Goal: Task Accomplishment & Management: Manage account settings

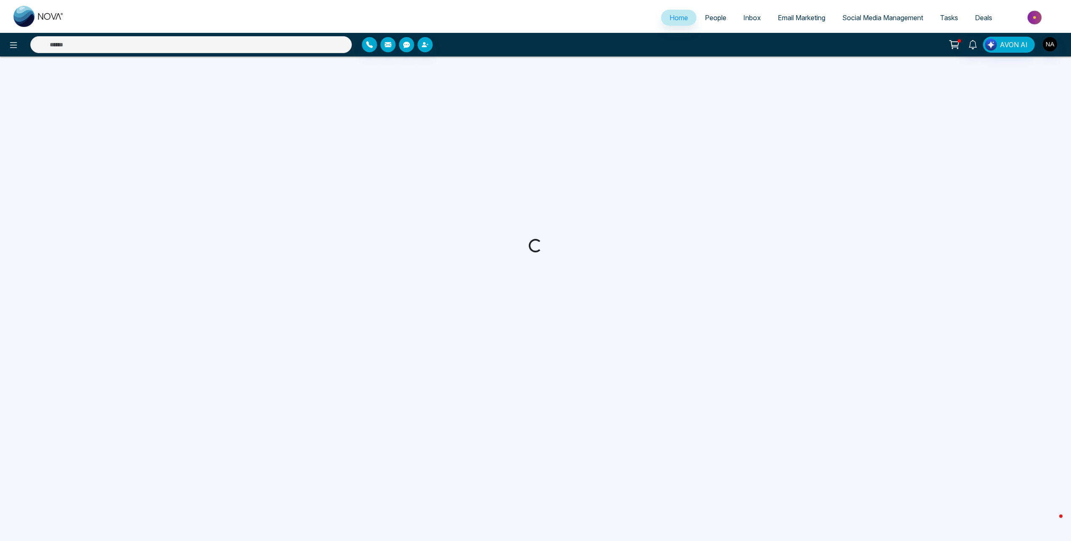
select select "*"
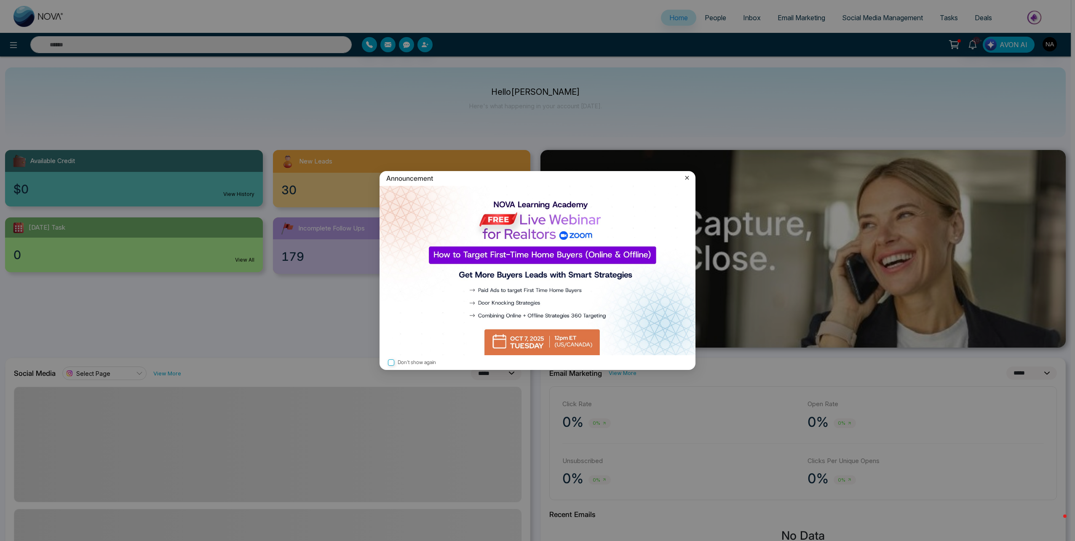
click at [689, 179] on icon at bounding box center [687, 178] width 8 height 8
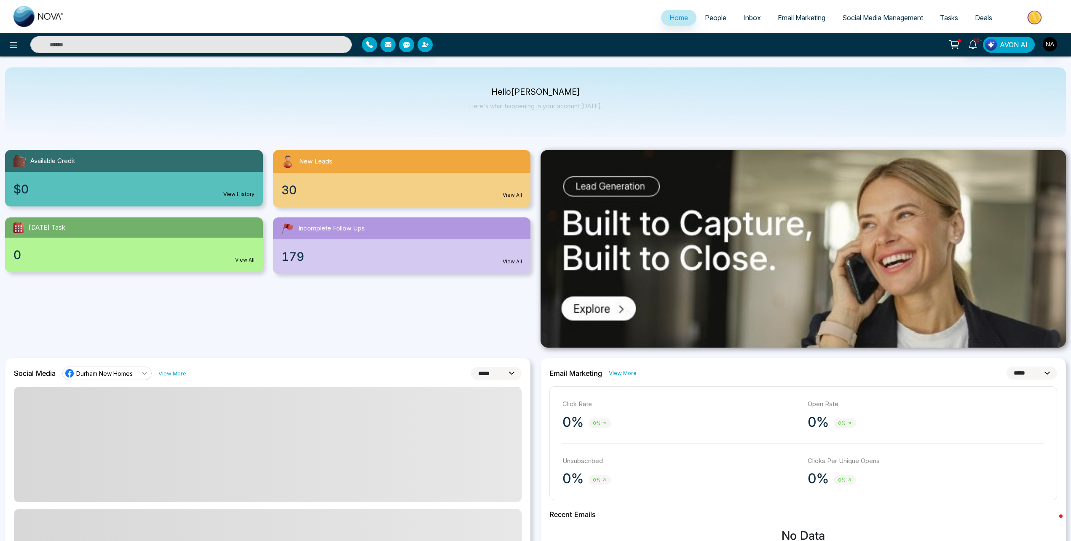
click at [707, 18] on span "People" at bounding box center [715, 17] width 21 height 8
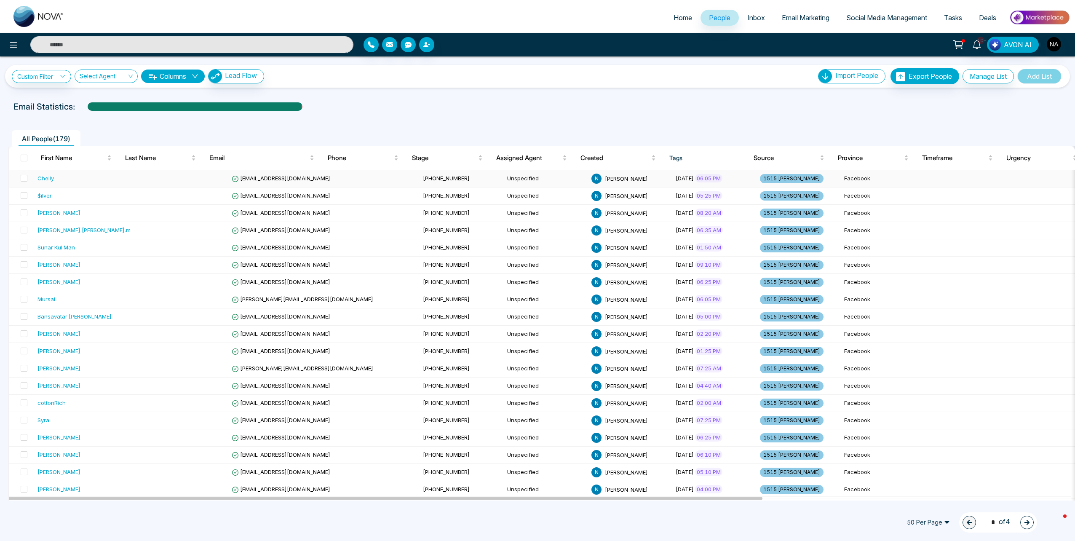
click at [144, 176] on td at bounding box center [186, 178] width 84 height 17
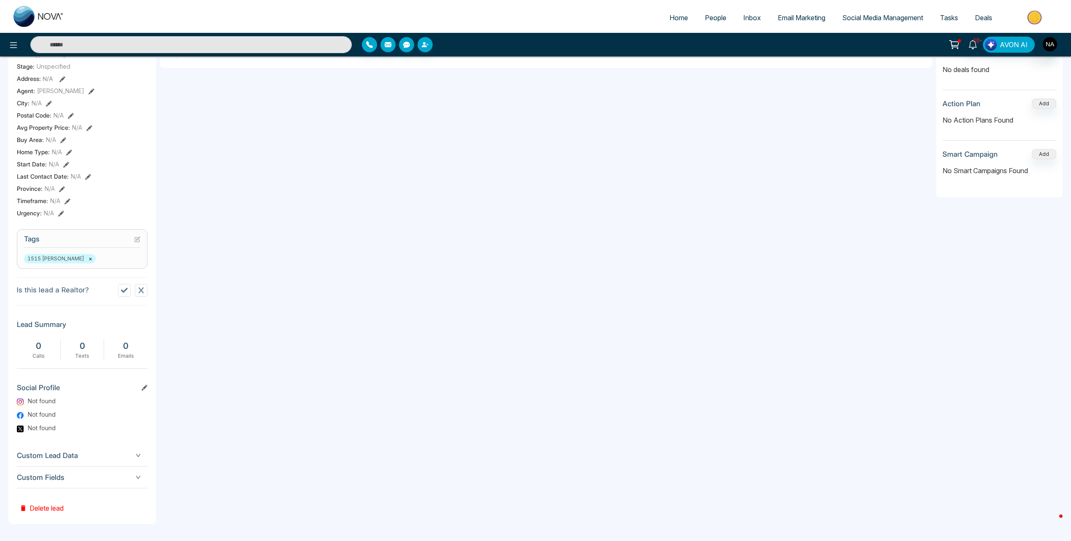
click at [89, 486] on div "Custom Fields" at bounding box center [82, 477] width 131 height 21
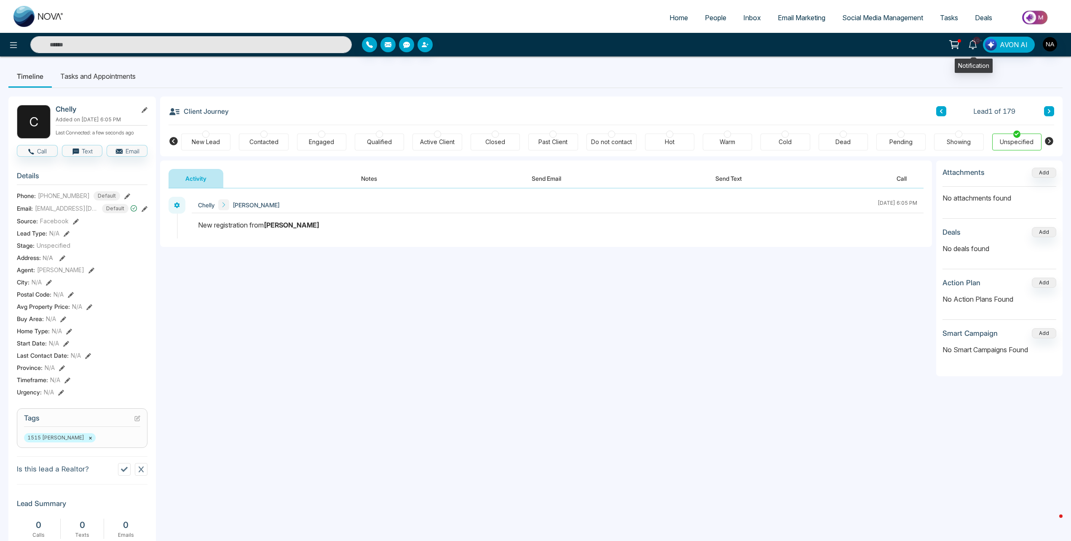
click at [975, 41] on span "10+" at bounding box center [976, 41] width 8 height 8
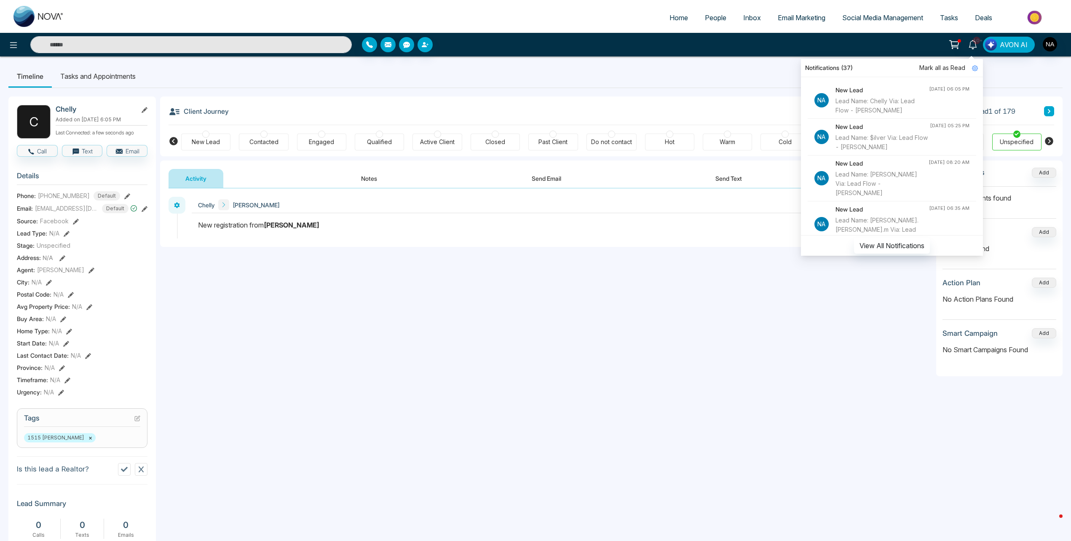
click at [951, 70] on span "Mark all as Read" at bounding box center [942, 67] width 46 height 9
click at [626, 77] on ul "Timeline Tasks and Appointments" at bounding box center [535, 76] width 1054 height 23
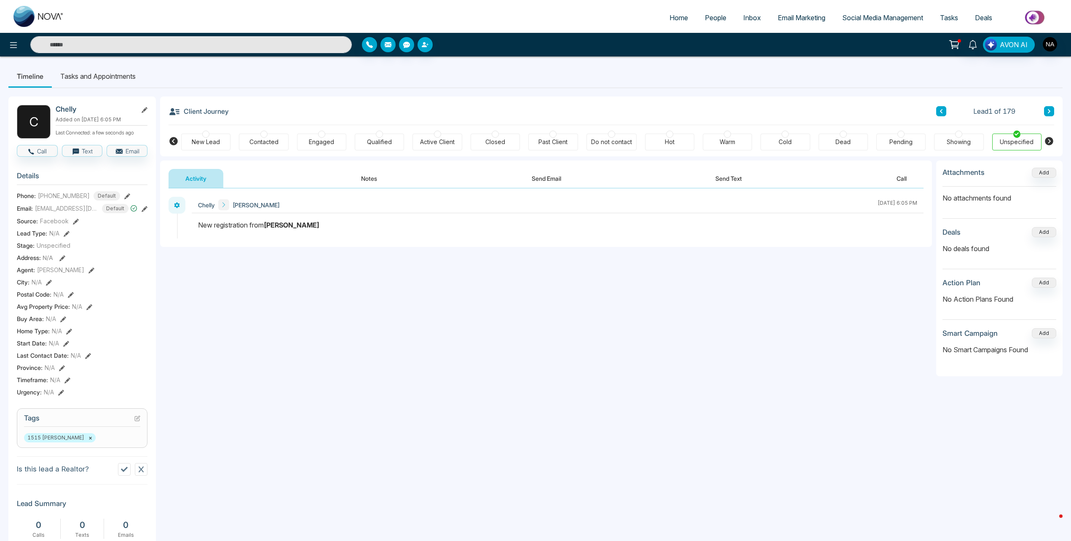
click at [218, 142] on div "New Lead" at bounding box center [206, 142] width 28 height 8
click at [361, 176] on button "Notes" at bounding box center [369, 178] width 50 height 19
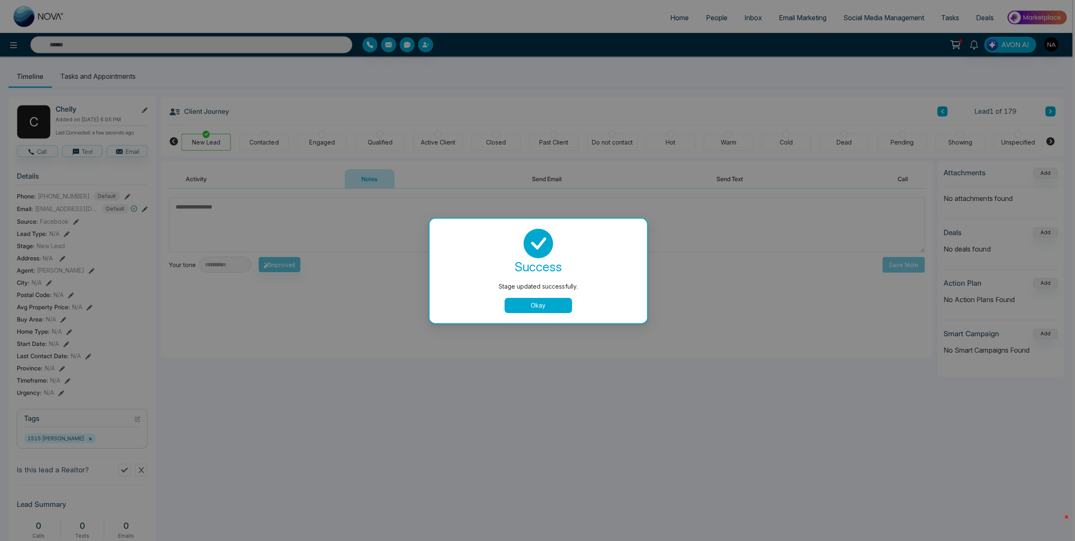
click at [264, 200] on div "Stage updated successfully. success Stage updated successfully. Okay" at bounding box center [537, 270] width 1075 height 541
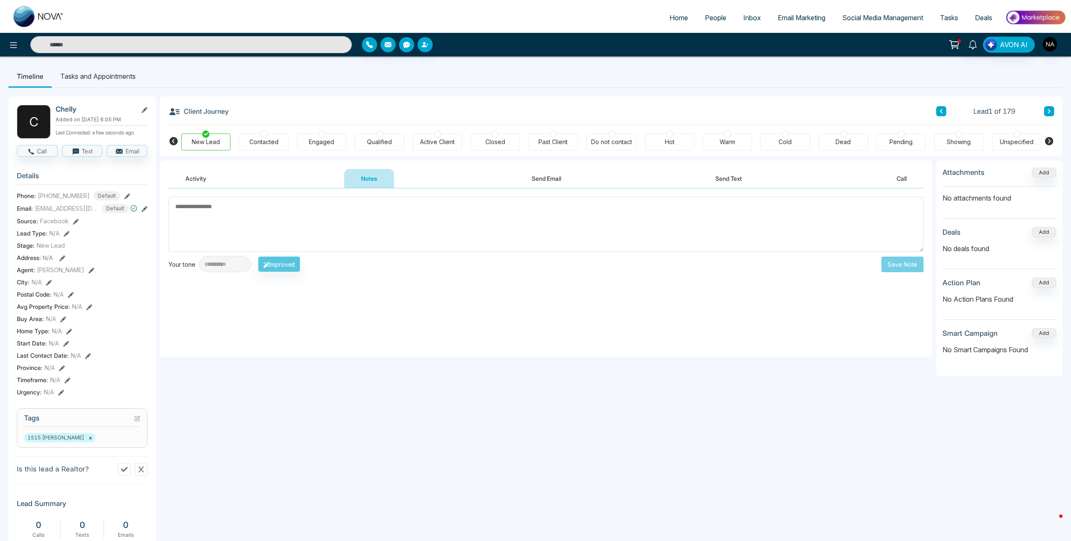
click at [299, 230] on textarea at bounding box center [545, 224] width 755 height 55
type textarea "*********"
click at [909, 268] on button "Save Note" at bounding box center [902, 264] width 42 height 16
click at [1048, 111] on icon at bounding box center [1049, 111] width 4 height 5
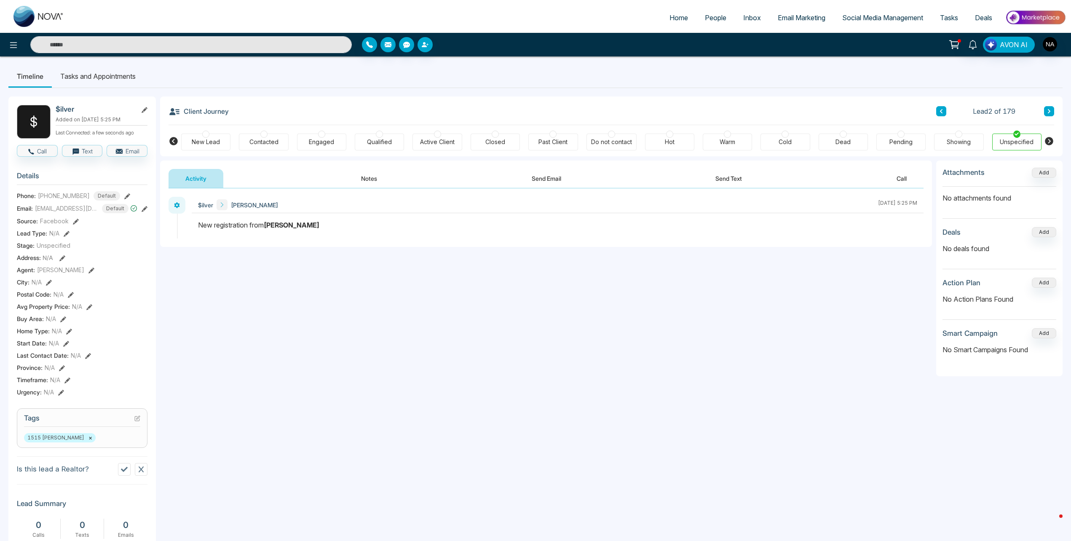
scroll to position [179, 0]
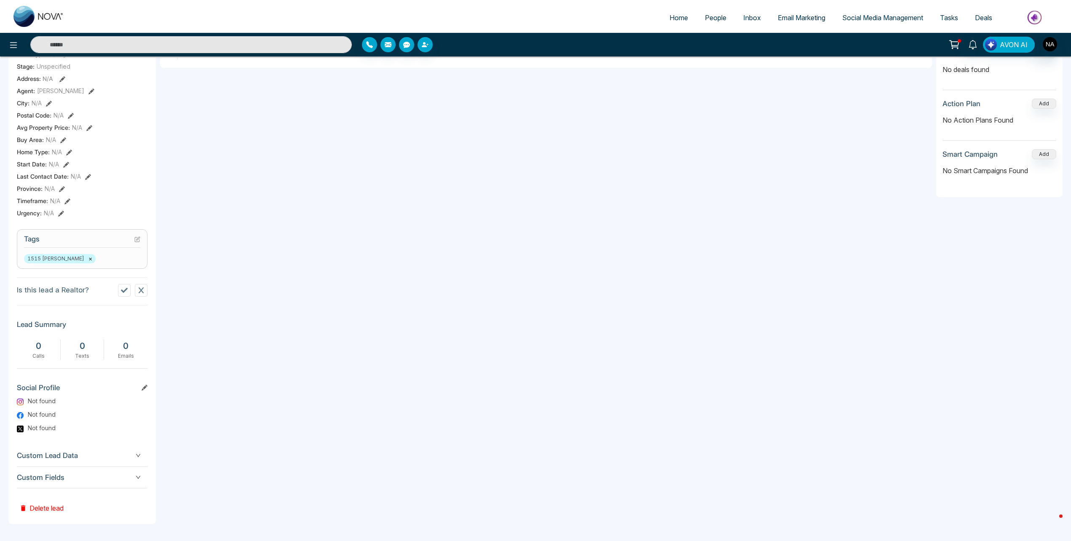
click at [87, 477] on span "Custom Fields" at bounding box center [82, 477] width 131 height 11
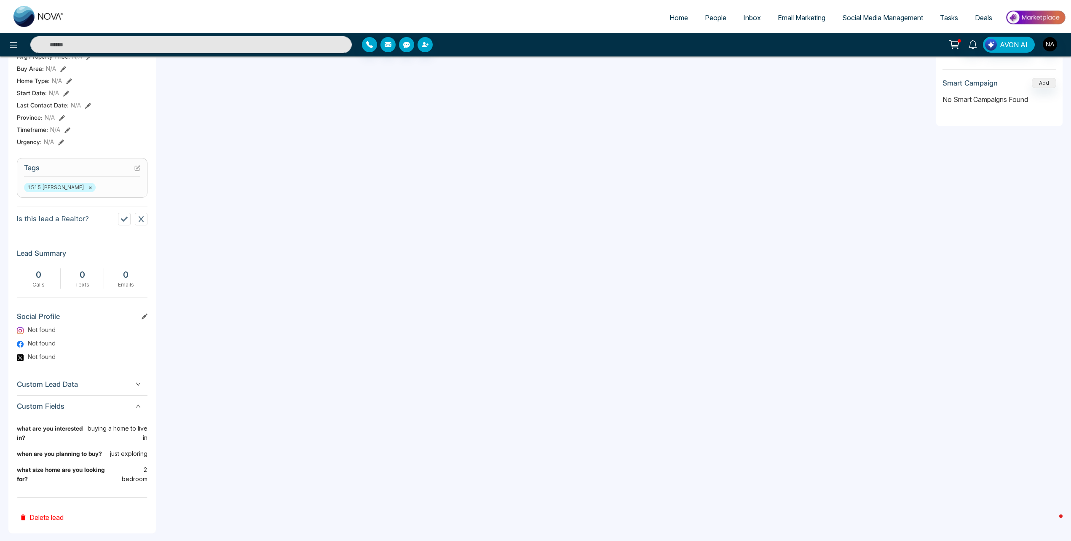
scroll to position [0, 0]
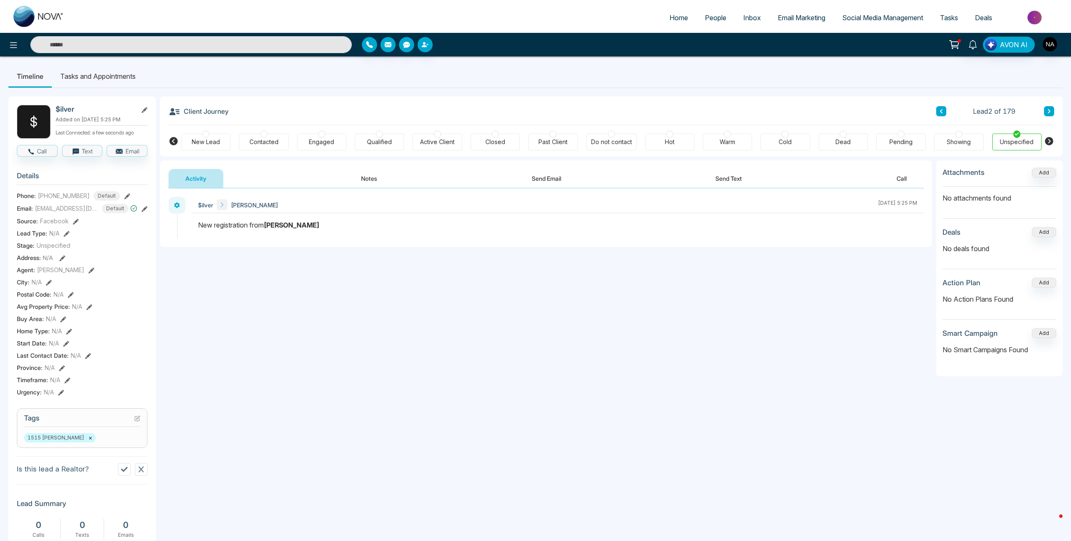
click at [205, 135] on div at bounding box center [205, 134] width 7 height 7
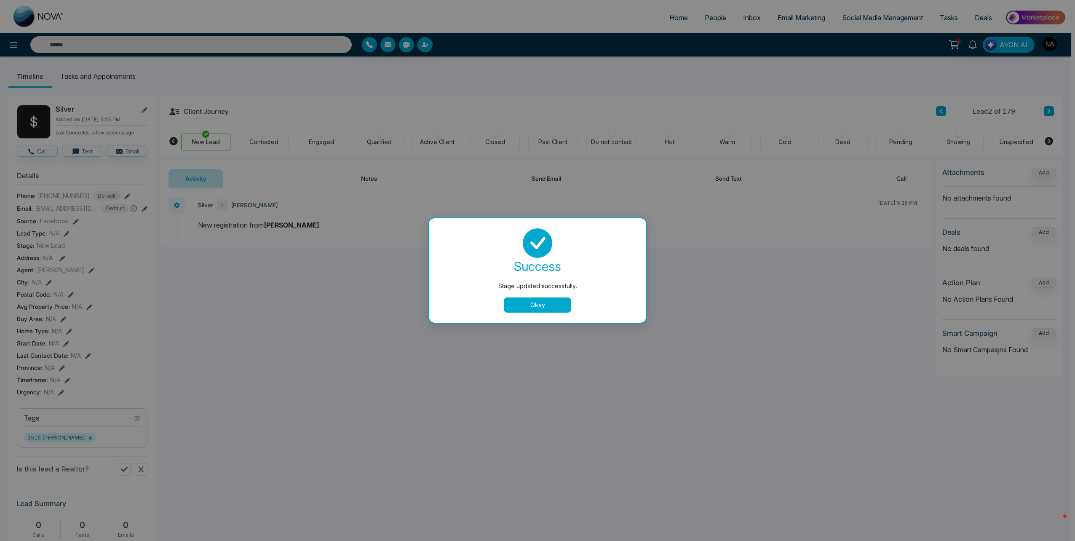
click at [379, 184] on div "Stage updated successfully. success Stage updated successfully. Okay" at bounding box center [537, 270] width 1075 height 541
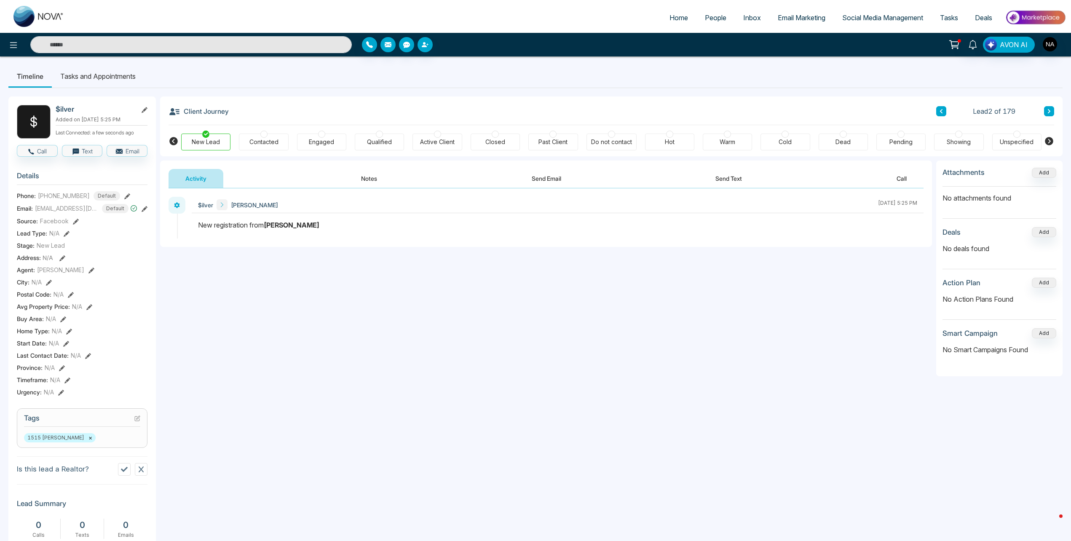
click at [361, 183] on button "Notes" at bounding box center [369, 178] width 50 height 19
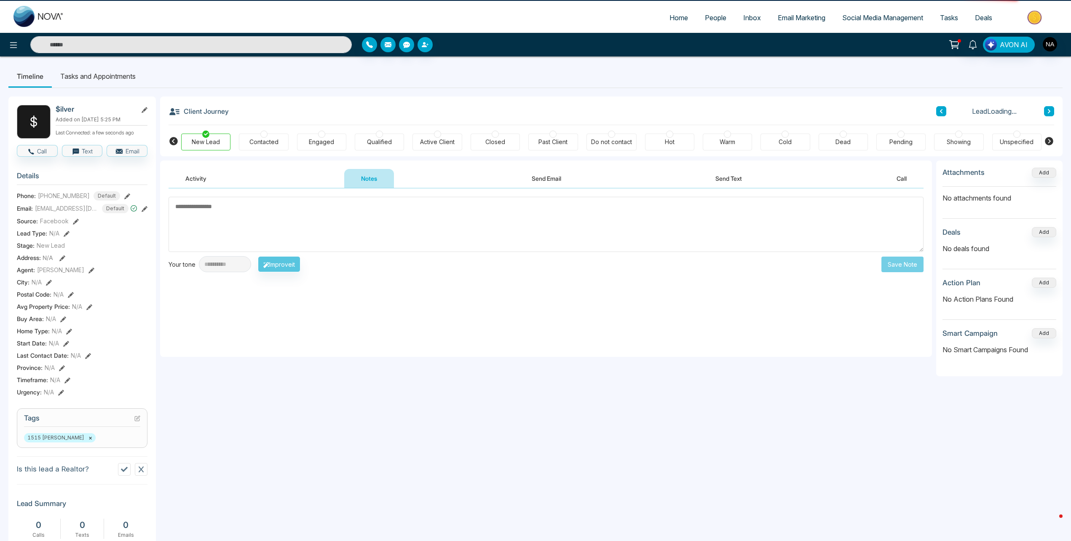
click at [328, 217] on textarea at bounding box center [545, 224] width 755 height 55
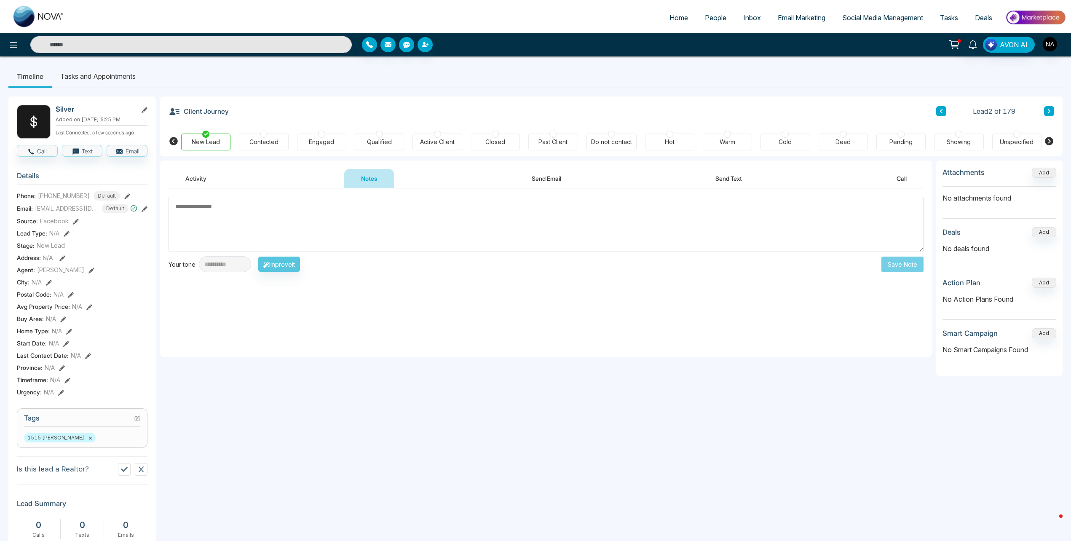
click at [283, 233] on textarea at bounding box center [545, 224] width 755 height 55
click at [275, 213] on textarea at bounding box center [545, 224] width 755 height 55
type textarea "*"
type textarea "**********"
click at [894, 266] on button "Save Note" at bounding box center [902, 264] width 42 height 16
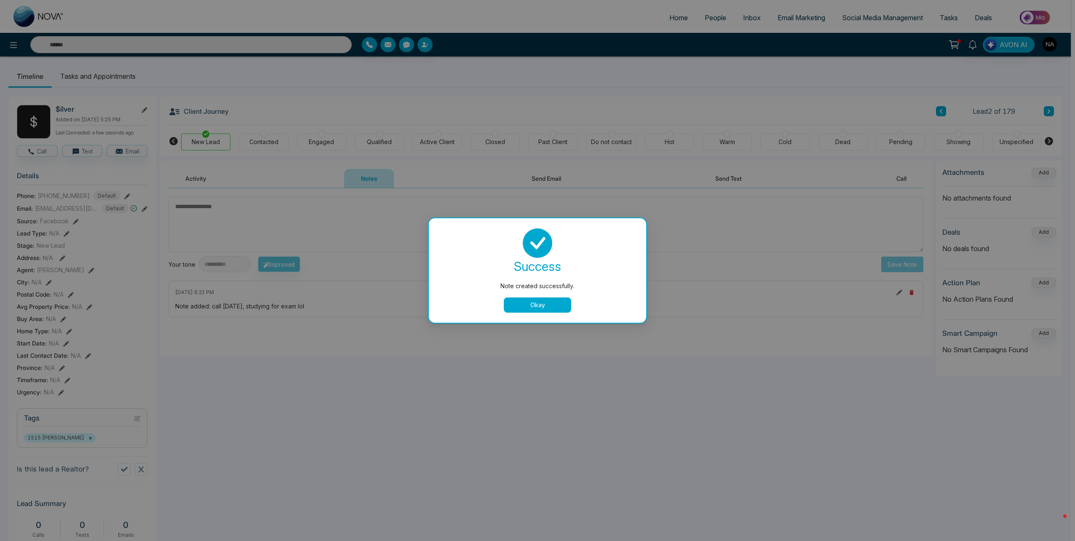
click at [536, 296] on div "success Note created successfully. Okay" at bounding box center [537, 270] width 197 height 84
click at [533, 308] on button "Okay" at bounding box center [537, 304] width 67 height 15
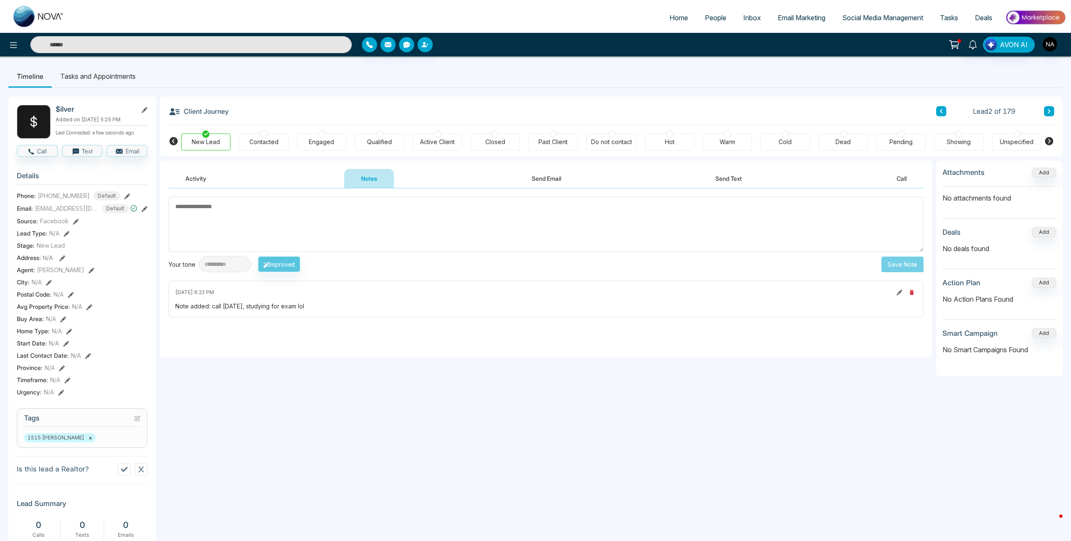
click at [264, 146] on div "Contacted" at bounding box center [263, 142] width 29 height 8
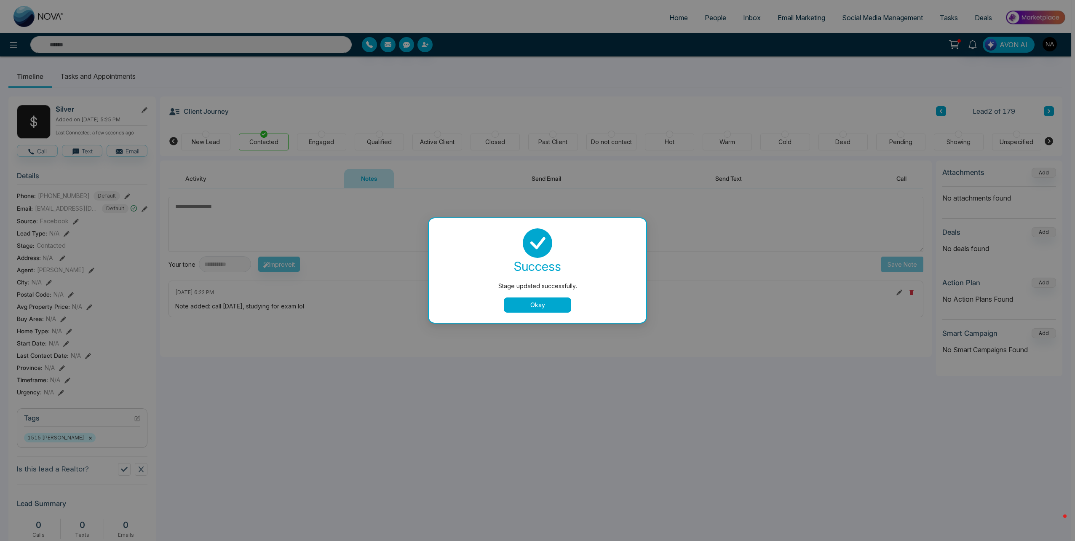
click at [533, 301] on button "Okay" at bounding box center [537, 304] width 67 height 15
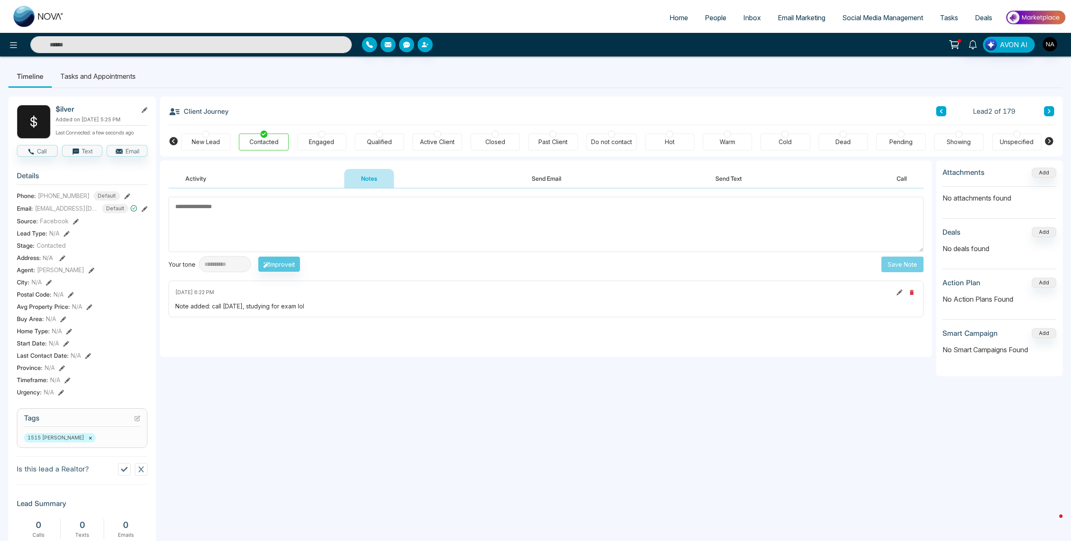
click at [1050, 109] on icon at bounding box center [1049, 111] width 4 height 5
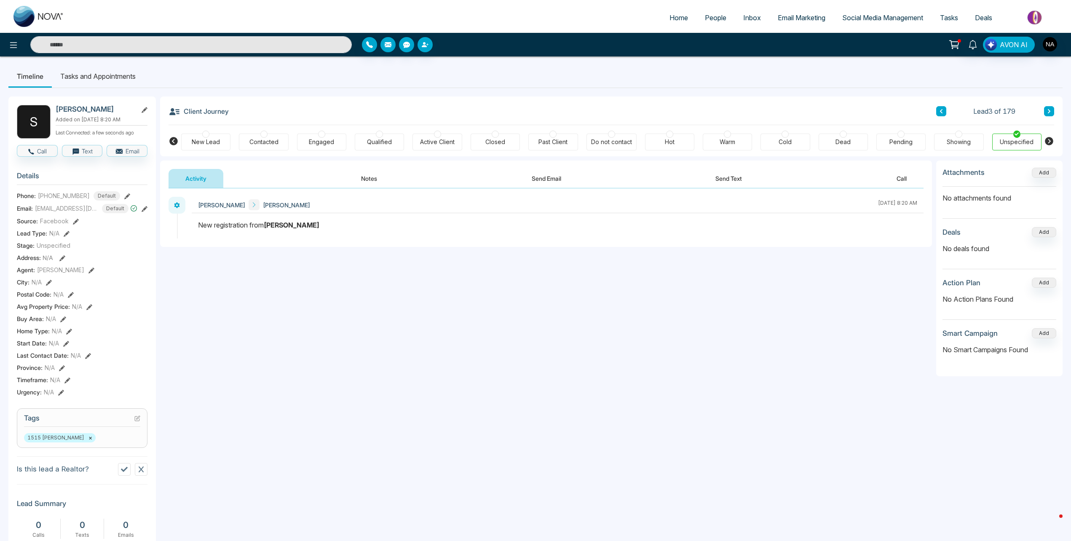
scroll to position [179, 0]
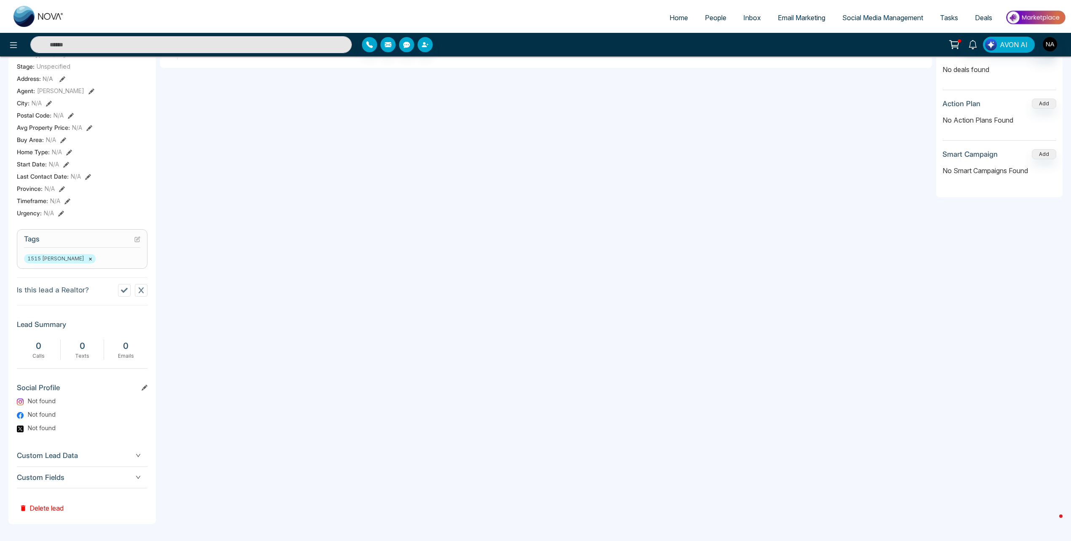
click at [99, 477] on span "Custom Fields" at bounding box center [82, 477] width 131 height 11
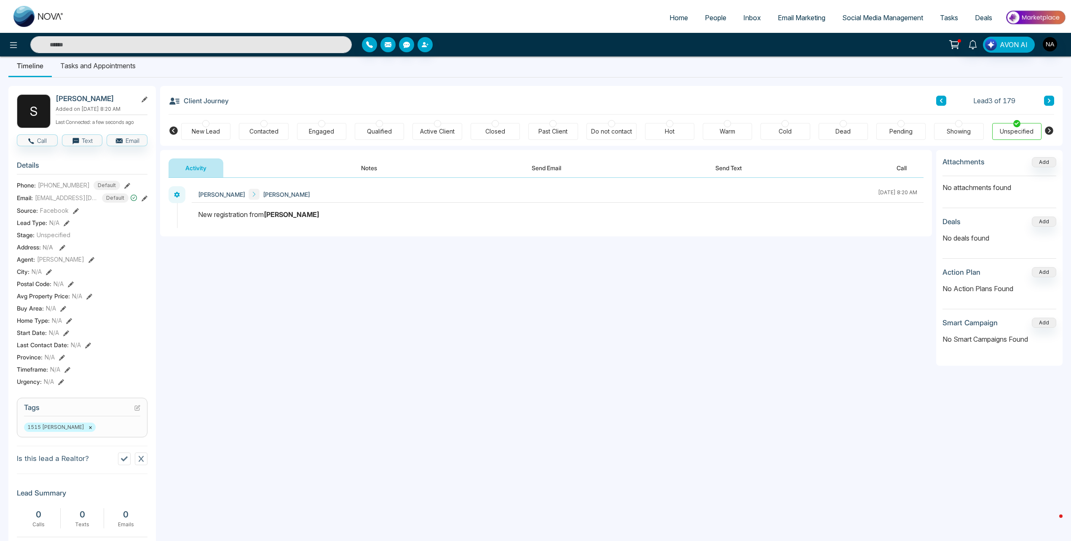
scroll to position [0, 0]
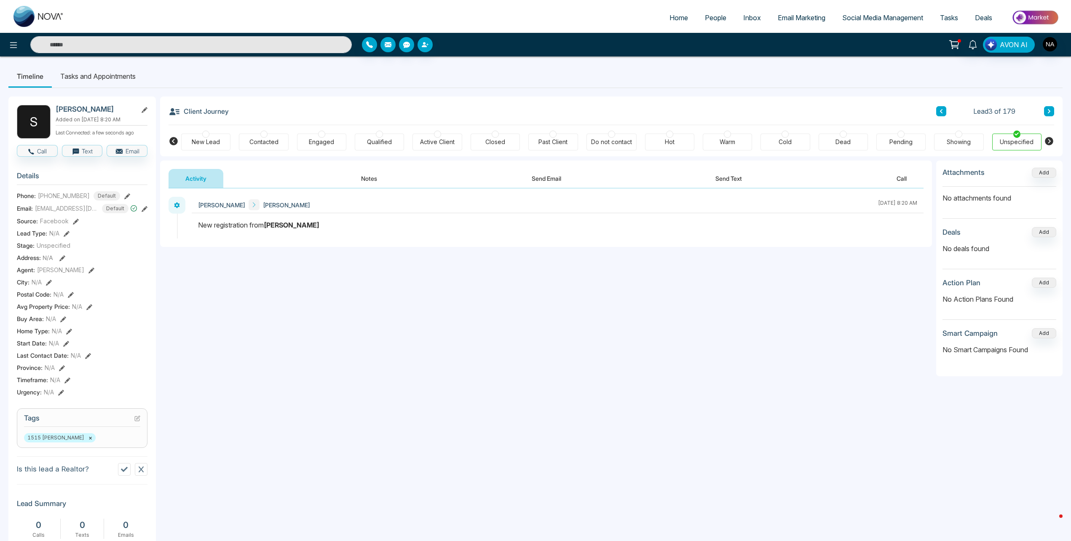
click at [372, 174] on button "Notes" at bounding box center [369, 178] width 50 height 19
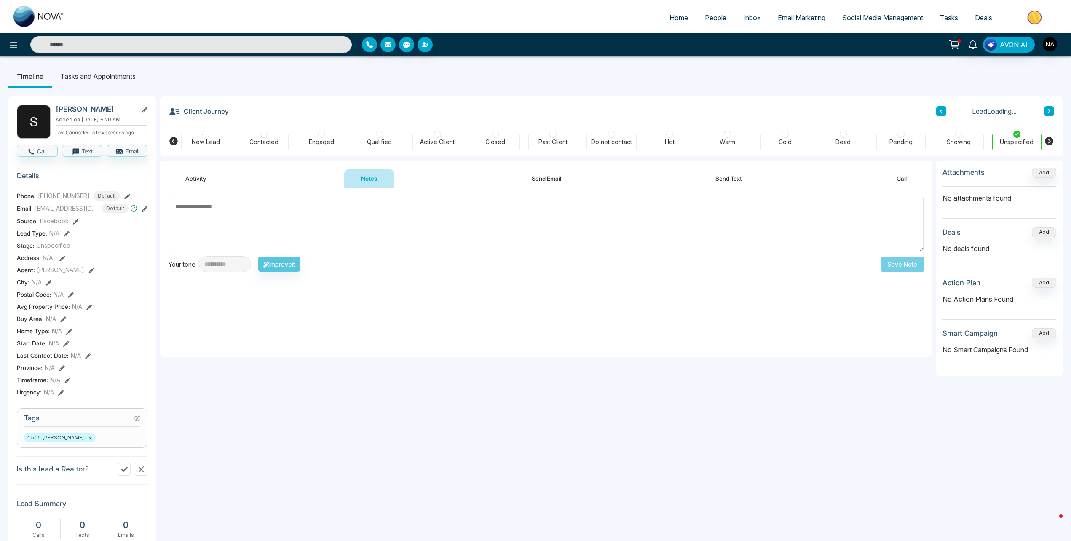
click at [213, 140] on div "New Lead" at bounding box center [206, 142] width 28 height 8
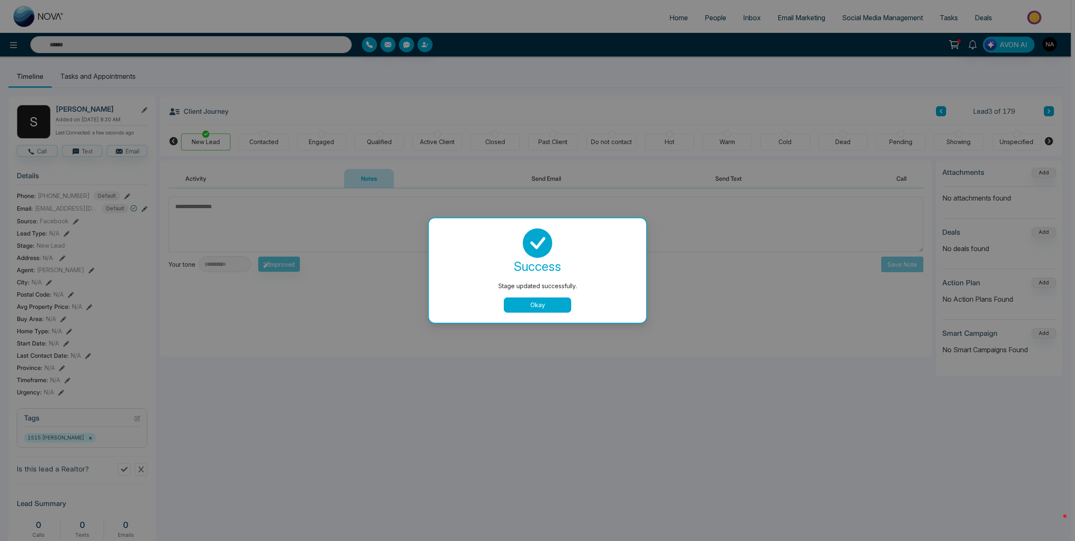
click at [540, 300] on button "Okay" at bounding box center [537, 304] width 67 height 15
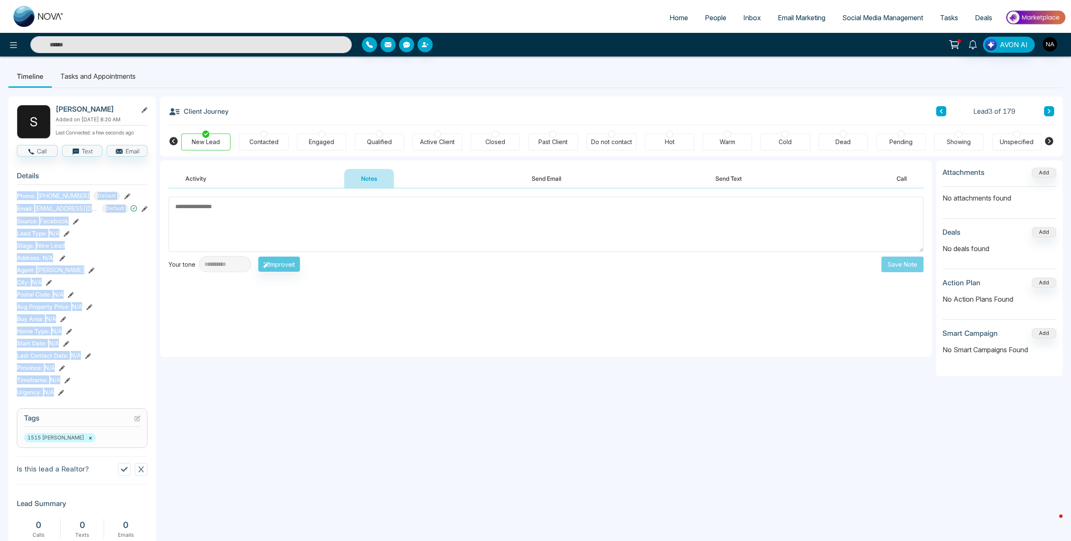
drag, startPoint x: 67, startPoint y: 395, endPoint x: 18, endPoint y: 196, distance: 204.9
click at [18, 196] on section "Details Phone: [PHONE_NUMBER] Default Email: [EMAIL_ADDRESS][DOMAIN_NAME] Defau…" at bounding box center [82, 282] width 131 height 234
click at [14, 202] on div "S [PERSON_NAME] Added on [DATE] 8:20 AM Last Connected: a few seconds ago Call …" at bounding box center [81, 439] width 147 height 687
drag, startPoint x: 16, startPoint y: 195, endPoint x: 67, endPoint y: 395, distance: 205.9
click at [67, 395] on div "S [PERSON_NAME] Added on [DATE] 8:20 AM Last Connected: a few seconds ago Call …" at bounding box center [81, 439] width 147 height 687
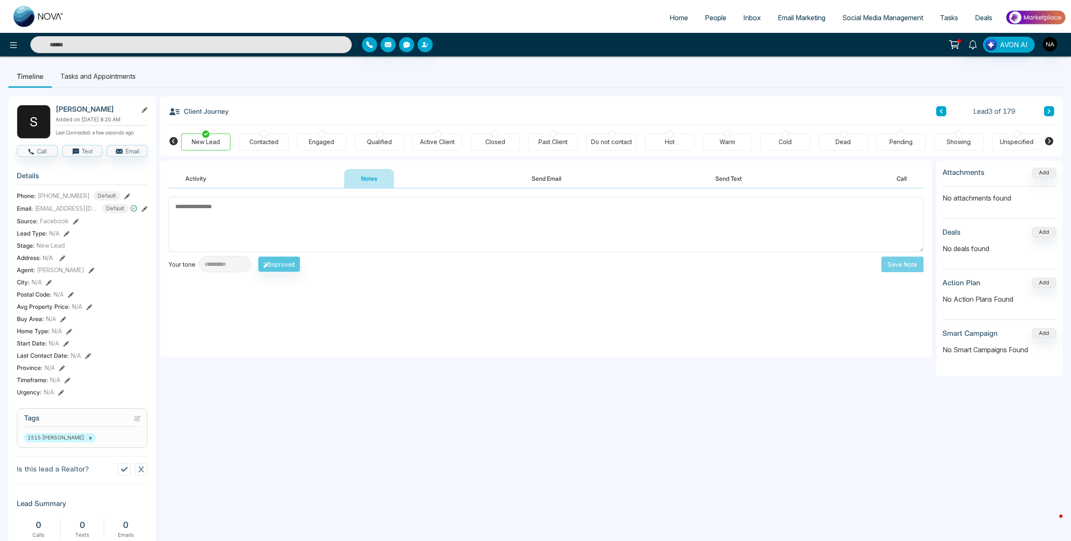
drag, startPoint x: 67, startPoint y: 395, endPoint x: 93, endPoint y: 400, distance: 26.5
click at [93, 400] on div "S [PERSON_NAME] Added on [DATE] 8:20 AM Last Connected: a few seconds ago Call …" at bounding box center [81, 439] width 147 height 687
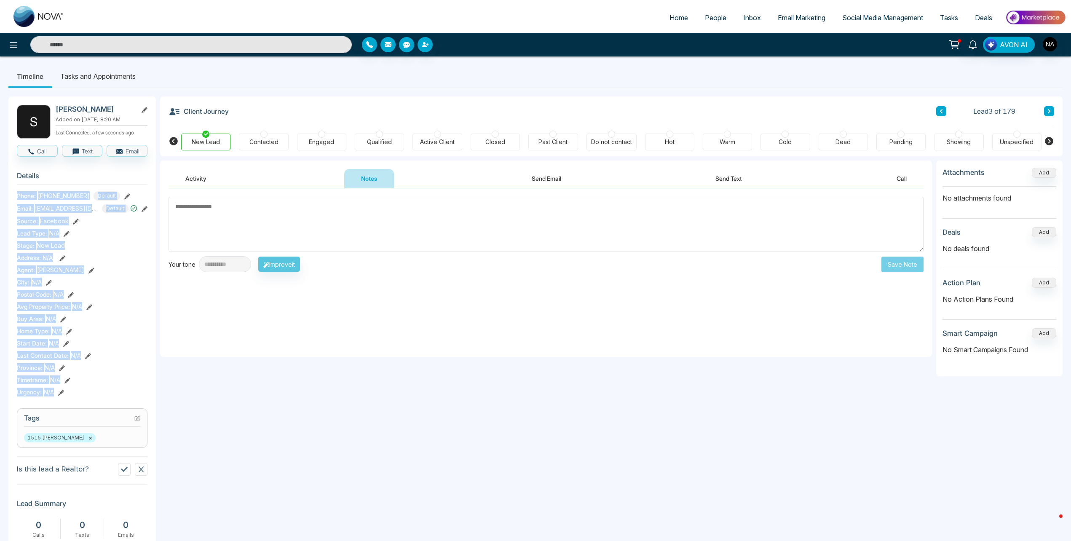
drag, startPoint x: 12, startPoint y: 195, endPoint x: 77, endPoint y: 396, distance: 211.1
click at [77, 396] on div "S [PERSON_NAME] Added on [DATE] 8:20 AM Last Connected: a few seconds ago Call …" at bounding box center [81, 439] width 147 height 687
click at [95, 397] on section "Details Phone: [PHONE_NUMBER] Default Email: [EMAIL_ADDRESS][DOMAIN_NAME] Defau…" at bounding box center [82, 282] width 131 height 234
drag, startPoint x: 68, startPoint y: 395, endPoint x: 15, endPoint y: 189, distance: 212.6
click at [15, 189] on div "S [PERSON_NAME] Added on [DATE] 8:20 AM Last Connected: a few seconds ago Call …" at bounding box center [81, 439] width 147 height 687
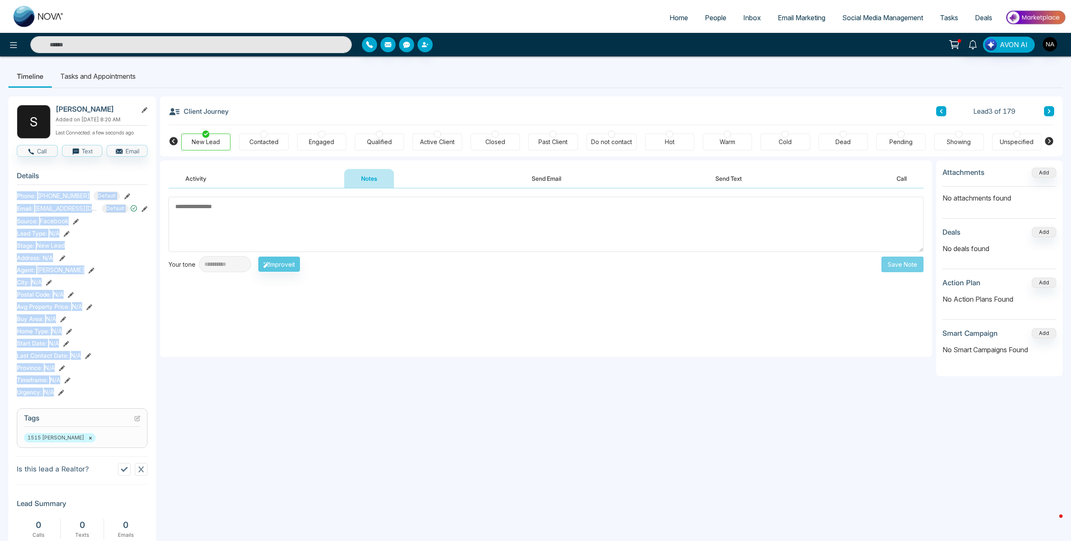
click at [70, 390] on div "Urgency : N/A" at bounding box center [82, 391] width 131 height 9
drag, startPoint x: 70, startPoint y: 390, endPoint x: 4, endPoint y: 198, distance: 203.6
click at [4, 198] on div "**********" at bounding box center [535, 428] width 1071 height 744
drag, startPoint x: 4, startPoint y: 198, endPoint x: 13, endPoint y: 214, distance: 19.1
click at [13, 214] on div "S [PERSON_NAME] Added on [DATE] 8:20 AM Last Connected: a few seconds ago Call …" at bounding box center [81, 439] width 147 height 687
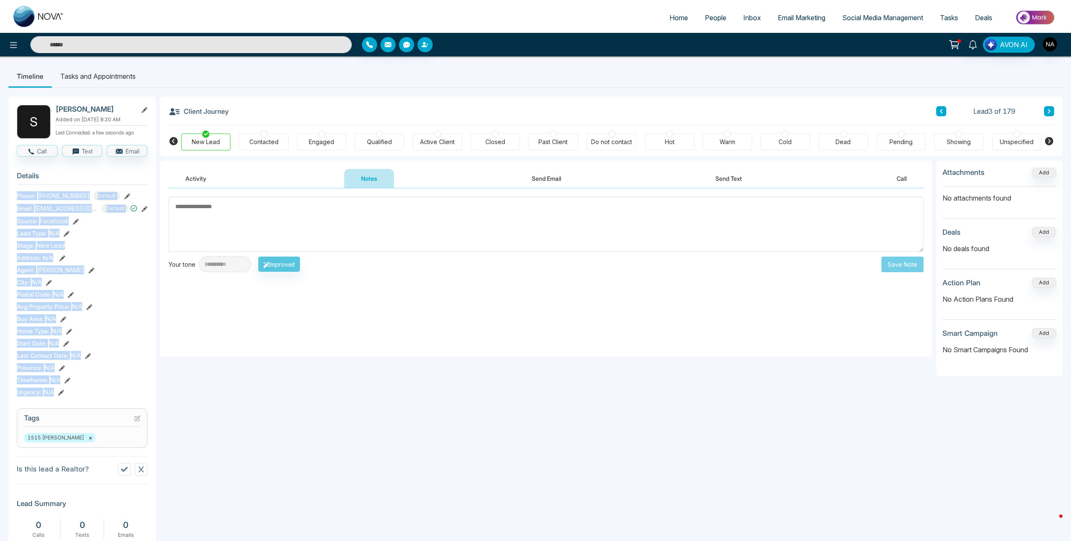
drag, startPoint x: 9, startPoint y: 192, endPoint x: 76, endPoint y: 394, distance: 212.2
click at [76, 394] on div "S [PERSON_NAME] Added on [DATE] 8:20 AM Last Connected: a few seconds ago Call …" at bounding box center [81, 439] width 147 height 687
click at [76, 394] on div "Urgency : N/A" at bounding box center [82, 391] width 131 height 9
drag, startPoint x: 73, startPoint y: 393, endPoint x: 12, endPoint y: 199, distance: 203.1
click at [12, 199] on div "S [PERSON_NAME] Added on [DATE] 8:20 AM Last Connected: a few seconds ago Call …" at bounding box center [81, 439] width 147 height 687
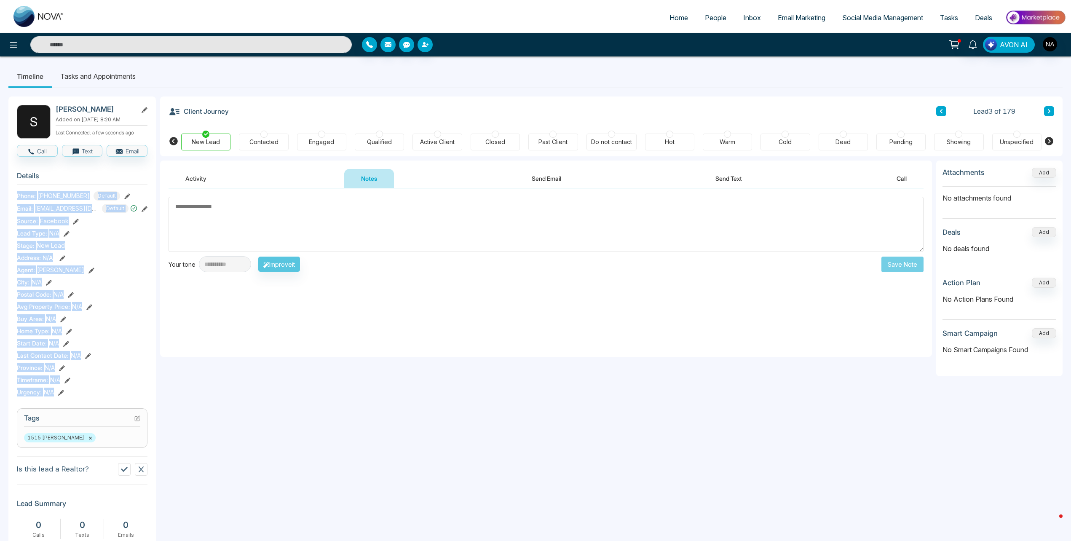
click at [73, 395] on div "Urgency : N/A" at bounding box center [82, 391] width 131 height 9
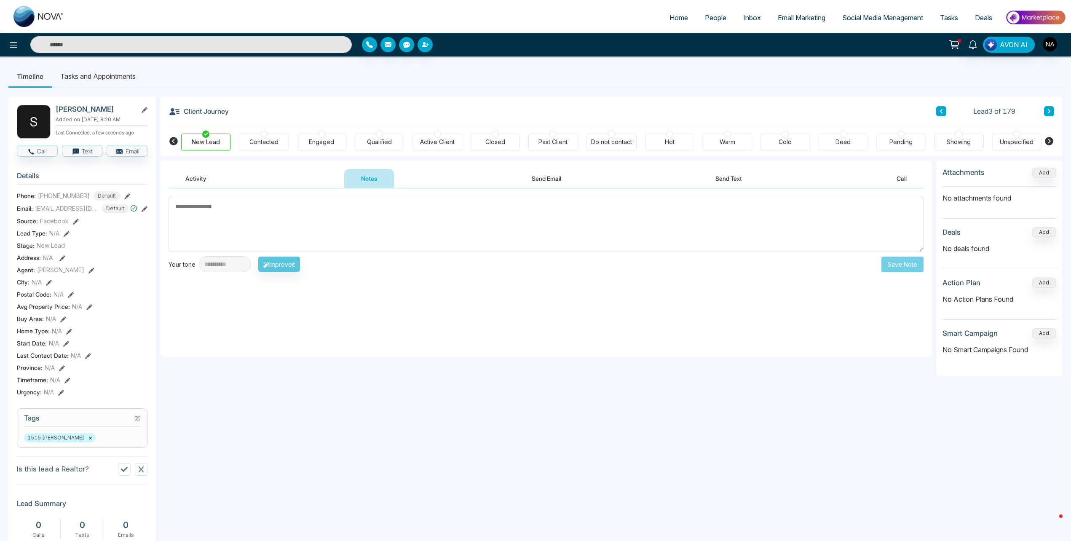
click at [220, 232] on textarea at bounding box center [545, 224] width 755 height 55
type textarea "**********"
click at [904, 264] on button "Save Note" at bounding box center [902, 264] width 42 height 16
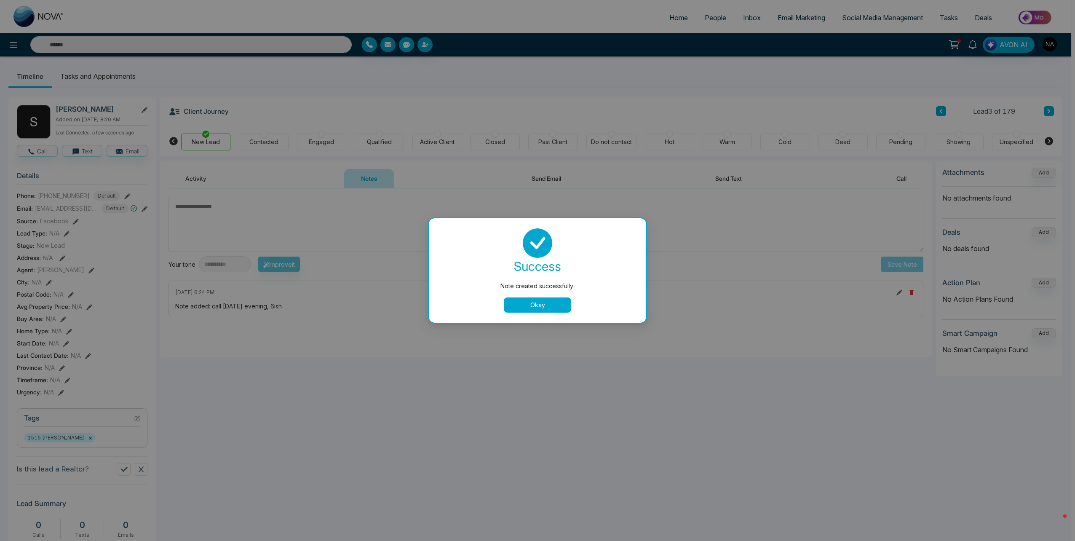
click at [530, 299] on button "Okay" at bounding box center [537, 304] width 67 height 15
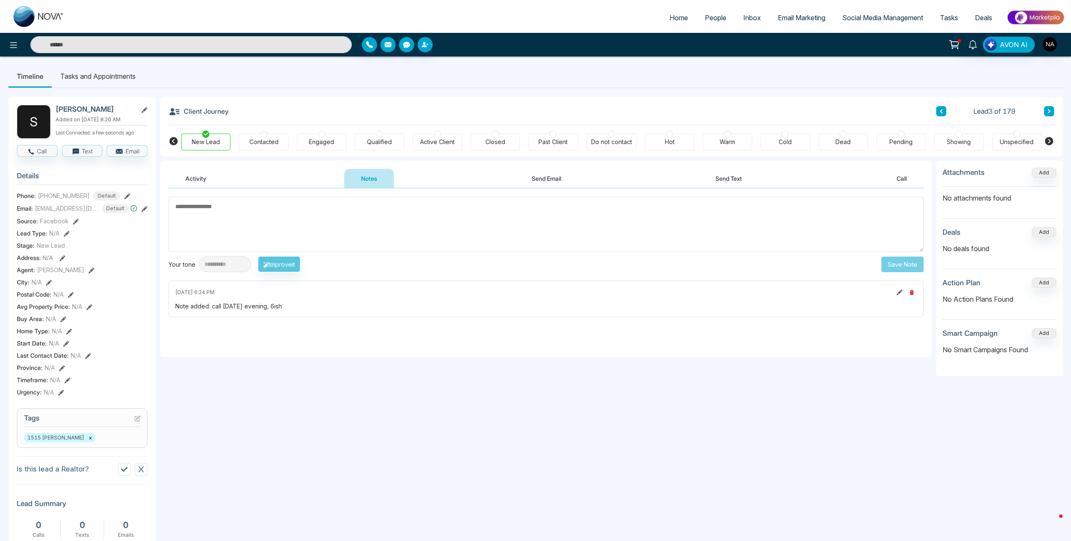
click at [1046, 111] on button at bounding box center [1049, 111] width 10 height 10
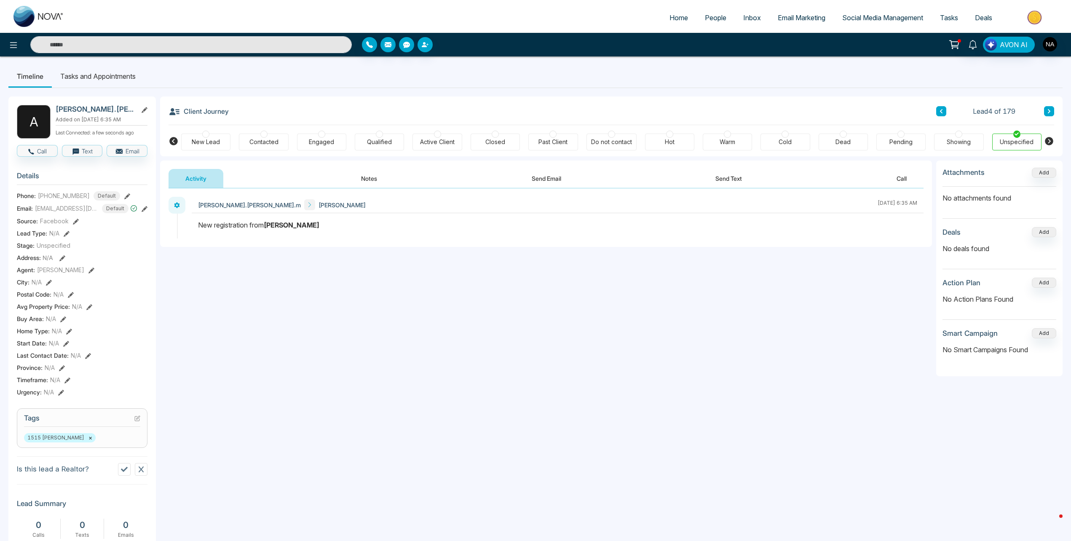
scroll to position [168, 0]
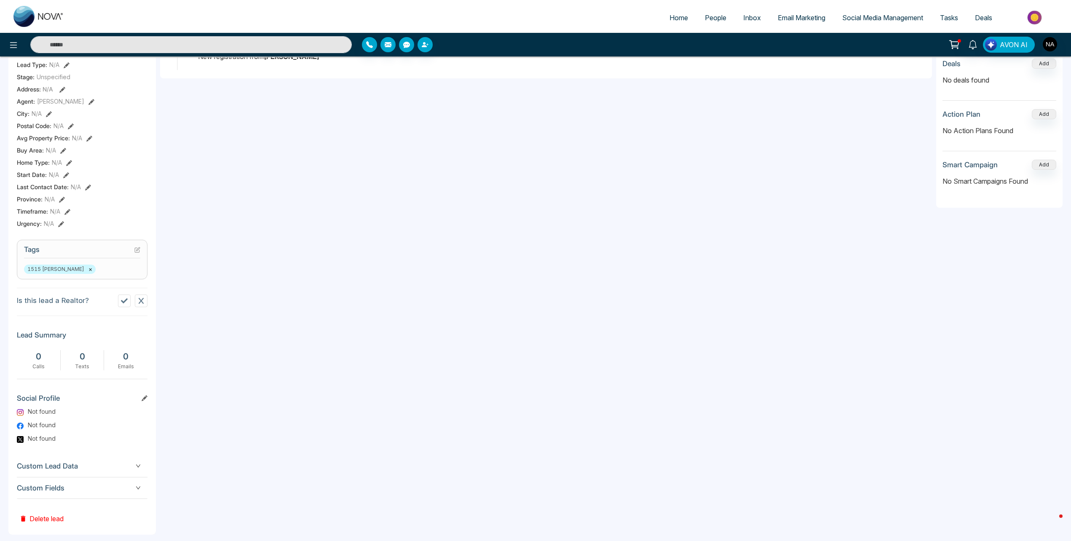
click at [128, 489] on span "Custom Fields" at bounding box center [82, 487] width 131 height 11
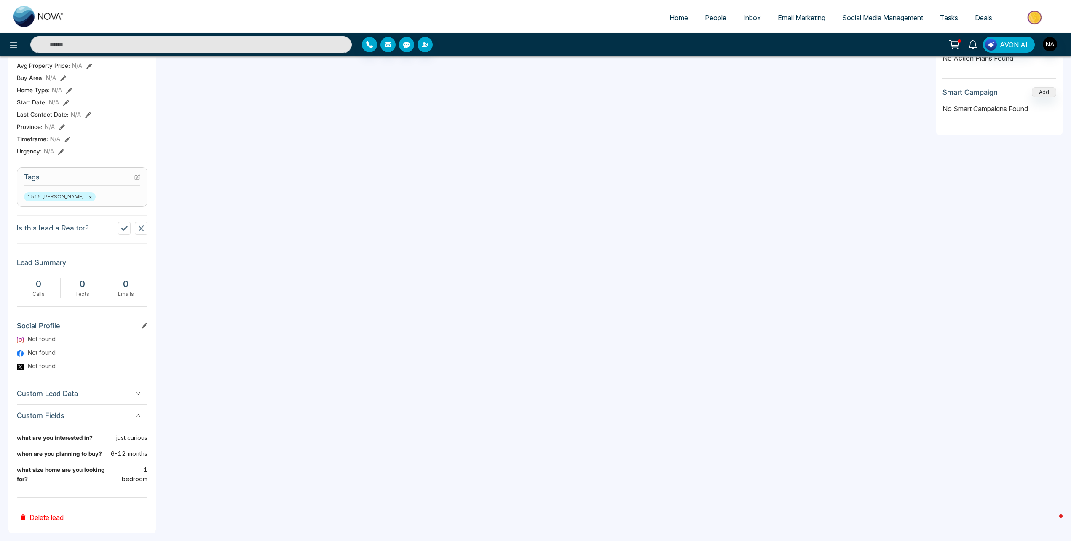
scroll to position [0, 0]
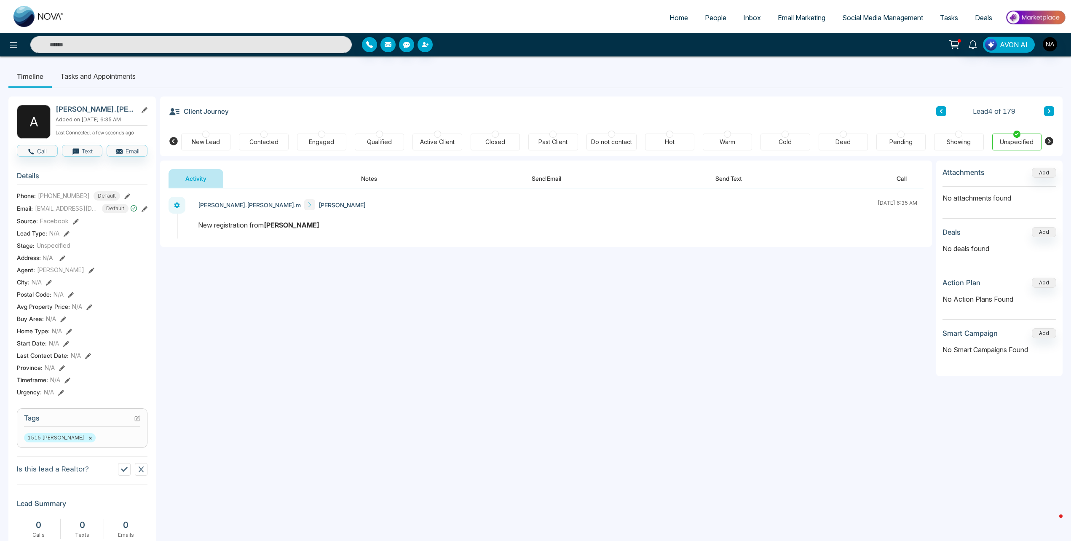
click at [212, 147] on div "New Lead" at bounding box center [205, 142] width 49 height 17
click at [377, 181] on button "Notes" at bounding box center [369, 178] width 50 height 19
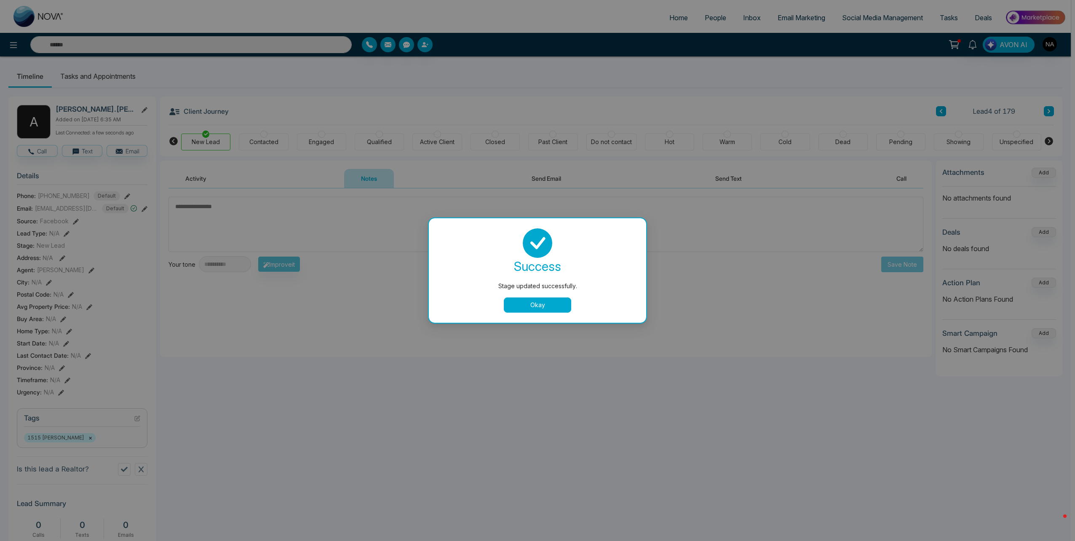
click at [520, 291] on div "success Stage updated successfully. Okay" at bounding box center [537, 270] width 197 height 84
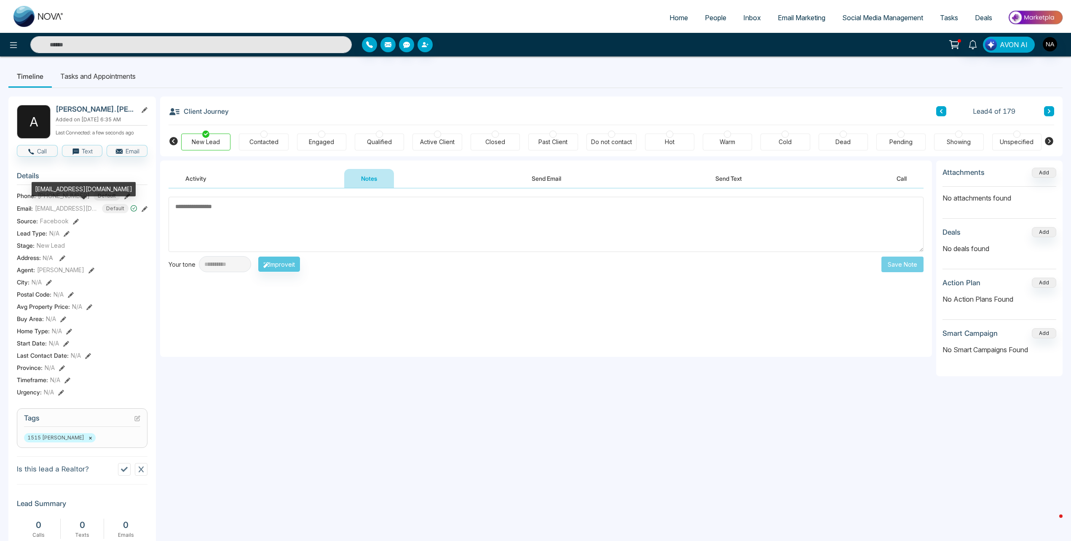
click at [53, 189] on div "[EMAIL_ADDRESS][DOMAIN_NAME]" at bounding box center [84, 189] width 104 height 14
copy div "[EMAIL_ADDRESS][DOMAIN_NAME]"
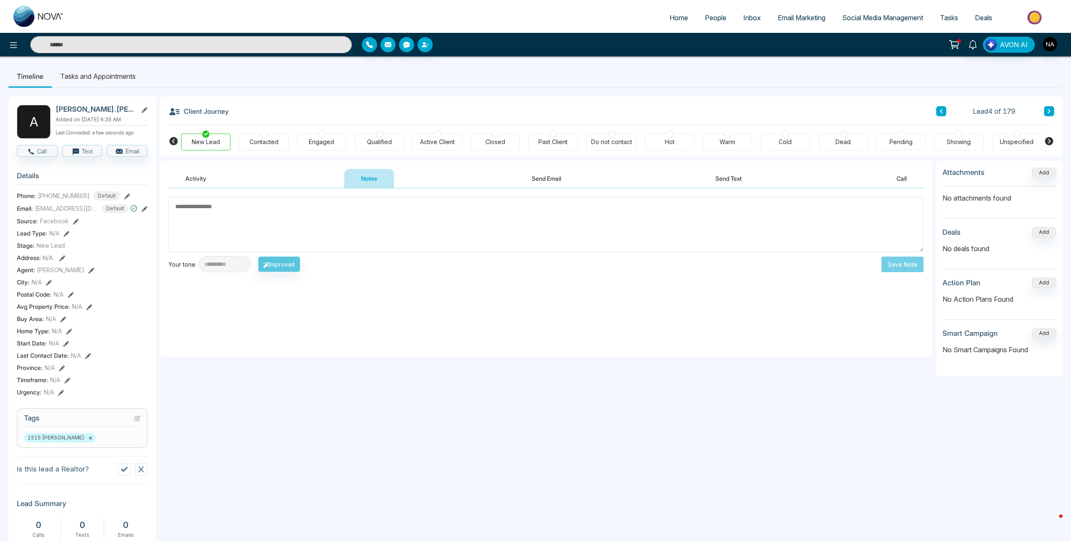
click at [941, 111] on icon at bounding box center [941, 111] width 4 height 5
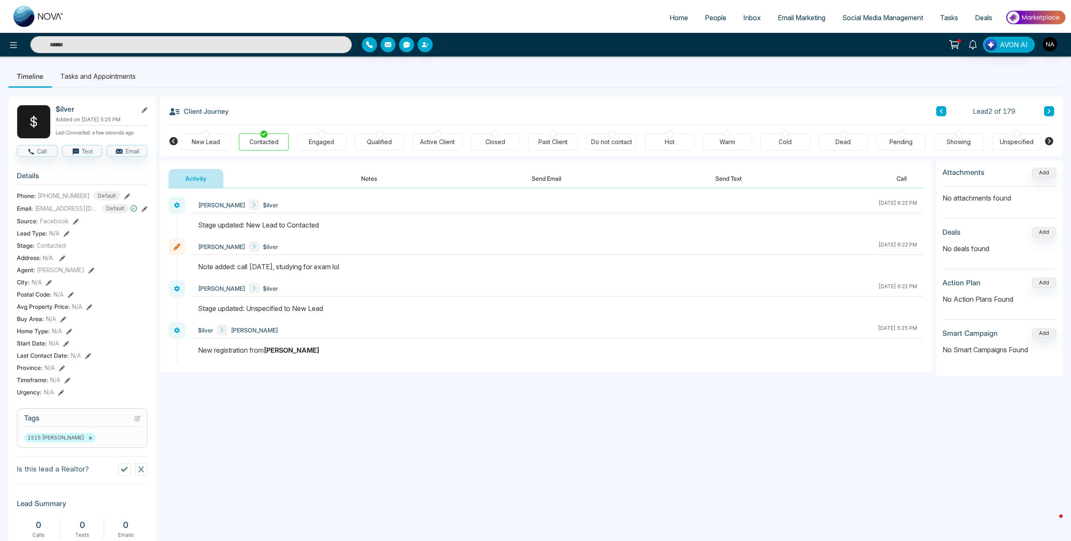
click at [943, 112] on button at bounding box center [941, 111] width 10 height 10
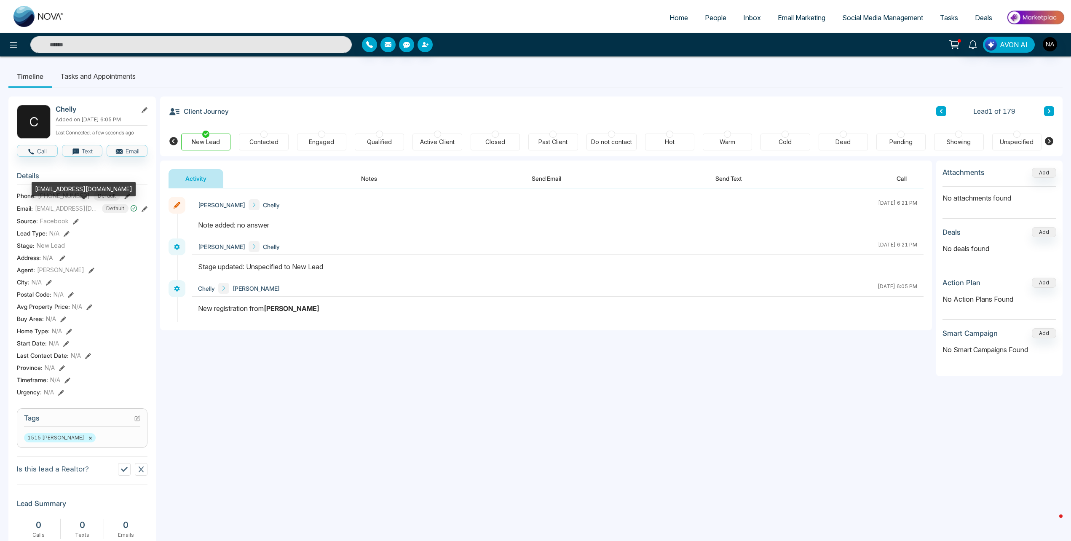
click at [56, 192] on div "[EMAIL_ADDRESS][DOMAIN_NAME]" at bounding box center [84, 189] width 104 height 14
copy div "[EMAIL_ADDRESS][DOMAIN_NAME]"
click at [1050, 112] on icon at bounding box center [1049, 111] width 4 height 5
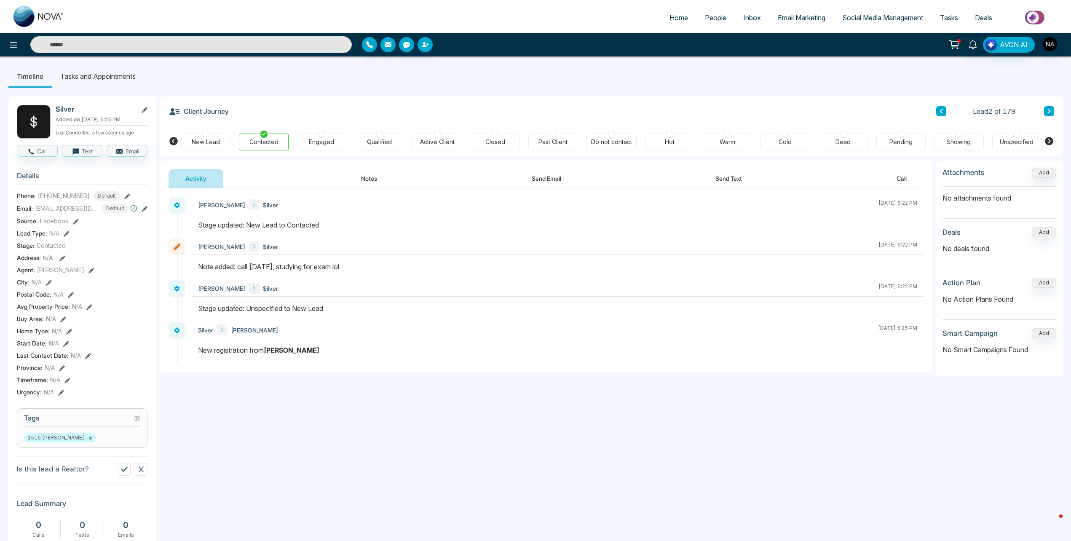
click at [1048, 110] on icon at bounding box center [1048, 111] width 3 height 4
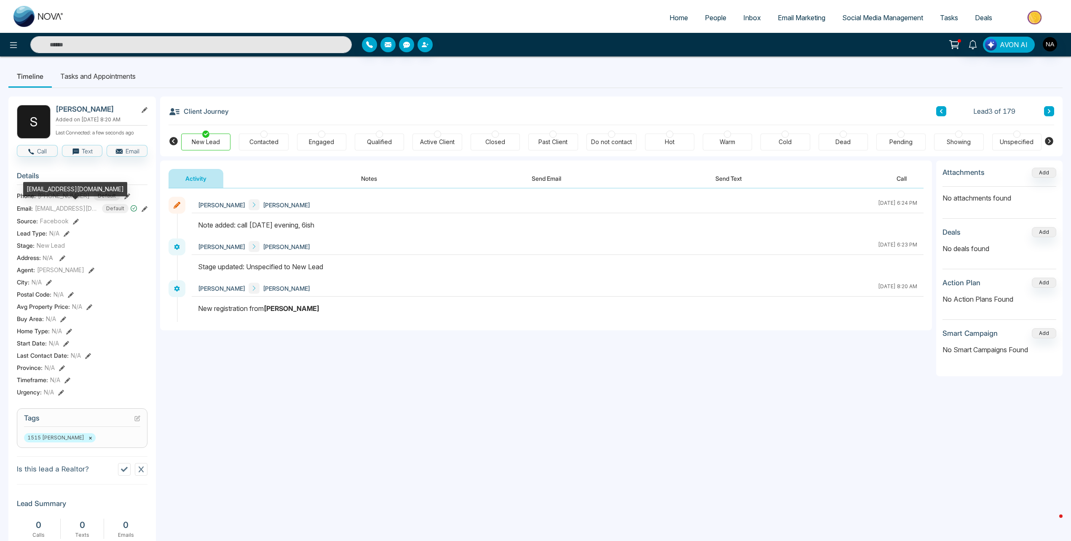
click at [45, 209] on span "[EMAIL_ADDRESS][DOMAIN_NAME]" at bounding box center [66, 208] width 63 height 9
drag, startPoint x: 45, startPoint y: 209, endPoint x: 37, endPoint y: 187, distance: 24.4
click at [37, 187] on div "[EMAIL_ADDRESS][DOMAIN_NAME]" at bounding box center [75, 189] width 104 height 14
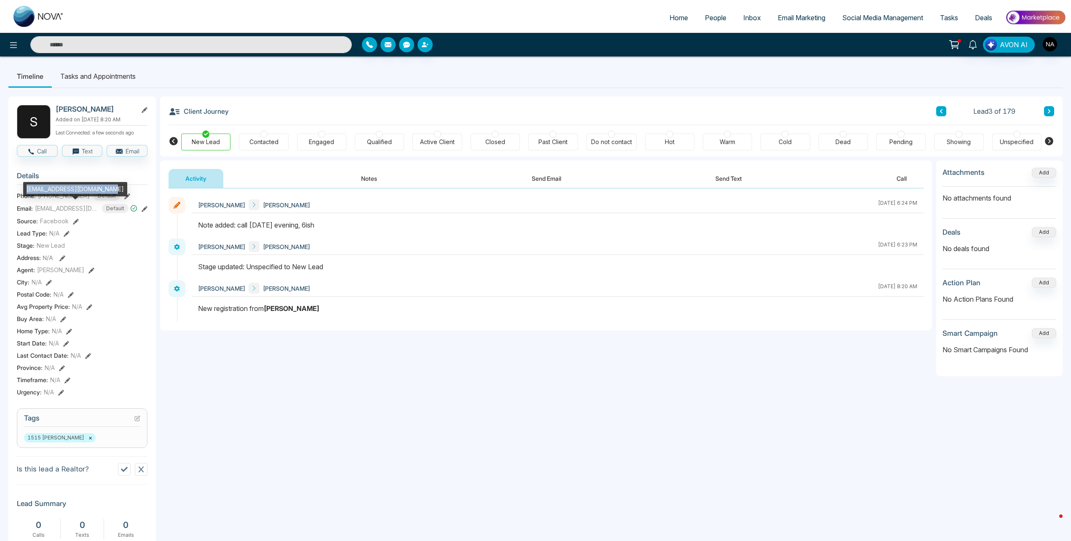
click at [37, 187] on div "[EMAIL_ADDRESS][DOMAIN_NAME]" at bounding box center [75, 189] width 104 height 14
copy div "[EMAIL_ADDRESS][DOMAIN_NAME]"
click at [1049, 116] on button at bounding box center [1049, 111] width 10 height 10
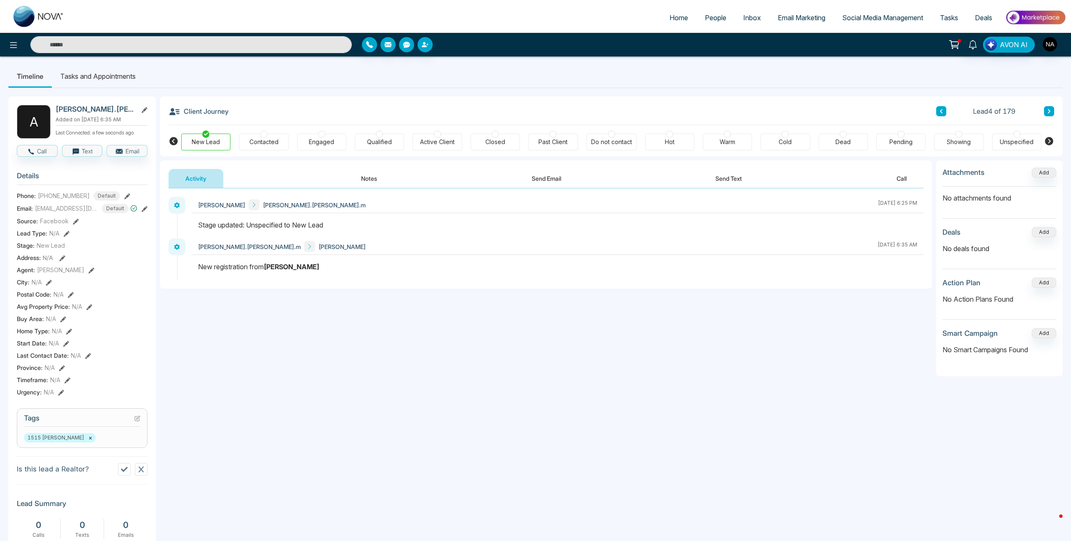
click at [1047, 112] on icon at bounding box center [1049, 111] width 4 height 5
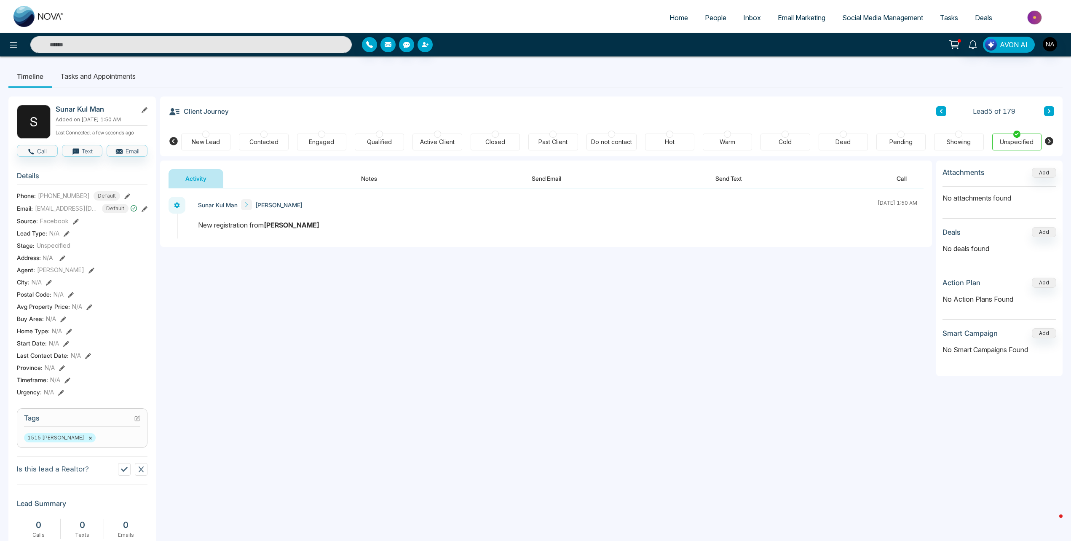
scroll to position [179, 0]
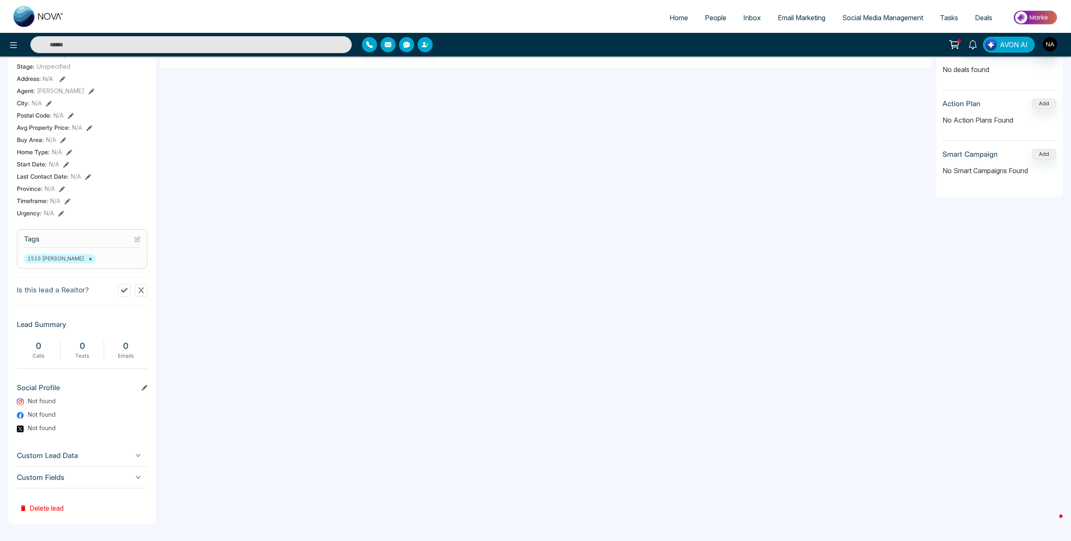
click at [109, 476] on span "Custom Fields" at bounding box center [82, 477] width 131 height 11
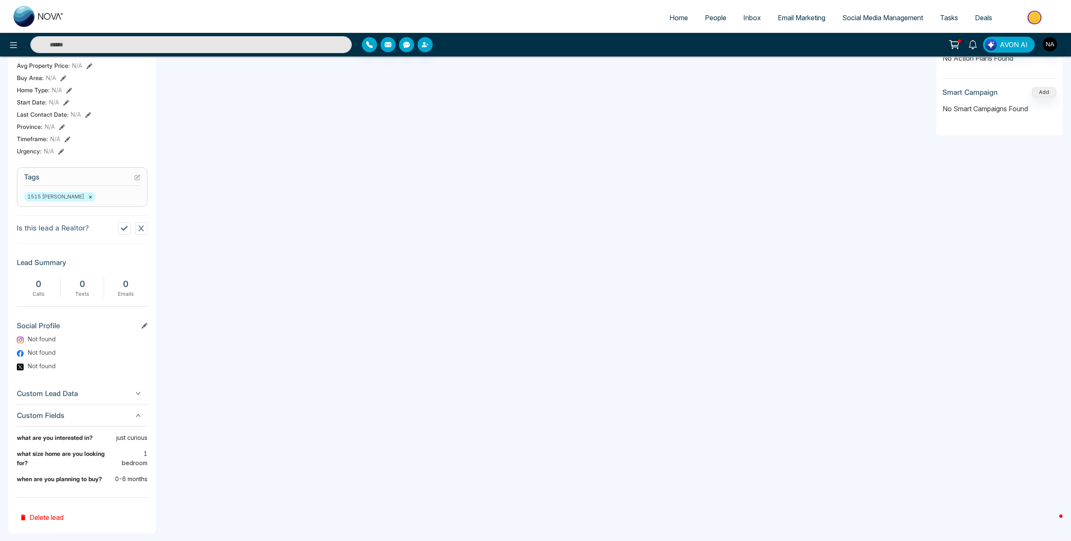
click at [121, 385] on div "Custom Lead Data" at bounding box center [82, 393] width 131 height 21
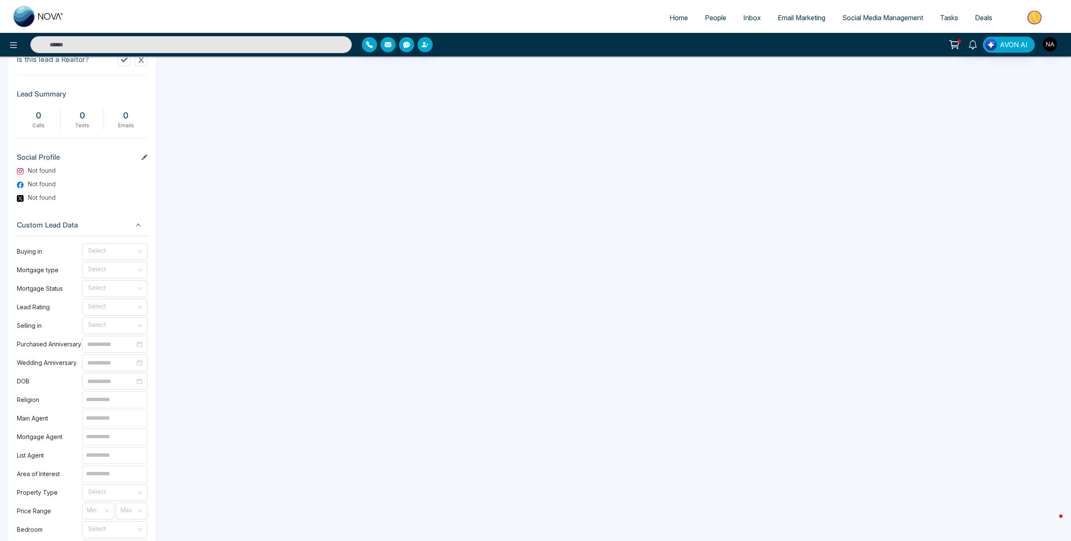
click at [91, 226] on span "Custom Lead Data" at bounding box center [82, 224] width 131 height 11
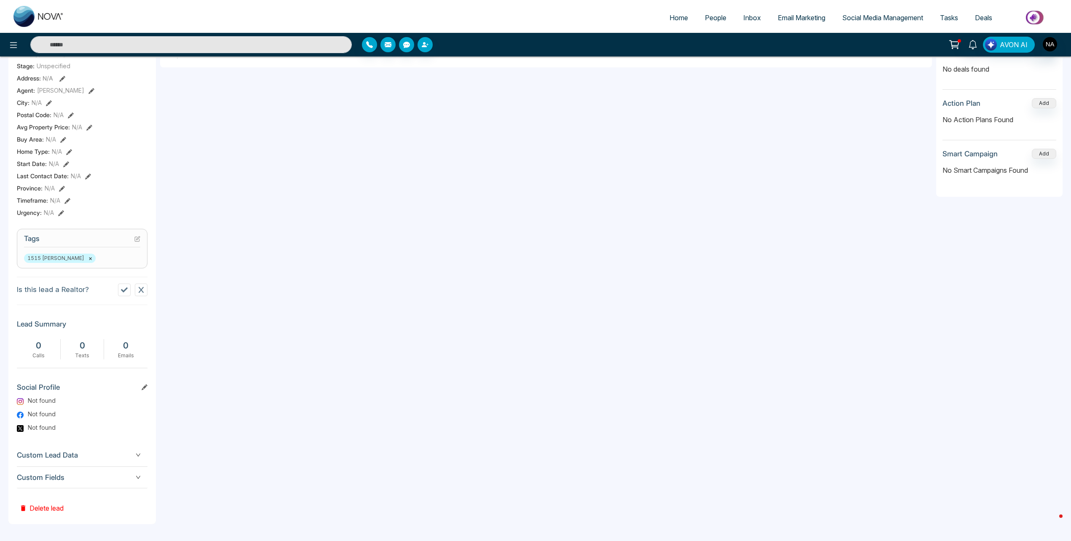
scroll to position [179, 0]
click at [75, 477] on span "Custom Fields" at bounding box center [82, 477] width 131 height 11
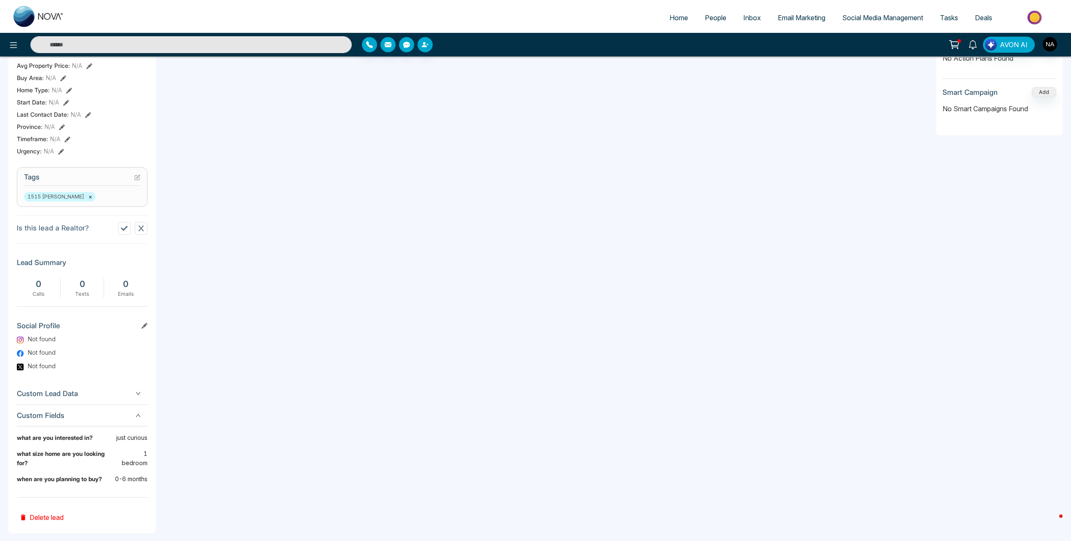
scroll to position [0, 0]
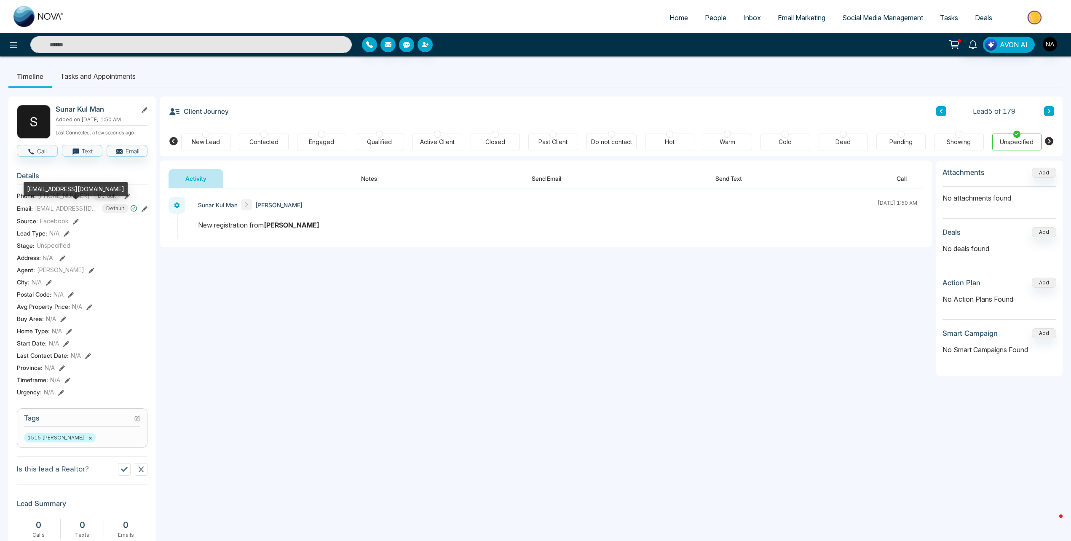
click at [68, 187] on div "[EMAIL_ADDRESS][DOMAIN_NAME]" at bounding box center [76, 189] width 104 height 14
copy div "[EMAIL_ADDRESS][DOMAIN_NAME]"
click at [200, 137] on div "New Lead" at bounding box center [205, 142] width 49 height 17
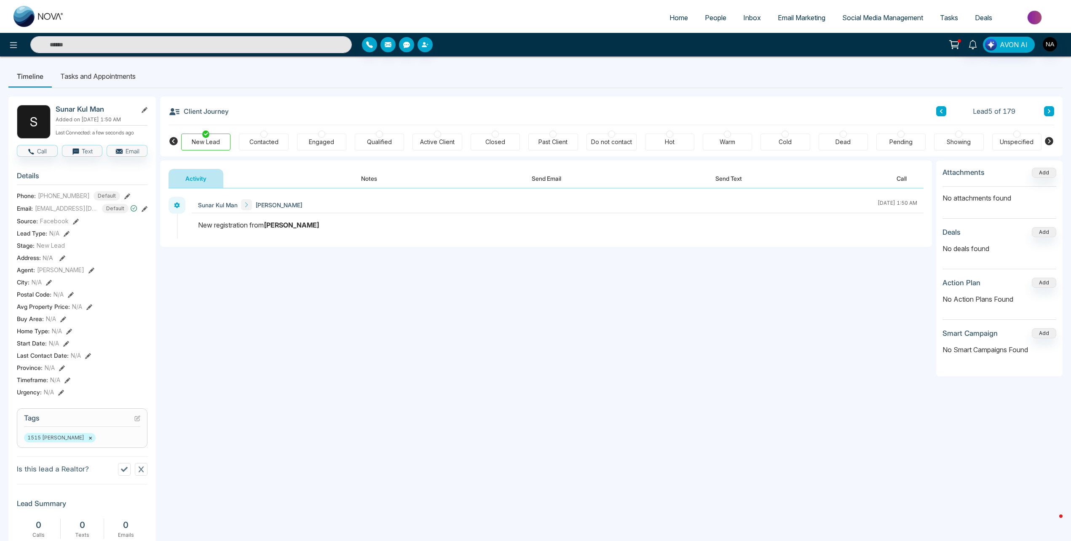
click at [403, 163] on div "Activity Notes Send Email Send Text Call" at bounding box center [546, 174] width 772 height 28
click at [361, 187] on button "Notes" at bounding box center [369, 178] width 50 height 19
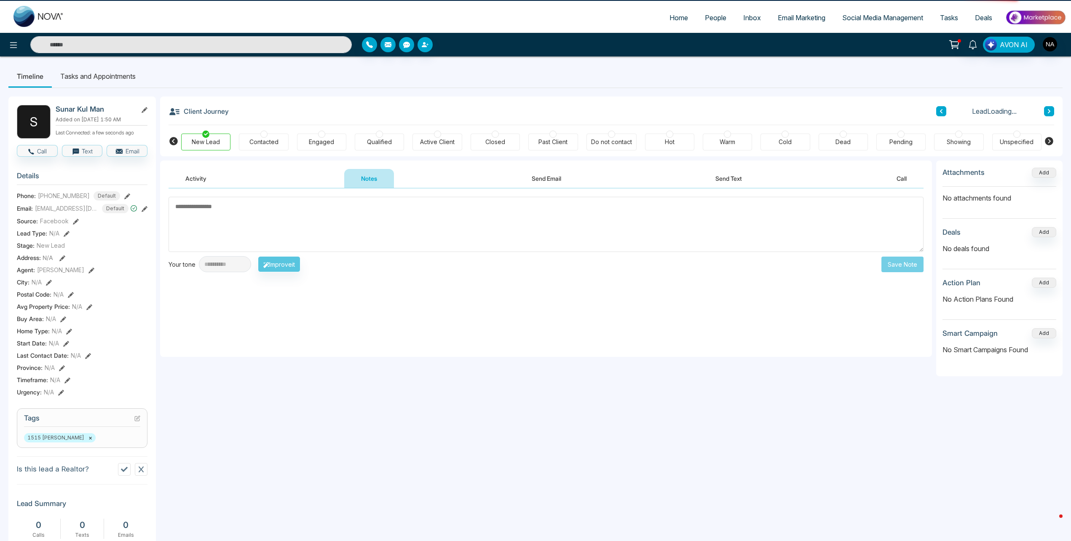
click at [286, 217] on textarea at bounding box center [545, 224] width 755 height 55
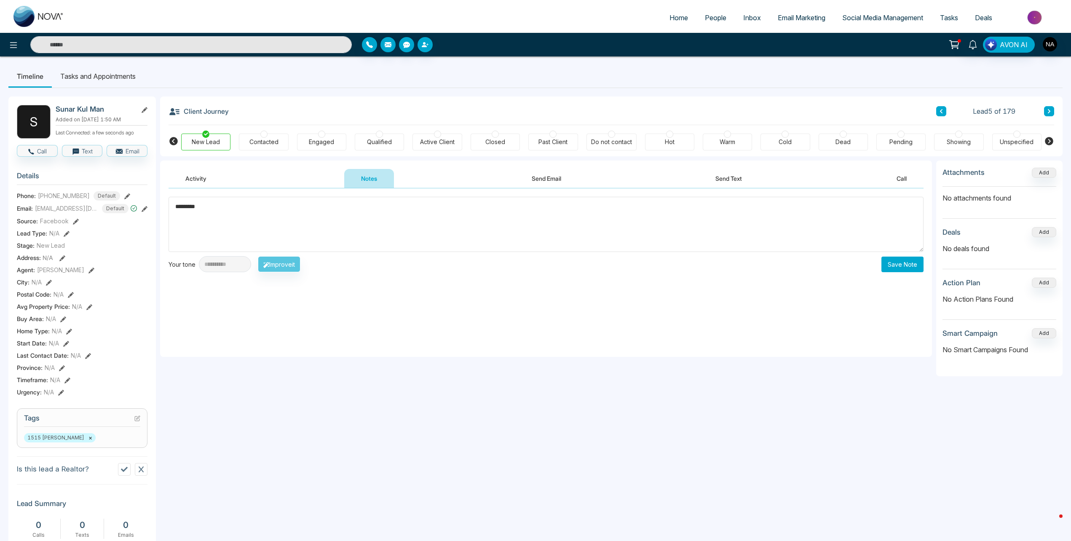
type textarea "*********"
click at [903, 272] on button "Save Note" at bounding box center [902, 264] width 42 height 16
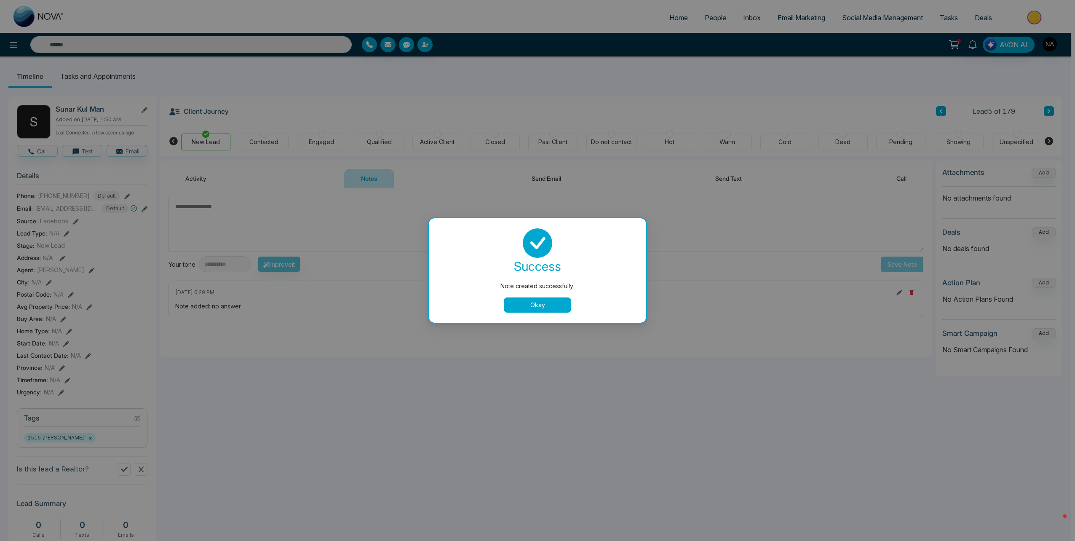
click at [528, 298] on button "Okay" at bounding box center [537, 304] width 67 height 15
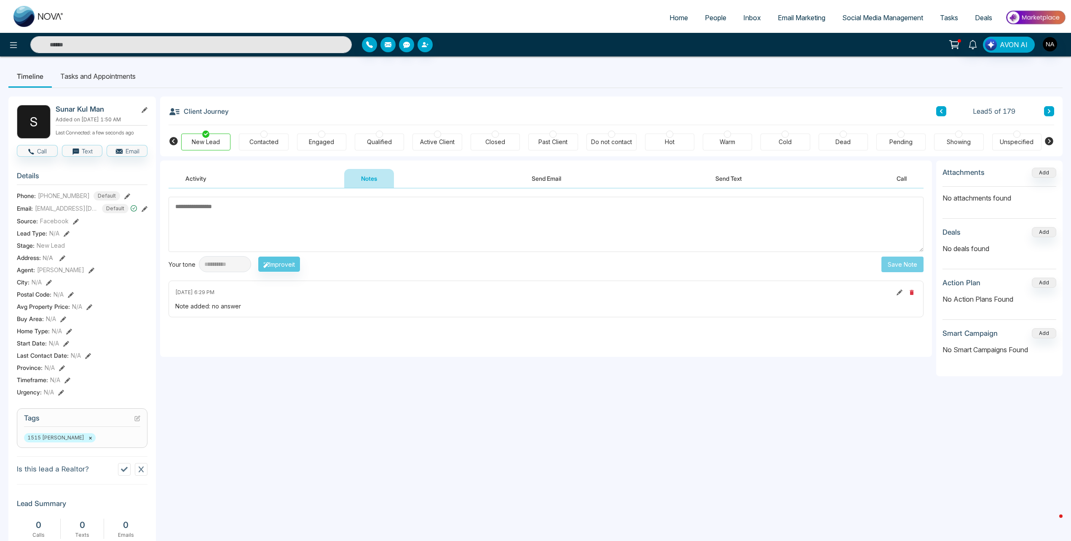
click at [1049, 111] on icon at bounding box center [1049, 111] width 4 height 5
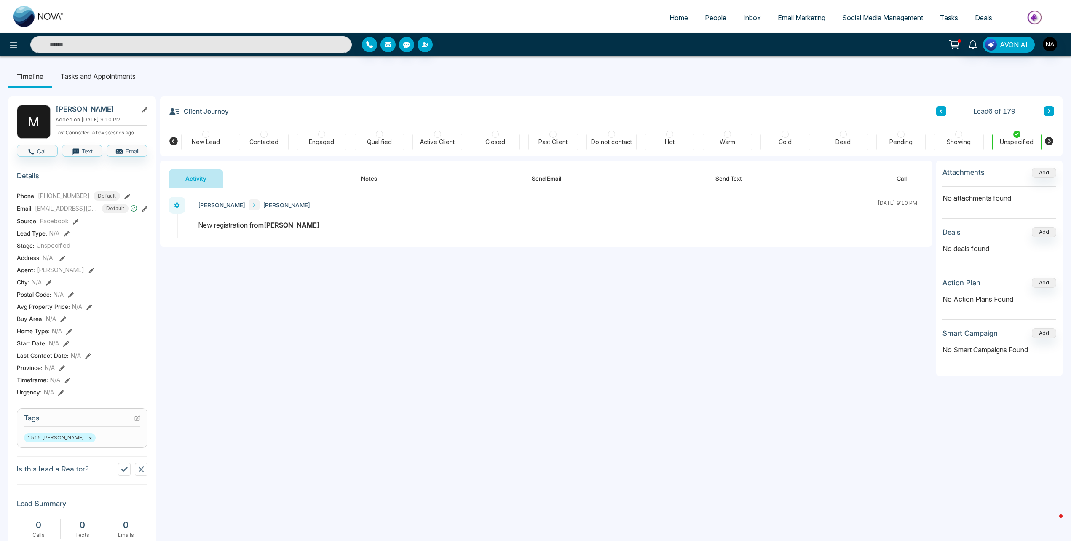
click at [944, 113] on button at bounding box center [941, 111] width 10 height 10
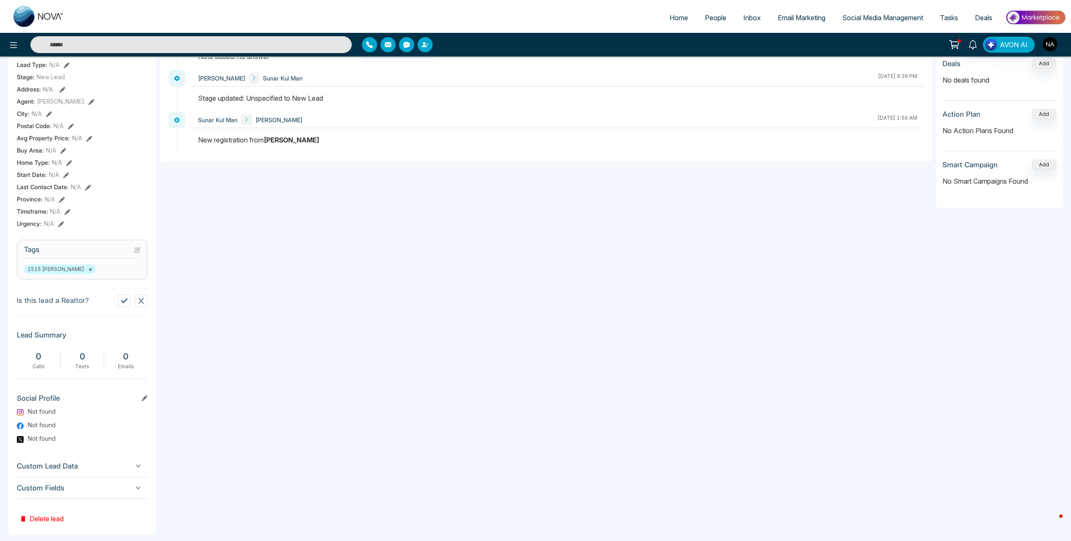
scroll to position [179, 0]
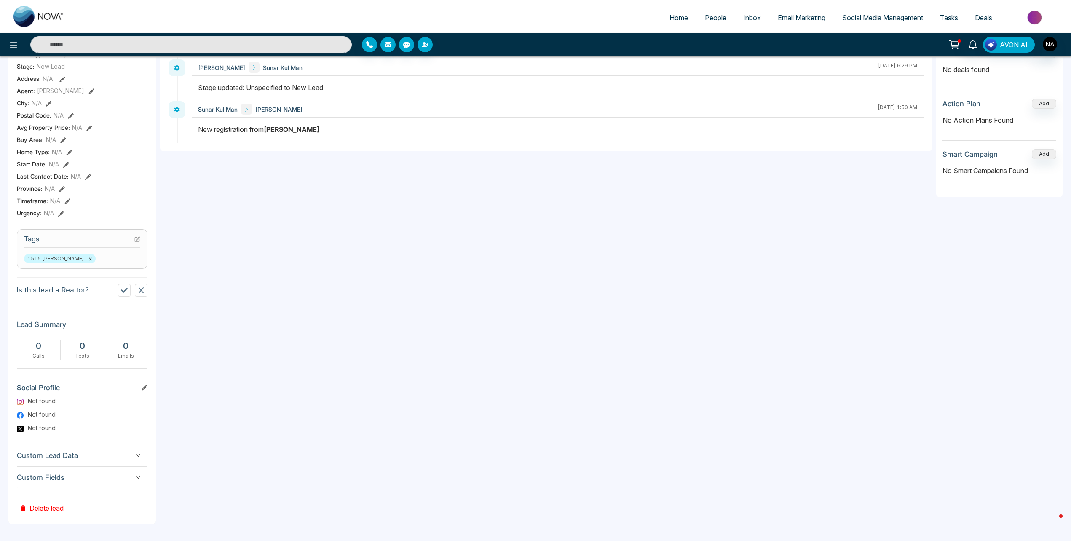
click at [106, 473] on span "Custom Fields" at bounding box center [82, 477] width 131 height 11
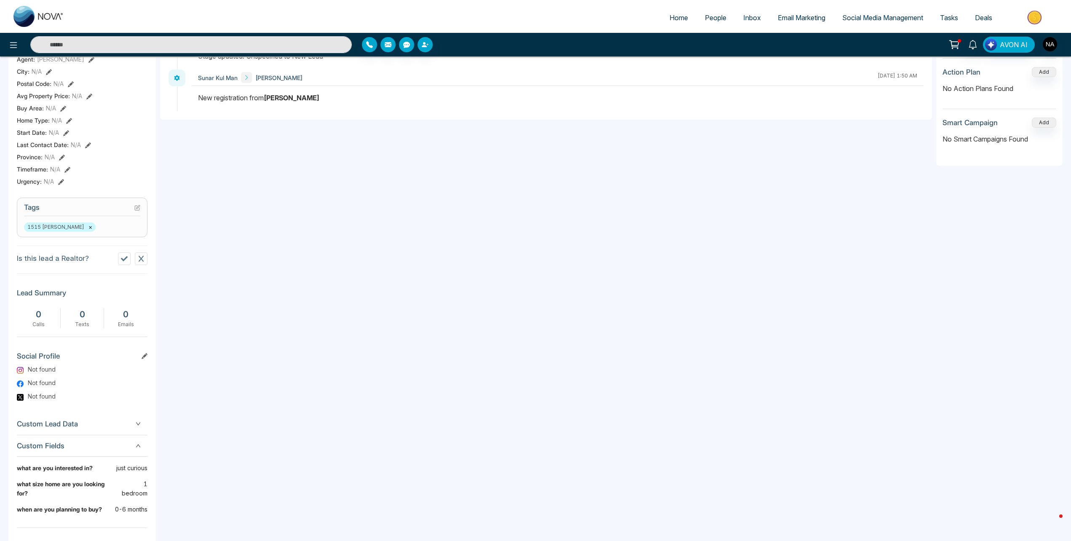
scroll to position [241, 0]
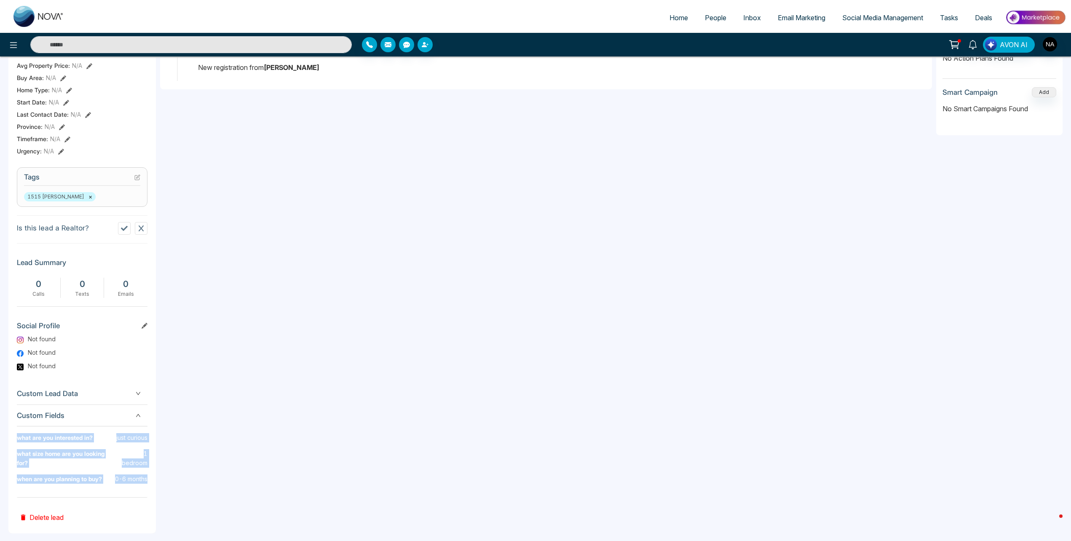
drag, startPoint x: 147, startPoint y: 469, endPoint x: 19, endPoint y: 433, distance: 133.1
click at [19, 433] on div "S Sunar Kul Man Added on [DATE] 1:50 AM Last Connected: a few seconds ago Call …" at bounding box center [81, 195] width 147 height 678
drag, startPoint x: 19, startPoint y: 433, endPoint x: 29, endPoint y: 445, distance: 16.2
click at [31, 446] on b "what are you interested in?" at bounding box center [55, 441] width 76 height 16
drag, startPoint x: 18, startPoint y: 437, endPoint x: 151, endPoint y: 480, distance: 140.1
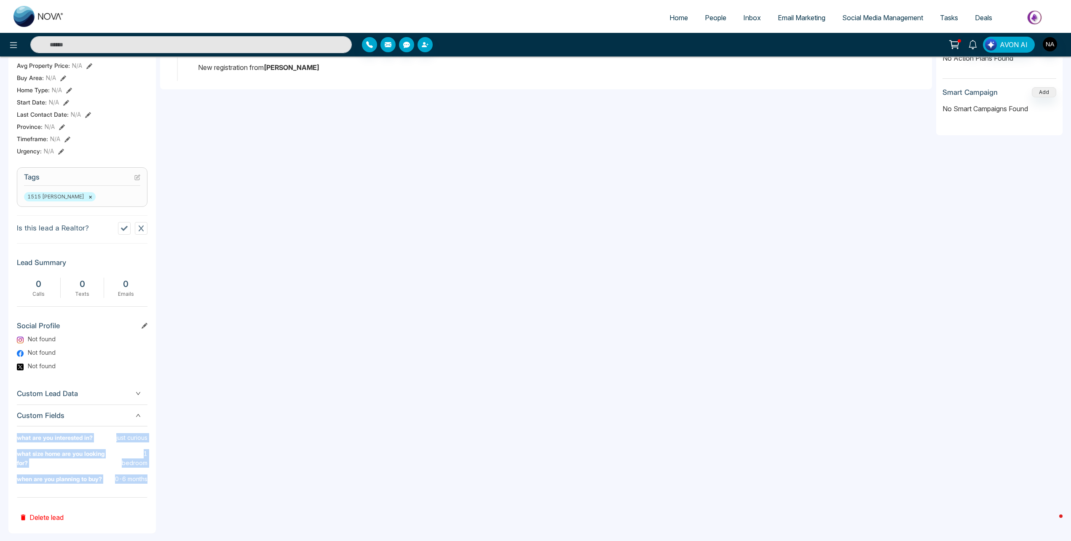
click at [151, 480] on div "S Sunar Kul Man Added on [DATE] 1:50 AM Last Connected: a few seconds ago Call …" at bounding box center [81, 195] width 147 height 678
drag, startPoint x: 151, startPoint y: 480, endPoint x: 86, endPoint y: 468, distance: 65.9
click at [81, 474] on b "when are you planning to buy?" at bounding box center [59, 482] width 85 height 16
drag, startPoint x: 150, startPoint y: 469, endPoint x: 17, endPoint y: 447, distance: 134.5
click at [17, 447] on div "S Sunar Kul Man Added on [DATE] 1:50 AM Last Connected: a few seconds ago Call …" at bounding box center [81, 195] width 147 height 678
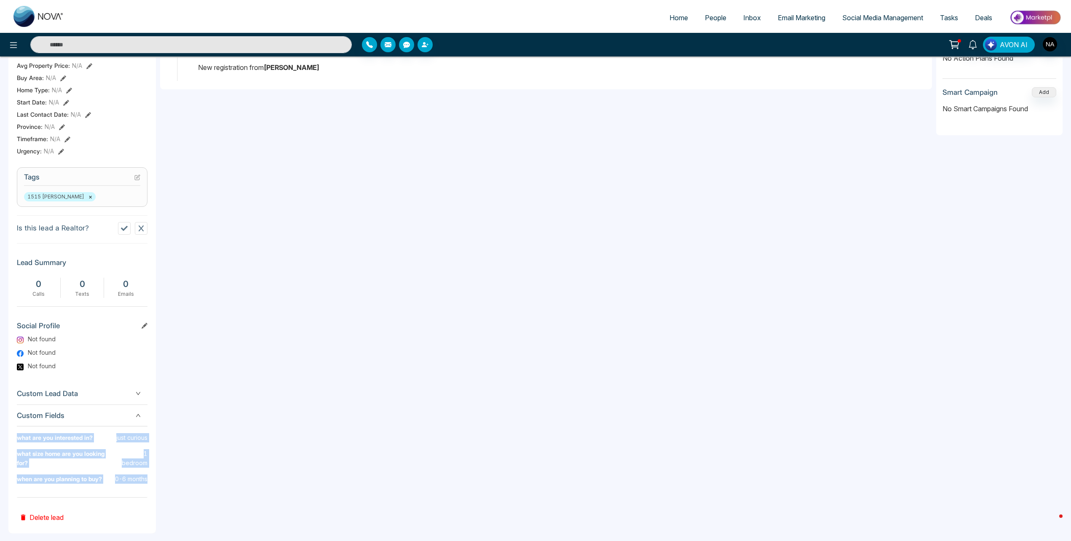
click at [153, 474] on div "S Sunar Kul Man Added on [DATE] 1:50 AM Last Connected: a few seconds ago Call …" at bounding box center [81, 195] width 147 height 678
drag, startPoint x: 147, startPoint y: 472, endPoint x: 9, endPoint y: 437, distance: 142.9
click at [9, 437] on div "S Sunar Kul Man Added on [DATE] 1:50 AM Last Connected: a few seconds ago Call …" at bounding box center [81, 195] width 147 height 678
click at [113, 457] on b "what size home are you looking for?" at bounding box center [66, 461] width 99 height 25
drag, startPoint x: 147, startPoint y: 470, endPoint x: 114, endPoint y: 441, distance: 45.0
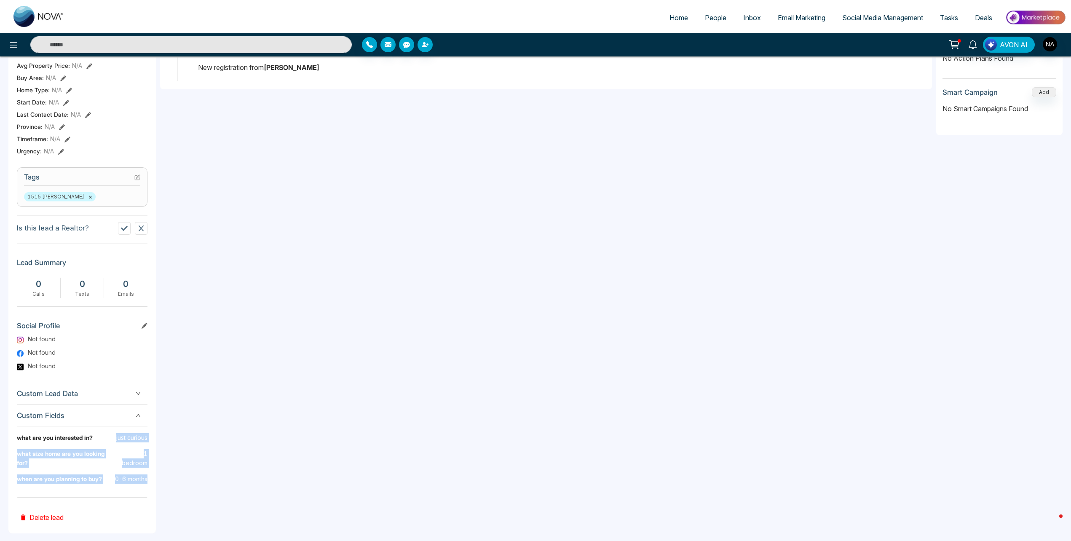
click at [114, 441] on div "S Sunar Kul Man Added on [DATE] 1:50 AM Last Connected: a few seconds ago Call …" at bounding box center [81, 195] width 147 height 678
drag, startPoint x: 114, startPoint y: 441, endPoint x: 83, endPoint y: 459, distance: 35.3
click at [110, 474] on div "when are you planning to buy? 0-6 months" at bounding box center [82, 482] width 131 height 16
drag, startPoint x: 14, startPoint y: 436, endPoint x: 141, endPoint y: 475, distance: 132.7
click at [141, 475] on div "S Sunar Kul Man Added on [DATE] 1:50 AM Last Connected: a few seconds ago Call …" at bounding box center [81, 195] width 147 height 678
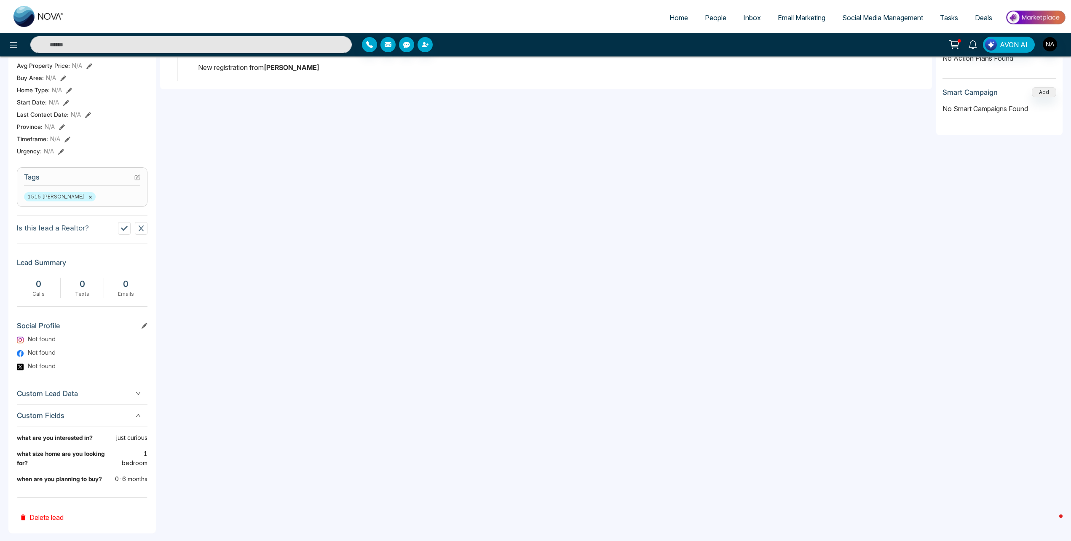
drag, startPoint x: 141, startPoint y: 475, endPoint x: 147, endPoint y: 472, distance: 6.4
click at [147, 474] on p "0-6 months" at bounding box center [131, 478] width 32 height 9
drag, startPoint x: 147, startPoint y: 470, endPoint x: 14, endPoint y: 431, distance: 138.6
click at [14, 431] on div "S Sunar Kul Man Added on [DATE] 1:50 AM Last Connected: a few seconds ago Call …" at bounding box center [81, 195] width 147 height 678
drag, startPoint x: 14, startPoint y: 431, endPoint x: 50, endPoint y: 456, distance: 43.0
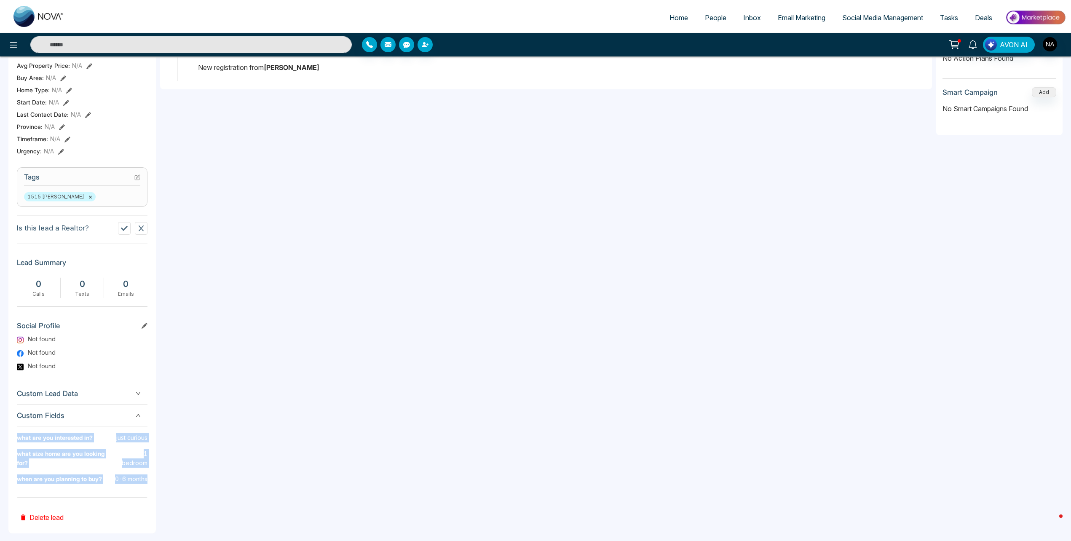
click at [50, 456] on b "what size home are you looking for?" at bounding box center [66, 461] width 99 height 25
click at [126, 474] on p "0-6 months" at bounding box center [131, 478] width 32 height 9
drag, startPoint x: 147, startPoint y: 471, endPoint x: 16, endPoint y: 441, distance: 134.0
click at [16, 441] on div "S Sunar Kul Man Added on [DATE] 1:50 AM Last Connected: a few seconds ago Call …" at bounding box center [81, 195] width 147 height 678
drag, startPoint x: 16, startPoint y: 441, endPoint x: 66, endPoint y: 467, distance: 56.5
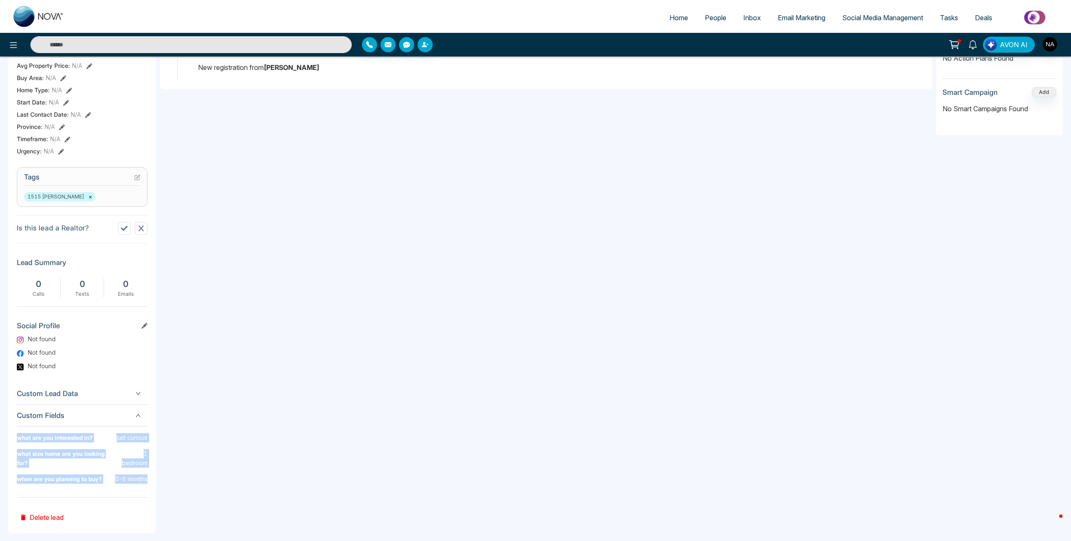
click at [66, 474] on b "when are you planning to buy?" at bounding box center [59, 482] width 85 height 16
drag, startPoint x: 150, startPoint y: 470, endPoint x: 19, endPoint y: 440, distance: 134.0
click at [19, 440] on div "S Sunar Kul Man Added on [DATE] 1:50 AM Last Connected: a few seconds ago Call …" at bounding box center [81, 195] width 147 height 678
drag, startPoint x: 19, startPoint y: 440, endPoint x: 30, endPoint y: 445, distance: 11.7
click at [30, 445] on b "what are you interested in?" at bounding box center [55, 441] width 76 height 16
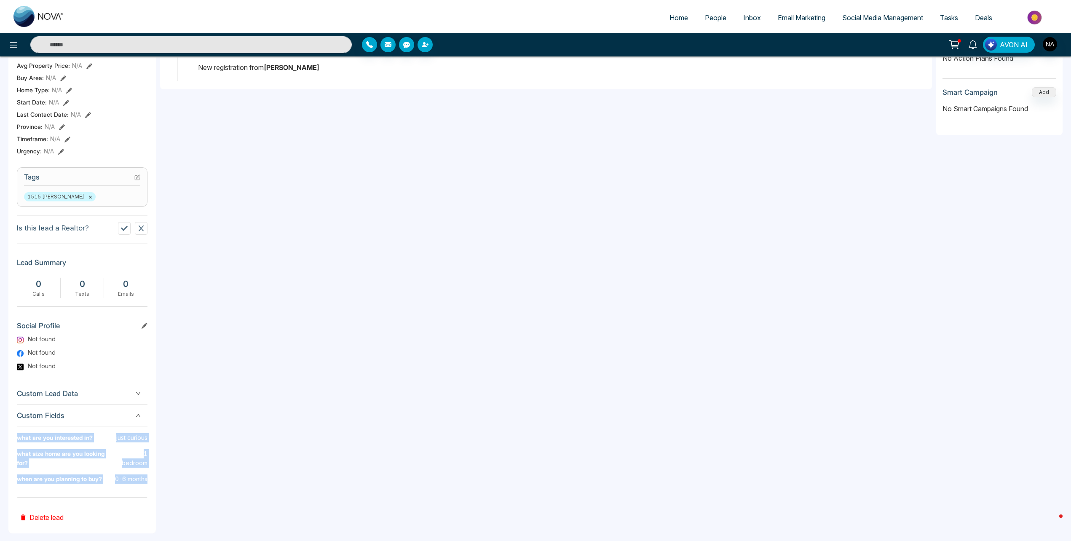
drag, startPoint x: 147, startPoint y: 471, endPoint x: 11, endPoint y: 442, distance: 139.9
click at [11, 442] on div "S Sunar Kul Man Added on [DATE] 1:50 AM Last Connected: a few seconds ago Call …" at bounding box center [81, 195] width 147 height 678
drag, startPoint x: 11, startPoint y: 442, endPoint x: 53, endPoint y: 465, distance: 48.1
click at [53, 474] on b "when are you planning to buy?" at bounding box center [59, 482] width 85 height 16
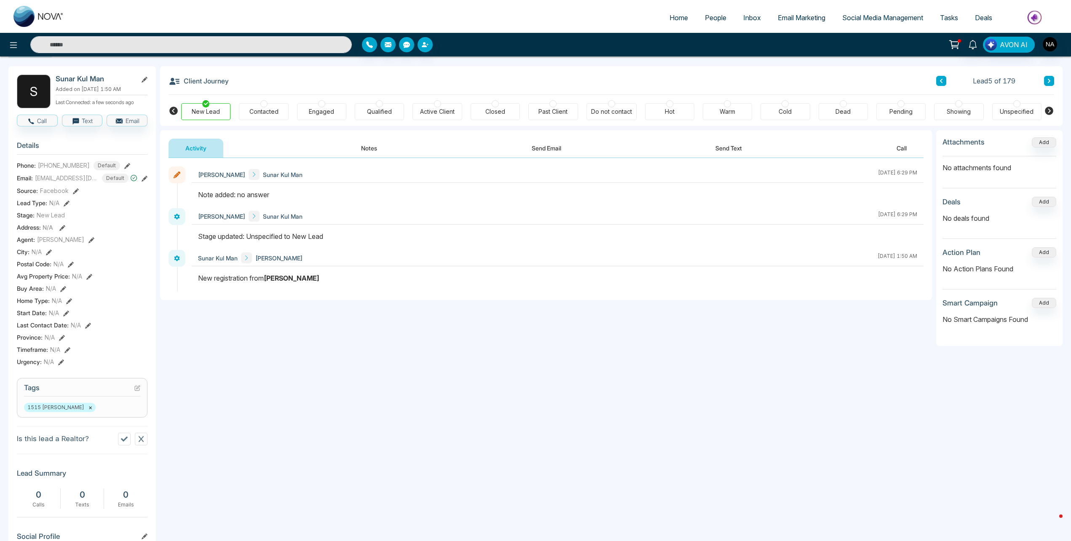
scroll to position [0, 0]
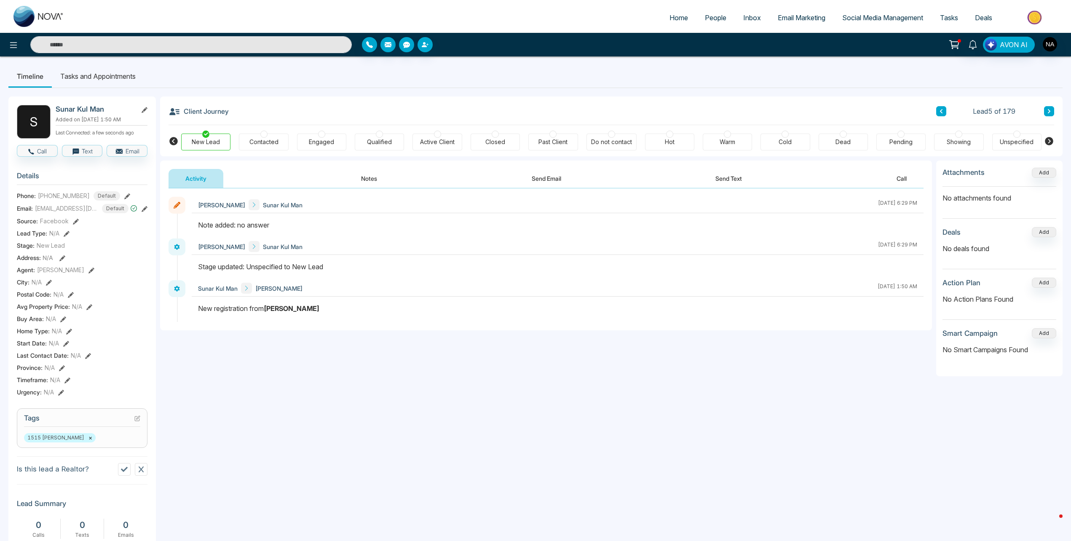
click at [354, 185] on button "Notes" at bounding box center [369, 178] width 50 height 19
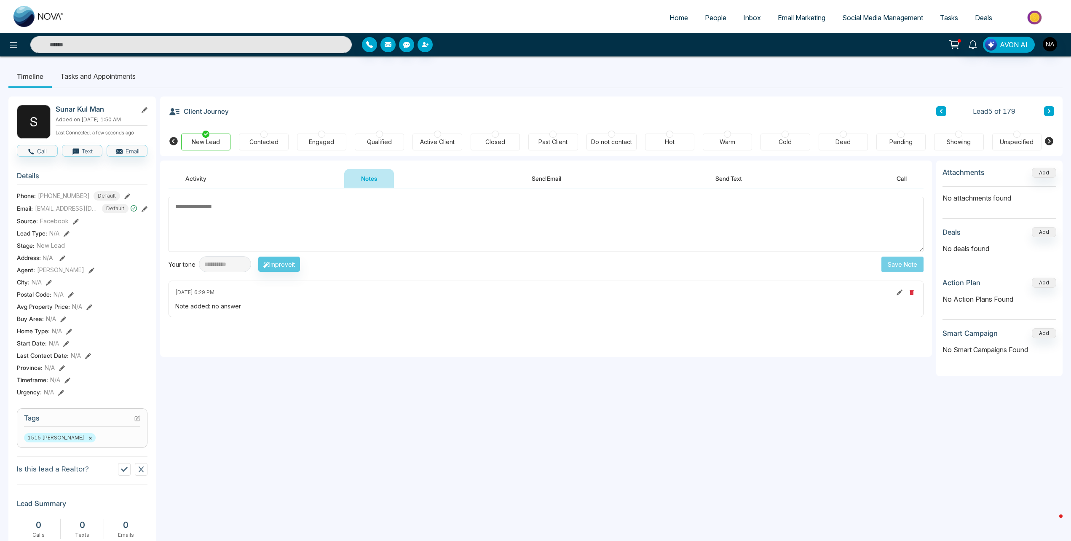
click at [252, 225] on textarea at bounding box center [545, 224] width 755 height 55
type textarea "**********"
click at [276, 137] on div "Contacted" at bounding box center [263, 142] width 49 height 17
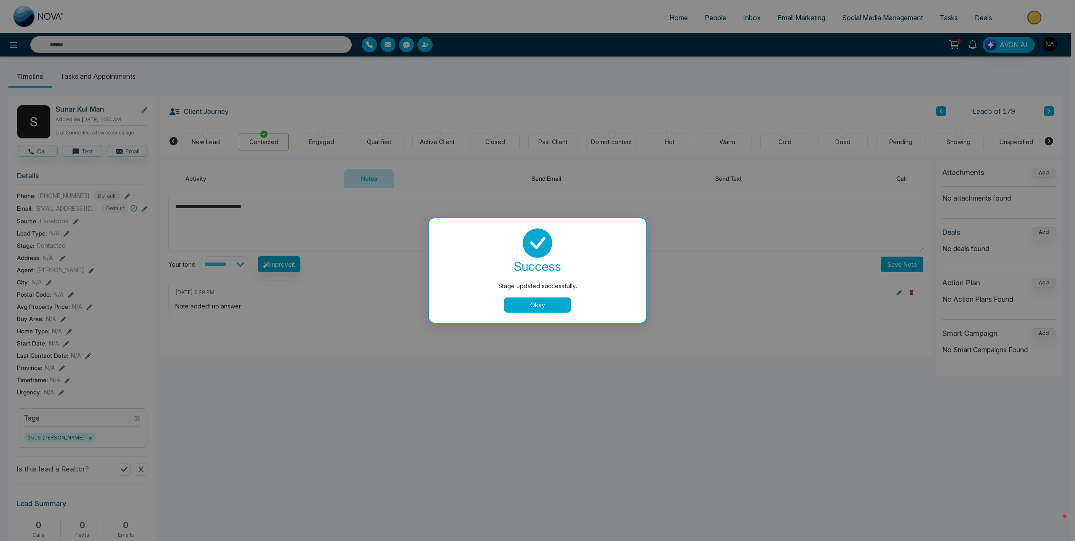
click at [511, 299] on button "Okay" at bounding box center [537, 304] width 67 height 15
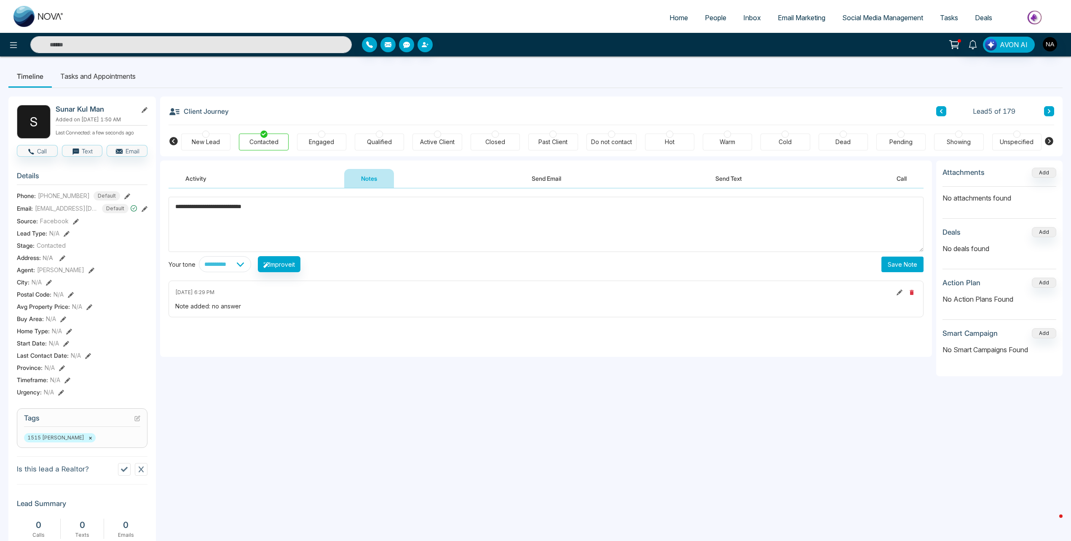
click at [915, 265] on button "Save Note" at bounding box center [902, 264] width 42 height 16
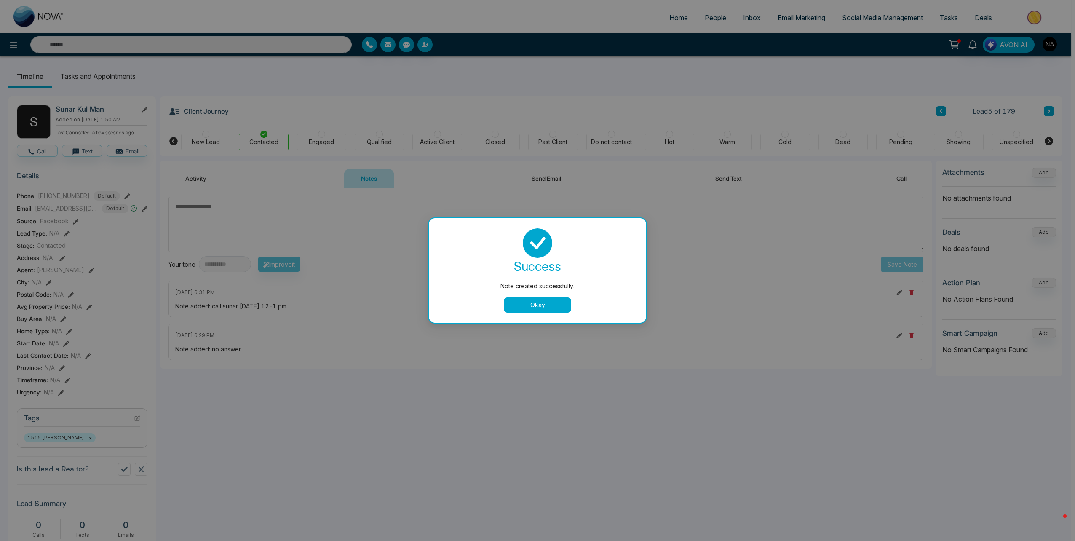
click at [528, 308] on button "Okay" at bounding box center [537, 304] width 67 height 15
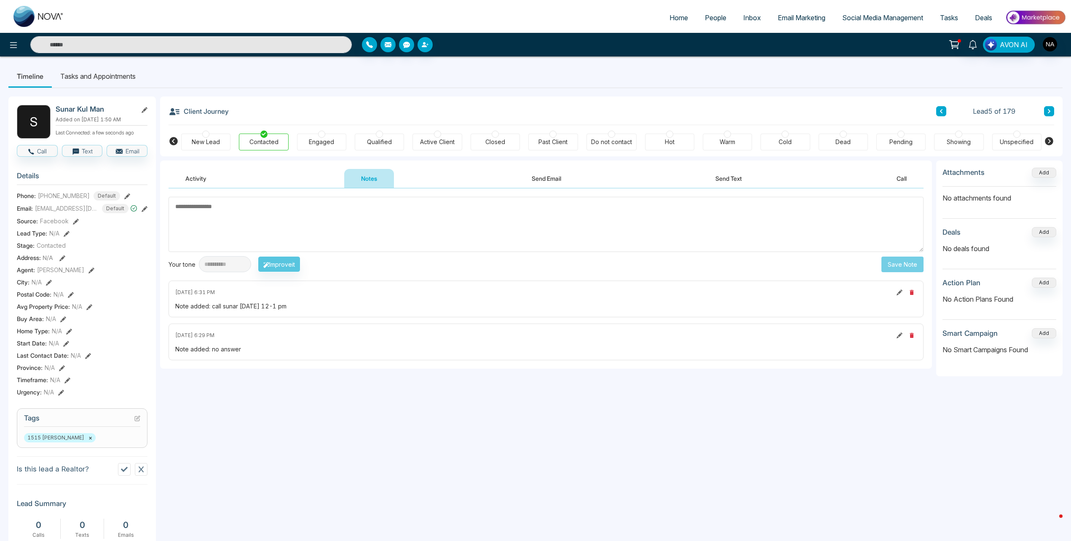
click at [1050, 107] on button at bounding box center [1049, 111] width 10 height 10
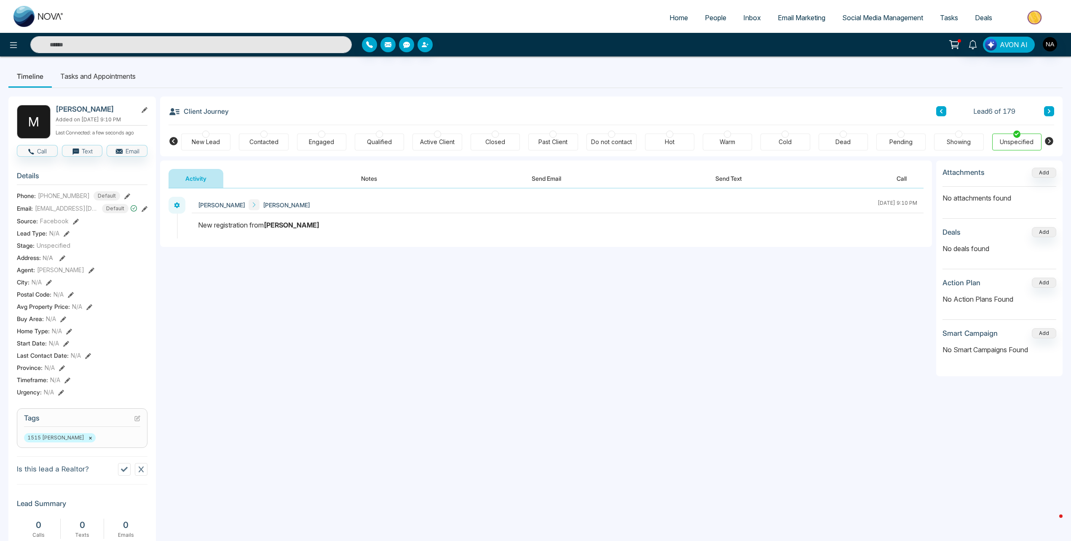
click at [940, 113] on icon at bounding box center [941, 111] width 4 height 5
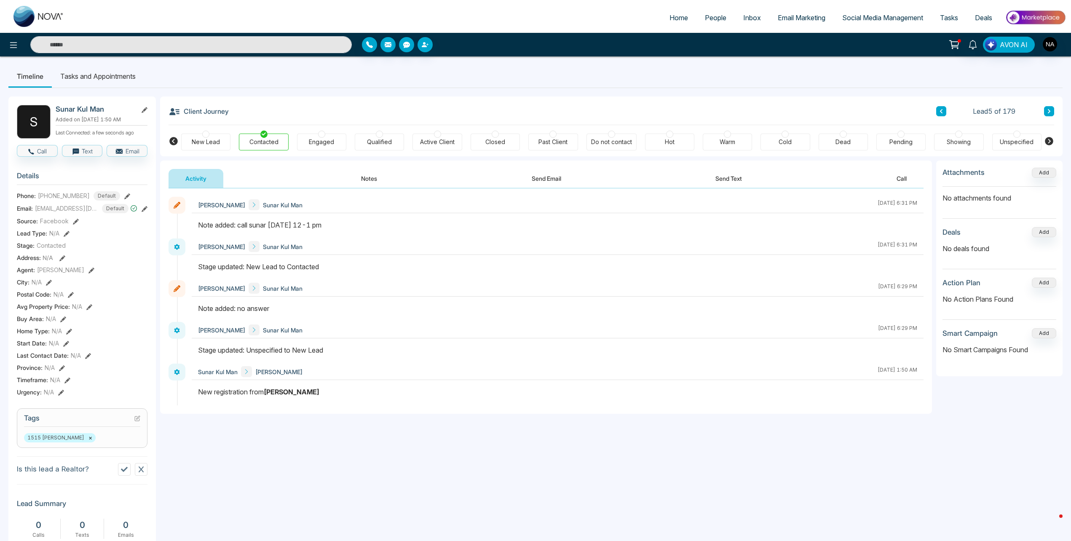
click at [1045, 110] on button at bounding box center [1049, 111] width 10 height 10
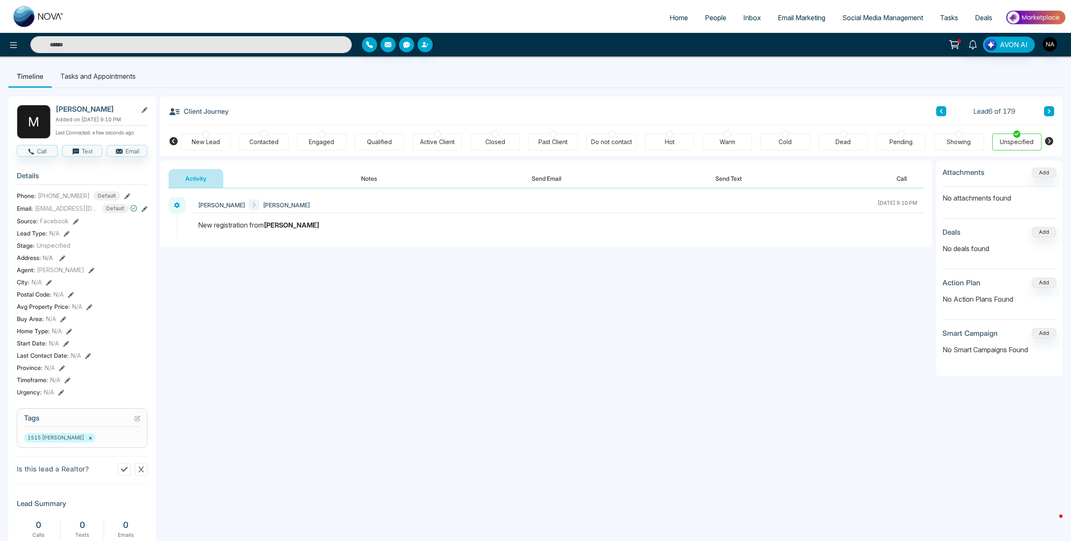
scroll to position [250, 0]
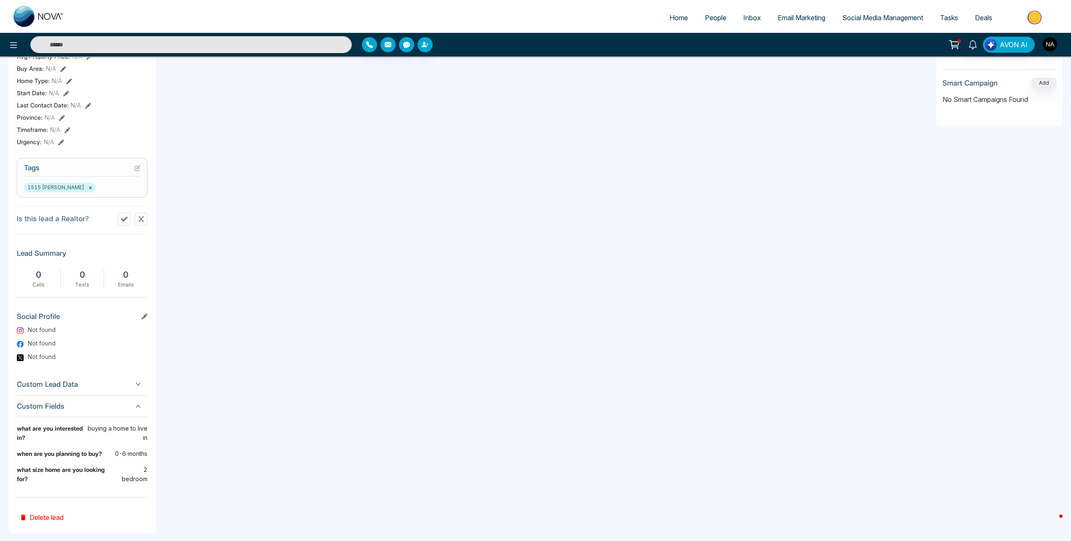
click at [118, 217] on section "Is this lead a Realtor?" at bounding box center [82, 220] width 131 height 28
click at [119, 217] on button at bounding box center [124, 219] width 13 height 13
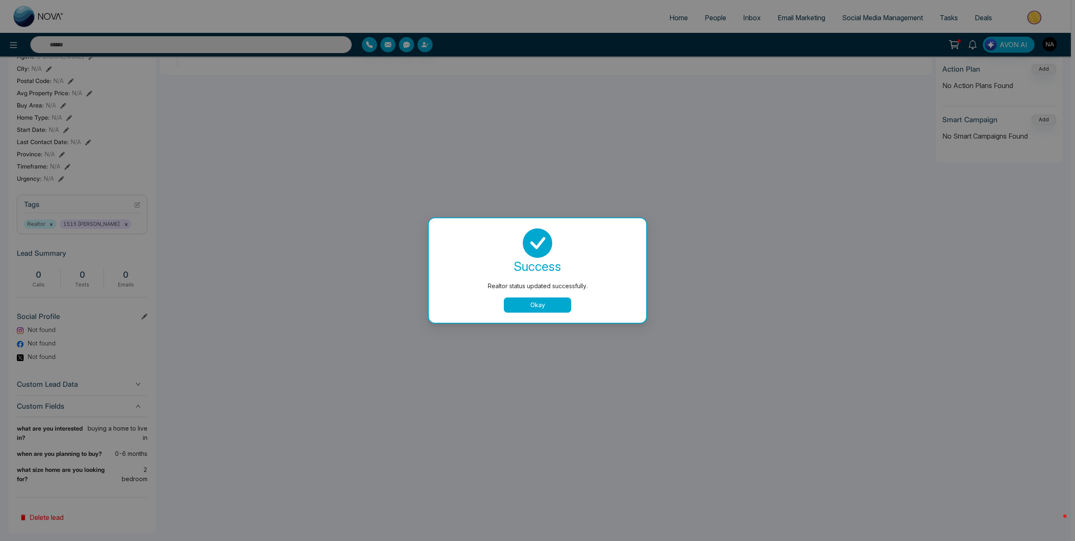
click at [548, 304] on button "Okay" at bounding box center [537, 304] width 67 height 15
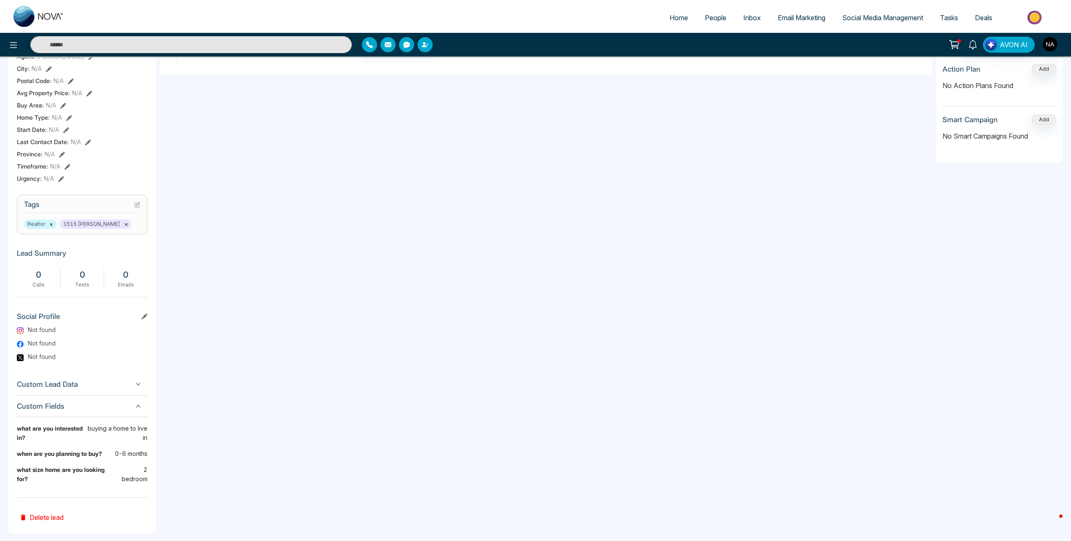
click at [42, 514] on button "Delete lead" at bounding box center [41, 510] width 49 height 27
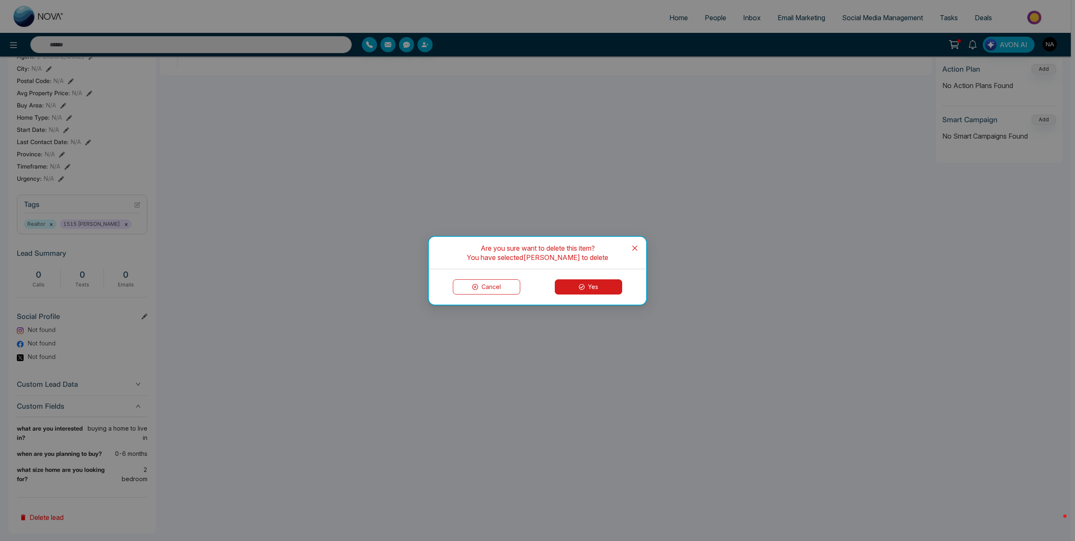
click at [585, 288] on button "Yes" at bounding box center [588, 286] width 67 height 15
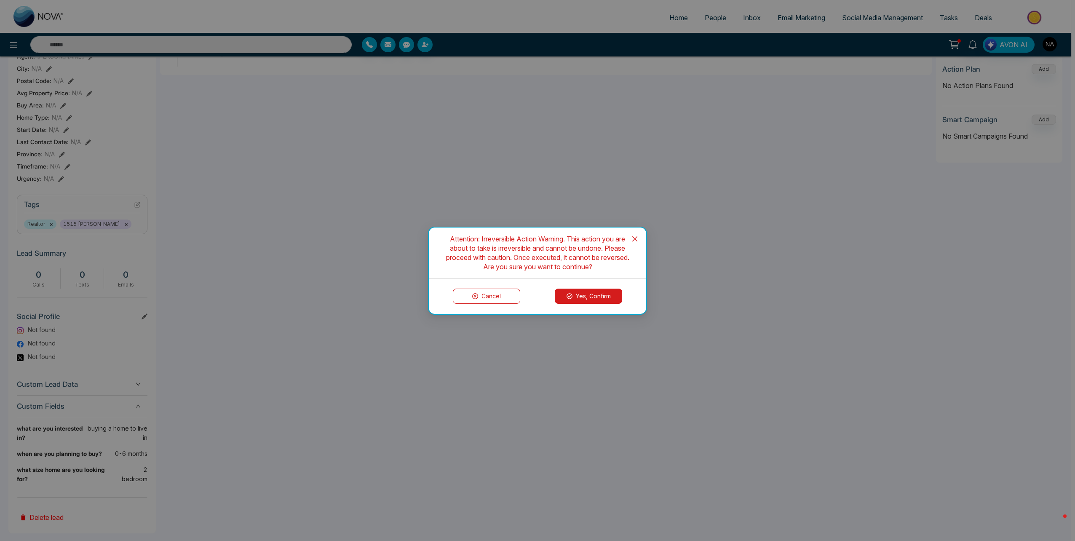
click at [579, 300] on button "Yes, Confirm" at bounding box center [588, 295] width 67 height 15
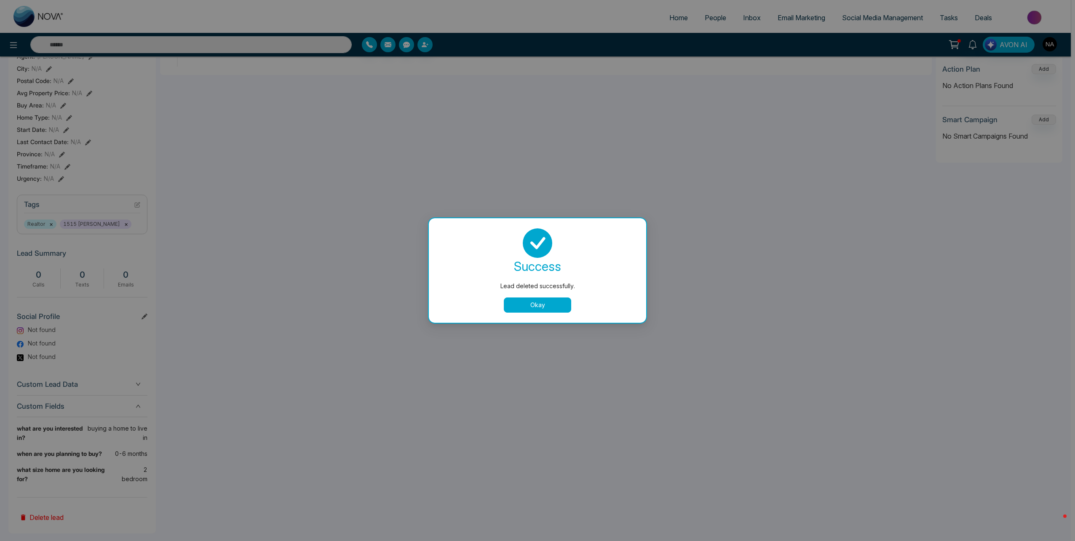
click at [526, 309] on button "Okay" at bounding box center [537, 304] width 67 height 15
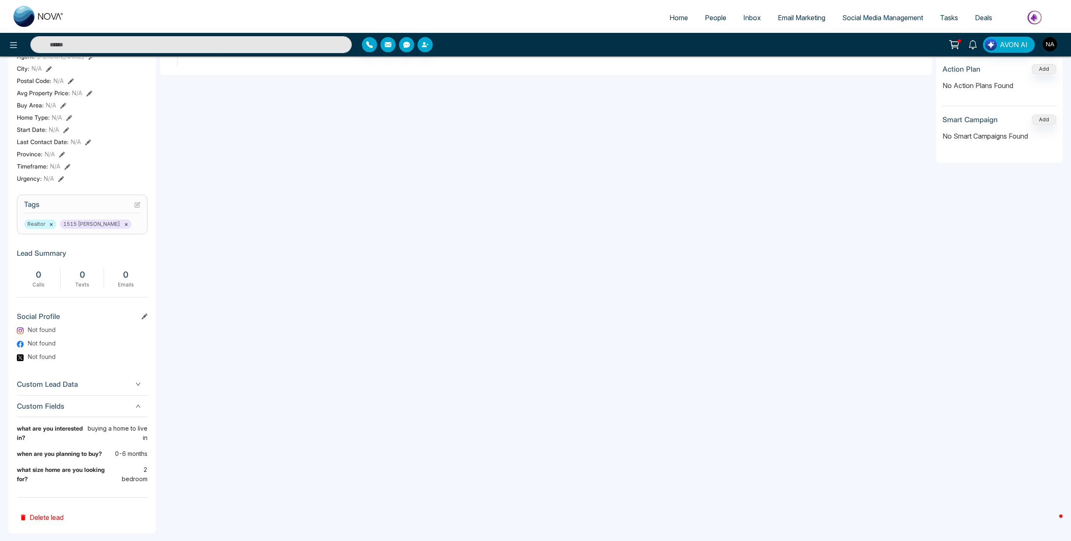
scroll to position [0, 0]
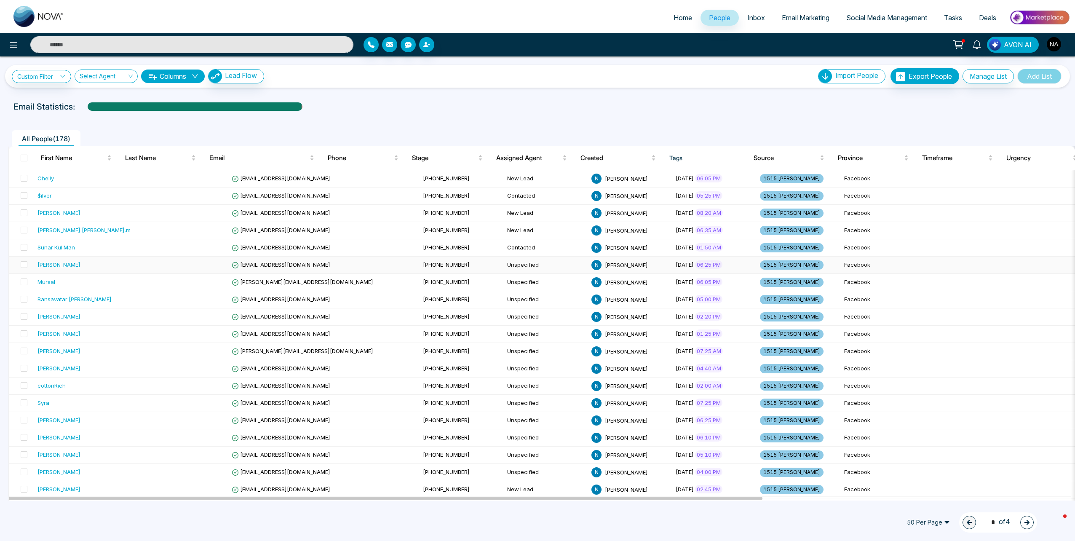
click at [114, 267] on div "[PERSON_NAME]" at bounding box center [88, 264] width 103 height 8
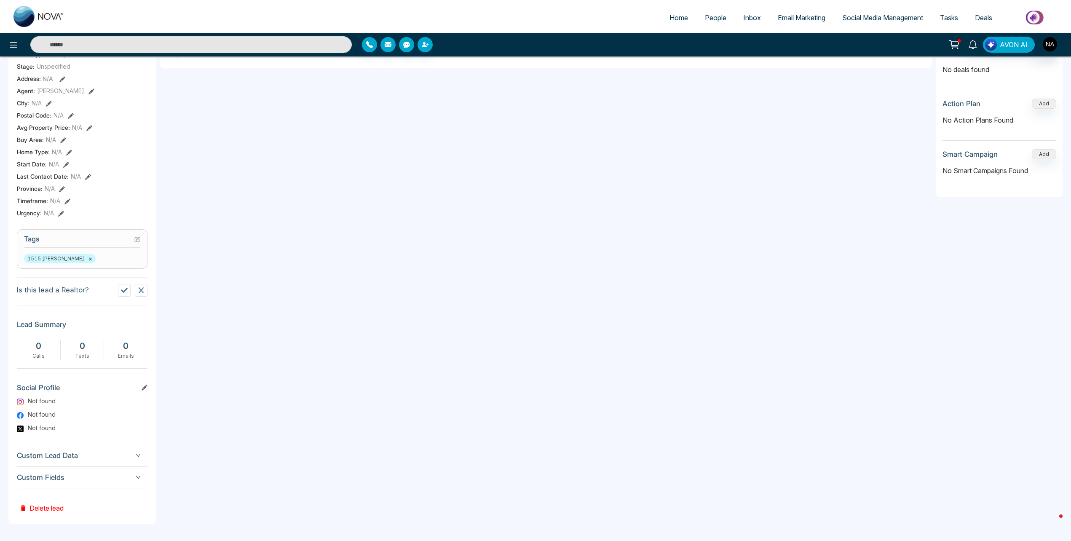
click at [54, 473] on span "Custom Fields" at bounding box center [82, 477] width 131 height 11
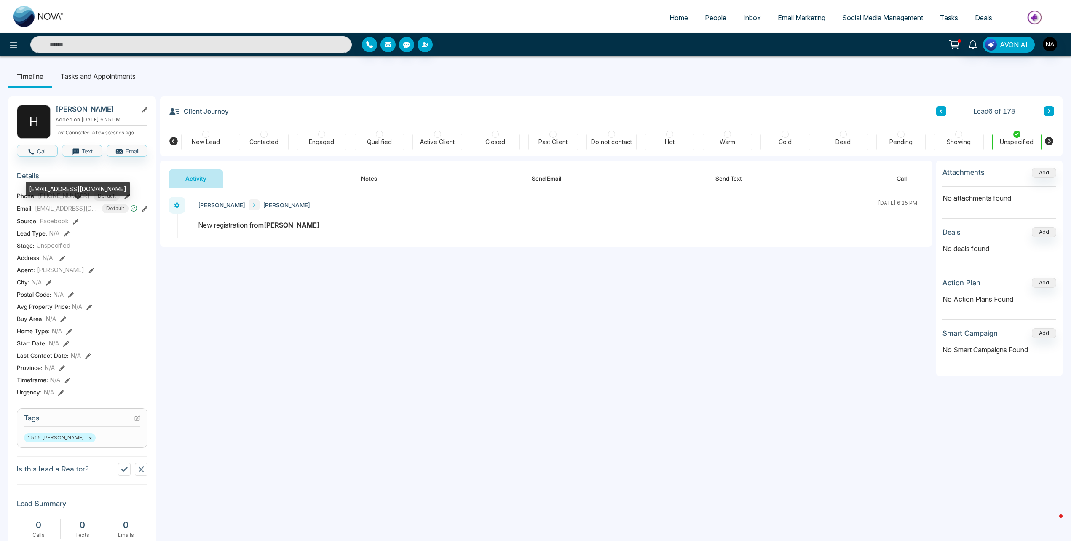
click at [59, 192] on div "[EMAIL_ADDRESS][DOMAIN_NAME]" at bounding box center [78, 189] width 104 height 14
copy div "[EMAIL_ADDRESS][DOMAIN_NAME]"
click at [207, 136] on div at bounding box center [205, 134] width 7 height 7
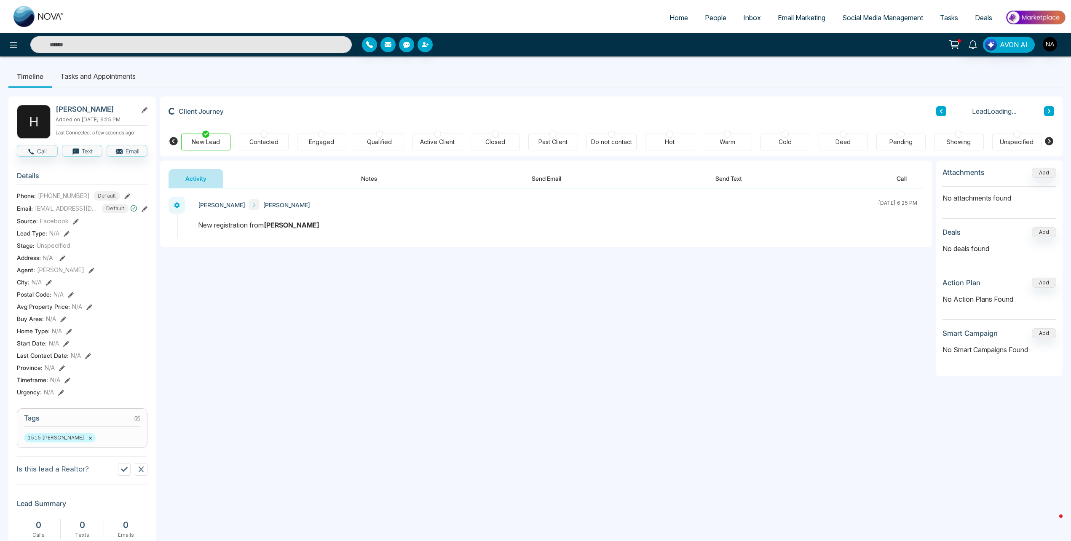
click at [369, 184] on button "Notes" at bounding box center [369, 178] width 50 height 19
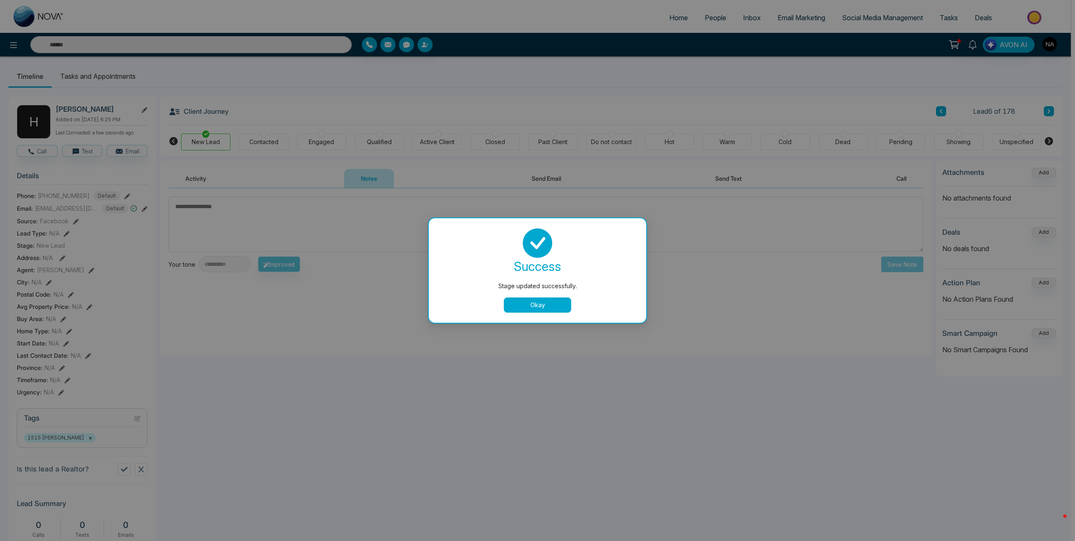
click at [518, 301] on button "Okay" at bounding box center [537, 304] width 67 height 15
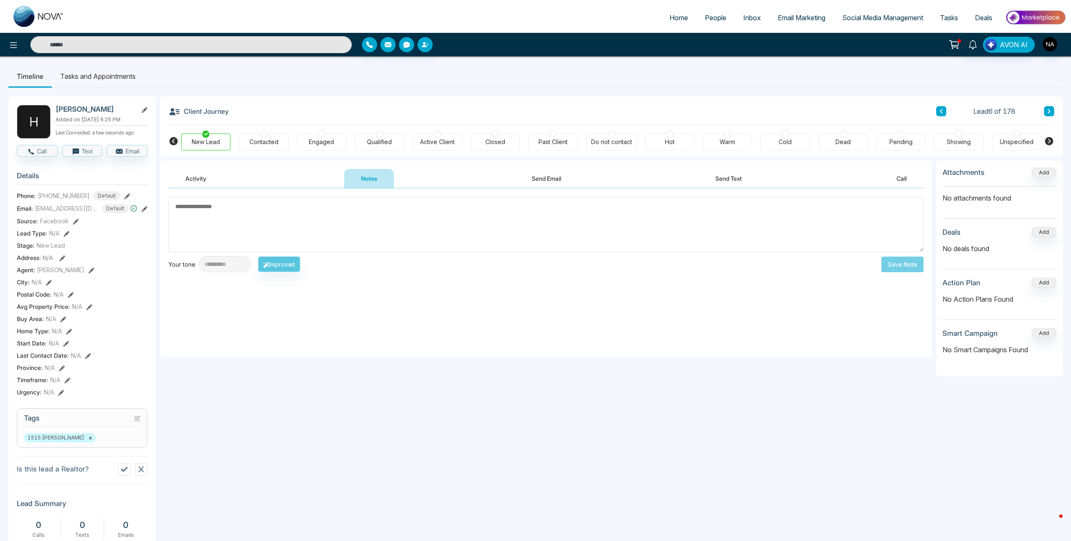
click at [370, 223] on textarea at bounding box center [545, 224] width 755 height 55
type textarea "*********"
click at [897, 267] on button "Save Note" at bounding box center [902, 264] width 42 height 16
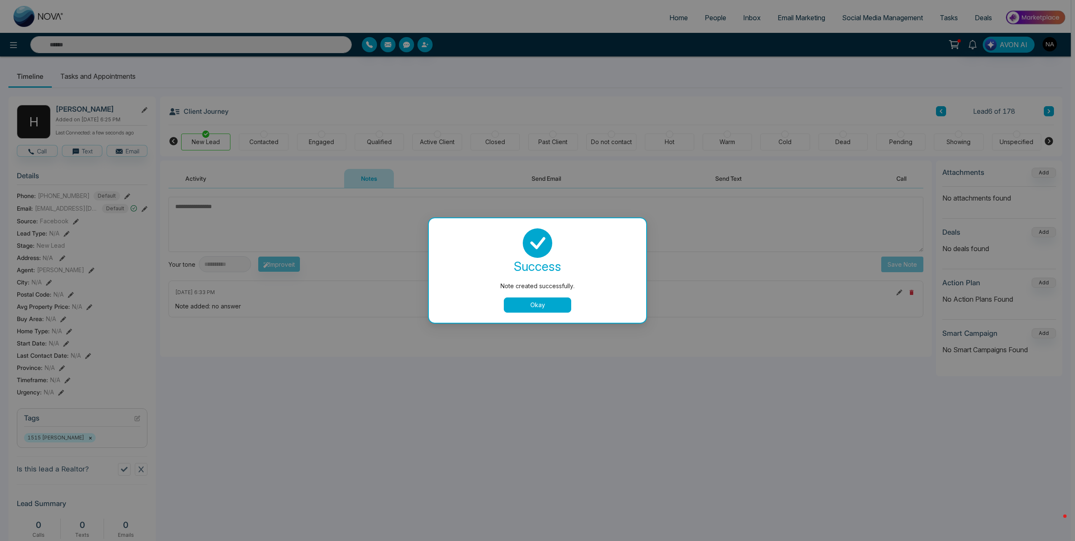
click at [532, 315] on div "success Note created successfully. Okay" at bounding box center [537, 270] width 217 height 104
click at [534, 303] on button "Okay" at bounding box center [537, 304] width 67 height 15
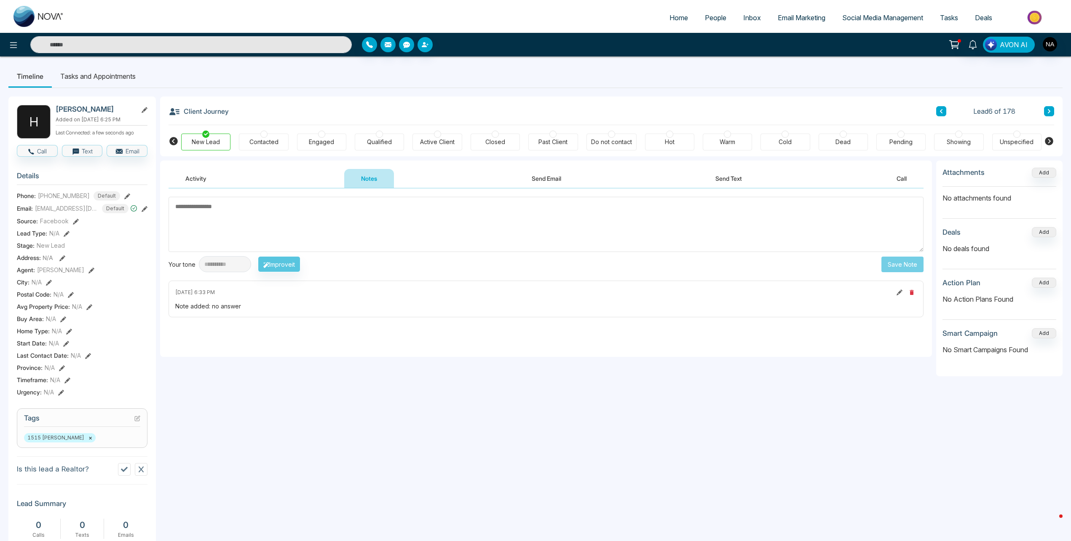
click at [1045, 107] on button at bounding box center [1049, 111] width 10 height 10
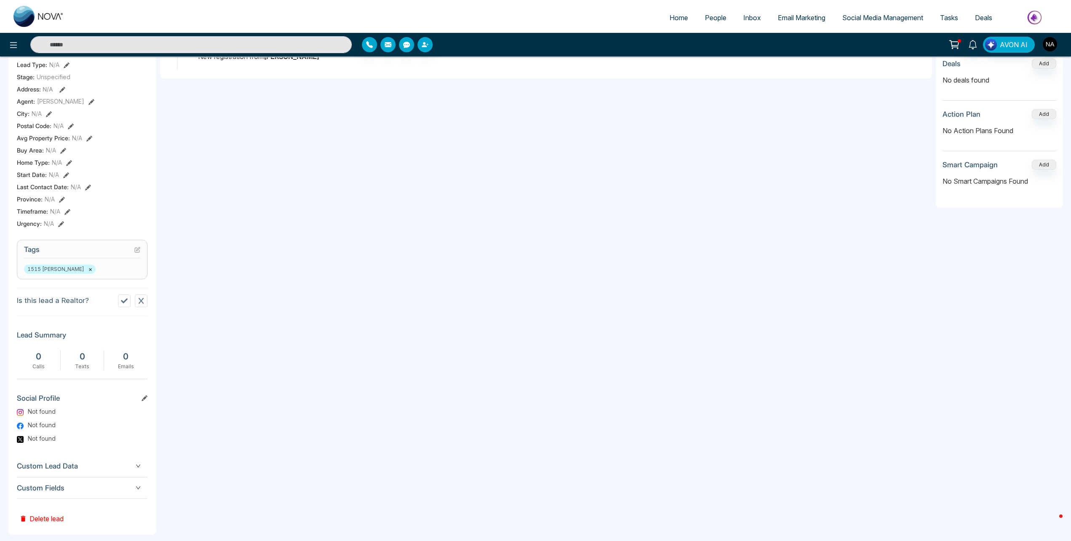
scroll to position [179, 0]
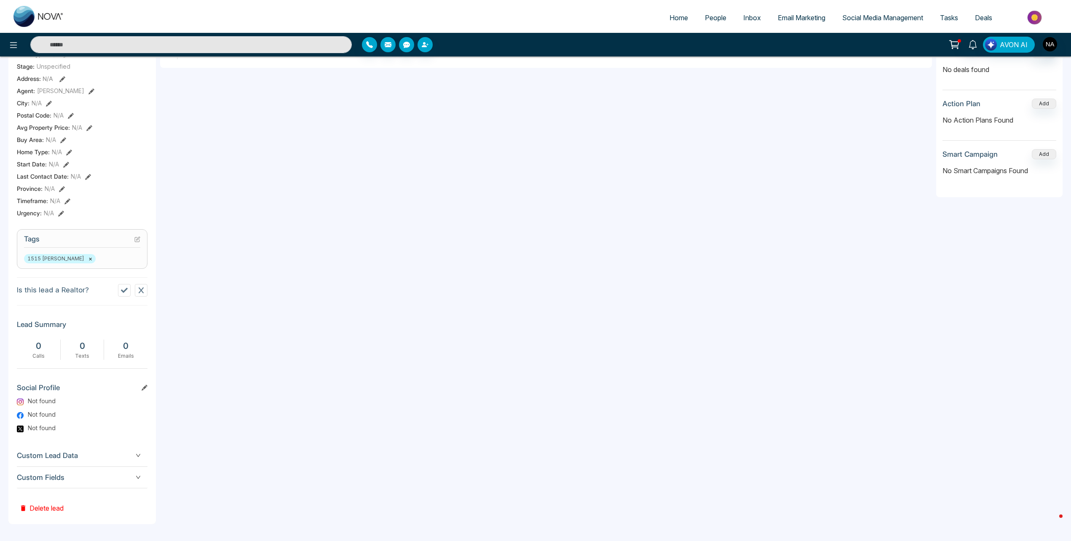
click at [64, 477] on span "Custom Fields" at bounding box center [82, 477] width 131 height 11
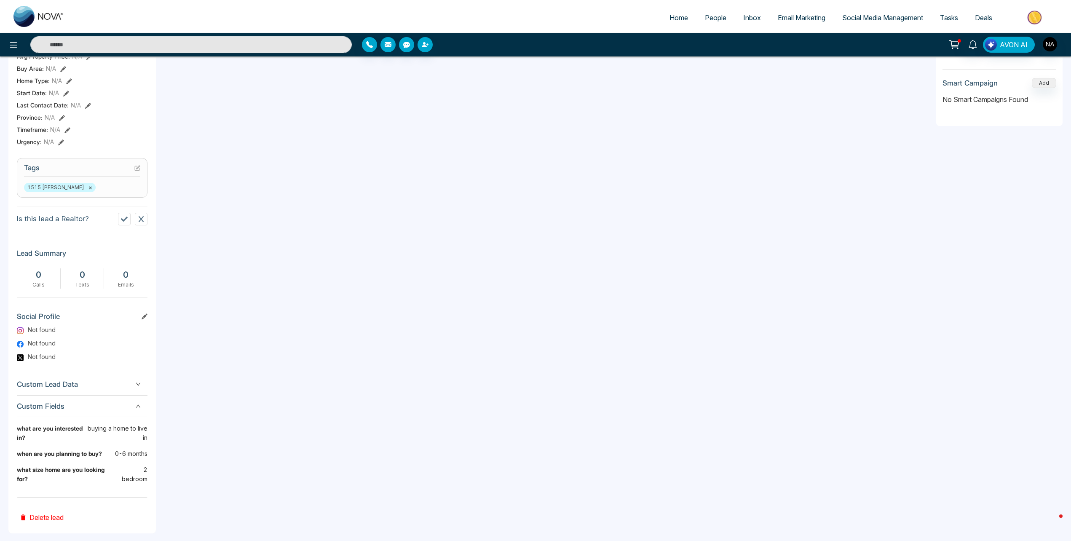
scroll to position [0, 0]
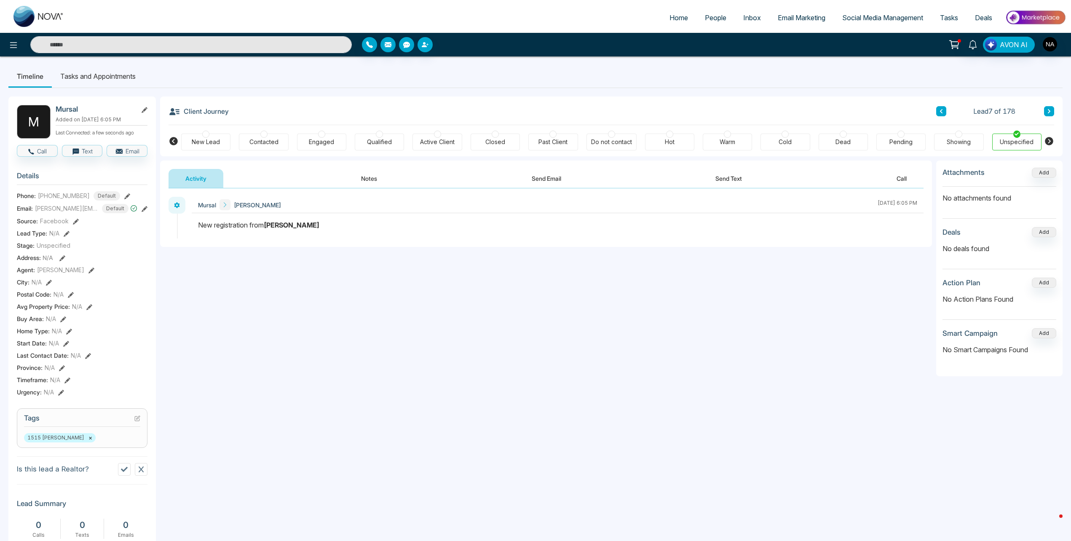
click at [215, 147] on div "New Lead" at bounding box center [205, 142] width 49 height 17
click at [367, 180] on body "Home People Inbox Email Marketing Social Media Management Tasks Deals AVON AI T…" at bounding box center [537, 270] width 1075 height 541
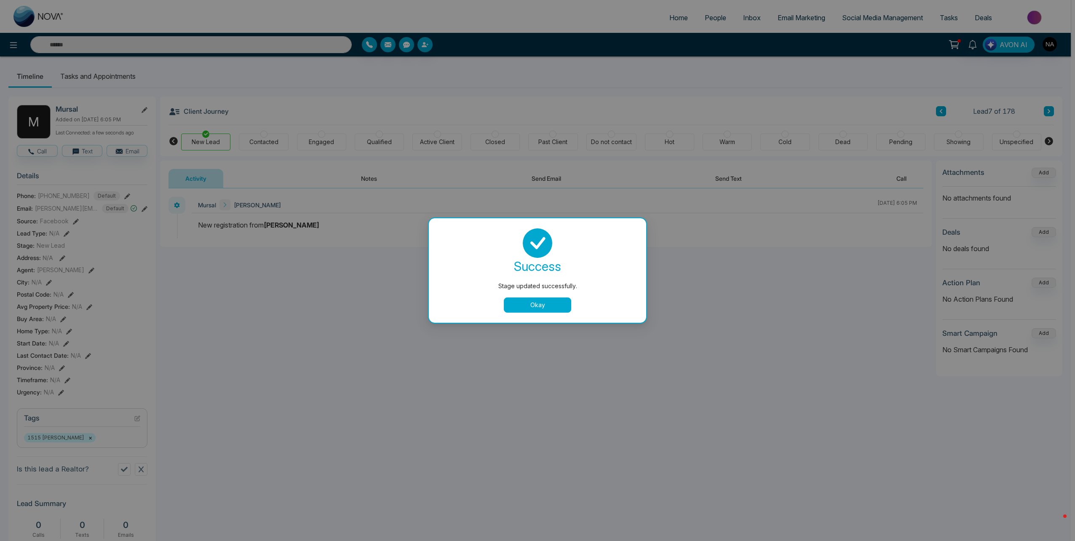
click at [550, 306] on button "Okay" at bounding box center [537, 304] width 67 height 15
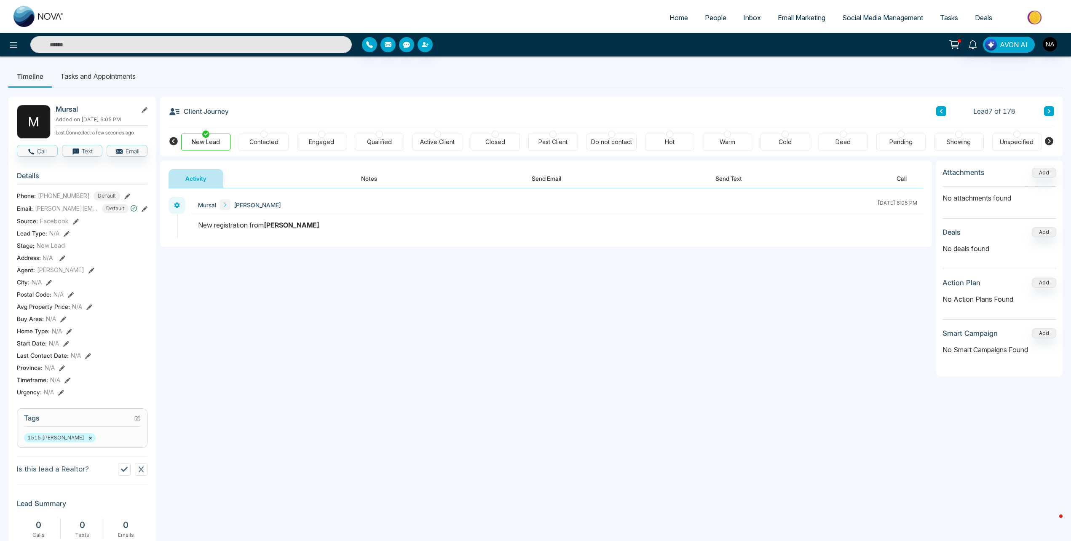
click at [382, 185] on button "Notes" at bounding box center [369, 178] width 50 height 19
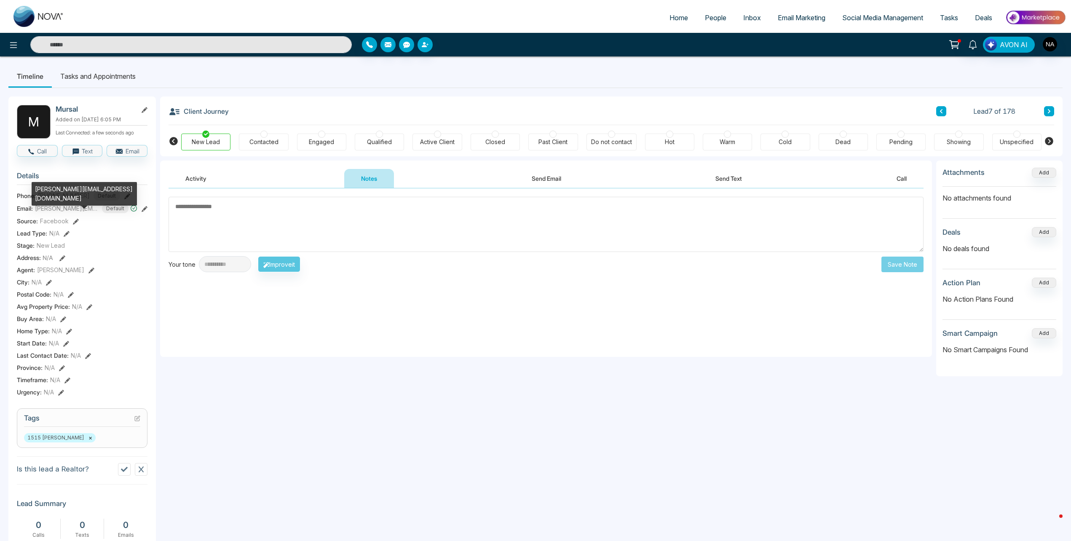
click at [48, 191] on div "[PERSON_NAME][EMAIL_ADDRESS][DOMAIN_NAME]" at bounding box center [84, 194] width 105 height 24
copy div "[PERSON_NAME][EMAIL_ADDRESS][DOMAIN_NAME]"
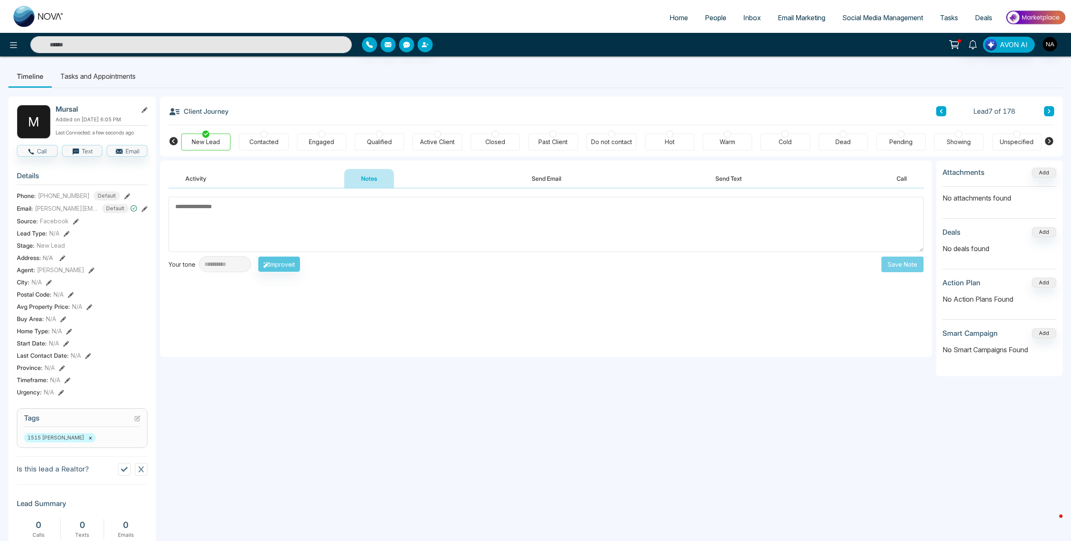
click at [670, 209] on textarea at bounding box center [545, 224] width 755 height 55
type textarea "*********"
click at [893, 268] on button "Save Note" at bounding box center [902, 264] width 42 height 16
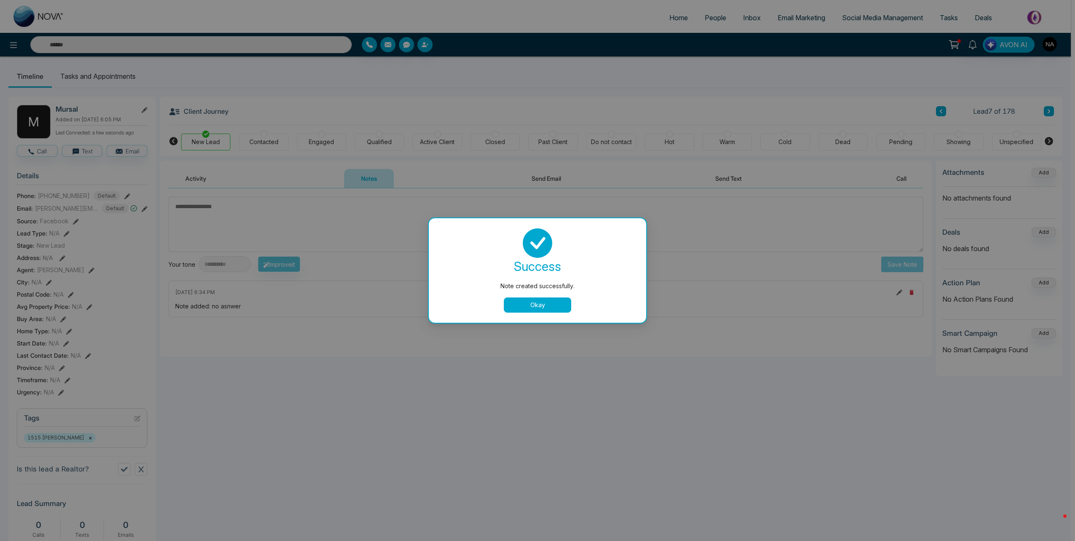
click at [540, 298] on button "Okay" at bounding box center [537, 304] width 67 height 15
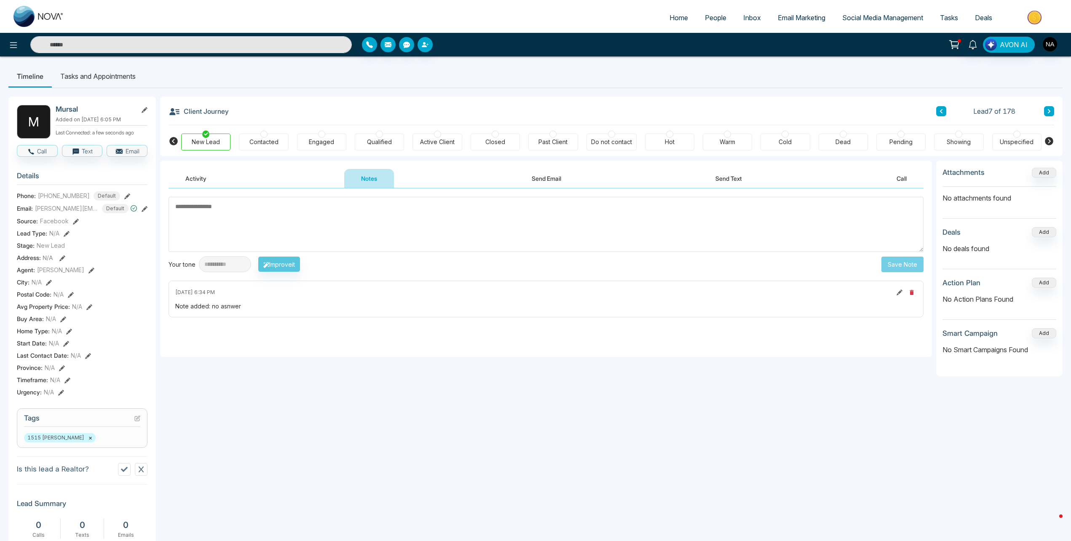
click at [1052, 115] on button at bounding box center [1049, 111] width 10 height 10
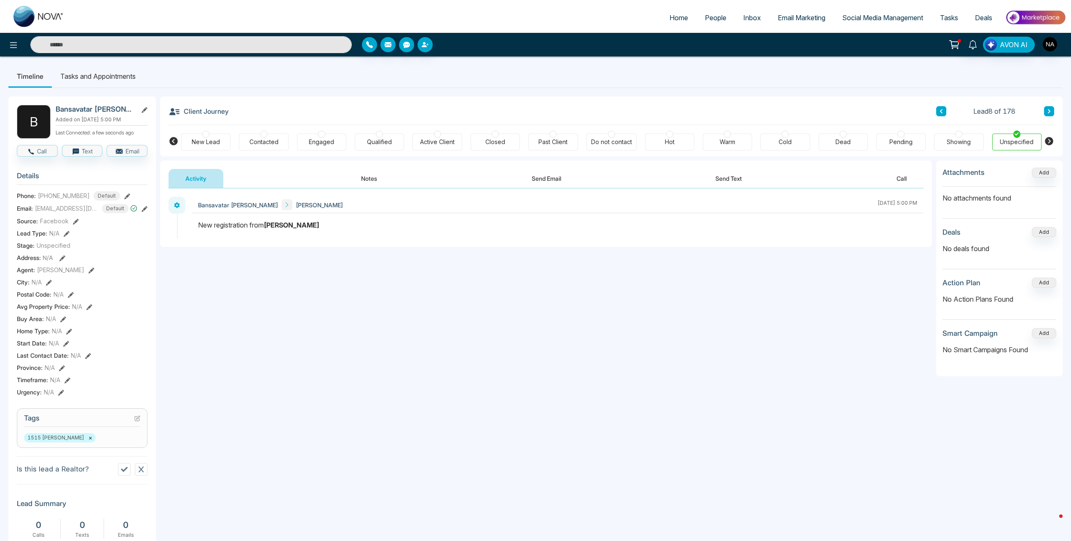
click at [352, 176] on button "Notes" at bounding box center [369, 178] width 50 height 19
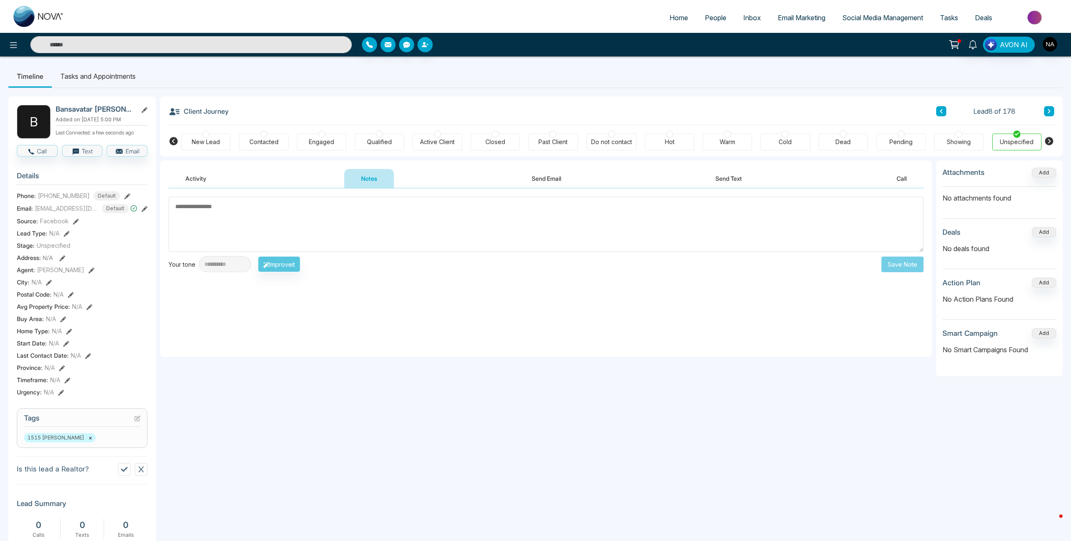
click at [198, 134] on div "New Lead" at bounding box center [205, 142] width 49 height 17
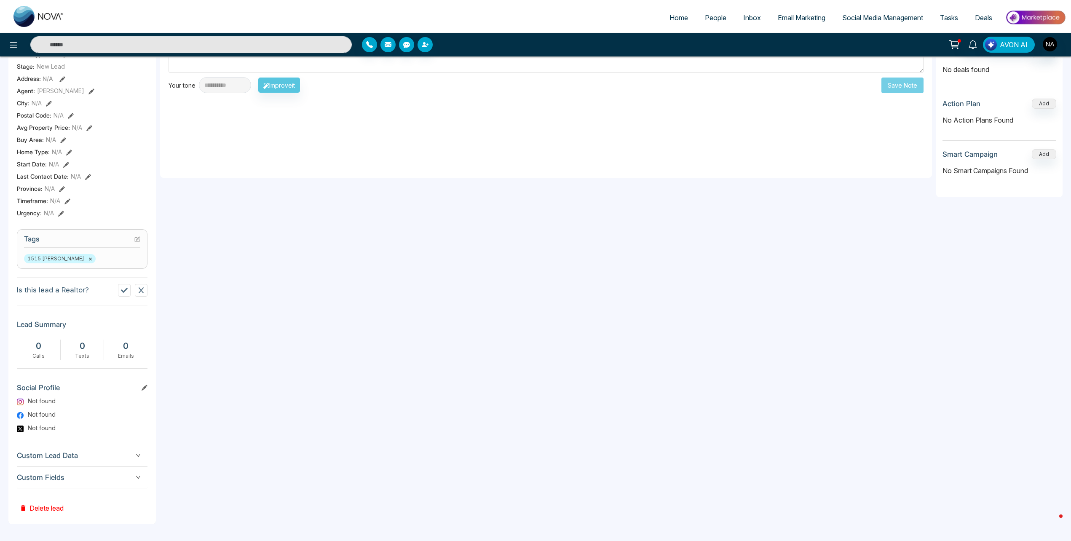
click at [82, 475] on span "Custom Fields" at bounding box center [82, 477] width 131 height 11
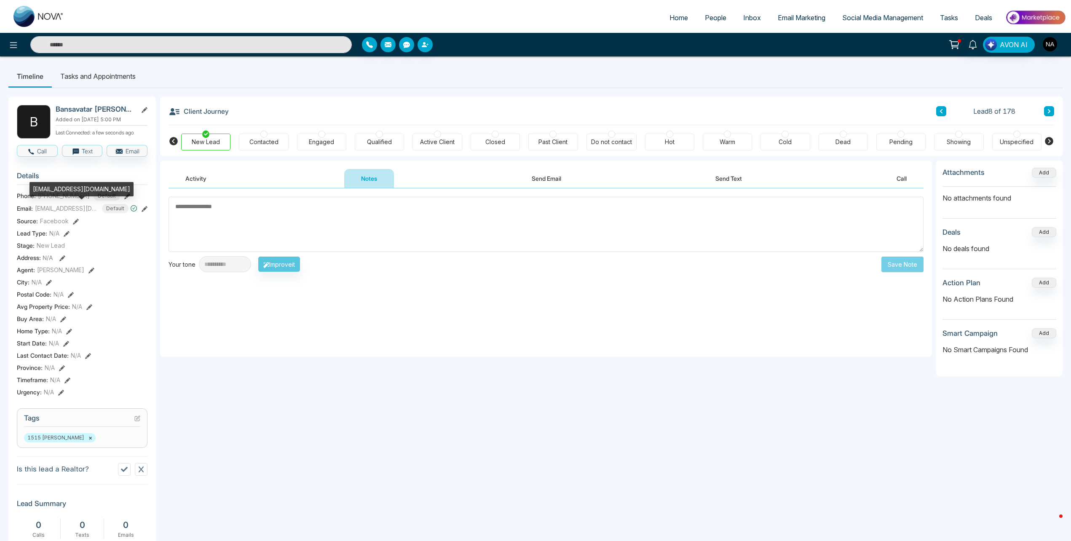
click at [58, 191] on div "[EMAIL_ADDRESS][DOMAIN_NAME]" at bounding box center [81, 189] width 104 height 14
copy div "[EMAIL_ADDRESS][DOMAIN_NAME]"
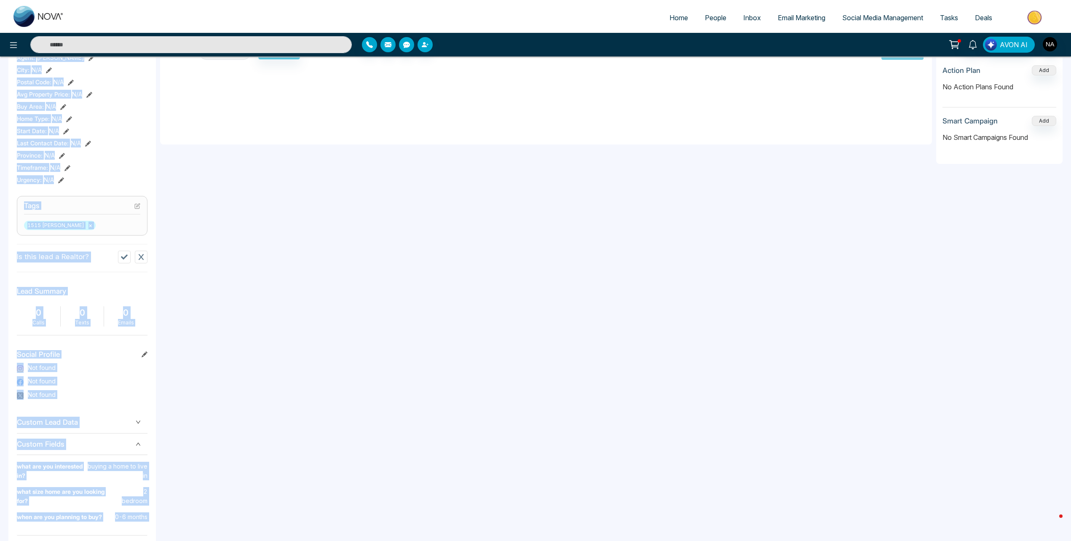
scroll to position [250, 0]
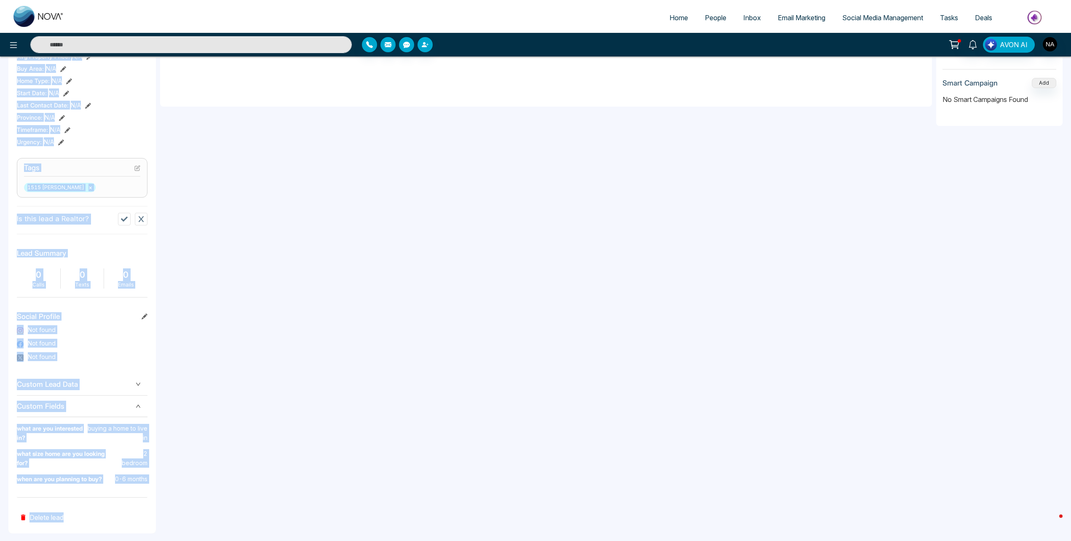
drag, startPoint x: 52, startPoint y: 111, endPoint x: 134, endPoint y: 562, distance: 458.8
click at [134, 291] on html "Home People Inbox Email Marketing Social Media Management Tasks Deals AVON AI T…" at bounding box center [535, 20] width 1071 height 541
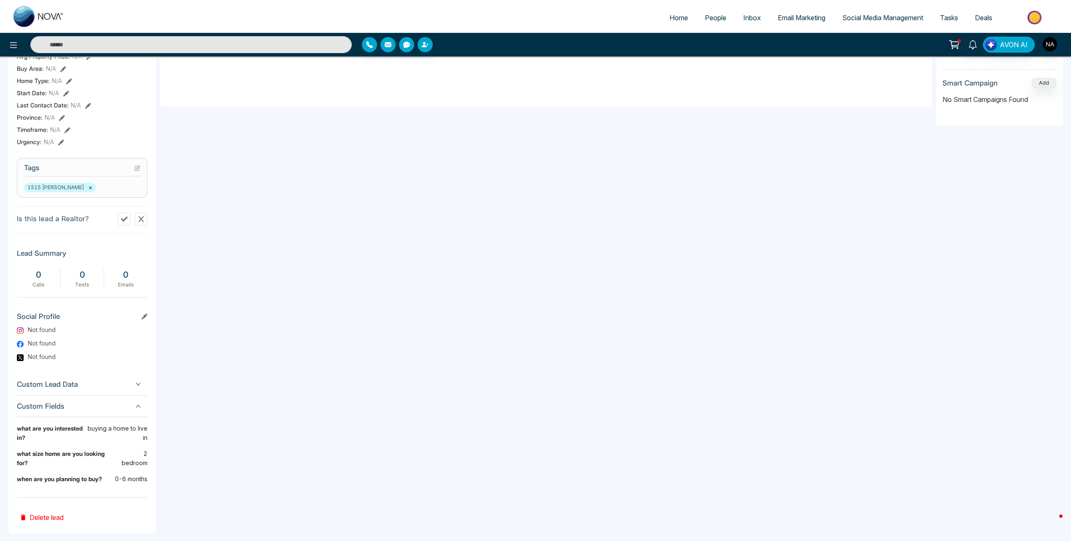
click at [266, 355] on div "**********" at bounding box center [546, 217] width 772 height 614
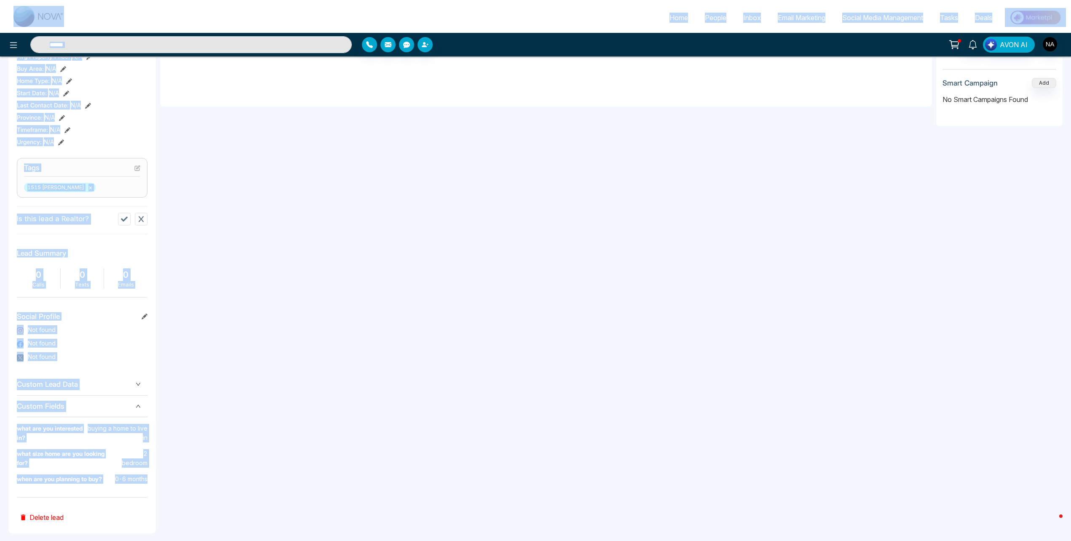
drag, startPoint x: 147, startPoint y: 471, endPoint x: 11, endPoint y: 0, distance: 490.3
click at [11, 0] on html "Home People Inbox Email Marketing Social Media Management Tasks Deals AVON AI T…" at bounding box center [535, 20] width 1071 height 541
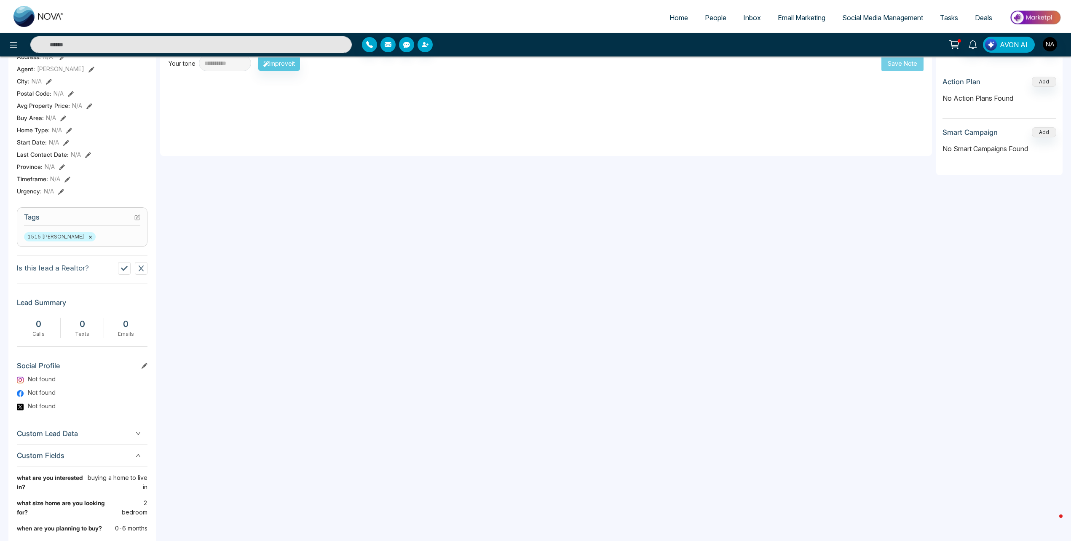
click at [288, 256] on div "**********" at bounding box center [546, 267] width 772 height 614
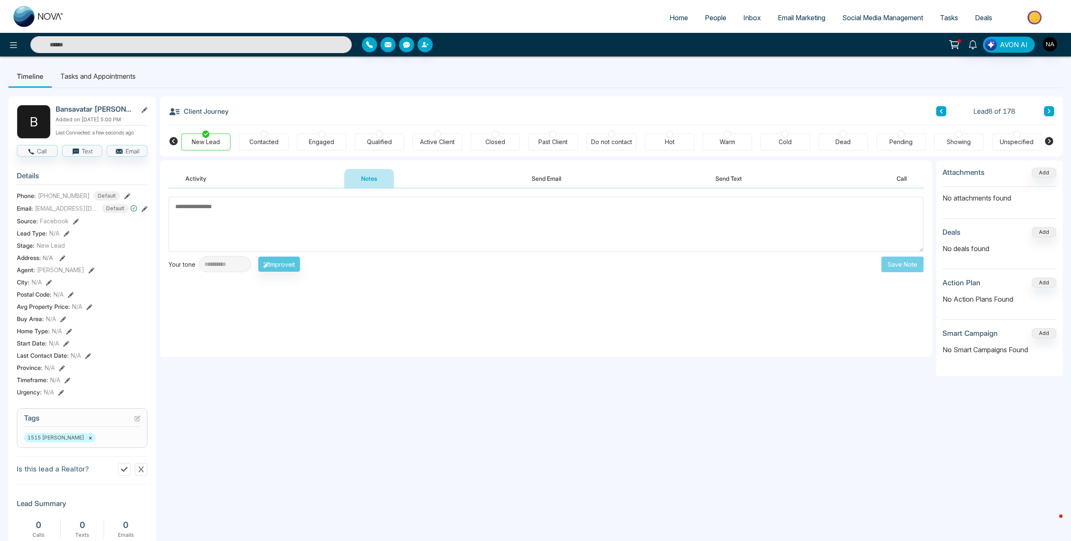
click at [263, 139] on div "Contacted" at bounding box center [263, 142] width 29 height 8
click at [258, 235] on textarea at bounding box center [545, 224] width 755 height 55
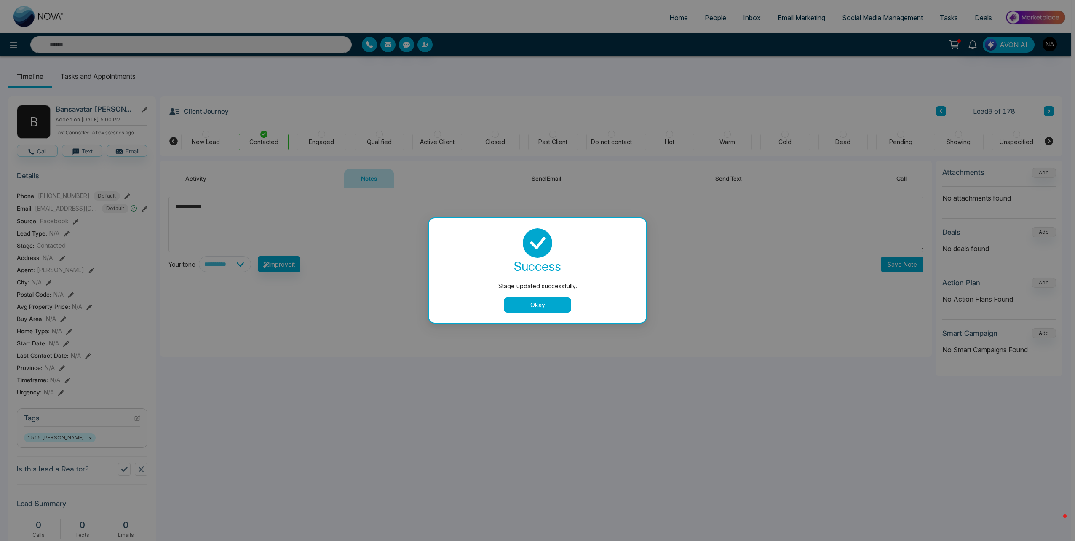
click at [553, 318] on div "success Stage updated successfully. Okay" at bounding box center [537, 270] width 217 height 104
click at [545, 302] on button "Okay" at bounding box center [537, 304] width 67 height 15
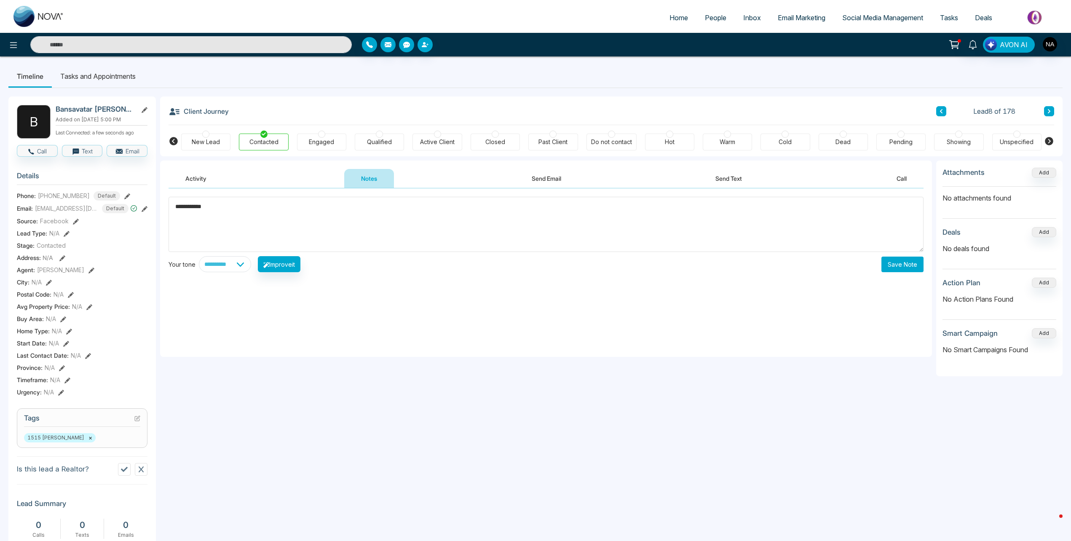
click at [235, 204] on textarea "**********" at bounding box center [545, 224] width 755 height 55
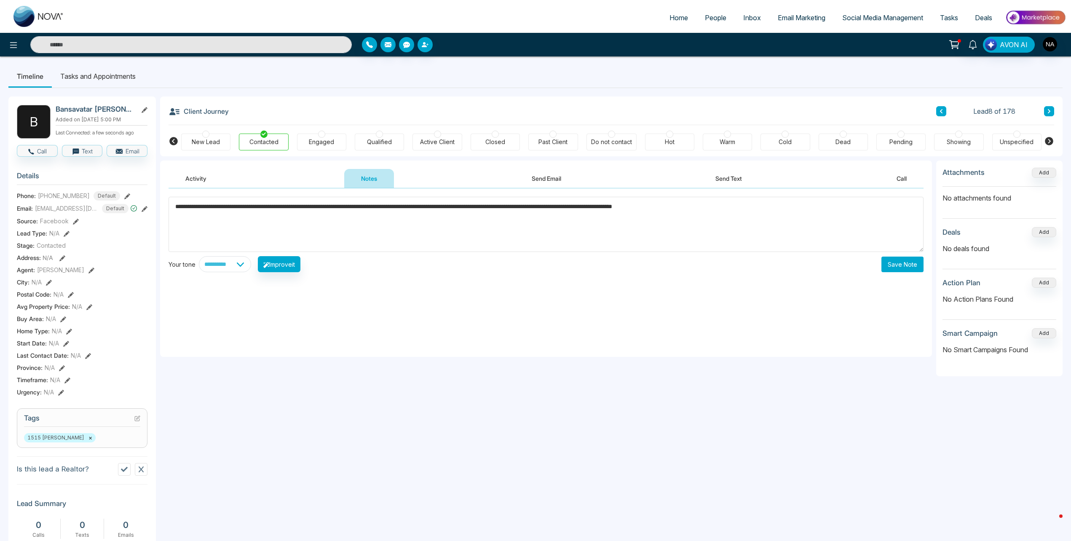
type textarea "**********"
click at [908, 265] on button "Save Note" at bounding box center [902, 264] width 42 height 16
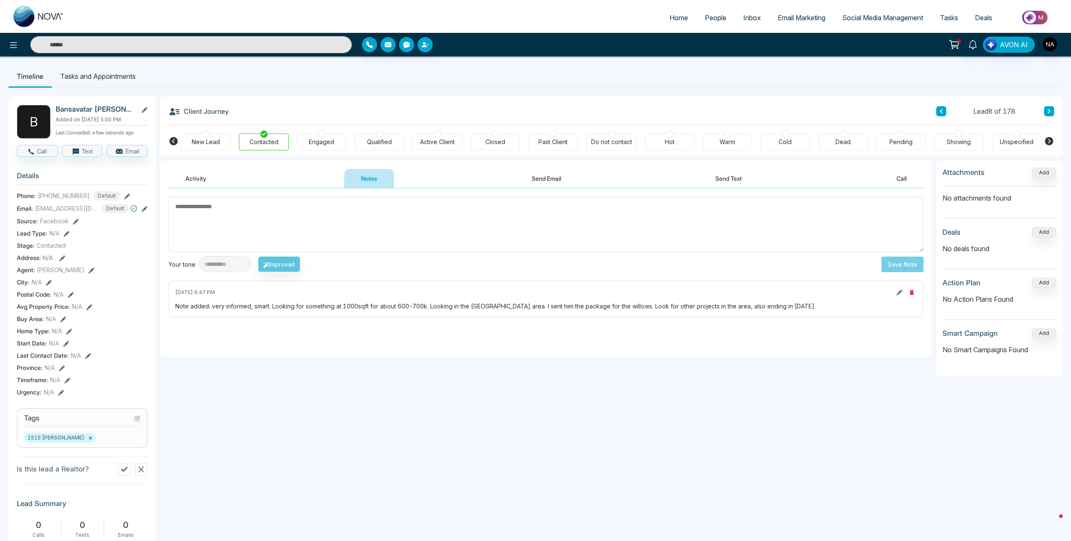
click at [937, 115] on button at bounding box center [941, 111] width 10 height 10
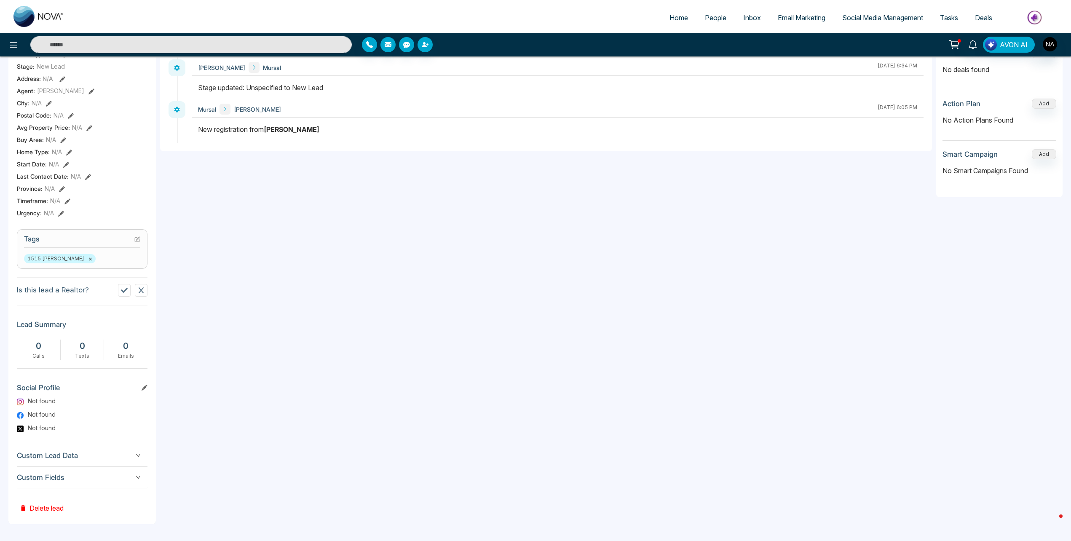
click at [75, 474] on span "Custom Fields" at bounding box center [82, 477] width 131 height 11
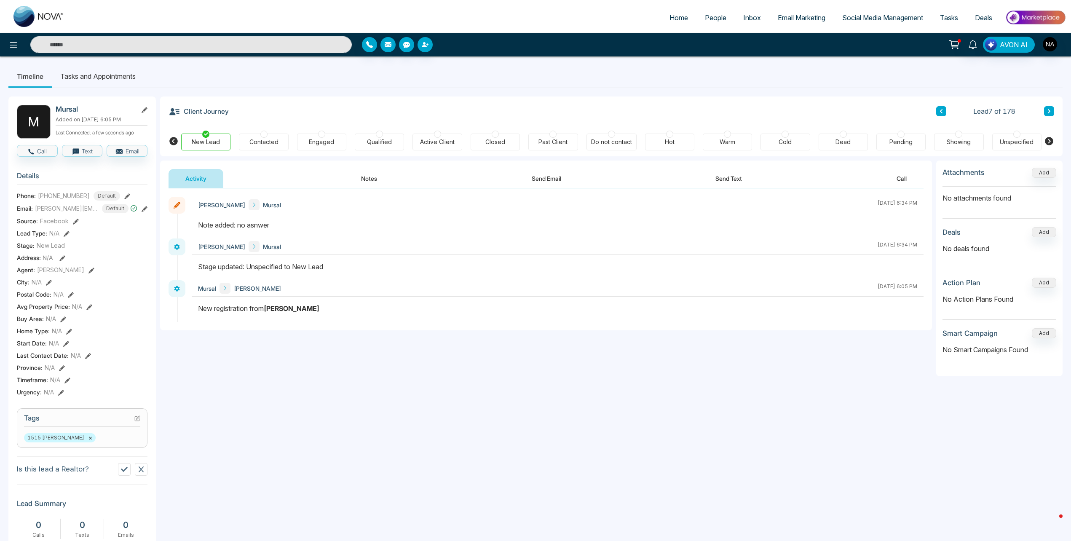
click at [1051, 109] on button at bounding box center [1049, 111] width 10 height 10
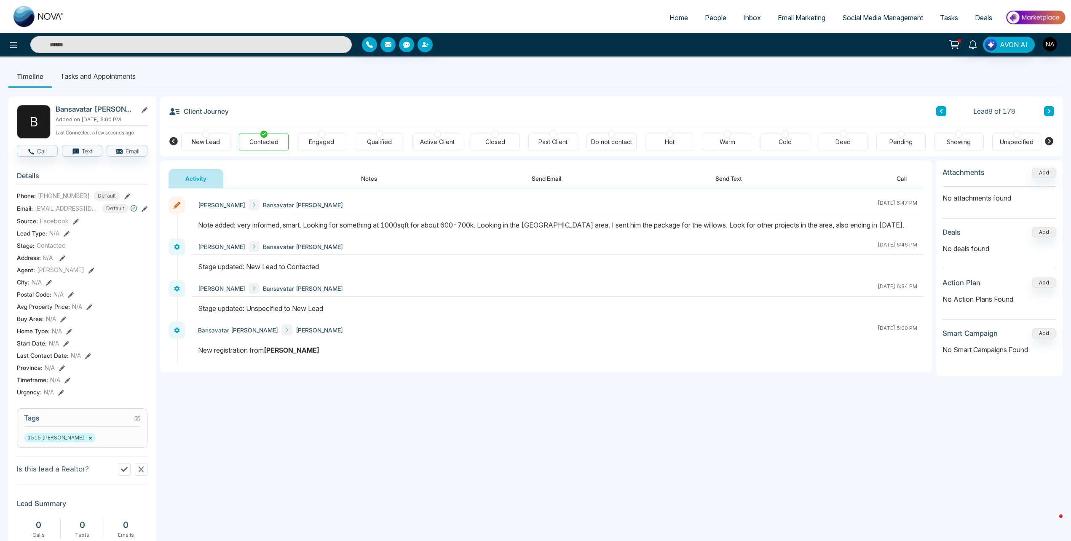
click at [942, 114] on icon at bounding box center [941, 111] width 4 height 5
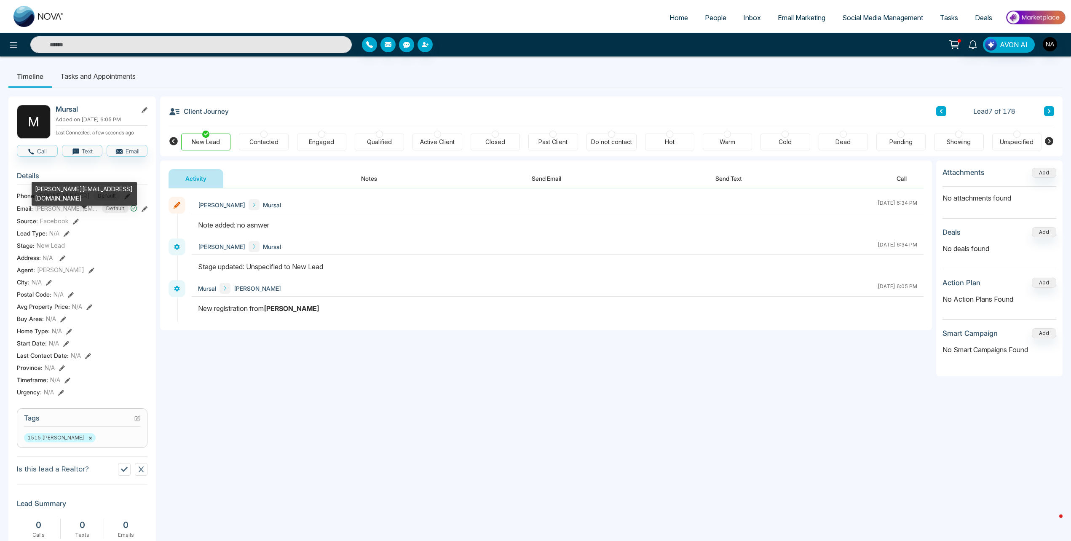
click at [49, 211] on span "[PERSON_NAME][EMAIL_ADDRESS][DOMAIN_NAME]" at bounding box center [66, 208] width 63 height 9
drag, startPoint x: 49, startPoint y: 211, endPoint x: 96, endPoint y: 235, distance: 52.9
click at [96, 235] on div "Lead Type: N/A" at bounding box center [82, 233] width 131 height 9
click at [134, 292] on div "Postal Code : N/A" at bounding box center [82, 294] width 131 height 9
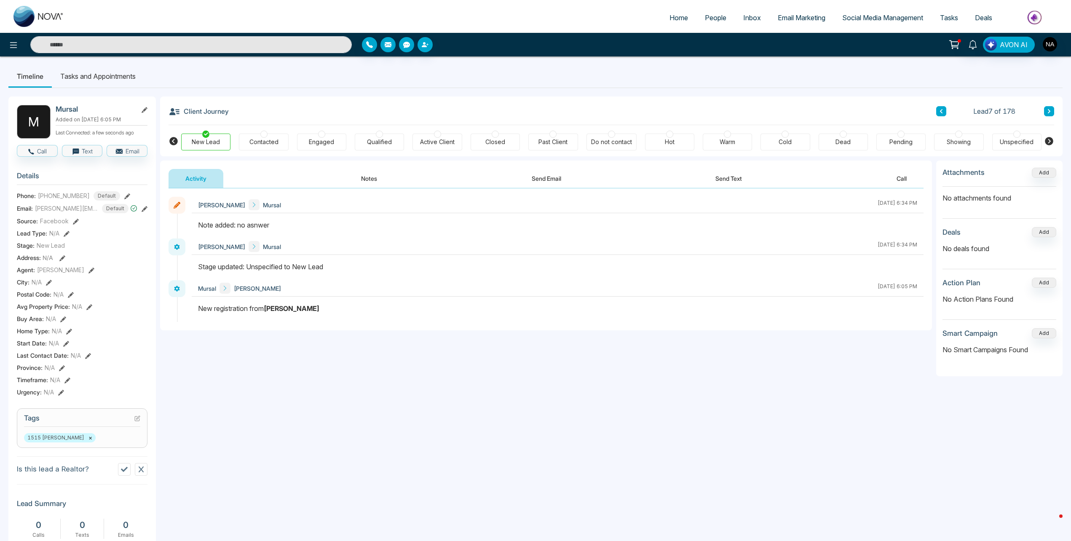
click at [365, 181] on button "Notes" at bounding box center [369, 178] width 50 height 19
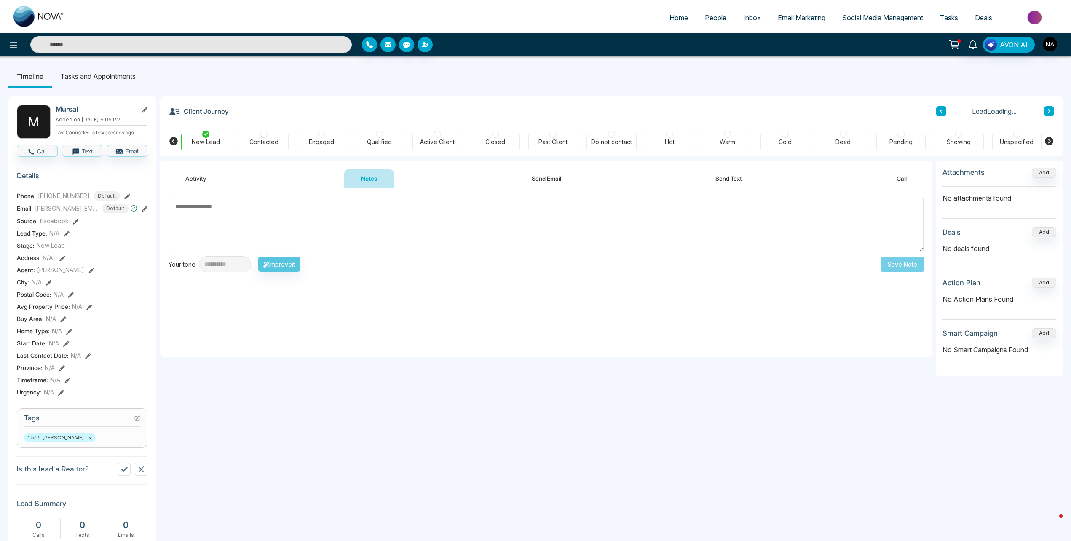
click at [263, 224] on textarea at bounding box center [545, 224] width 755 height 55
type textarea "*"
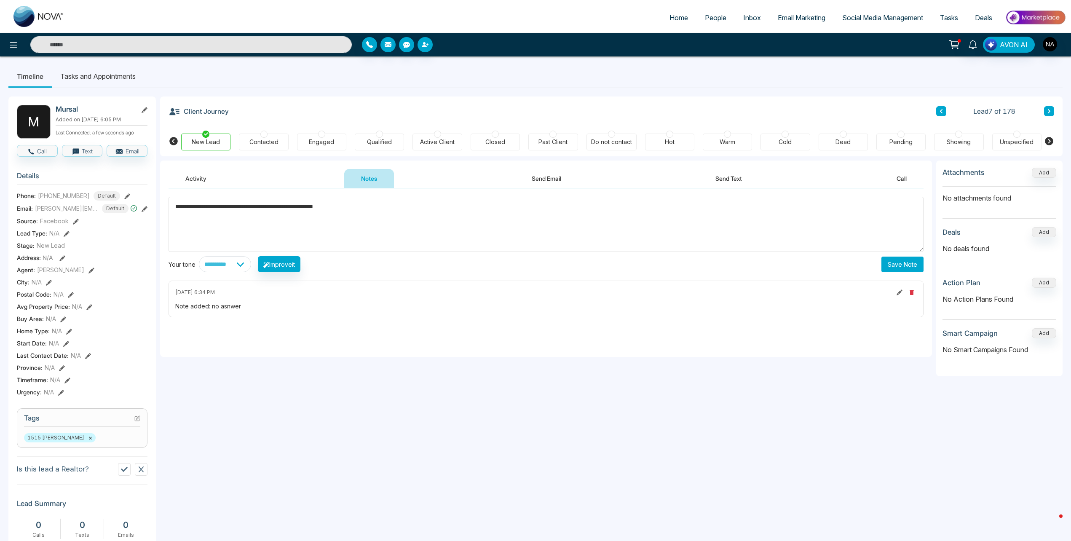
type textarea "**********"
click at [314, 138] on div "Engaged" at bounding box center [321, 142] width 25 height 8
click at [377, 141] on div "Qualified" at bounding box center [379, 142] width 25 height 8
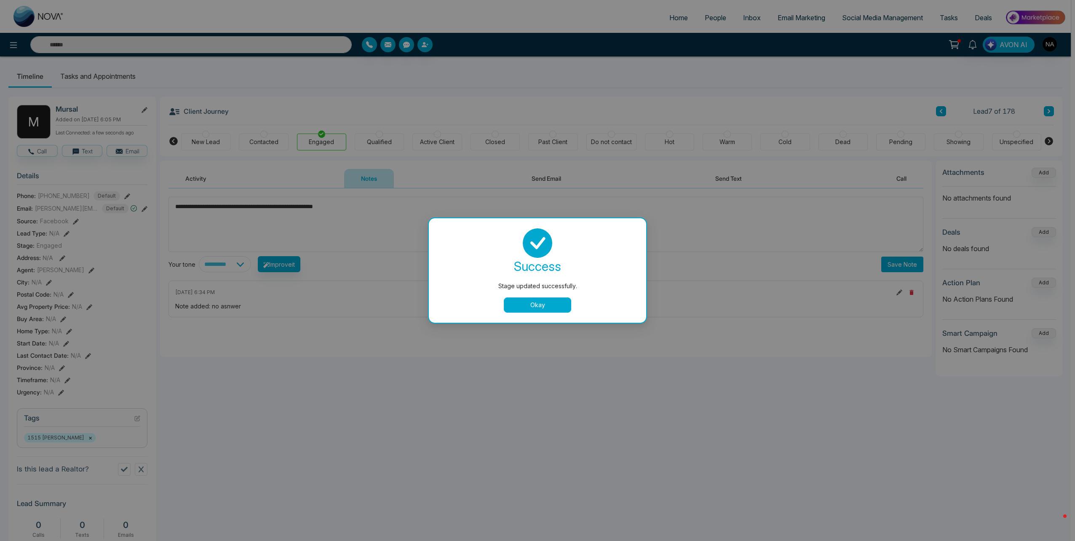
click at [547, 302] on button "Okay" at bounding box center [537, 304] width 67 height 15
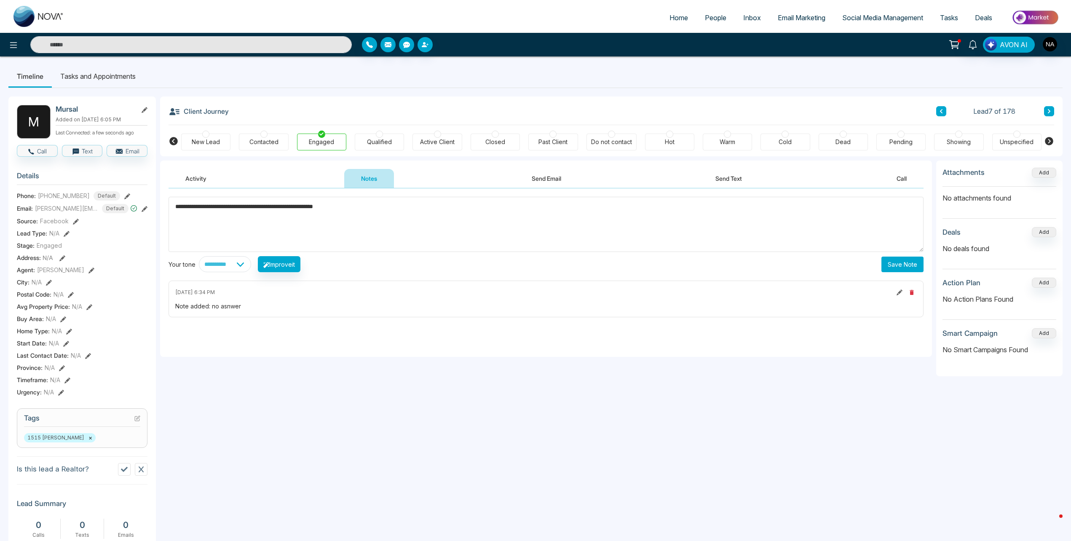
click at [896, 266] on button "Save Note" at bounding box center [902, 264] width 42 height 16
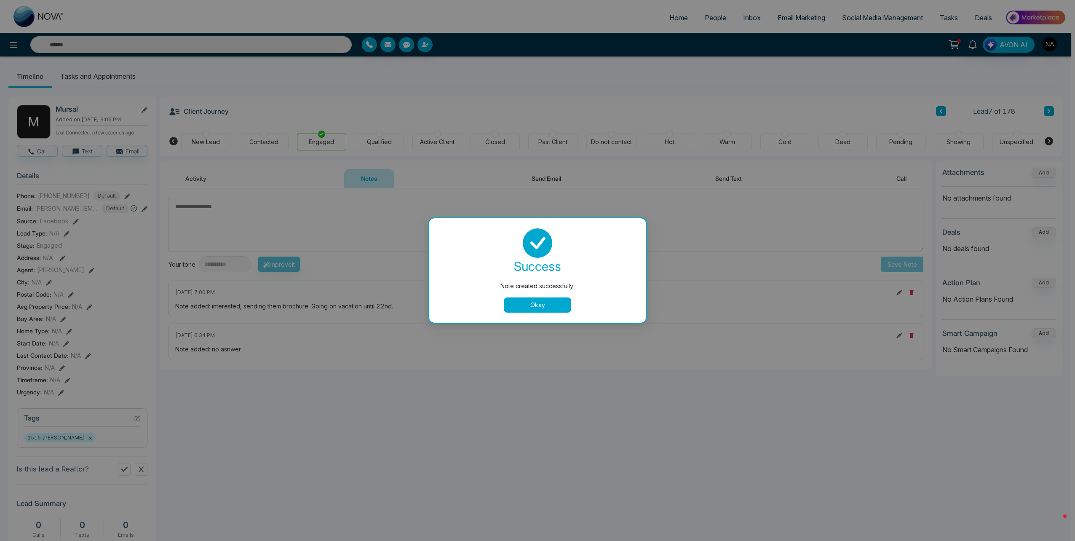
click at [533, 312] on button "Okay" at bounding box center [537, 304] width 67 height 15
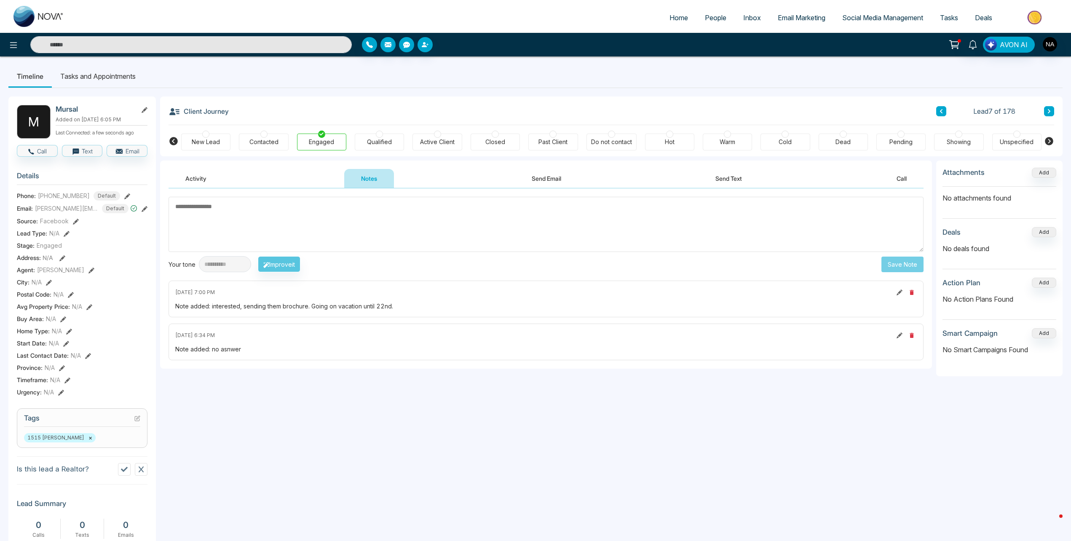
click at [1041, 105] on div "Client Journey Lead 7 of 178" at bounding box center [610, 110] width 885 height 29
click at [1046, 108] on button at bounding box center [1049, 111] width 10 height 10
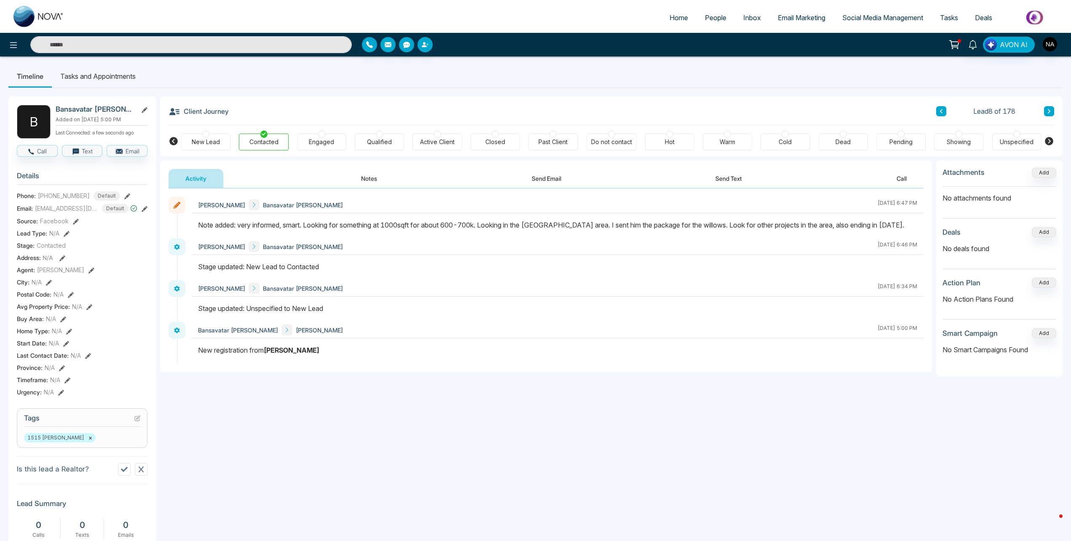
click at [1053, 114] on button at bounding box center [1049, 111] width 10 height 10
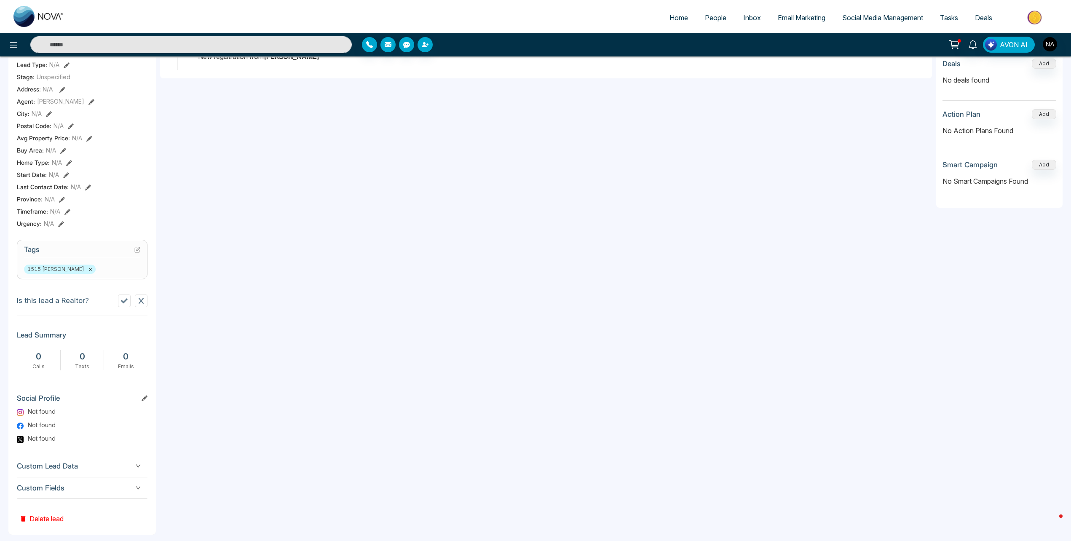
scroll to position [179, 0]
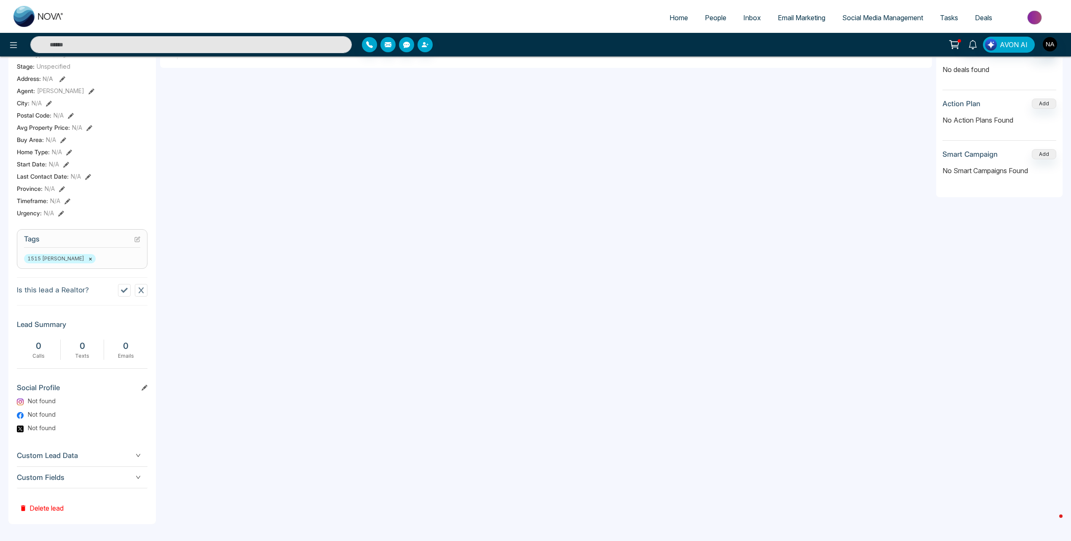
click at [96, 474] on span "Custom Fields" at bounding box center [82, 477] width 131 height 11
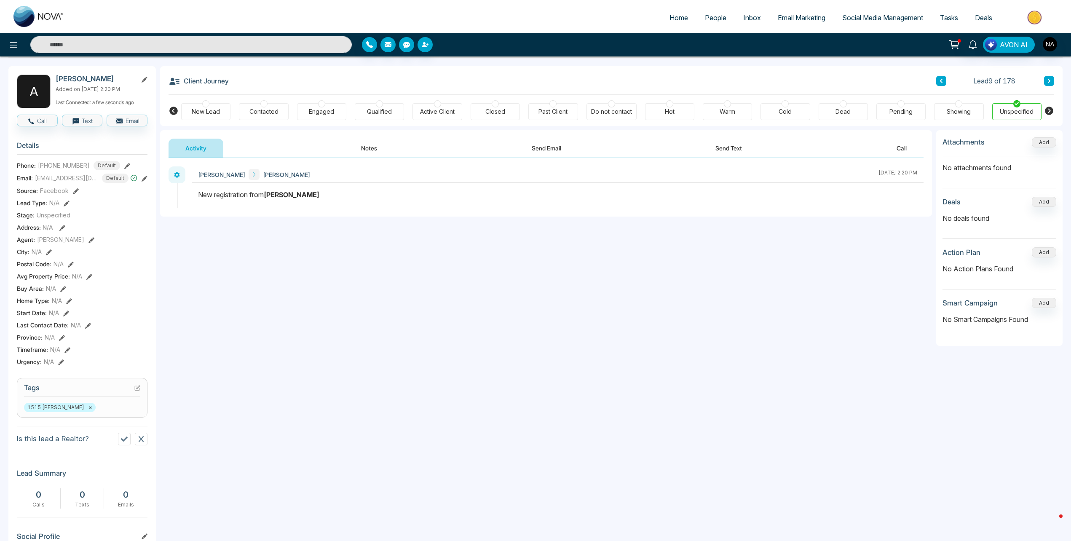
scroll to position [0, 0]
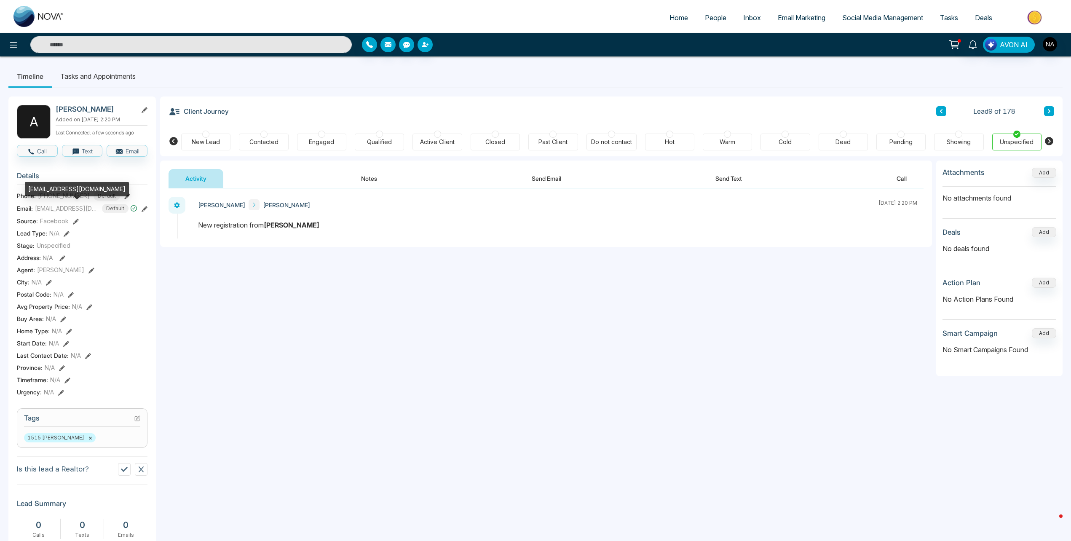
click at [62, 190] on div "[EMAIL_ADDRESS][DOMAIN_NAME]" at bounding box center [77, 189] width 104 height 14
copy div "[EMAIL_ADDRESS][DOMAIN_NAME]"
click at [211, 143] on div "New Lead" at bounding box center [206, 142] width 28 height 8
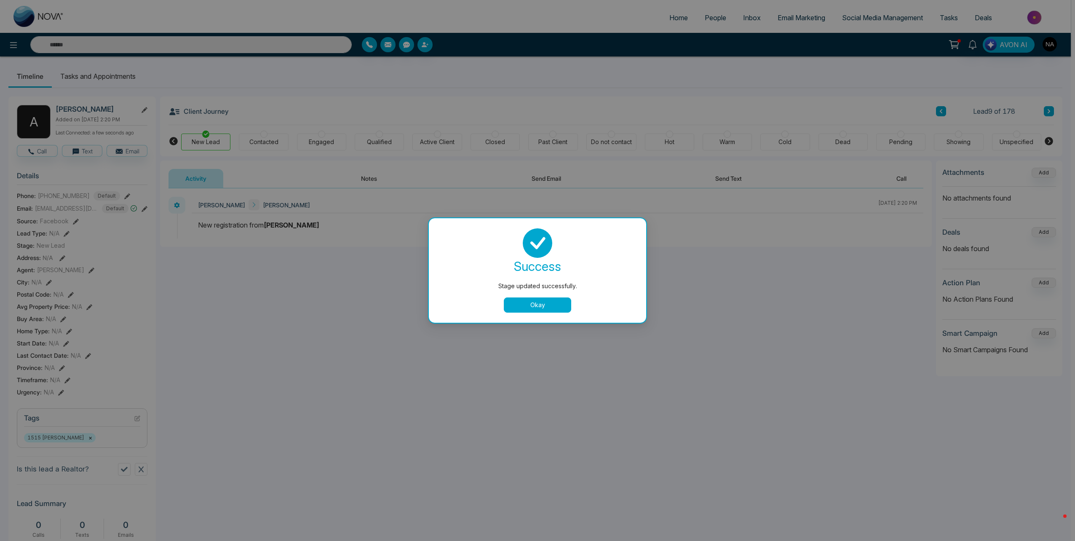
click at [519, 301] on button "Okay" at bounding box center [537, 304] width 67 height 15
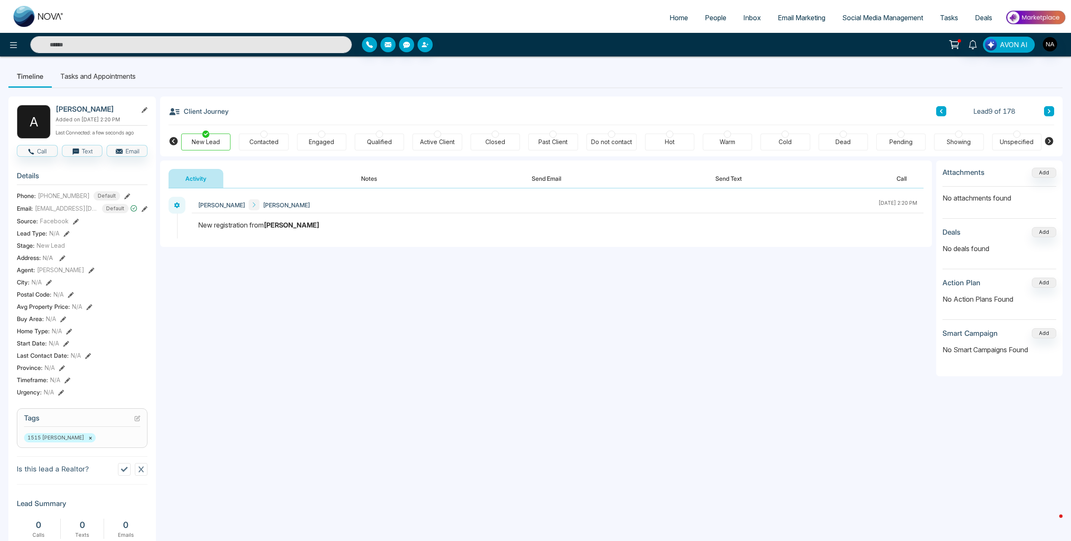
click at [374, 184] on button "Notes" at bounding box center [369, 178] width 50 height 19
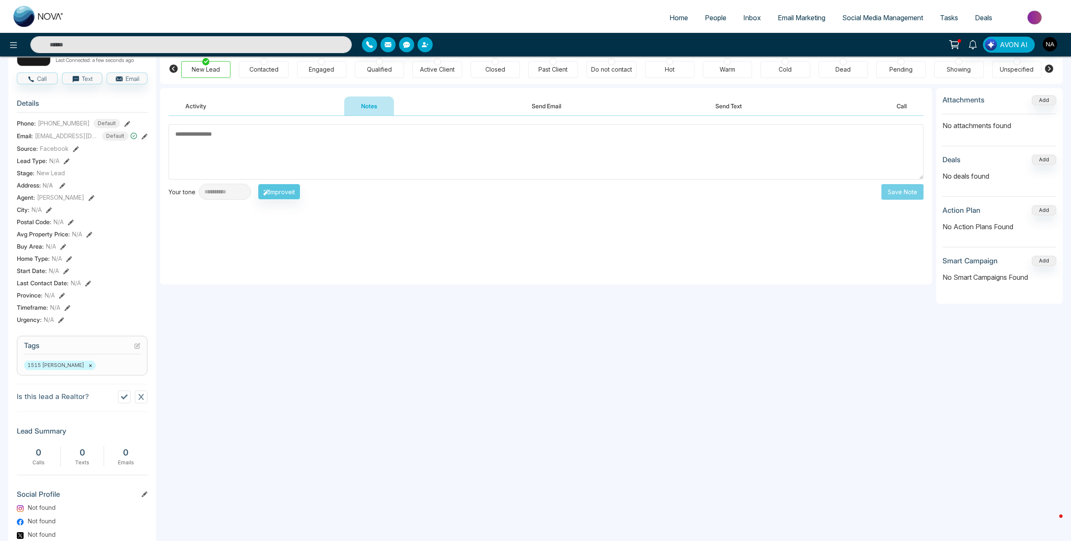
scroll to position [30, 0]
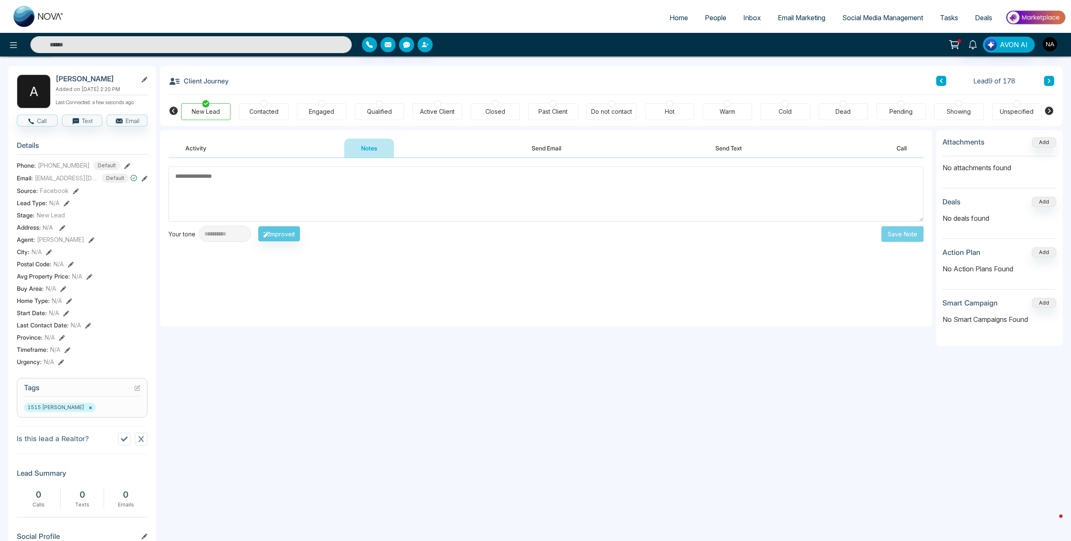
click at [245, 193] on textarea at bounding box center [545, 193] width 755 height 55
click at [245, 192] on textarea "**********" at bounding box center [545, 193] width 755 height 55
type textarea "**********"
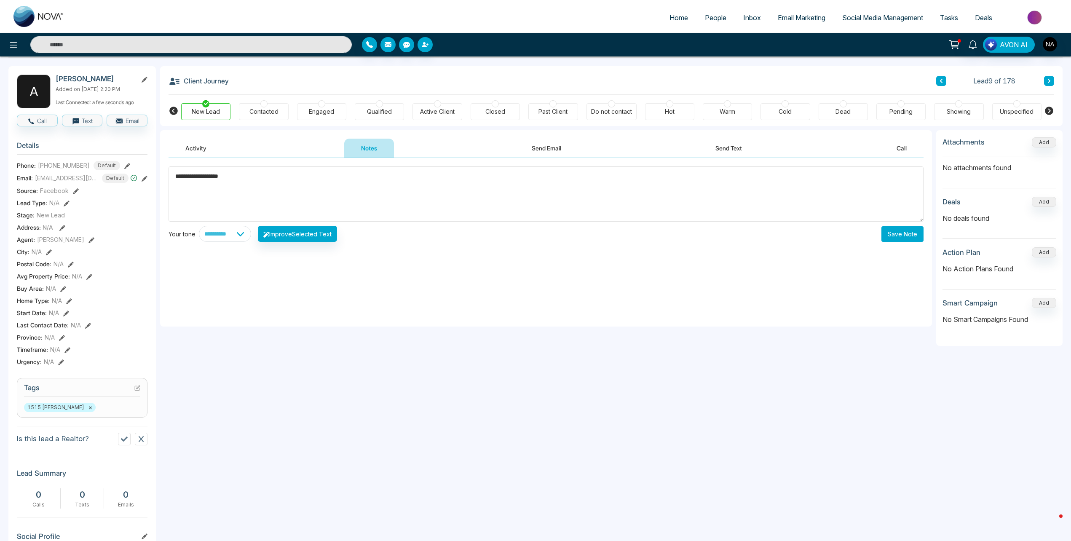
click at [893, 236] on button "Save Note" at bounding box center [902, 234] width 42 height 16
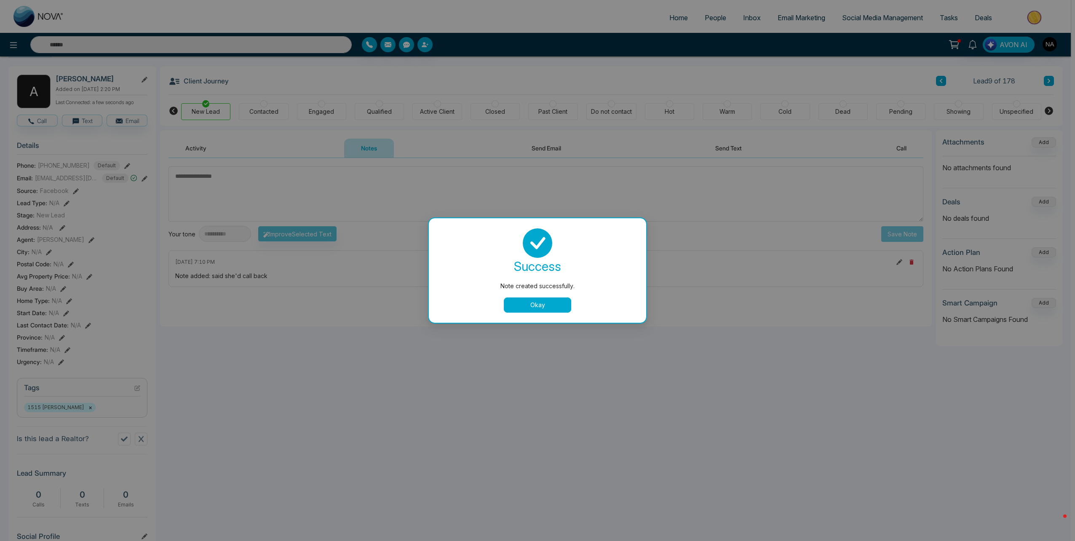
click at [565, 298] on button "Okay" at bounding box center [537, 304] width 67 height 15
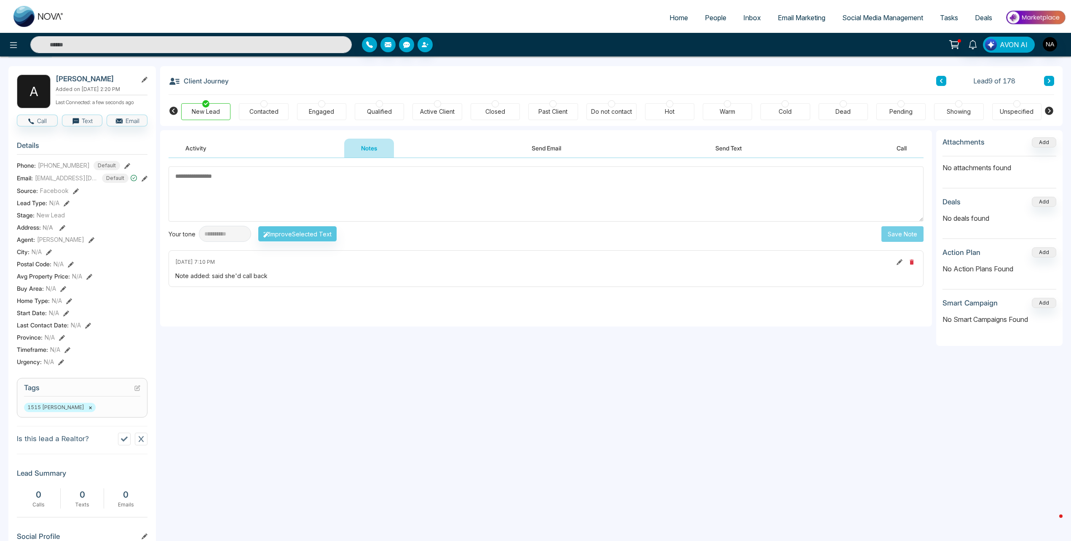
click at [1053, 76] on div "Client Journey Lead 9 of 178" at bounding box center [610, 80] width 885 height 29
click at [1052, 78] on button at bounding box center [1049, 81] width 10 height 10
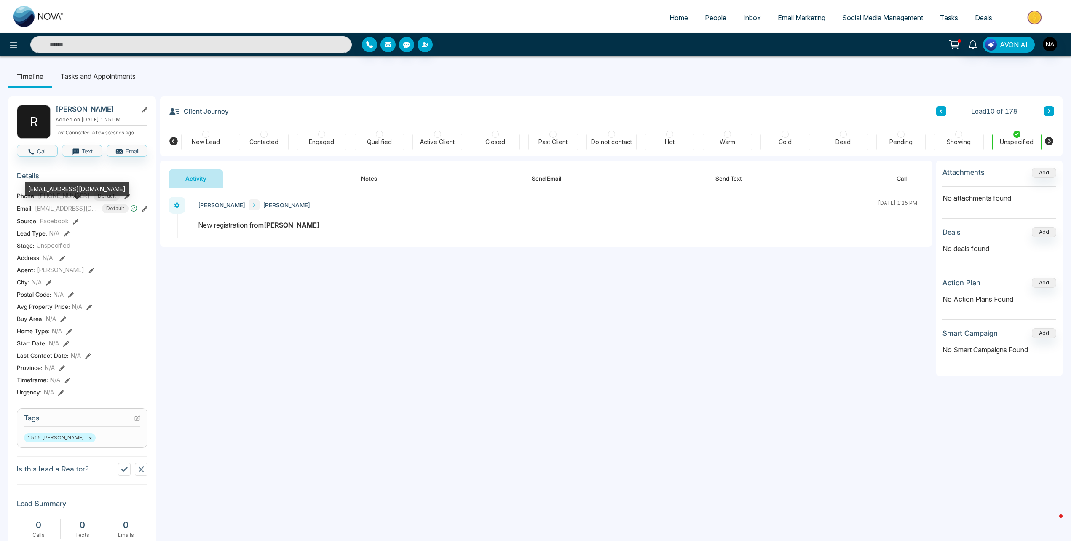
click at [55, 188] on div "[EMAIL_ADDRESS][DOMAIN_NAME]" at bounding box center [77, 189] width 104 height 14
click at [1048, 110] on icon at bounding box center [1048, 111] width 3 height 4
click at [52, 192] on div "[PERSON_NAME][EMAIL_ADDRESS][DOMAIN_NAME]" at bounding box center [84, 194] width 105 height 24
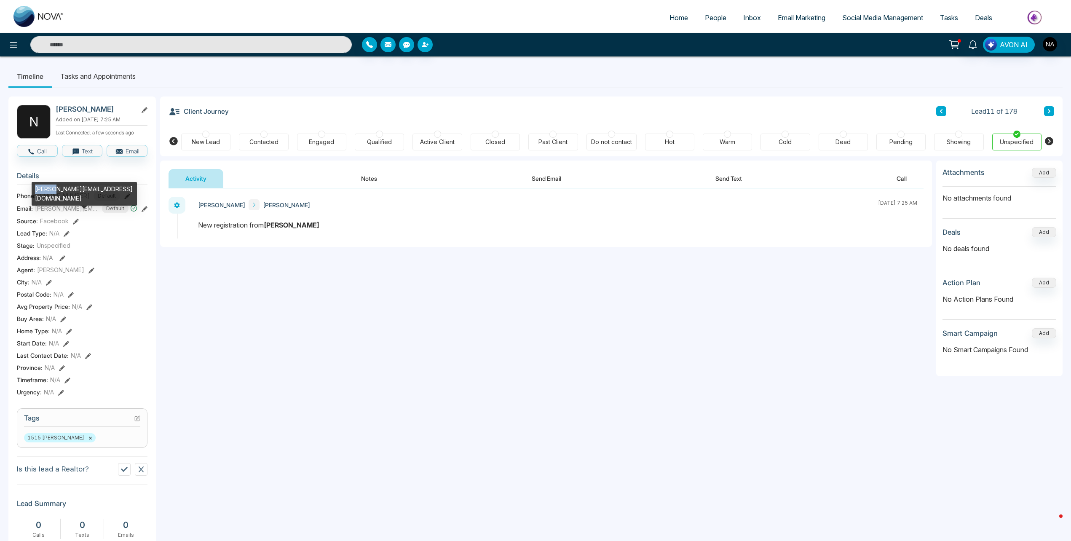
click at [52, 192] on div "[PERSON_NAME][EMAIL_ADDRESS][DOMAIN_NAME]" at bounding box center [84, 194] width 105 height 24
click at [1052, 109] on button at bounding box center [1049, 111] width 10 height 10
click at [56, 184] on div "[EMAIL_ADDRESS][DOMAIN_NAME]" at bounding box center [82, 189] width 104 height 14
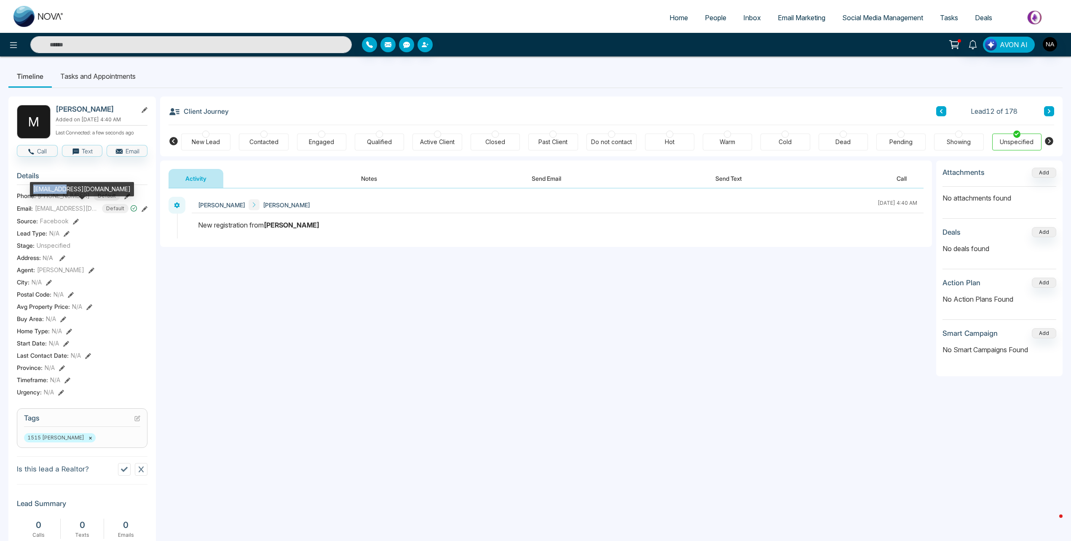
click at [55, 188] on div "[EMAIL_ADDRESS][DOMAIN_NAME]" at bounding box center [82, 189] width 104 height 14
drag, startPoint x: 55, startPoint y: 188, endPoint x: 72, endPoint y: 188, distance: 17.7
click at [72, 188] on div "[EMAIL_ADDRESS][DOMAIN_NAME]" at bounding box center [82, 189] width 104 height 14
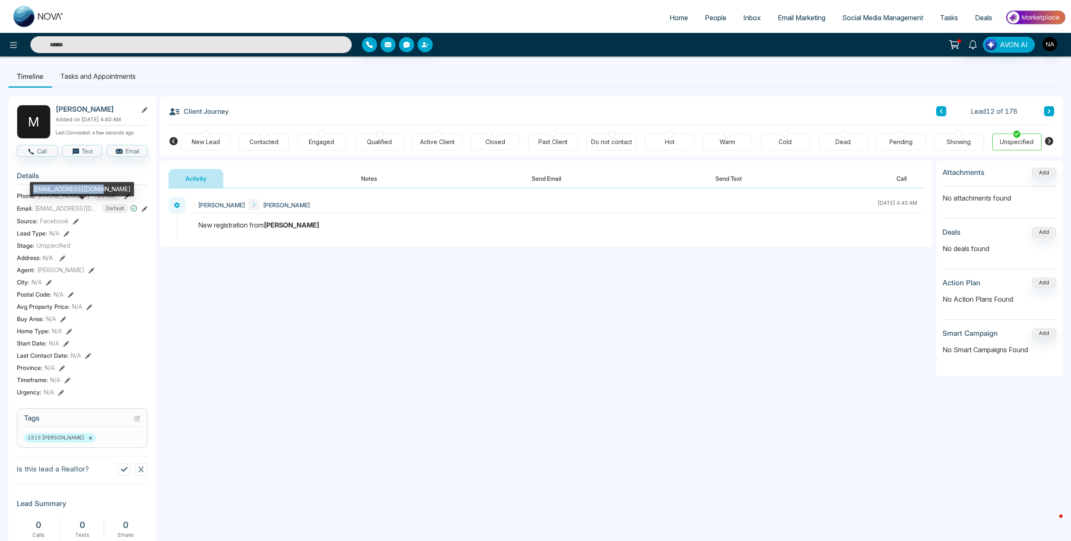
click at [72, 188] on div "[EMAIL_ADDRESS][DOMAIN_NAME]" at bounding box center [82, 189] width 104 height 14
click at [1047, 109] on icon at bounding box center [1049, 111] width 4 height 5
click at [59, 185] on div "[EMAIL_ADDRESS][DOMAIN_NAME]" at bounding box center [78, 189] width 104 height 14
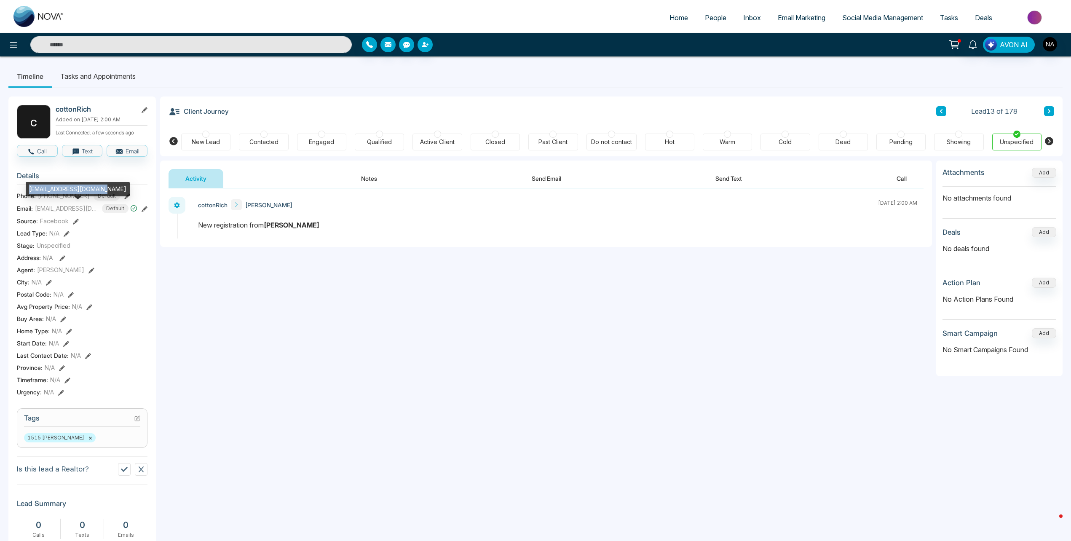
click at [59, 188] on div "[EMAIL_ADDRESS][DOMAIN_NAME]" at bounding box center [78, 189] width 104 height 14
click at [60, 185] on div "[EMAIL_ADDRESS][DOMAIN_NAME]" at bounding box center [78, 189] width 104 height 14
click at [61, 185] on div "[EMAIL_ADDRESS][DOMAIN_NAME]" at bounding box center [78, 189] width 104 height 14
click at [1043, 111] on div "Lead 13 of 178" at bounding box center [995, 111] width 118 height 10
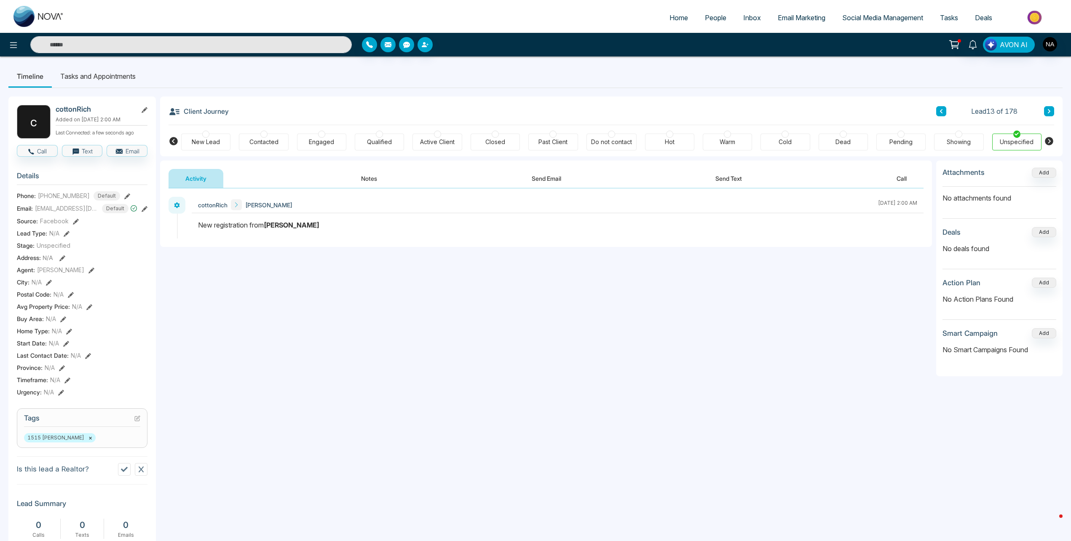
click at [1048, 111] on icon at bounding box center [1049, 111] width 4 height 5
click at [65, 188] on div "[EMAIL_ADDRESS][DOMAIN_NAME]" at bounding box center [77, 189] width 104 height 14
click at [1047, 112] on icon at bounding box center [1049, 111] width 4 height 5
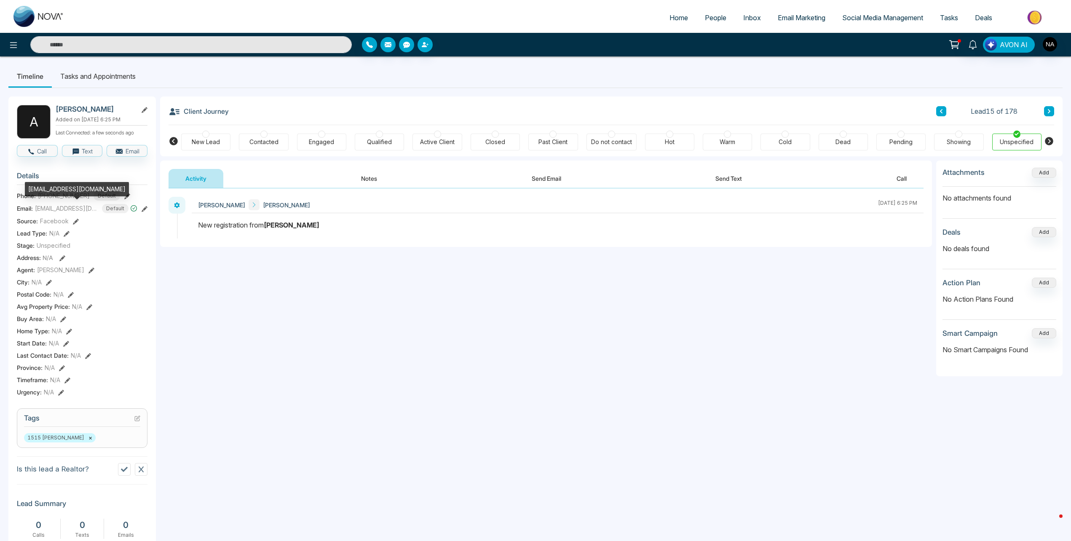
click at [71, 191] on div "[EMAIL_ADDRESS][DOMAIN_NAME]" at bounding box center [77, 189] width 104 height 14
click at [1053, 109] on button at bounding box center [1049, 111] width 10 height 10
click at [61, 188] on div "[EMAIL_ADDRESS][DOMAIN_NAME]" at bounding box center [69, 189] width 104 height 14
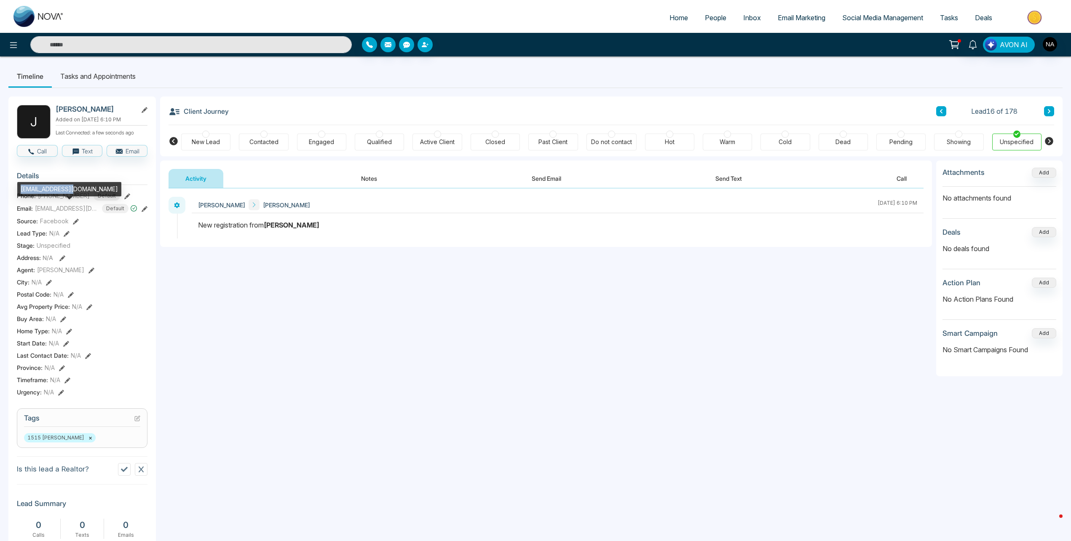
click at [61, 188] on div "[EMAIL_ADDRESS][DOMAIN_NAME]" at bounding box center [69, 189] width 104 height 14
click at [55, 208] on span "[EMAIL_ADDRESS][DOMAIN_NAME]" at bounding box center [66, 208] width 63 height 9
drag, startPoint x: 55, startPoint y: 208, endPoint x: 41, endPoint y: 186, distance: 26.3
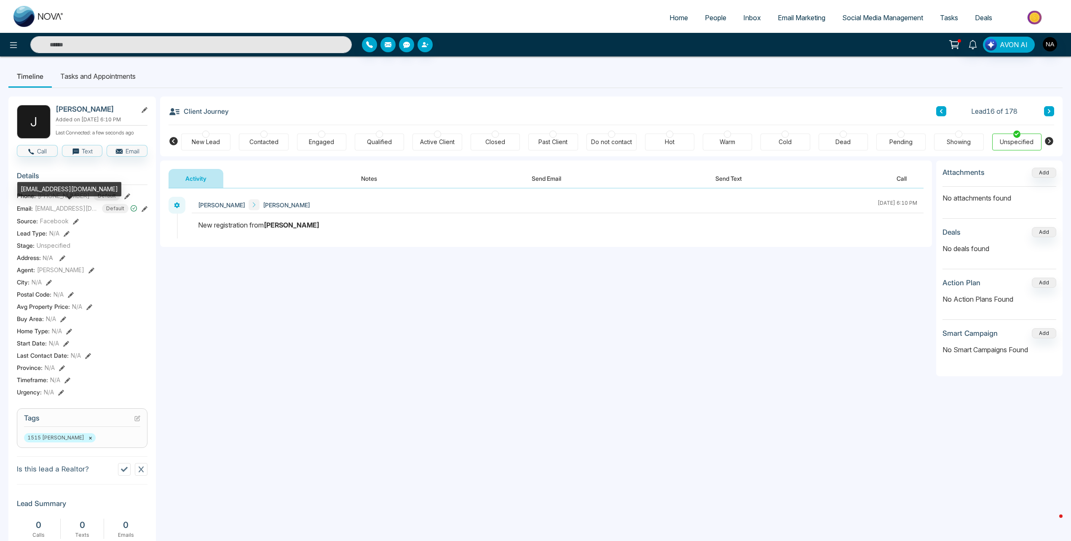
click at [41, 186] on div "[EMAIL_ADDRESS][DOMAIN_NAME]" at bounding box center [69, 189] width 104 height 14
click at [1054, 112] on div "Client Journey Lead 16 of 178 New Lead Contacted Engaged Qualified Active Clien…" at bounding box center [611, 126] width 902 height 60
click at [1051, 112] on button at bounding box center [1049, 111] width 10 height 10
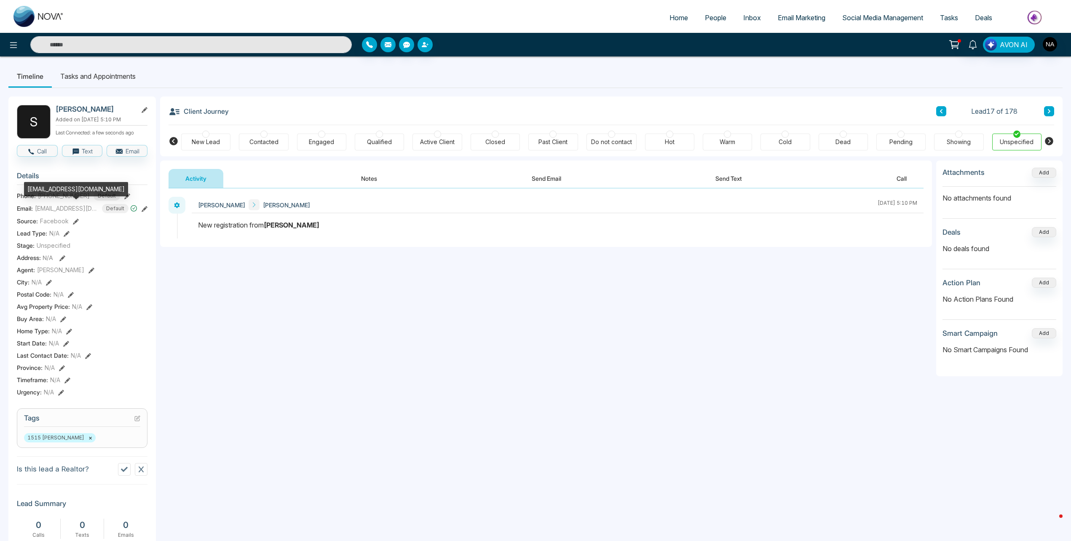
click at [66, 189] on div "[EMAIL_ADDRESS][DOMAIN_NAME]" at bounding box center [76, 189] width 104 height 14
click at [1049, 115] on button at bounding box center [1049, 111] width 10 height 10
click at [51, 187] on div "[EMAIL_ADDRESS][DOMAIN_NAME]" at bounding box center [78, 189] width 104 height 14
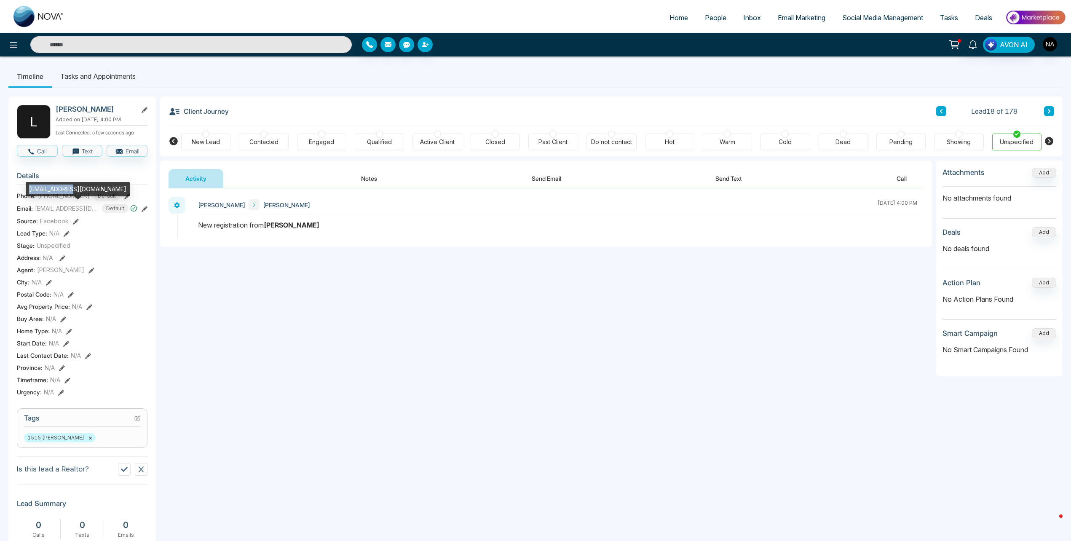
click at [51, 187] on div "[EMAIL_ADDRESS][DOMAIN_NAME]" at bounding box center [78, 189] width 104 height 14
click at [1047, 110] on icon at bounding box center [1049, 111] width 4 height 5
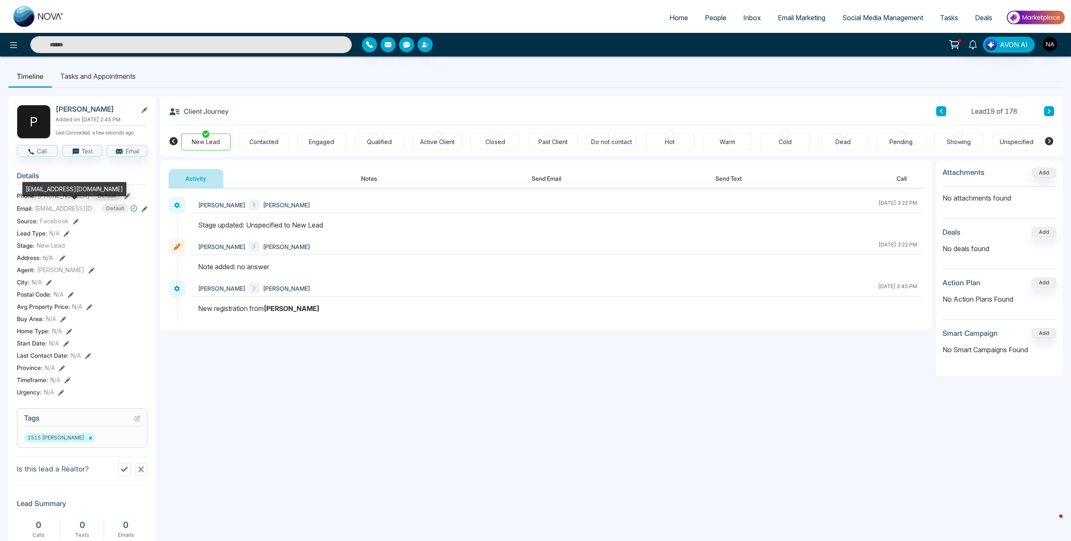
click at [53, 192] on div "[EMAIL_ADDRESS][DOMAIN_NAME]" at bounding box center [74, 189] width 104 height 14
click at [1044, 111] on button at bounding box center [1049, 111] width 10 height 10
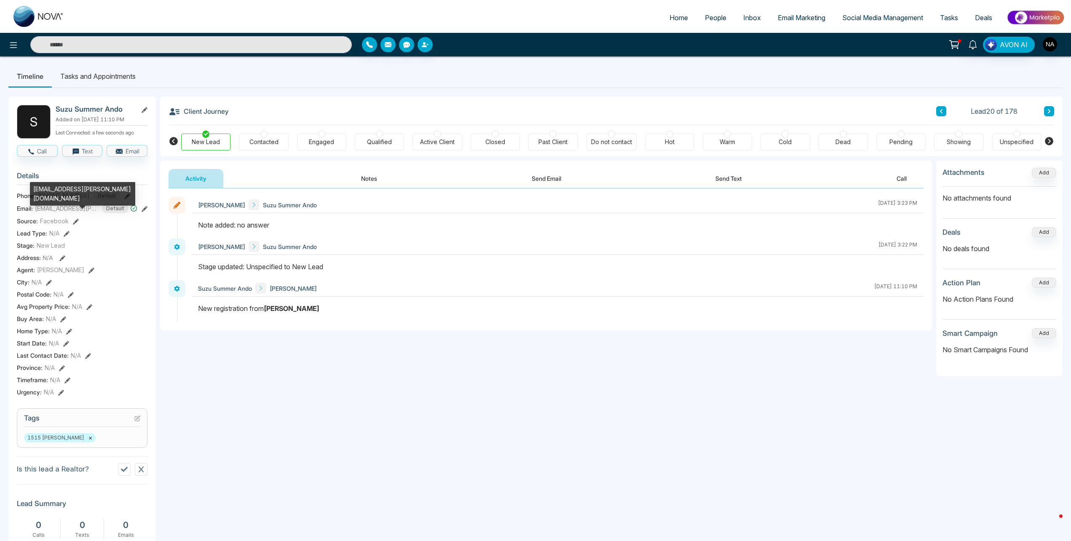
click at [59, 187] on div "[EMAIL_ADDRESS][PERSON_NAME][DOMAIN_NAME]" at bounding box center [82, 194] width 105 height 24
click at [87, 71] on li "Tasks and Appointments" at bounding box center [98, 76] width 92 height 23
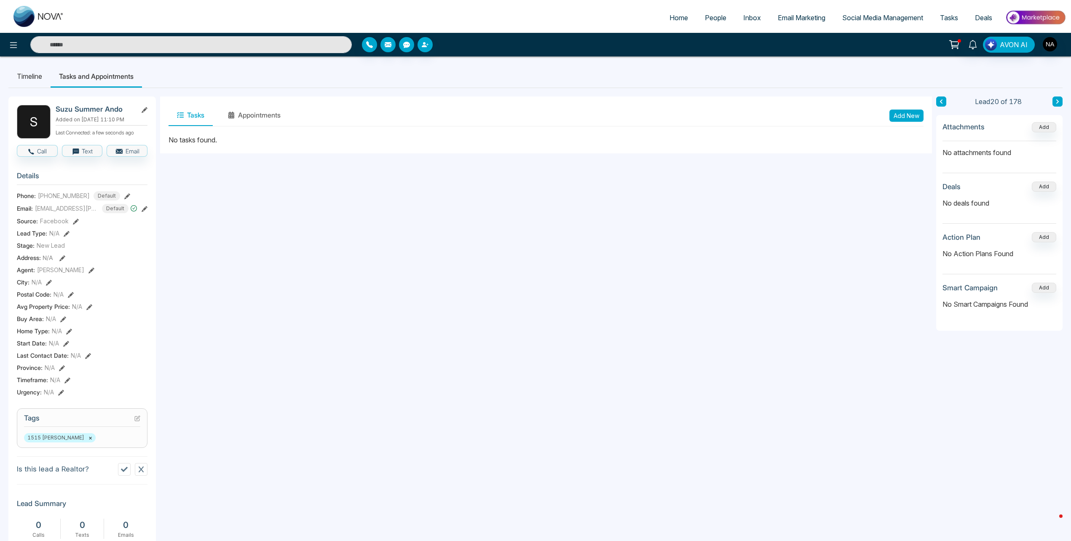
click at [42, 74] on li "Timeline" at bounding box center [29, 76] width 42 height 23
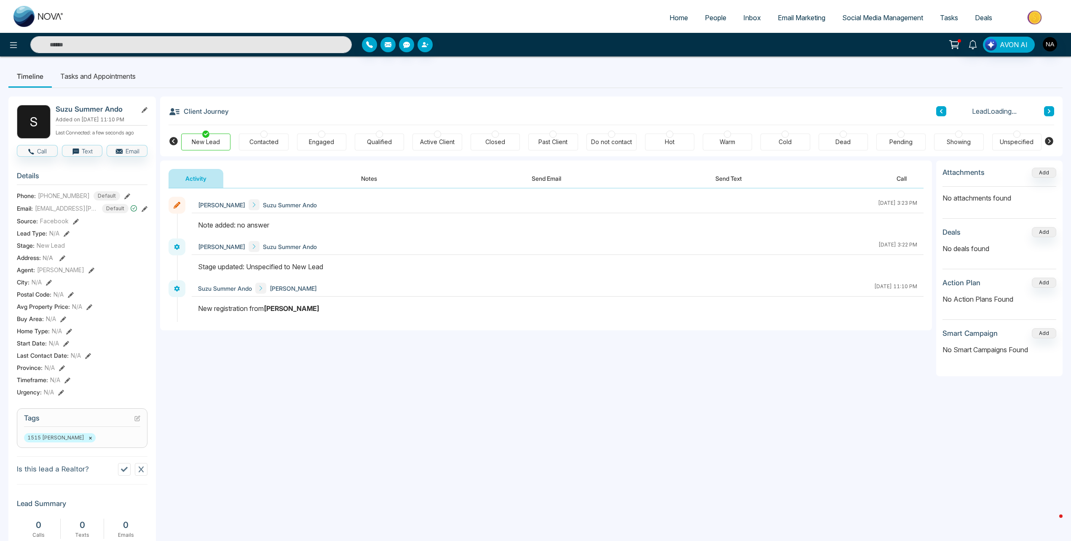
click at [111, 71] on li "Tasks and Appointments" at bounding box center [98, 76] width 92 height 23
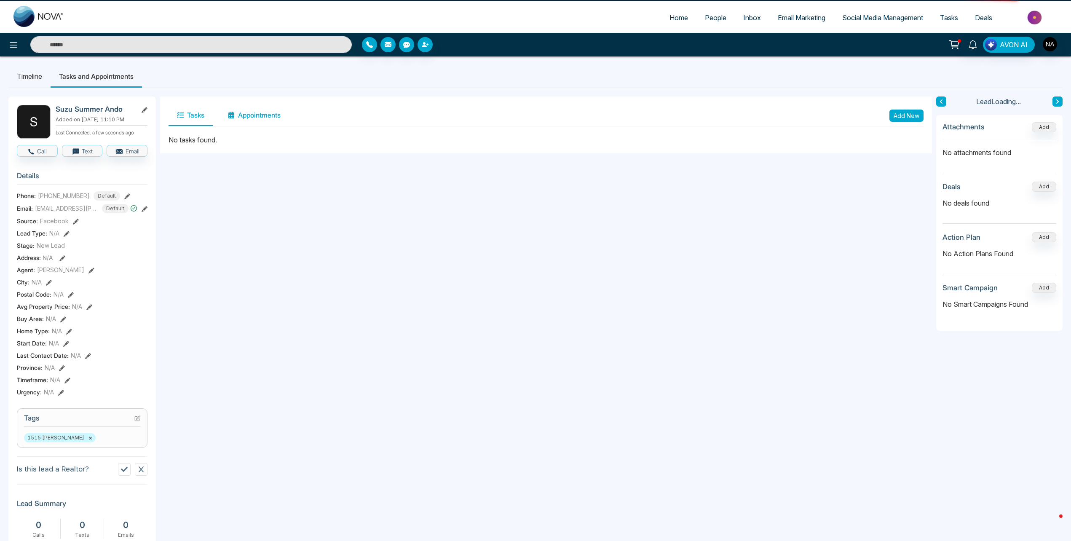
click at [259, 109] on button "Appointments" at bounding box center [253, 115] width 69 height 21
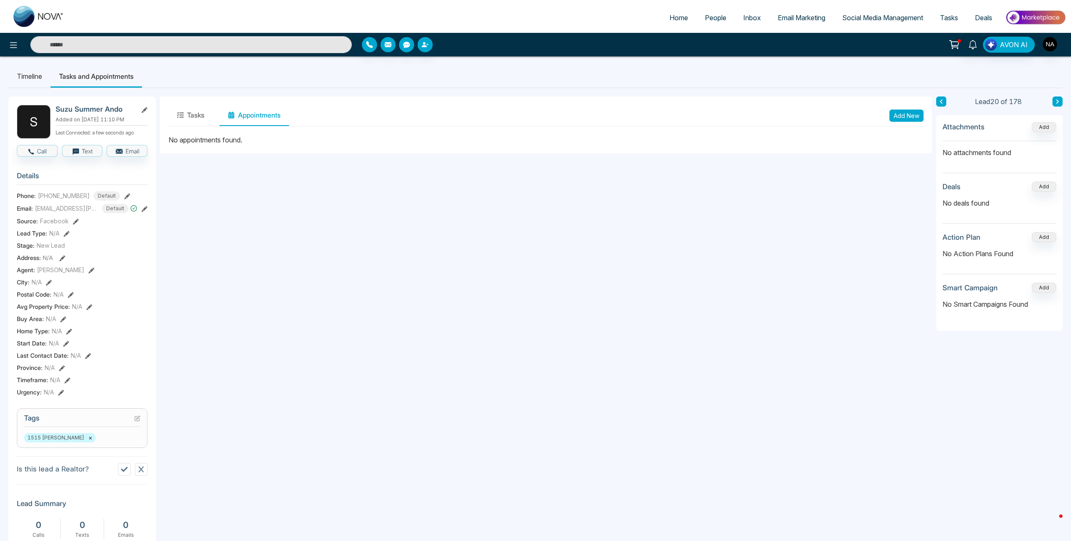
click at [168, 109] on div "Tasks Appointments Add New" at bounding box center [546, 115] width 772 height 38
click at [197, 114] on button "Tasks" at bounding box center [190, 115] width 44 height 21
click at [47, 83] on li "Timeline" at bounding box center [29, 76] width 42 height 23
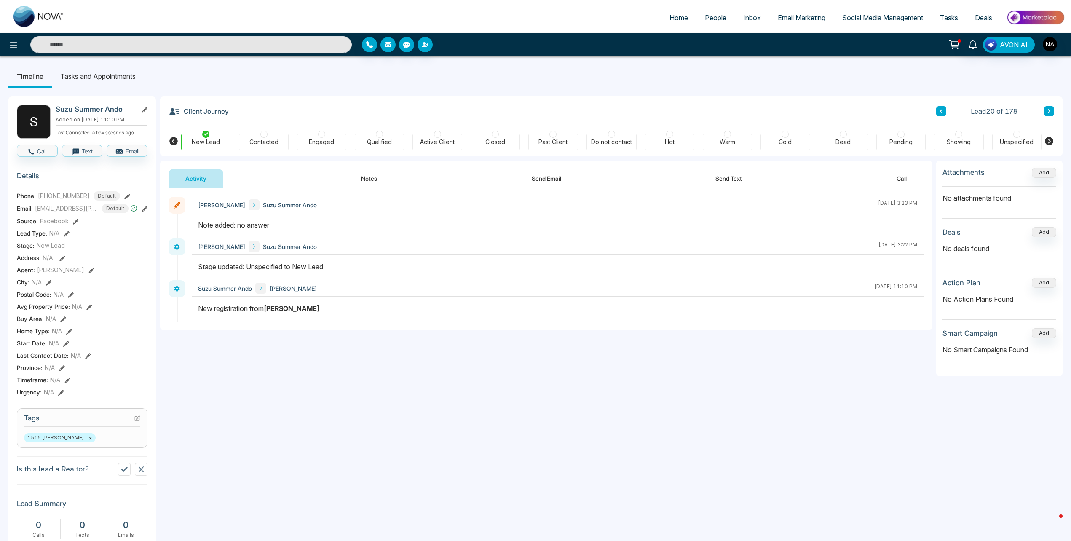
click at [713, 18] on span "People" at bounding box center [715, 17] width 21 height 8
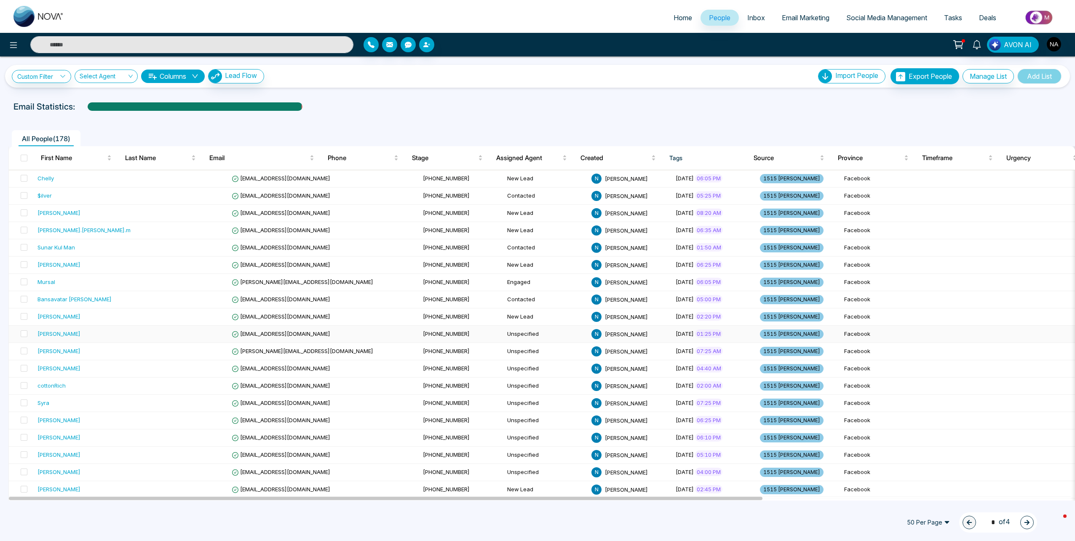
click at [504, 333] on td "Unspecified" at bounding box center [546, 334] width 84 height 17
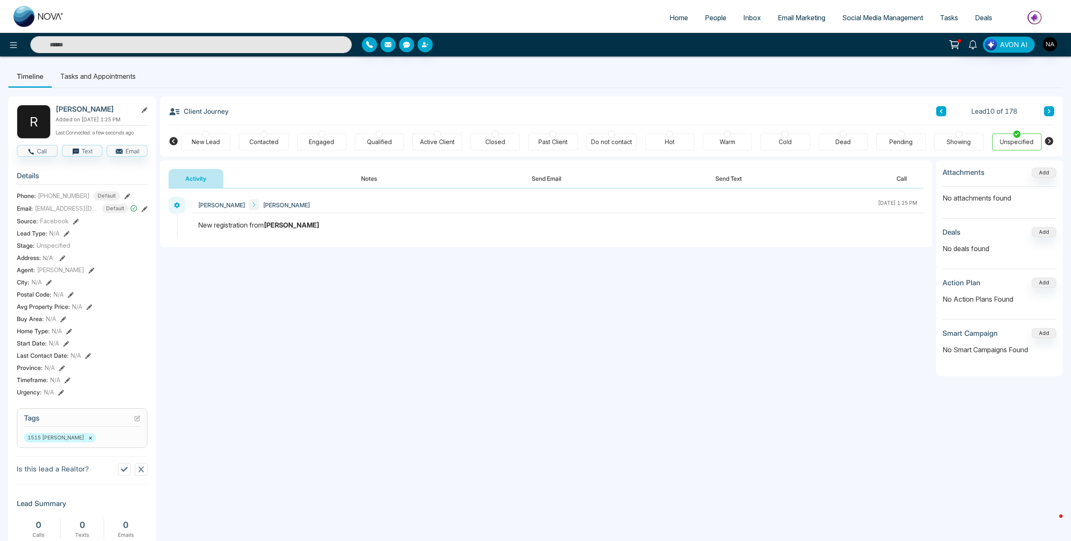
click at [939, 113] on icon at bounding box center [941, 111] width 4 height 5
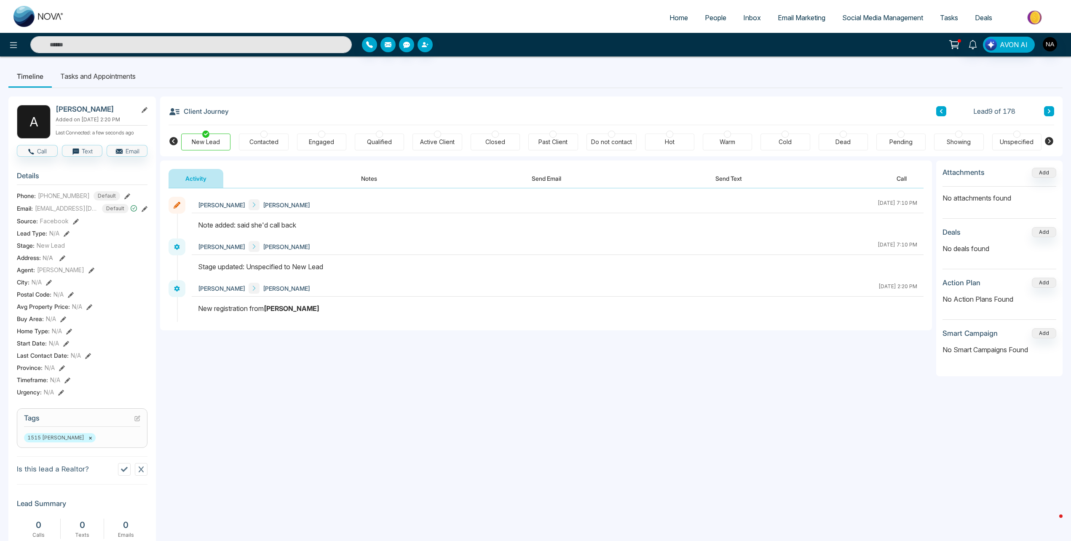
click at [1050, 110] on icon at bounding box center [1049, 111] width 4 height 5
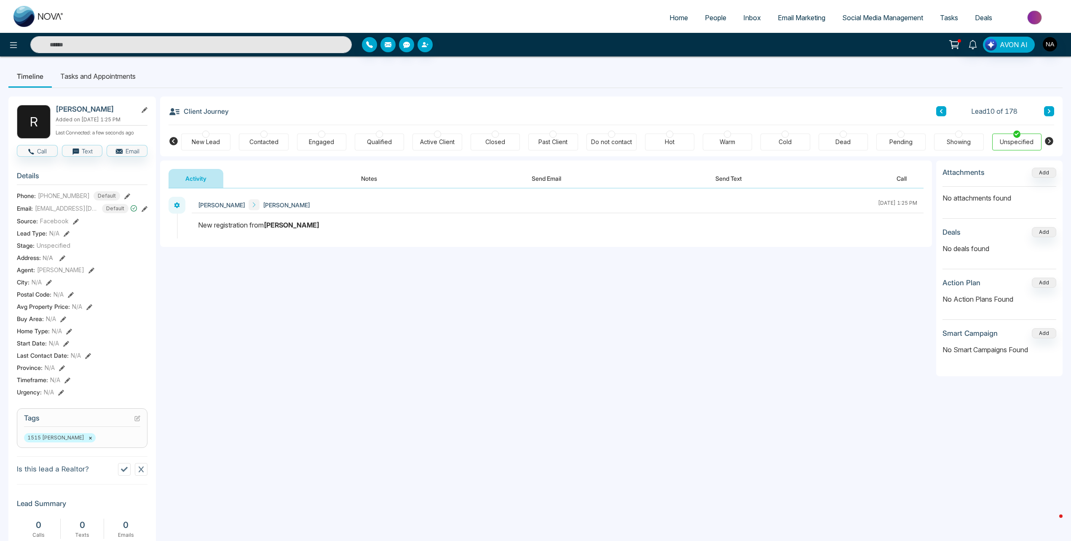
click at [200, 145] on div "New Lead" at bounding box center [206, 142] width 28 height 8
click at [367, 176] on button "Notes" at bounding box center [369, 178] width 50 height 19
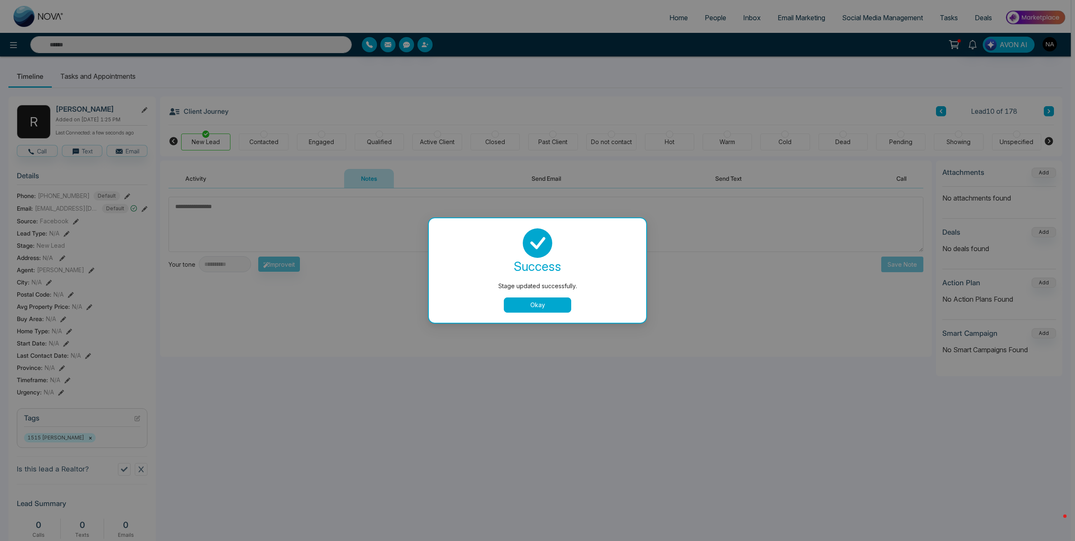
click at [310, 223] on div "Stage updated successfully. success Stage updated successfully. Okay" at bounding box center [537, 270] width 1075 height 541
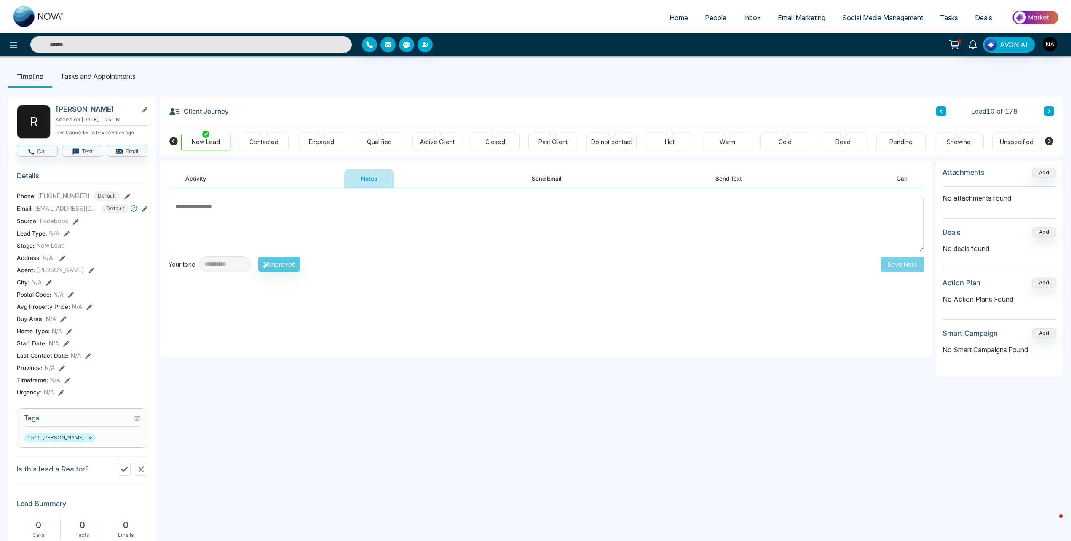
click at [298, 230] on textarea at bounding box center [545, 224] width 755 height 55
type textarea "*********"
click at [908, 266] on button "Save Note" at bounding box center [902, 264] width 42 height 16
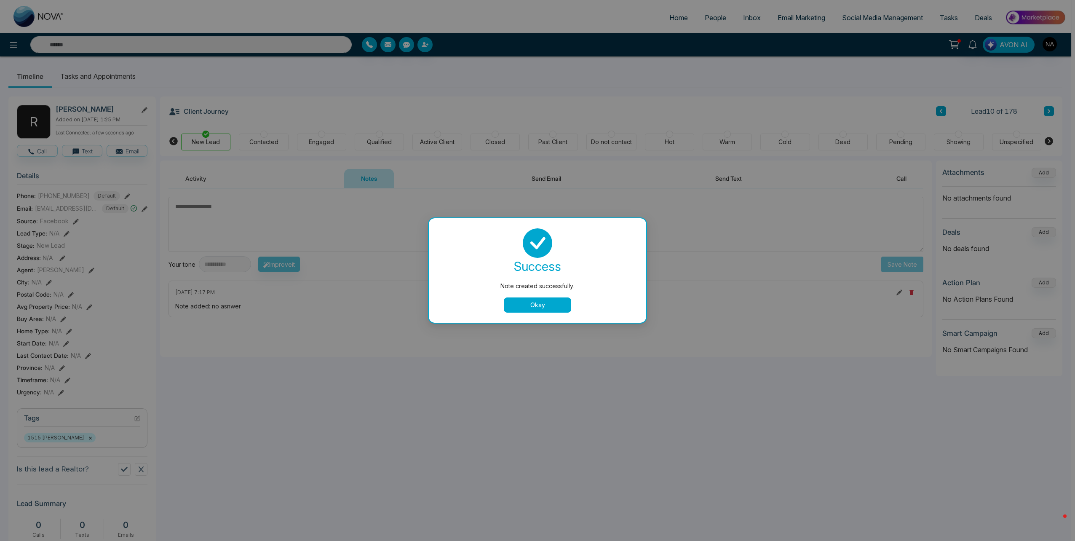
click at [537, 300] on button "Okay" at bounding box center [537, 304] width 67 height 15
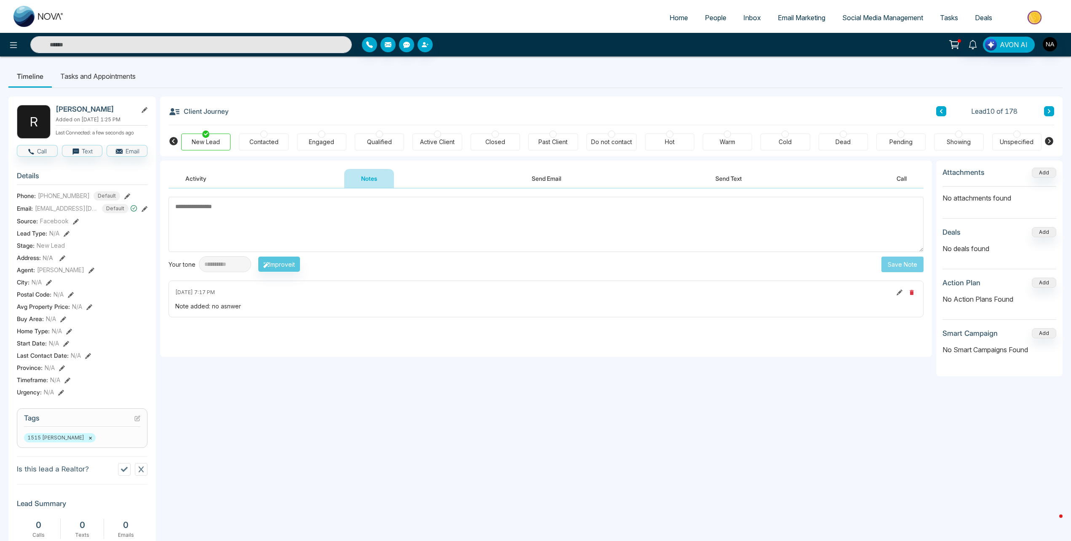
click at [1050, 112] on icon at bounding box center [1048, 111] width 3 height 4
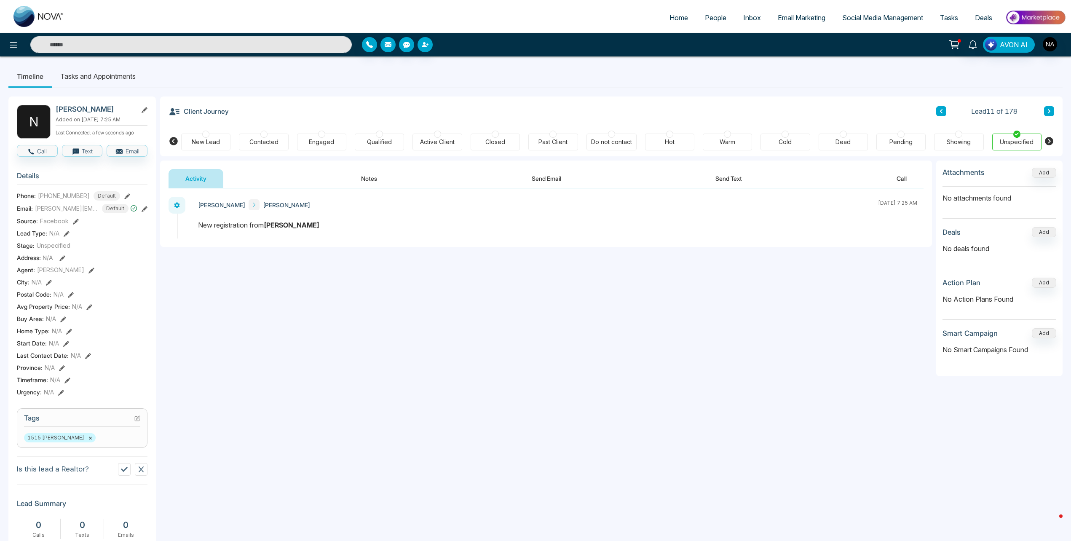
click at [209, 138] on div "New Lead" at bounding box center [206, 142] width 28 height 8
click at [367, 182] on button "Notes" at bounding box center [369, 178] width 50 height 19
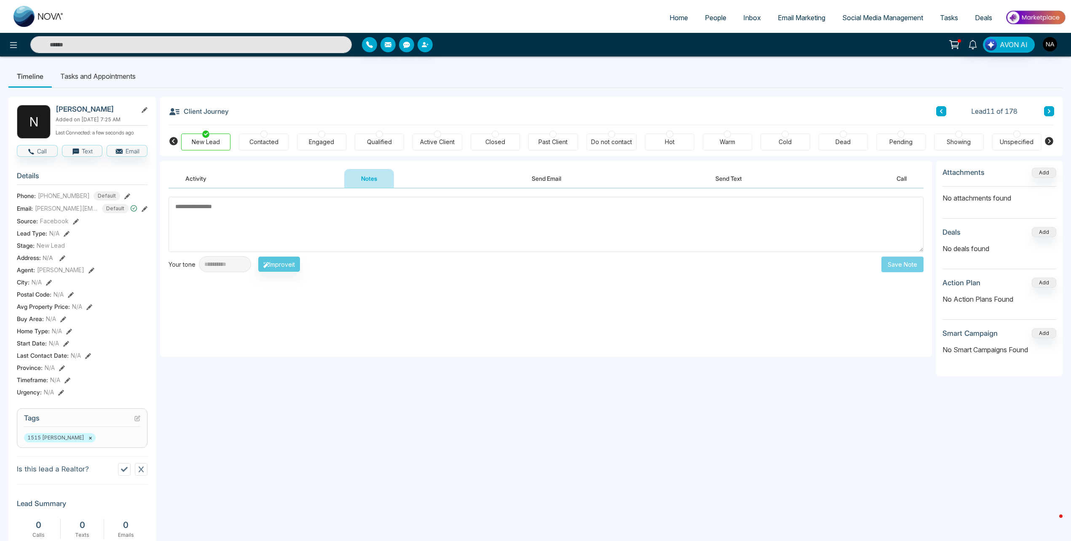
scroll to position [179, 0]
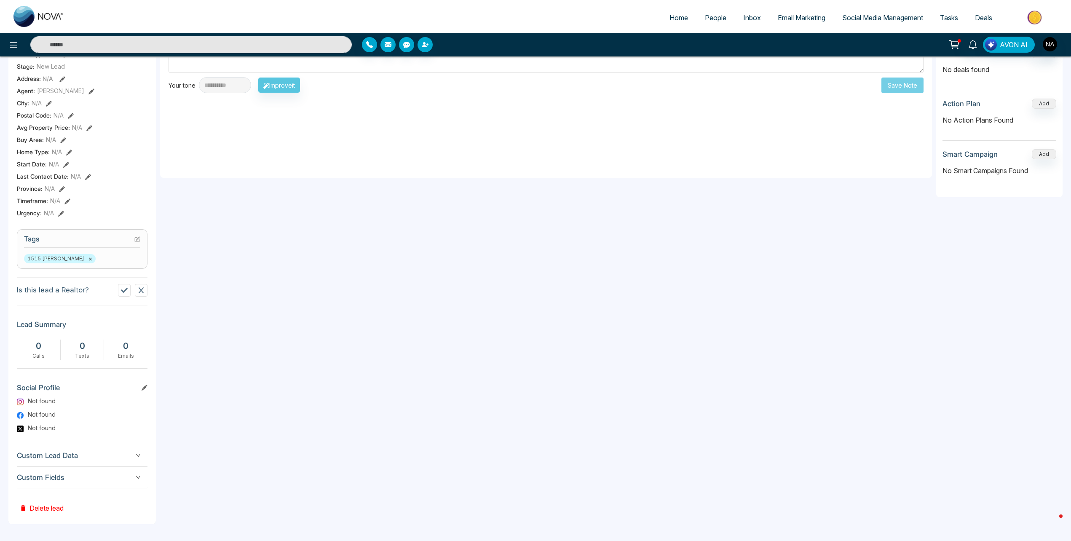
click at [100, 475] on span "Custom Fields" at bounding box center [82, 477] width 131 height 11
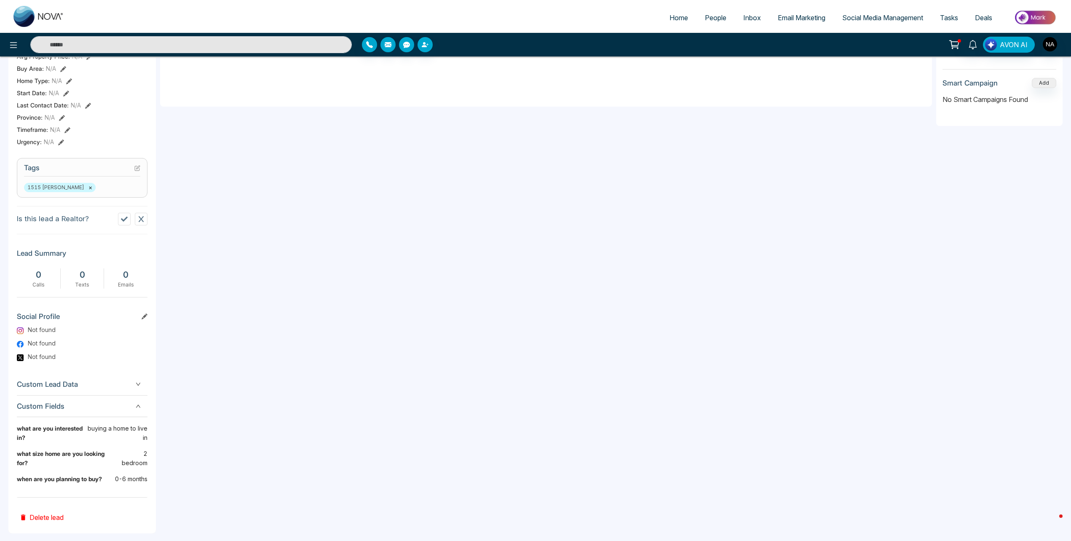
scroll to position [0, 0]
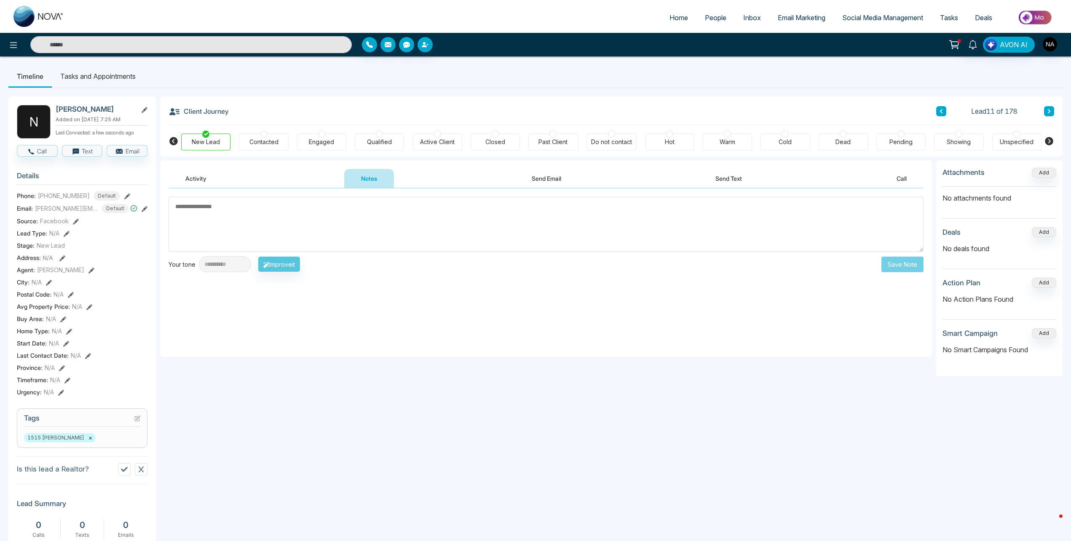
click at [411, 258] on div "**********" at bounding box center [545, 264] width 755 height 16
click at [401, 243] on textarea at bounding box center [545, 224] width 755 height 55
type textarea "*********"
click at [897, 254] on div "**********" at bounding box center [545, 234] width 755 height 75
click at [892, 266] on button "Save Note" at bounding box center [902, 264] width 42 height 16
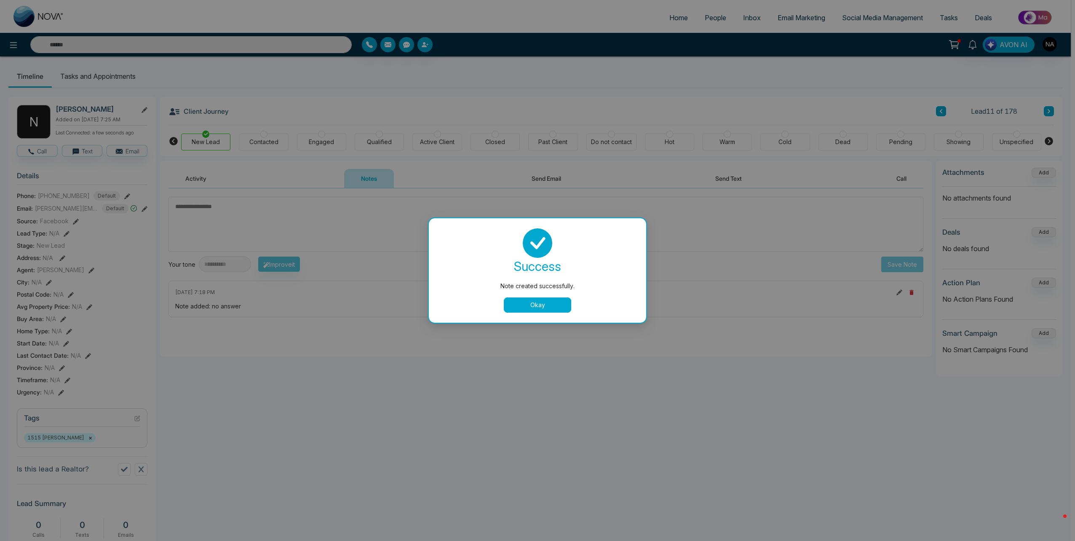
click at [521, 310] on button "Okay" at bounding box center [537, 304] width 67 height 15
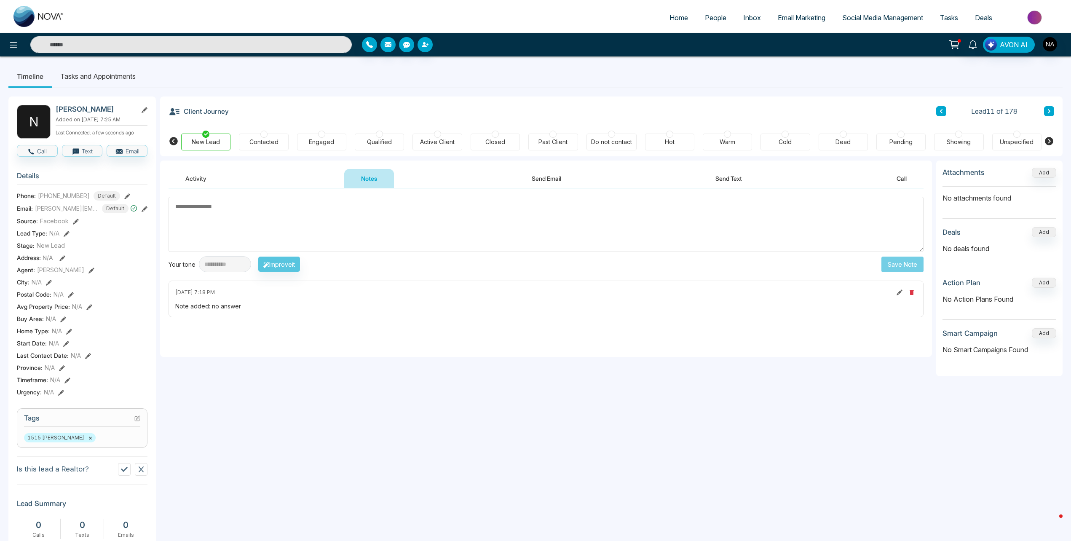
click at [1057, 111] on div "Client Journey Lead 11 of 178 New Lead Contacted Engaged Qualified Active Clien…" at bounding box center [611, 126] width 902 height 60
click at [1052, 111] on button at bounding box center [1049, 111] width 10 height 10
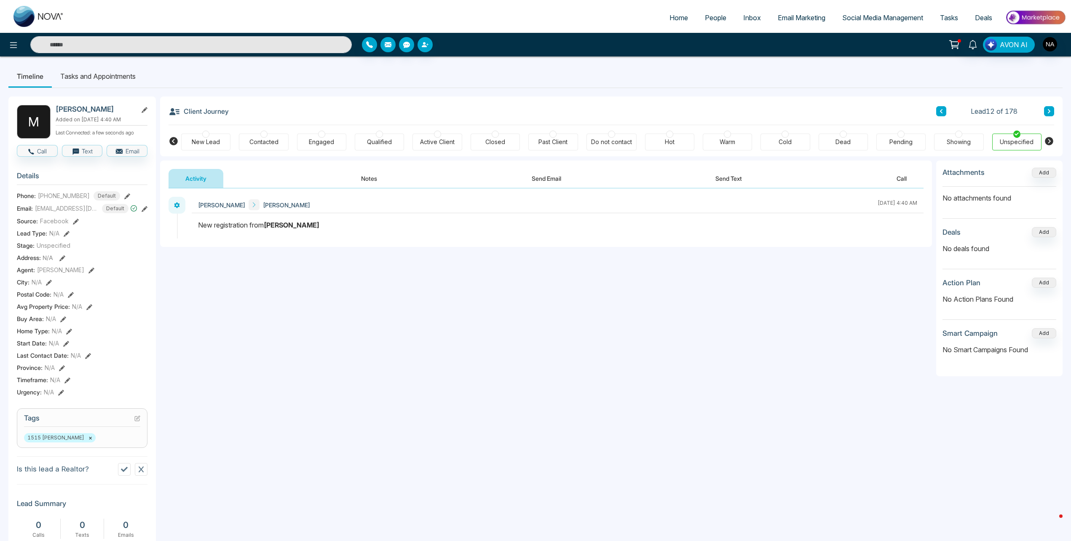
click at [377, 190] on div "[PERSON_NAME] [PERSON_NAME] [DATE] 4:40 AM" at bounding box center [546, 217] width 772 height 59
click at [374, 182] on button "Notes" at bounding box center [369, 178] width 50 height 19
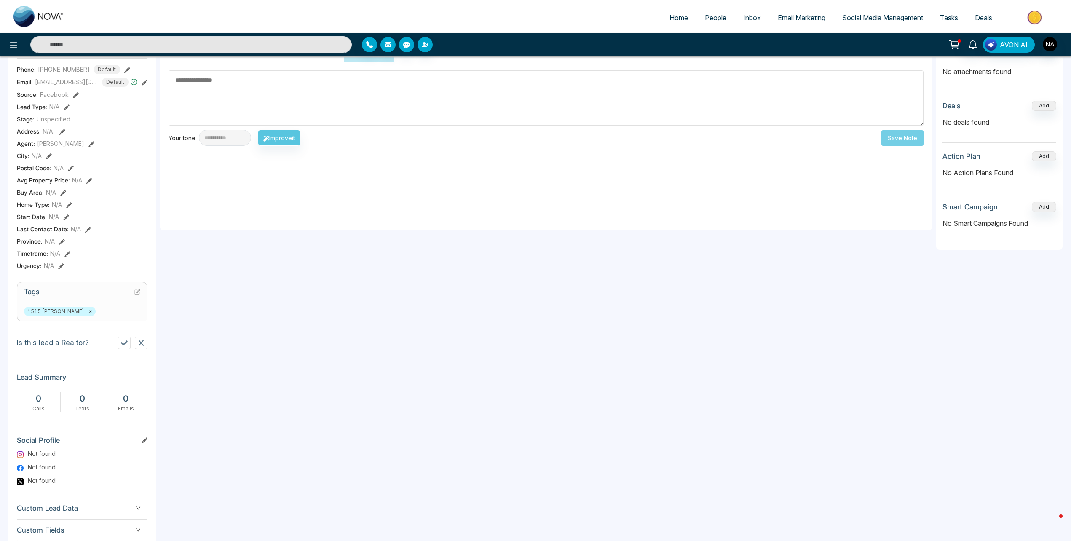
scroll to position [179, 0]
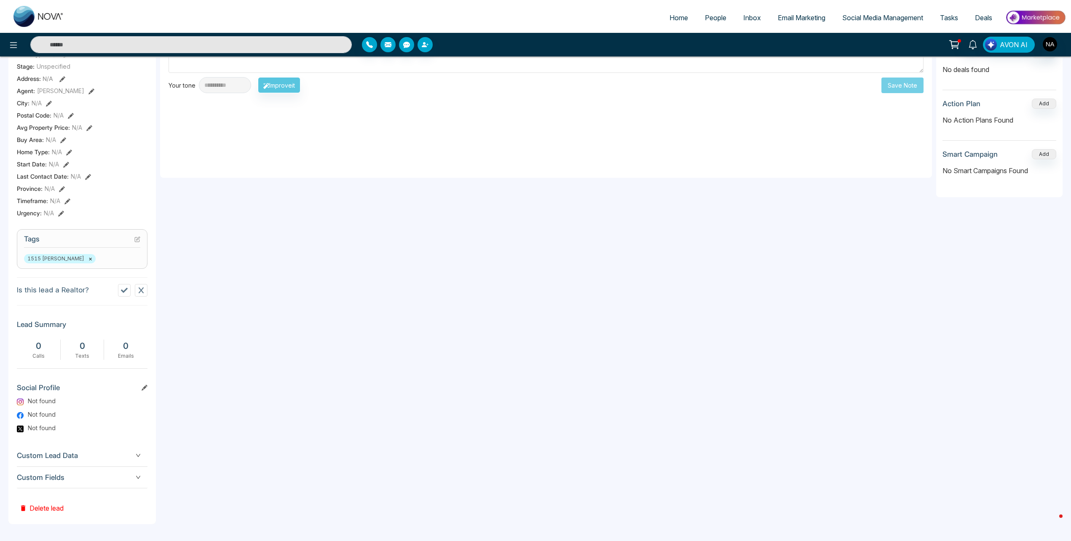
click at [100, 481] on span "Custom Fields" at bounding box center [82, 477] width 131 height 11
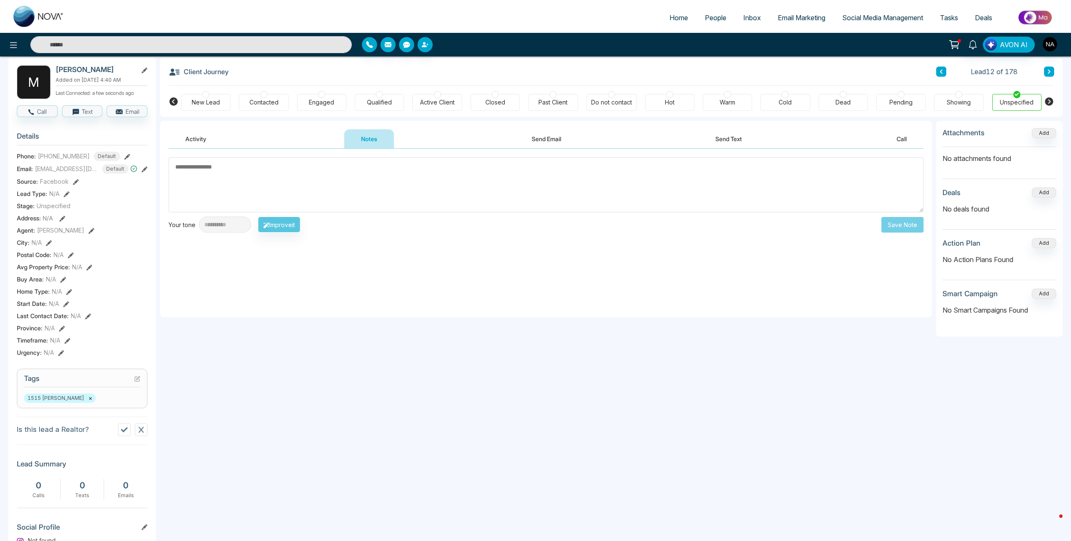
scroll to position [0, 0]
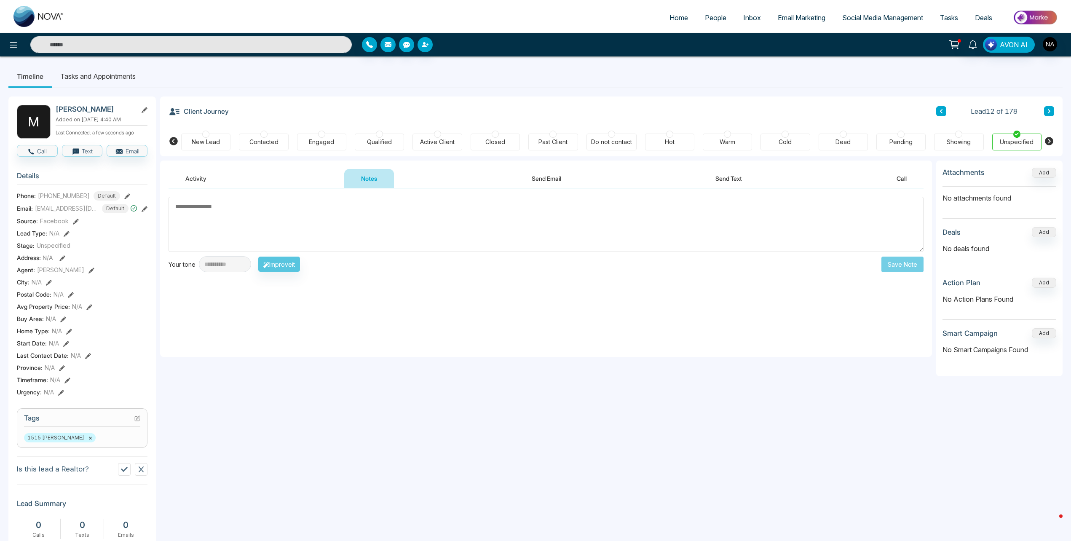
click at [215, 150] on div "New Lead" at bounding box center [205, 142] width 49 height 17
click at [204, 206] on textarea at bounding box center [545, 224] width 755 height 55
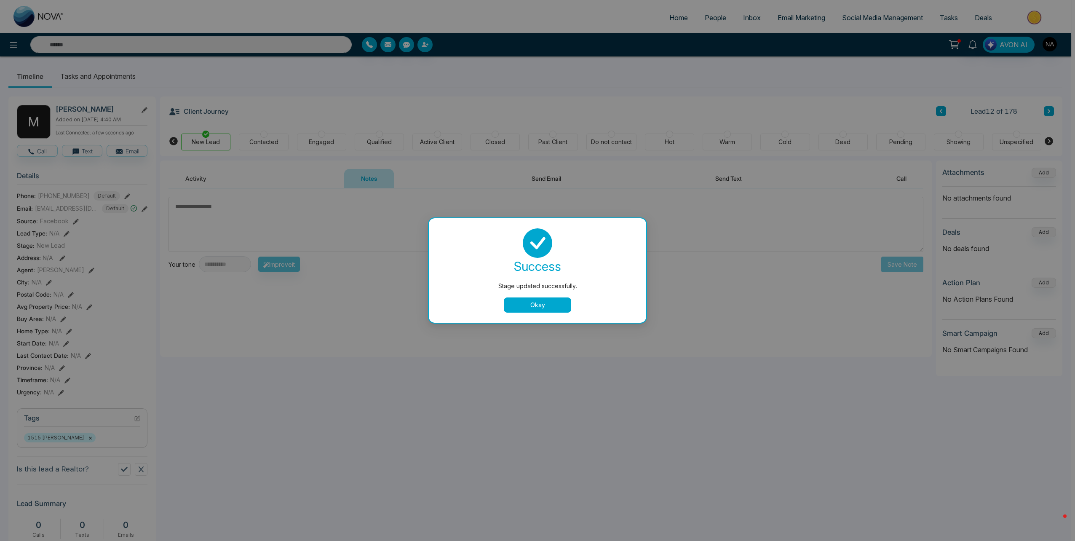
click at [526, 303] on button "Okay" at bounding box center [537, 304] width 67 height 15
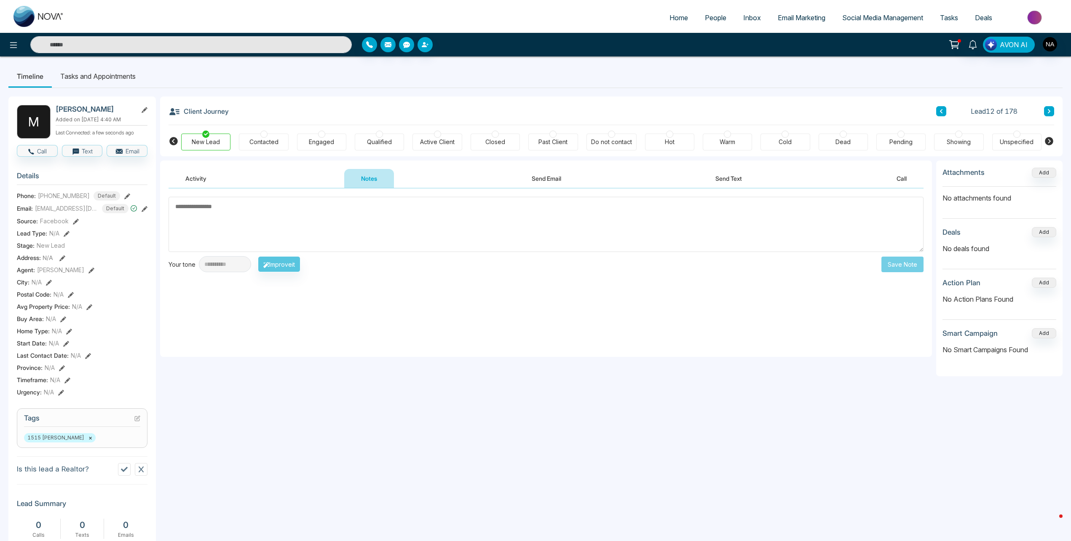
click at [361, 245] on textarea at bounding box center [545, 224] width 755 height 55
type textarea "*********"
click at [913, 271] on button "Save Note" at bounding box center [902, 264] width 42 height 16
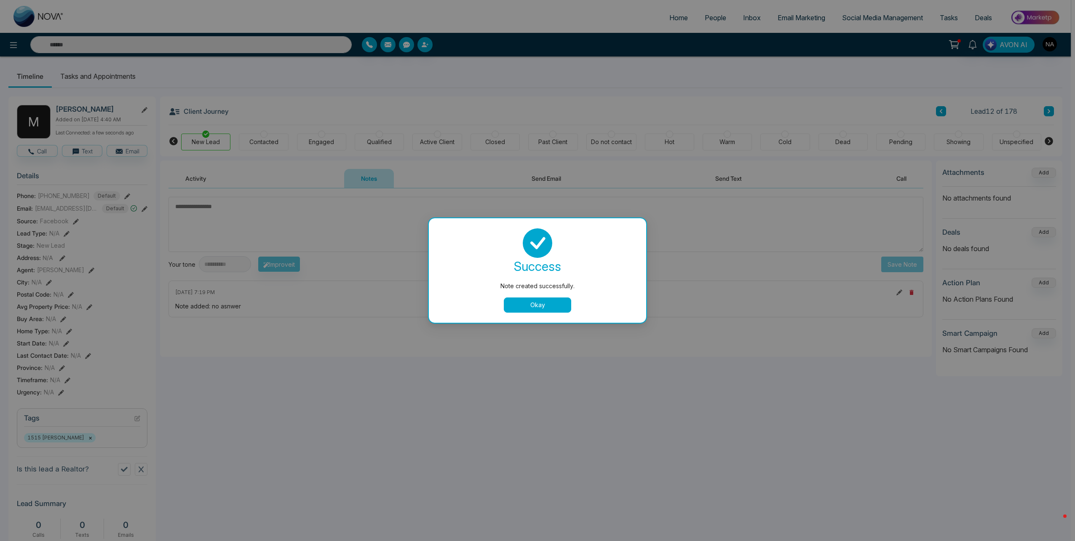
click at [557, 304] on button "Okay" at bounding box center [537, 304] width 67 height 15
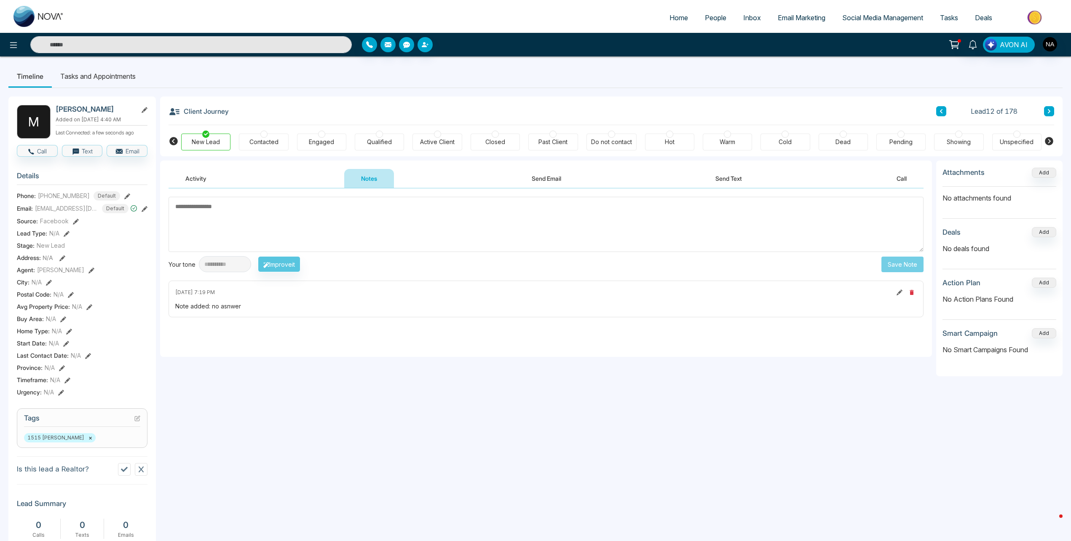
click at [1053, 110] on button at bounding box center [1049, 111] width 10 height 10
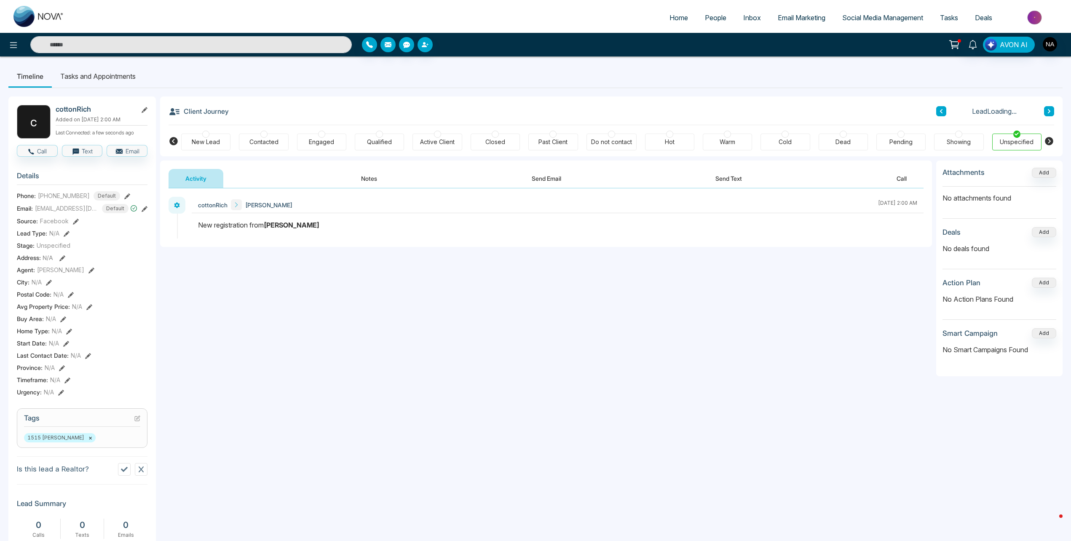
click at [205, 144] on div "New Lead" at bounding box center [206, 142] width 28 height 8
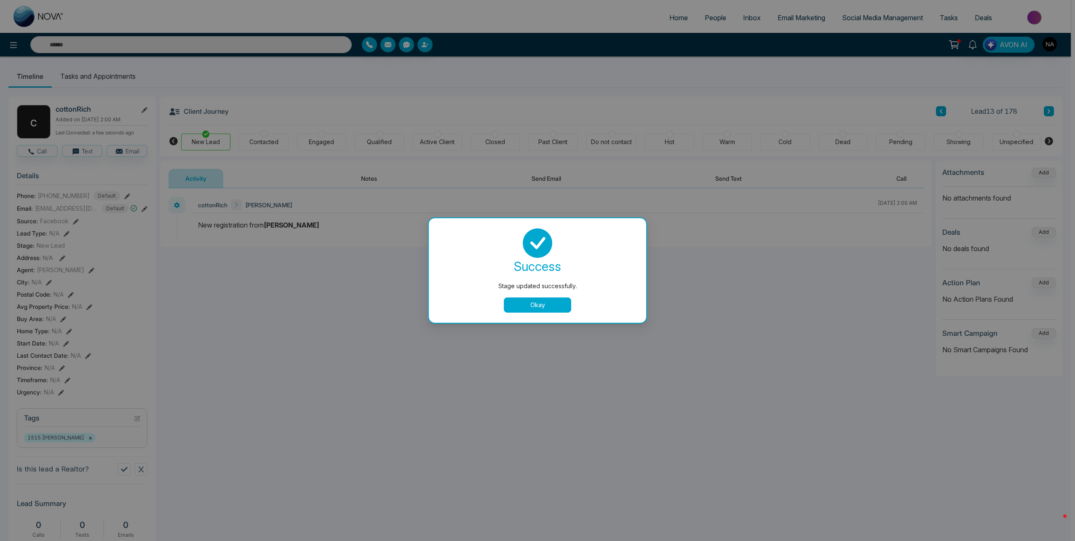
click at [516, 303] on button "Okay" at bounding box center [537, 304] width 67 height 15
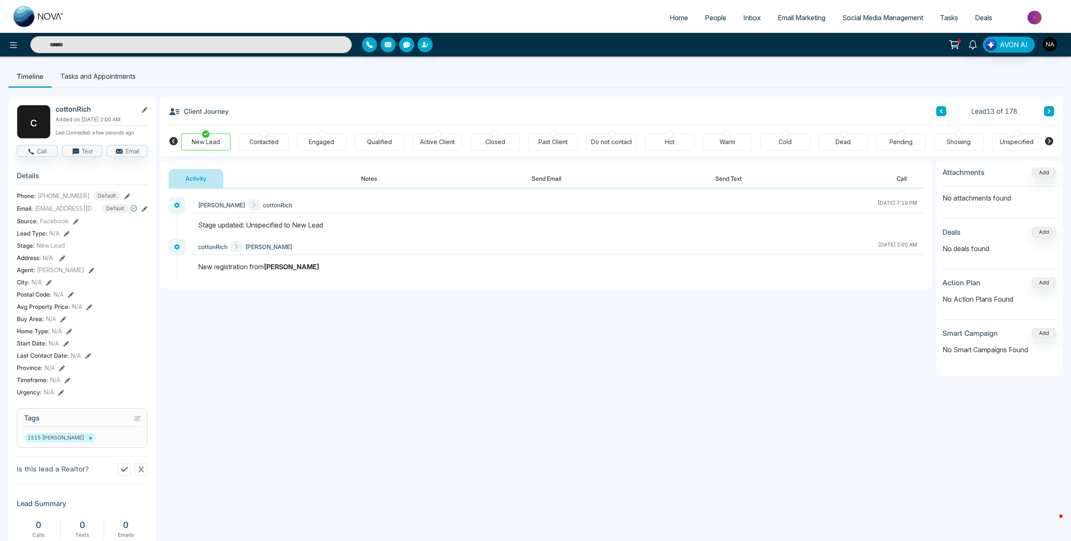
click at [355, 178] on button "Notes" at bounding box center [369, 178] width 50 height 19
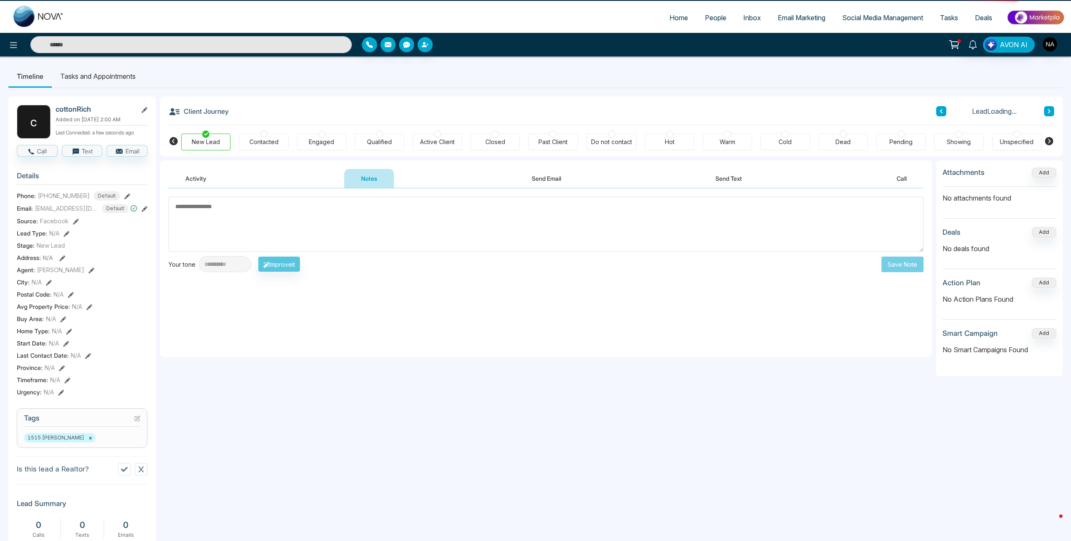
click at [234, 208] on textarea at bounding box center [545, 224] width 755 height 55
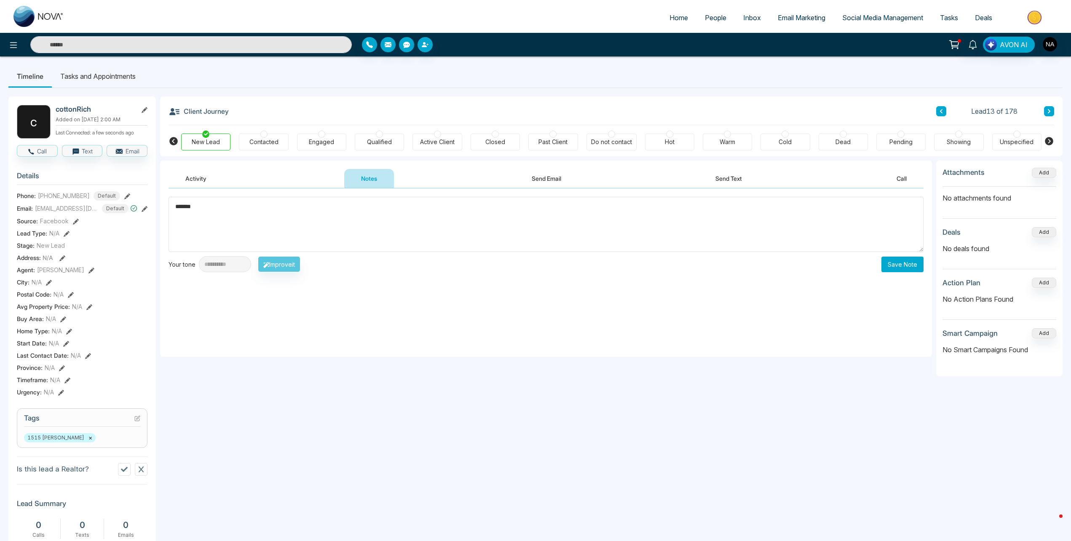
type textarea "*******"
click at [905, 271] on button "Save Note" at bounding box center [902, 264] width 42 height 16
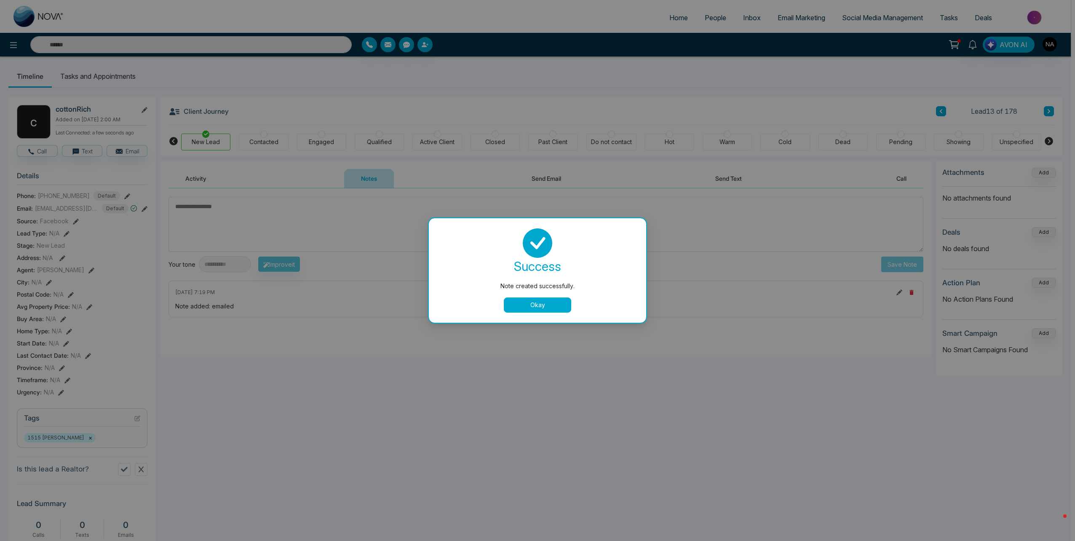
click at [524, 300] on button "Okay" at bounding box center [537, 304] width 67 height 15
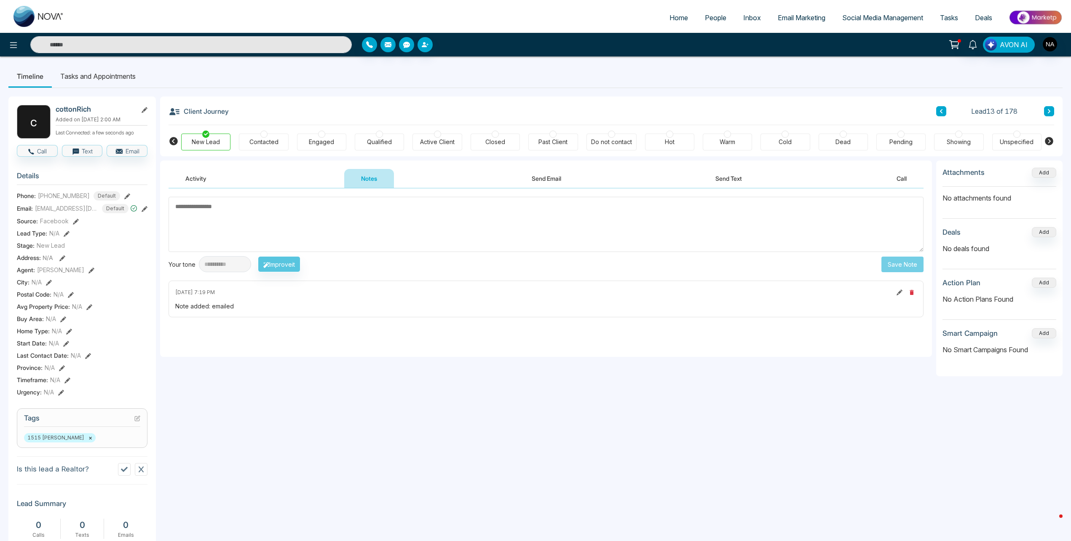
click at [1051, 110] on button at bounding box center [1049, 111] width 10 height 10
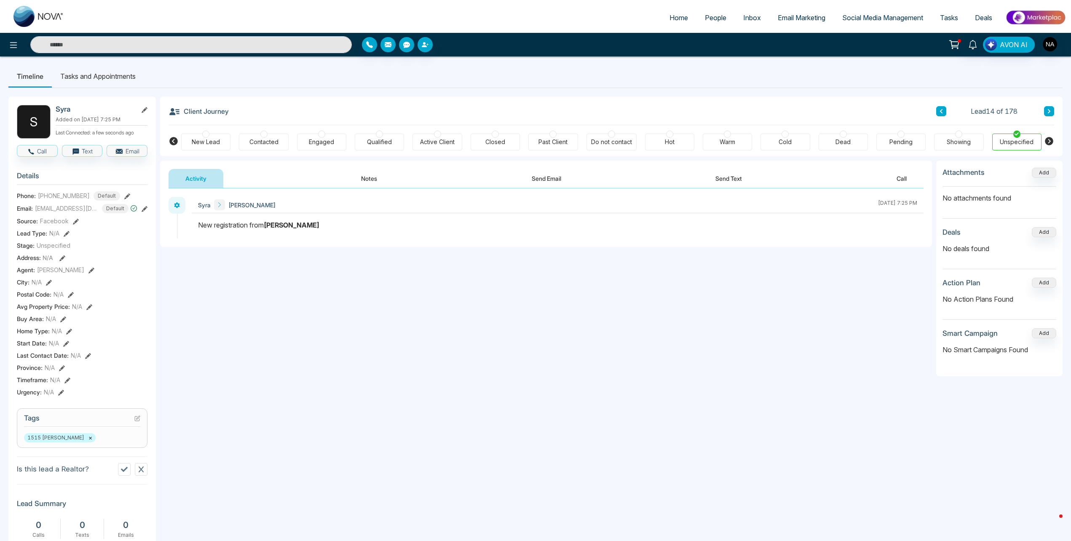
click at [368, 187] on button "Notes" at bounding box center [369, 178] width 50 height 19
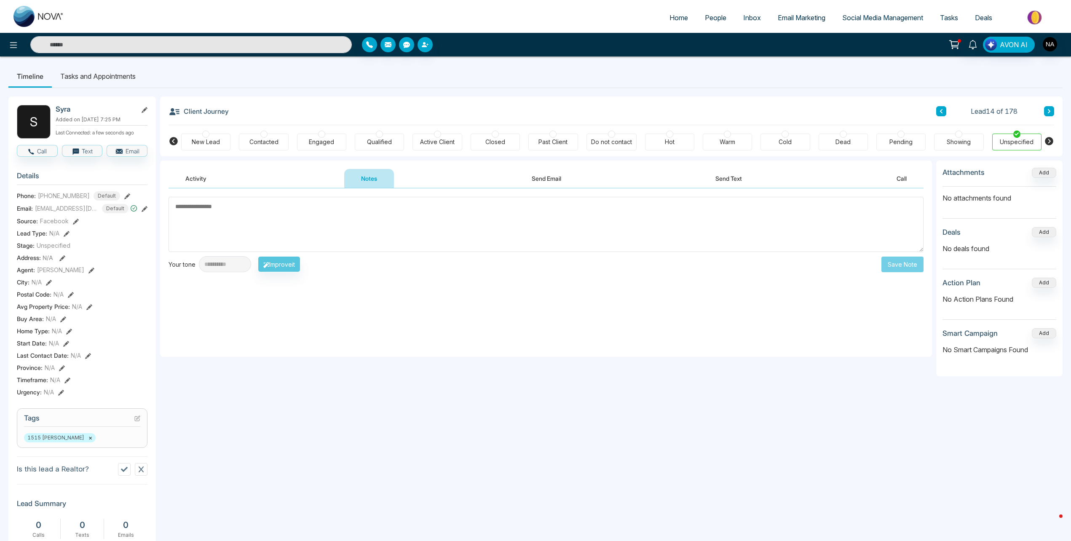
click at [197, 140] on div "New Lead" at bounding box center [206, 142] width 28 height 8
click at [243, 223] on textarea at bounding box center [545, 224] width 755 height 55
type textarea "**********"
click at [896, 266] on button "Save Note" at bounding box center [902, 264] width 42 height 16
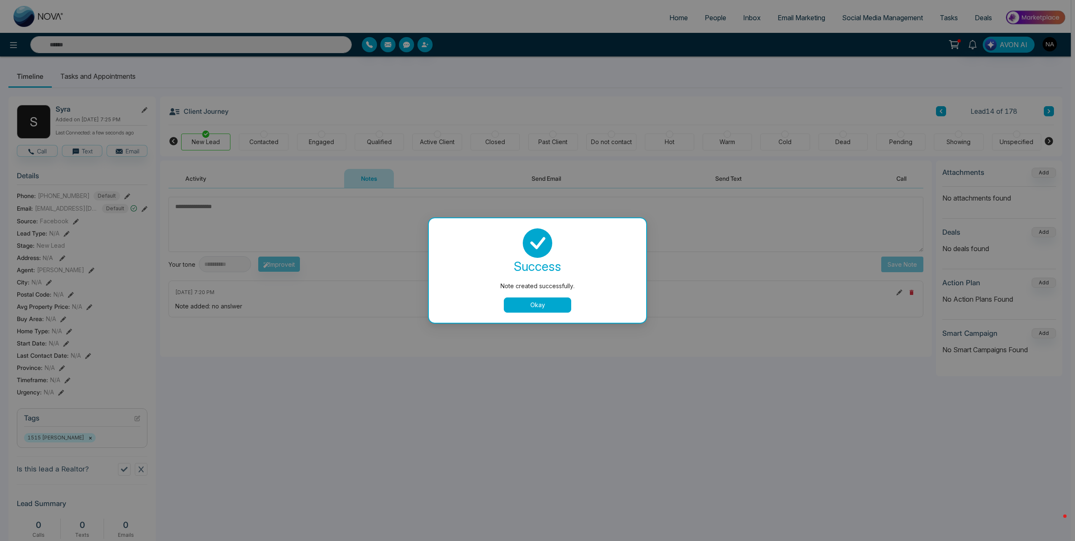
click at [548, 311] on button "Okay" at bounding box center [537, 304] width 67 height 15
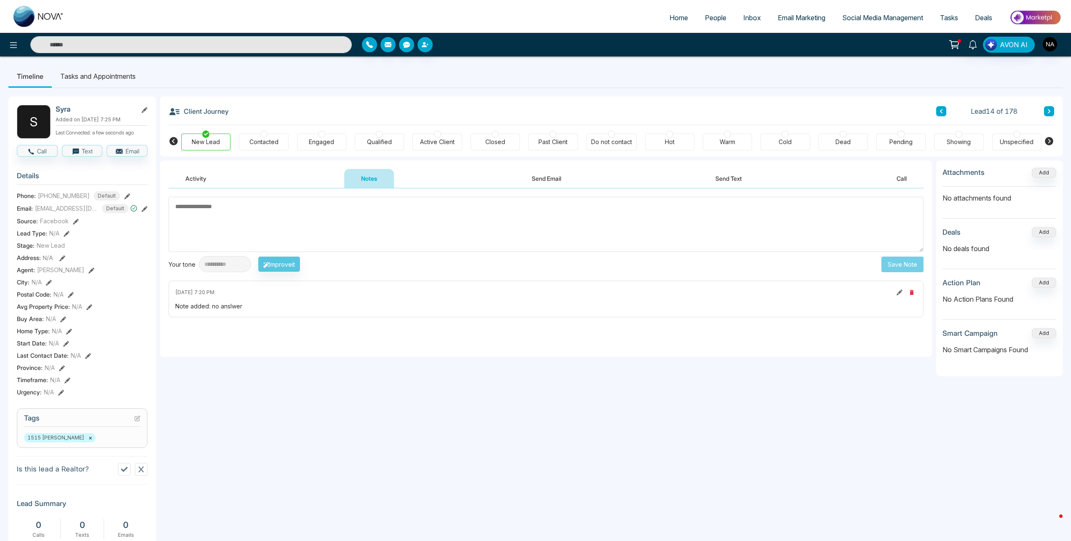
click at [1054, 109] on div "Client Journey Lead 14 of 178 New Lead Contacted Engaged Qualified Active Clien…" at bounding box center [611, 126] width 902 height 60
click at [1050, 110] on icon at bounding box center [1049, 111] width 4 height 5
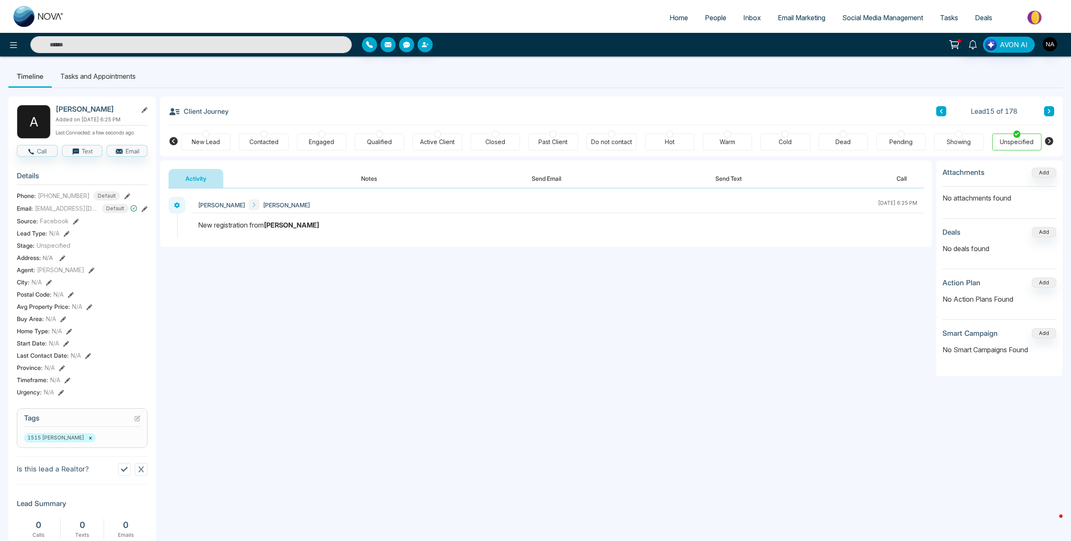
click at [333, 183] on div "Activity Notes Send Email Send Text Call" at bounding box center [545, 178] width 755 height 19
click at [356, 183] on button "Notes" at bounding box center [369, 178] width 50 height 19
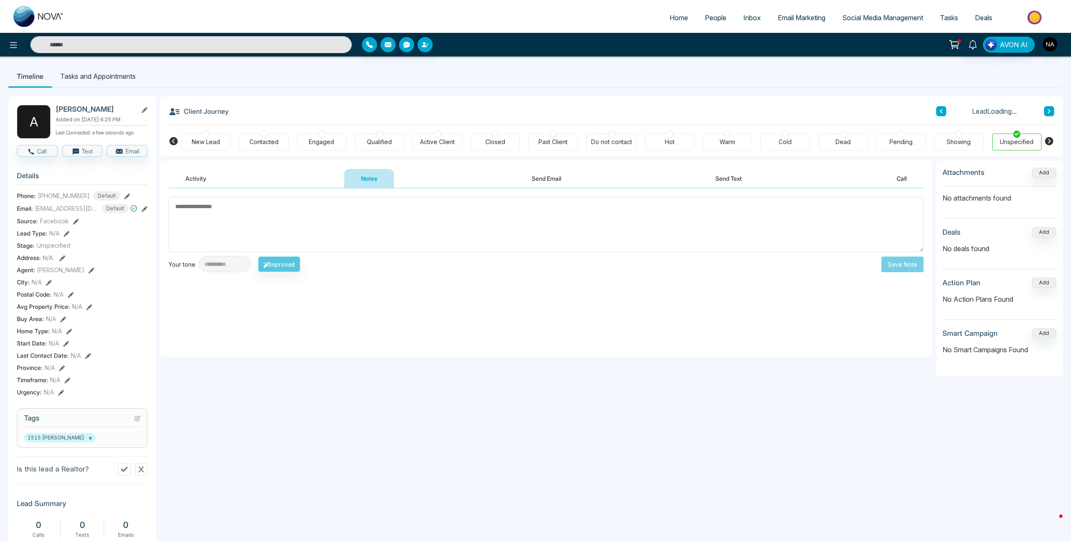
click at [278, 238] on textarea at bounding box center [545, 224] width 755 height 55
type textarea "**********"
click at [910, 272] on button "Save Note" at bounding box center [902, 264] width 42 height 16
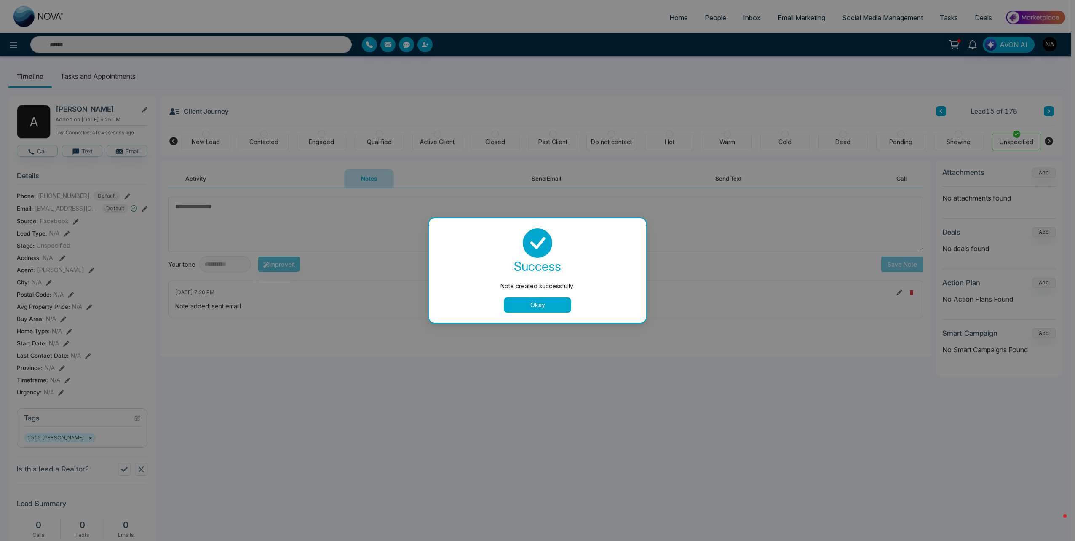
click at [551, 313] on div "success Note created successfully. Okay" at bounding box center [537, 270] width 217 height 104
click at [551, 312] on div "success Note created successfully. Okay" at bounding box center [537, 270] width 217 height 104
drag, startPoint x: 551, startPoint y: 312, endPoint x: 551, endPoint y: 308, distance: 4.7
click at [551, 308] on button "Okay" at bounding box center [537, 304] width 67 height 15
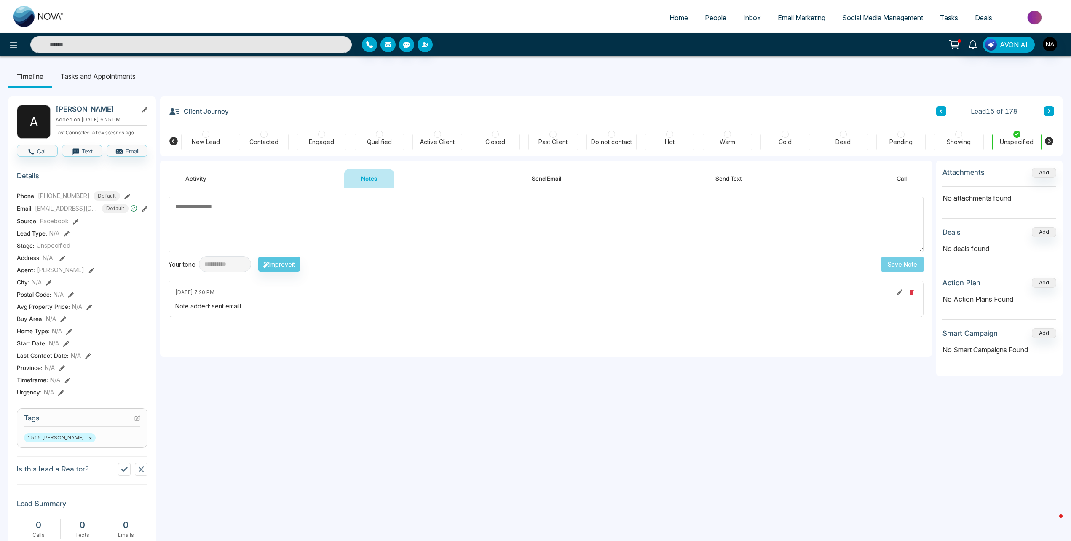
click at [1053, 113] on button at bounding box center [1049, 111] width 10 height 10
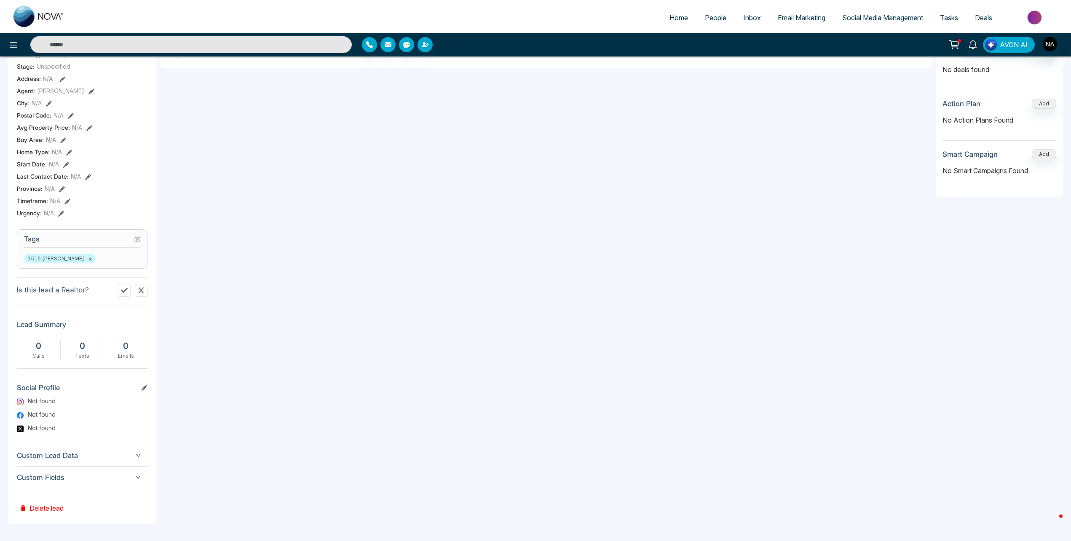
click at [92, 483] on div "Custom Fields" at bounding box center [82, 477] width 131 height 21
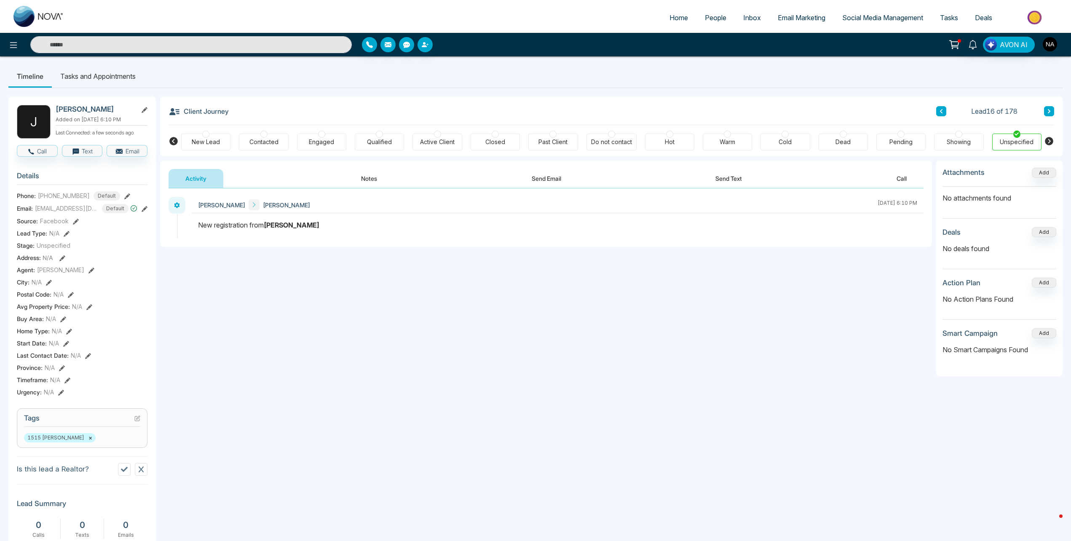
click at [371, 171] on button "Notes" at bounding box center [369, 178] width 50 height 19
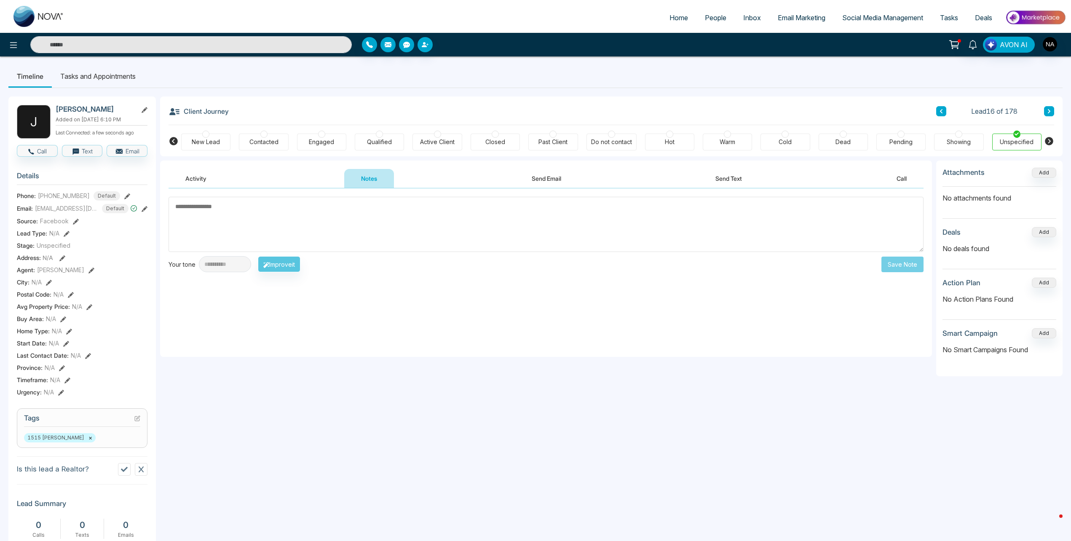
click at [200, 147] on div "New Lead" at bounding box center [205, 142] width 49 height 17
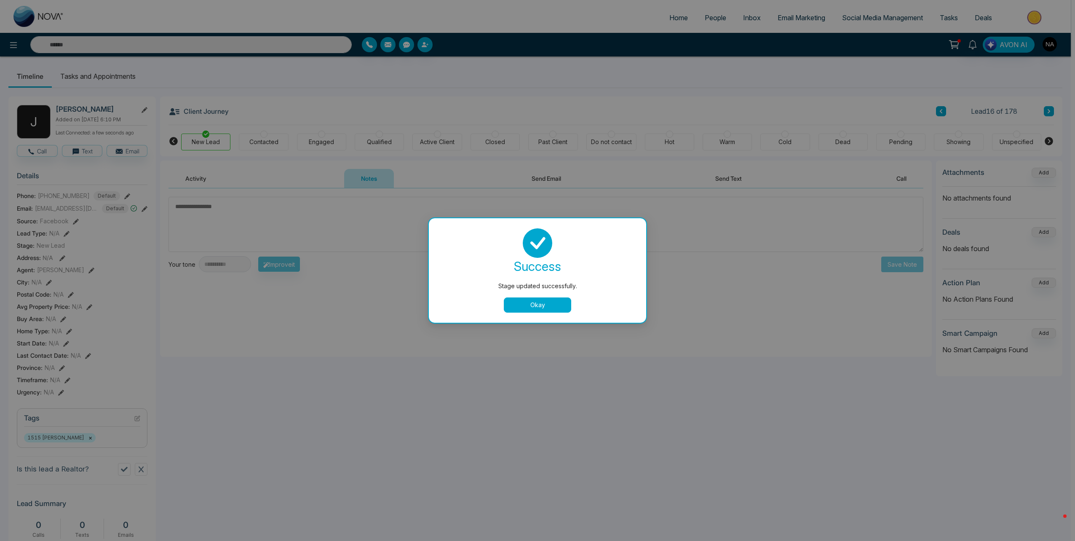
click at [526, 308] on button "Okay" at bounding box center [537, 304] width 67 height 15
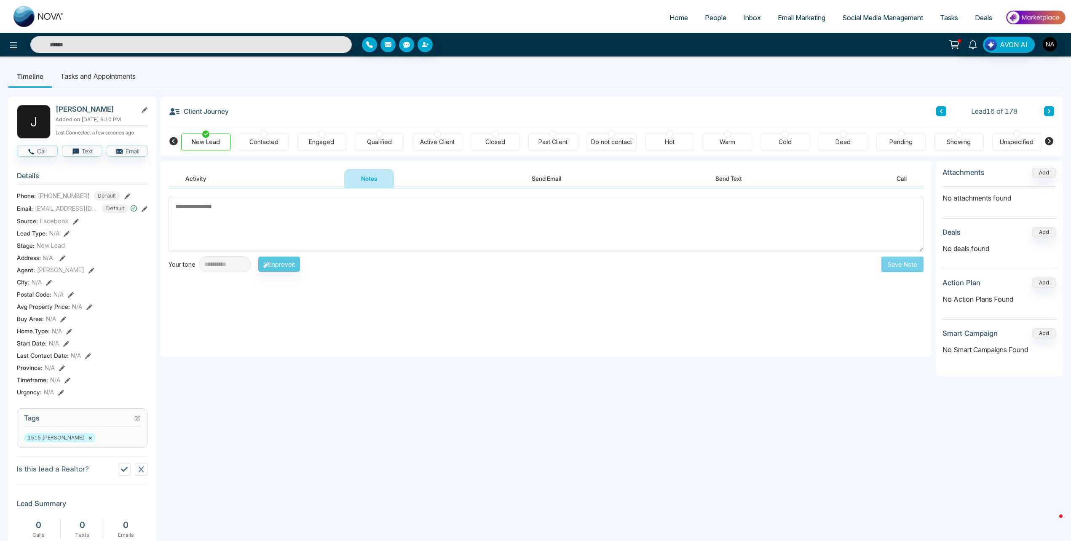
click at [487, 213] on textarea at bounding box center [545, 224] width 755 height 55
click at [195, 206] on textarea "*********" at bounding box center [545, 224] width 755 height 55
type textarea "*********"
click at [899, 267] on button "Save Note" at bounding box center [902, 264] width 42 height 16
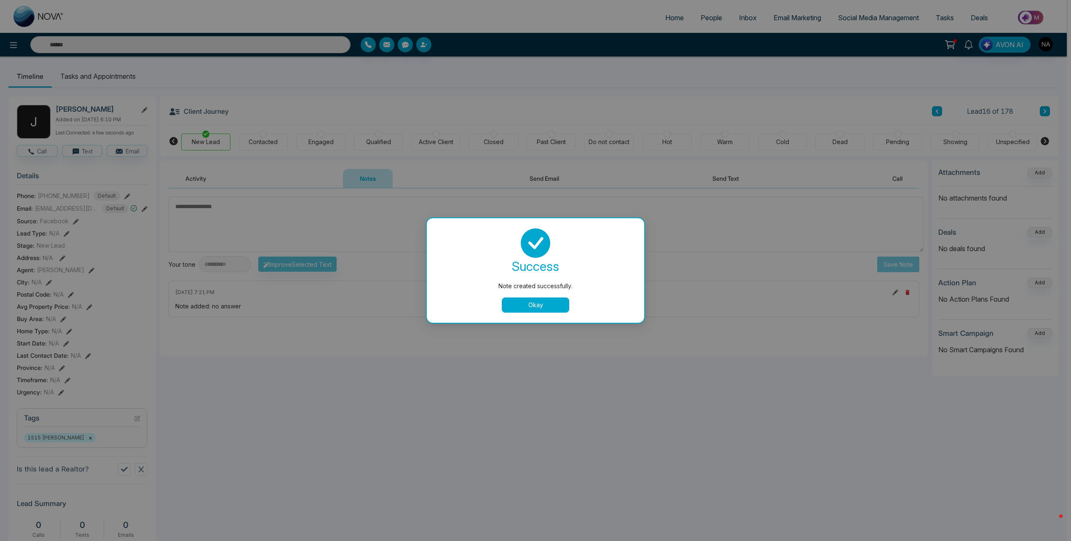
click at [529, 304] on div "Note added: no answer" at bounding box center [543, 306] width 737 height 9
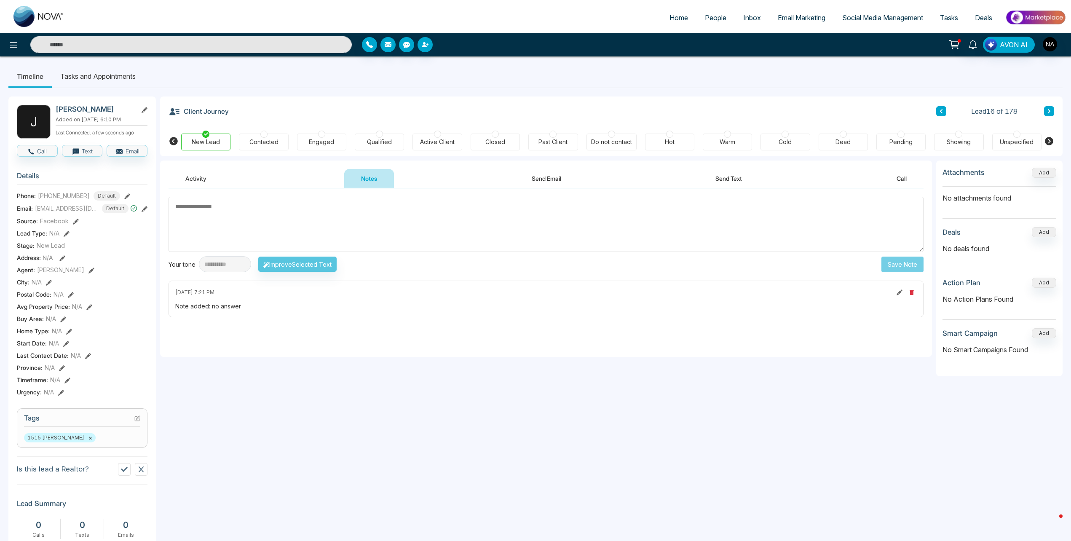
click at [1051, 106] on button at bounding box center [1049, 111] width 10 height 10
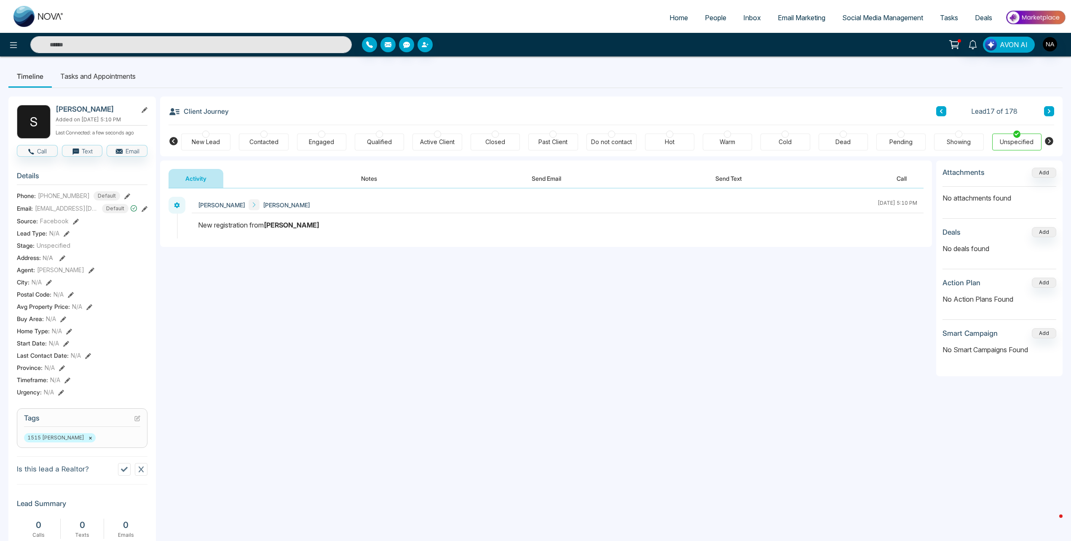
click at [363, 176] on button "Notes" at bounding box center [369, 178] width 50 height 19
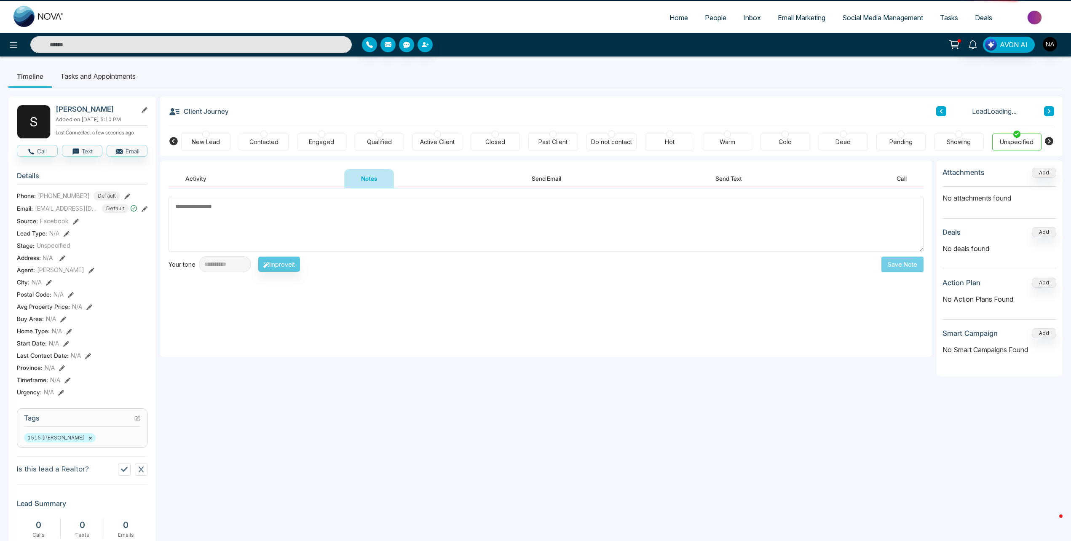
scroll to position [179, 0]
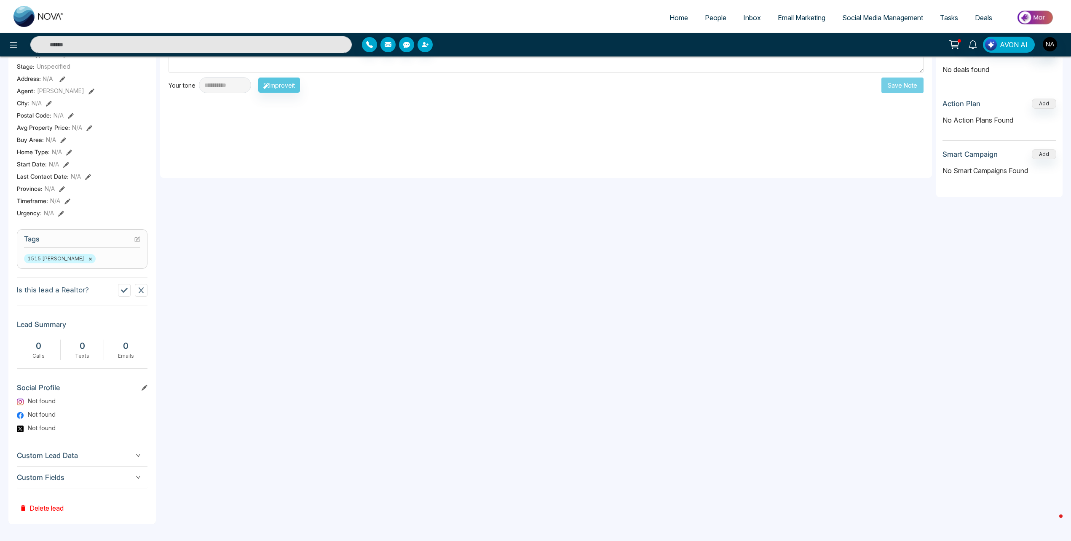
click at [56, 462] on div "Custom Lead Data" at bounding box center [82, 455] width 131 height 21
click at [65, 483] on label "Buying in" at bounding box center [49, 481] width 65 height 9
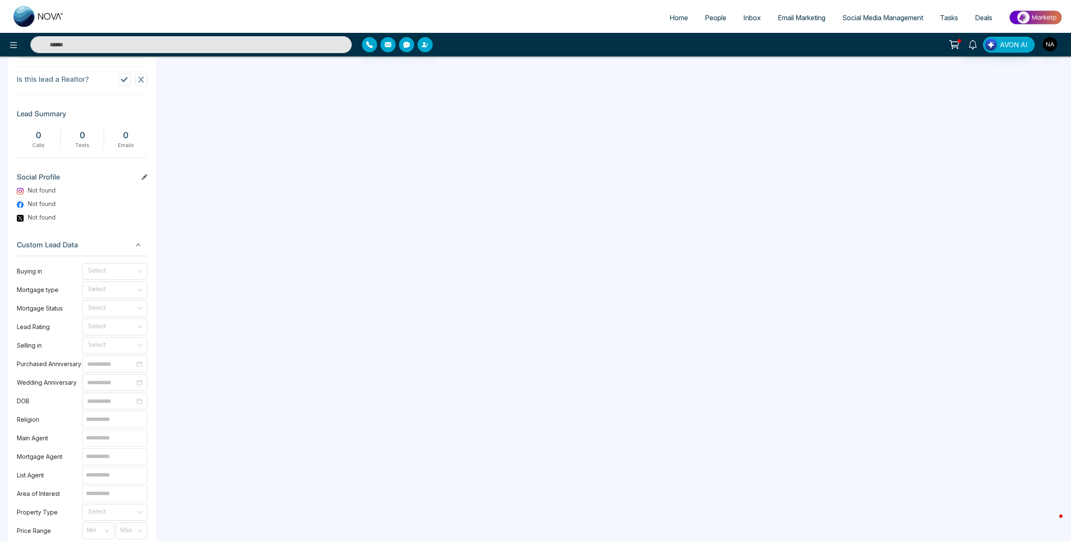
scroll to position [305, 0]
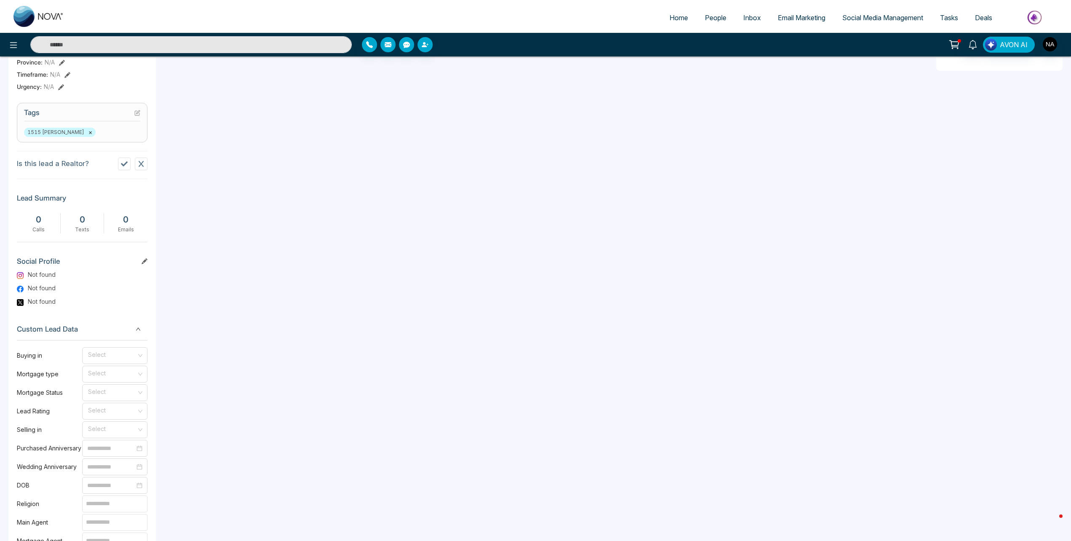
click at [89, 334] on span "Custom Lead Data" at bounding box center [82, 328] width 131 height 11
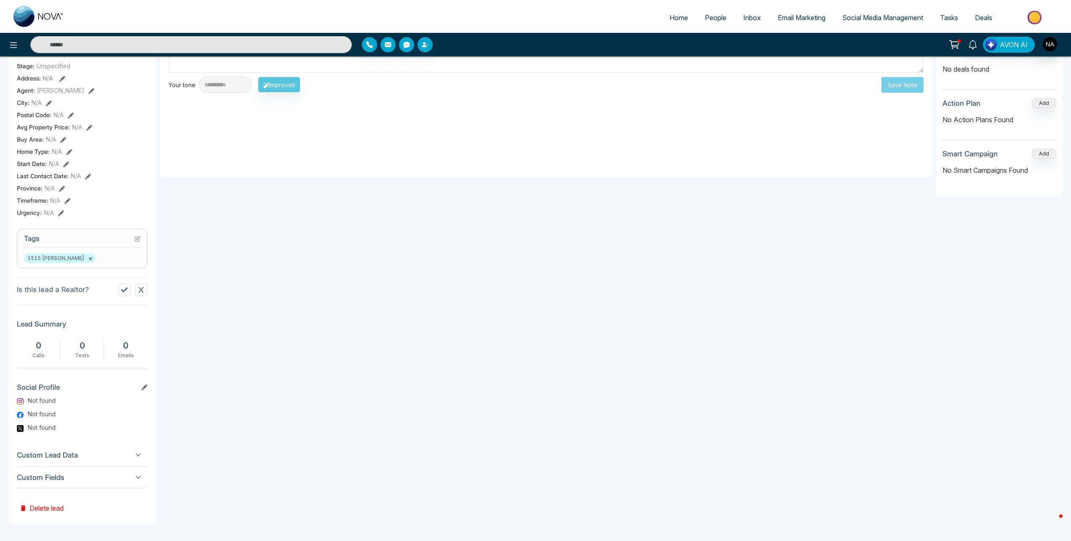
scroll to position [179, 0]
click at [66, 474] on span "Custom Fields" at bounding box center [82, 477] width 131 height 11
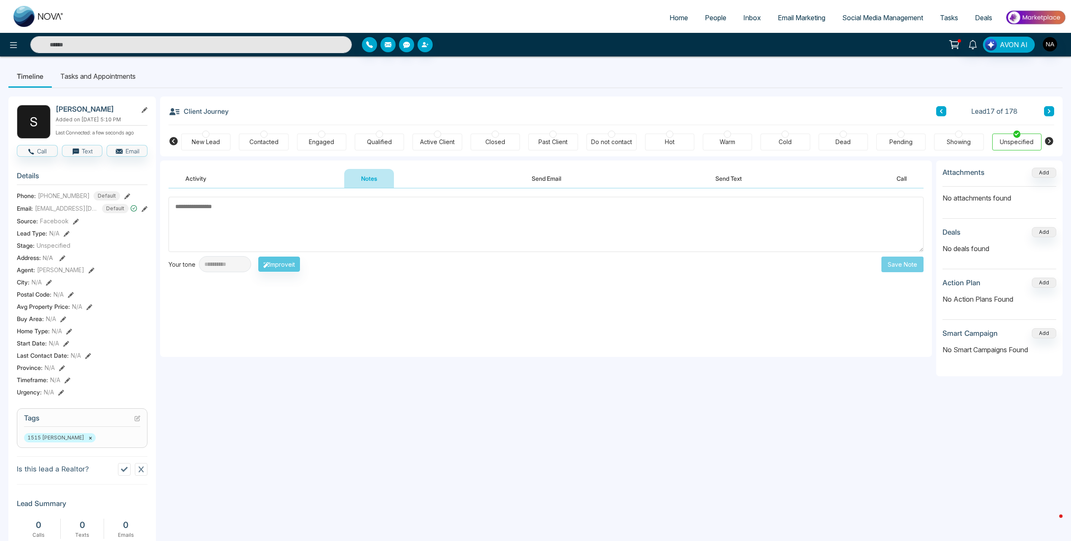
click at [172, 132] on div "New Lead Contacted Engaged Qualified Active Client Closed Past Client Do not co…" at bounding box center [611, 140] width 902 height 31
click at [196, 138] on div "New Lead" at bounding box center [206, 142] width 28 height 8
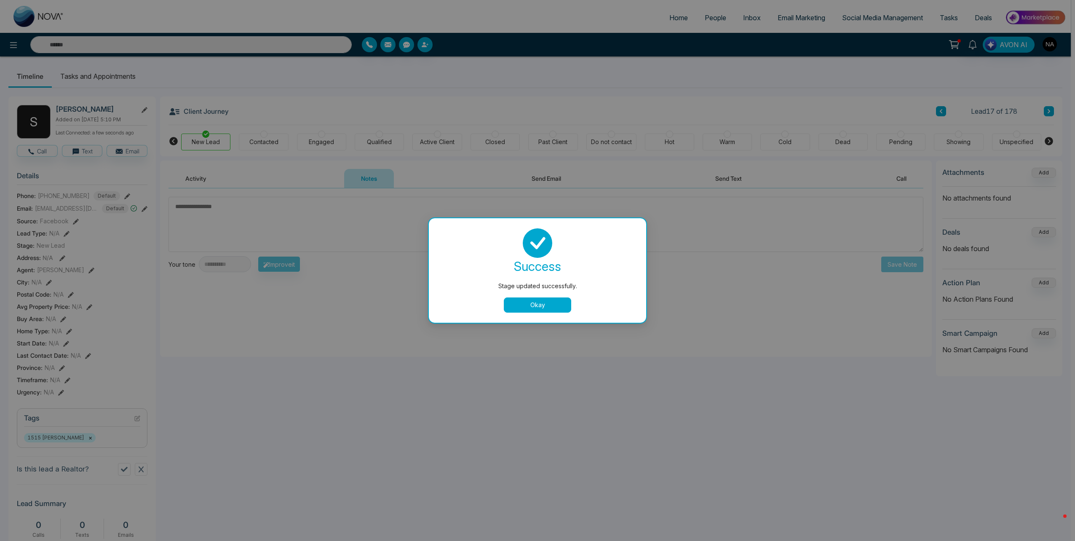
click at [544, 298] on button "Okay" at bounding box center [537, 304] width 67 height 15
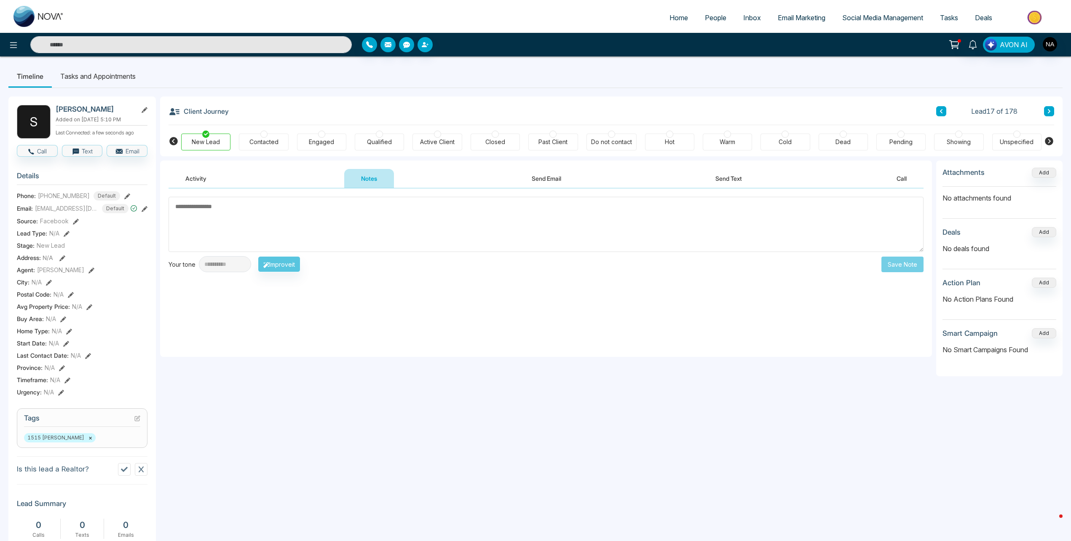
click at [298, 213] on textarea at bounding box center [545, 224] width 755 height 55
click at [453, 218] on textarea at bounding box center [545, 224] width 755 height 55
type textarea "*********"
click at [910, 267] on button "Save Note" at bounding box center [902, 264] width 42 height 16
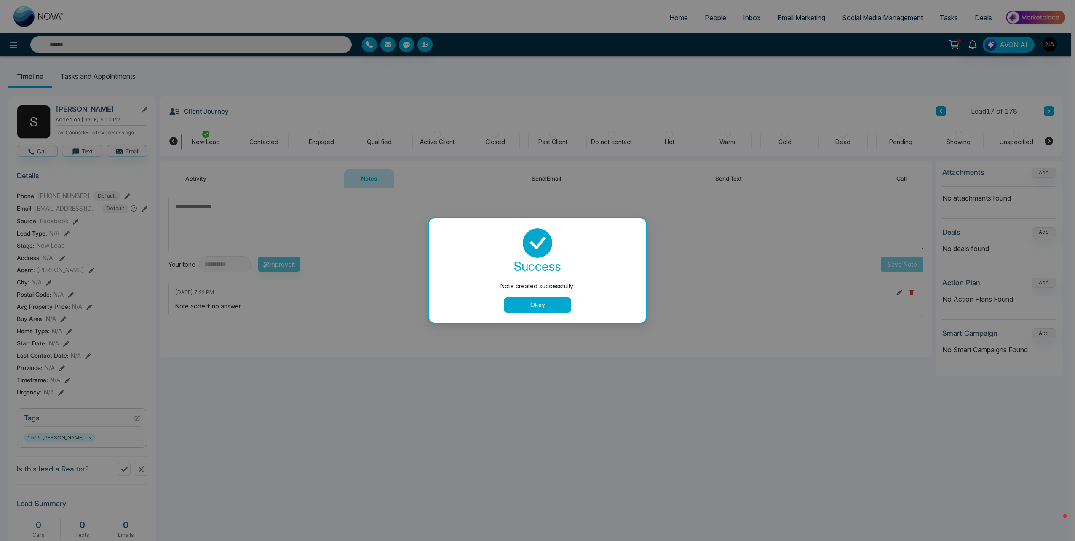
click at [532, 296] on div "success Note created successfully. Okay" at bounding box center [537, 270] width 197 height 84
click at [543, 306] on button "Okay" at bounding box center [537, 304] width 67 height 15
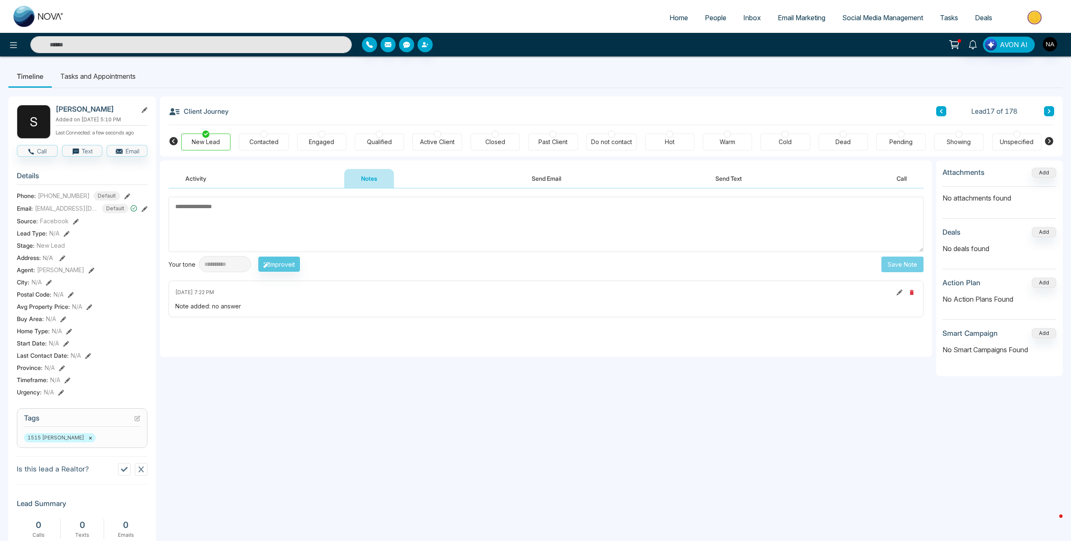
click at [1052, 110] on button at bounding box center [1049, 111] width 10 height 10
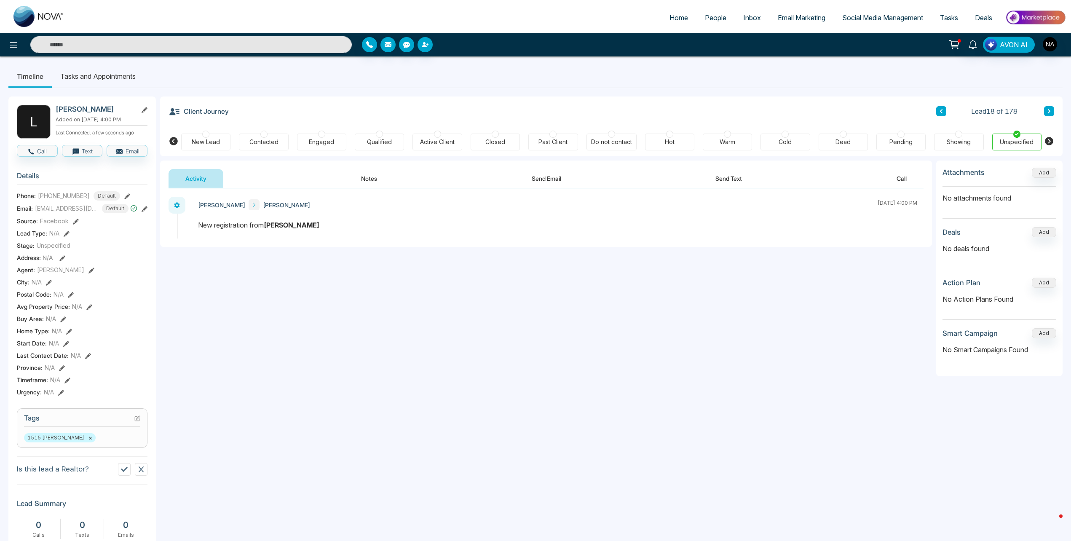
click at [202, 142] on div "New Lead" at bounding box center [206, 142] width 28 height 8
click at [116, 37] on input "text" at bounding box center [190, 44] width 321 height 17
click at [98, 43] on input "text" at bounding box center [190, 44] width 321 height 17
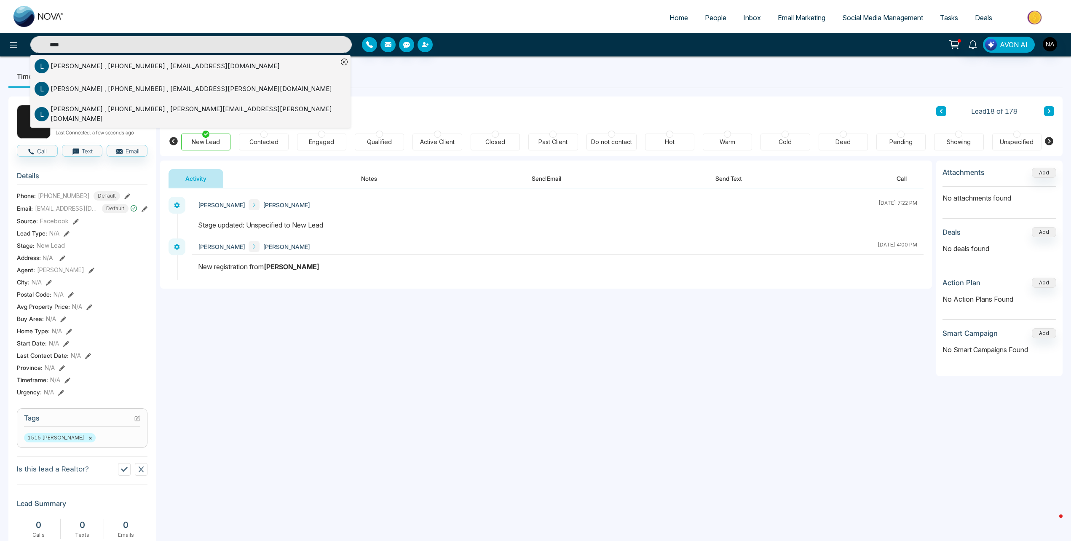
type input "****"
click at [386, 359] on div "**********" at bounding box center [546, 431] width 772 height 542
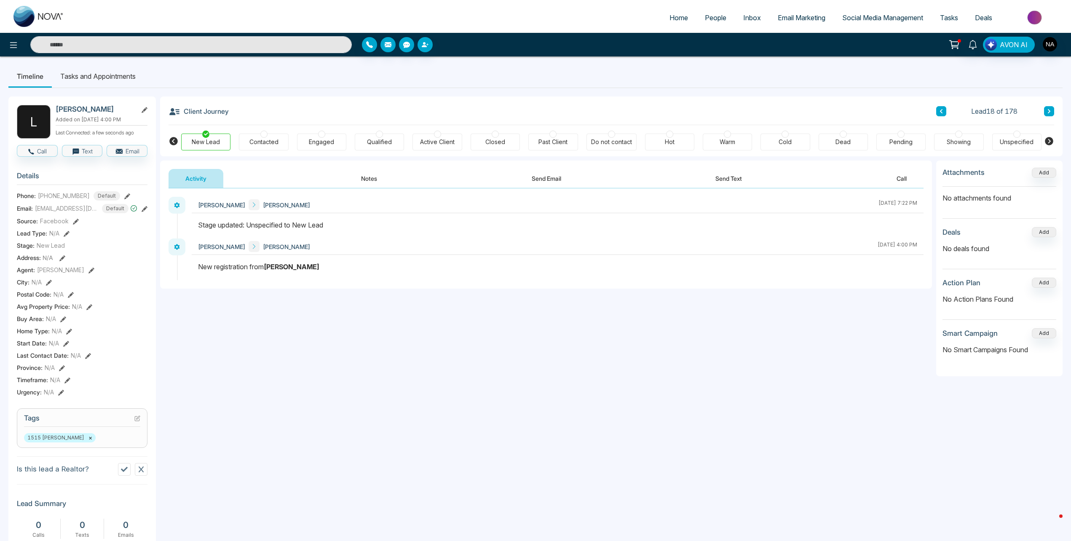
type input "****"
click at [1048, 107] on button at bounding box center [1049, 111] width 10 height 10
type input "****"
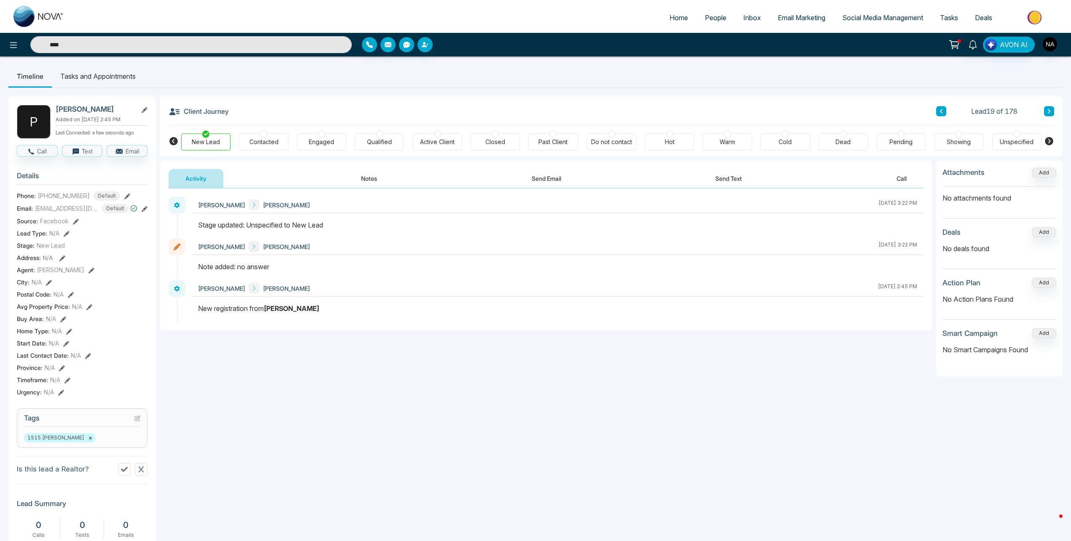
click at [944, 111] on button at bounding box center [941, 111] width 10 height 10
type input "****"
